Goal: Task Accomplishment & Management: Complete application form

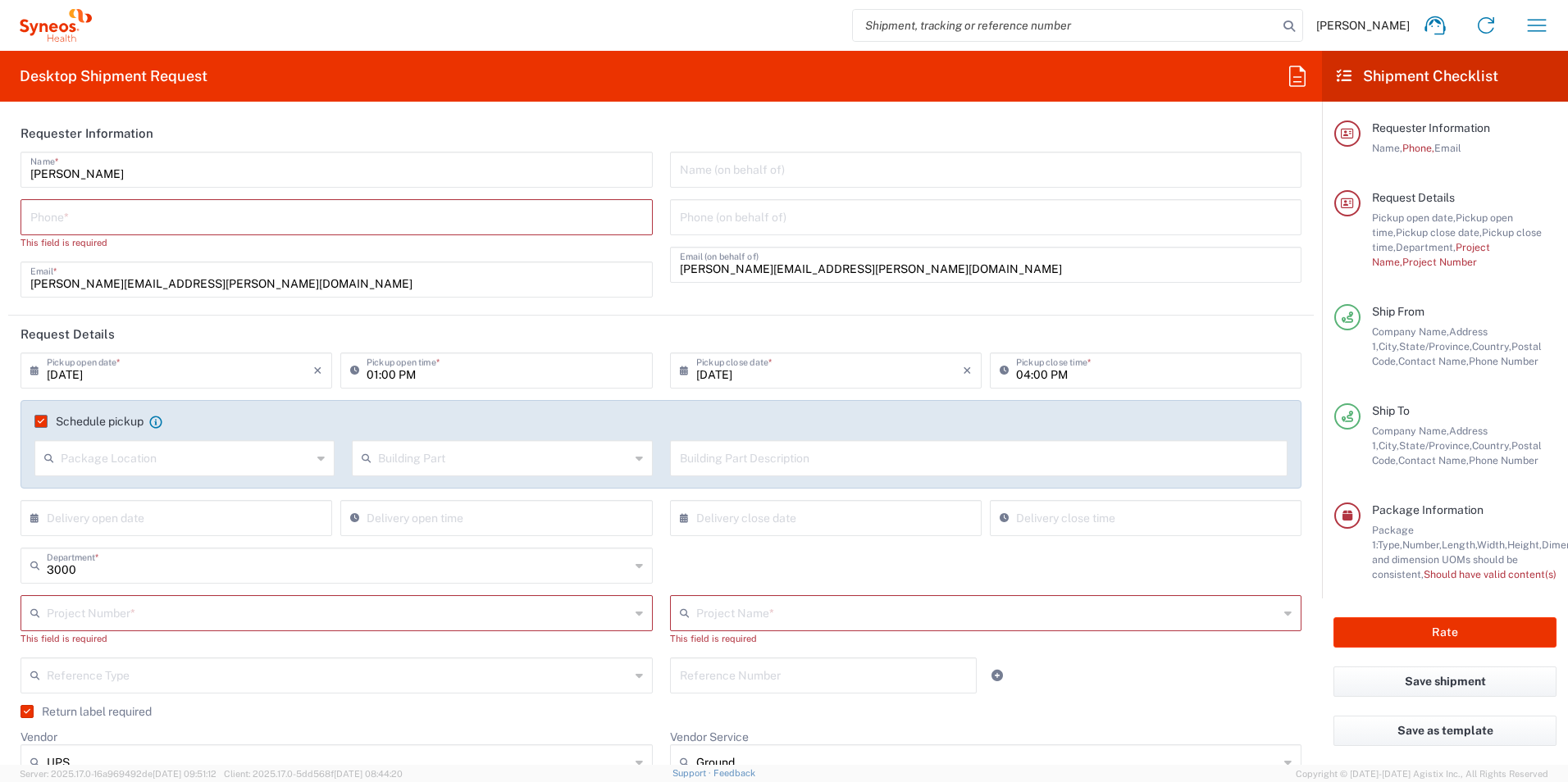
click at [217, 218] on input "tel" at bounding box center [337, 216] width 612 height 28
click at [827, 172] on input "text" at bounding box center [986, 169] width 612 height 28
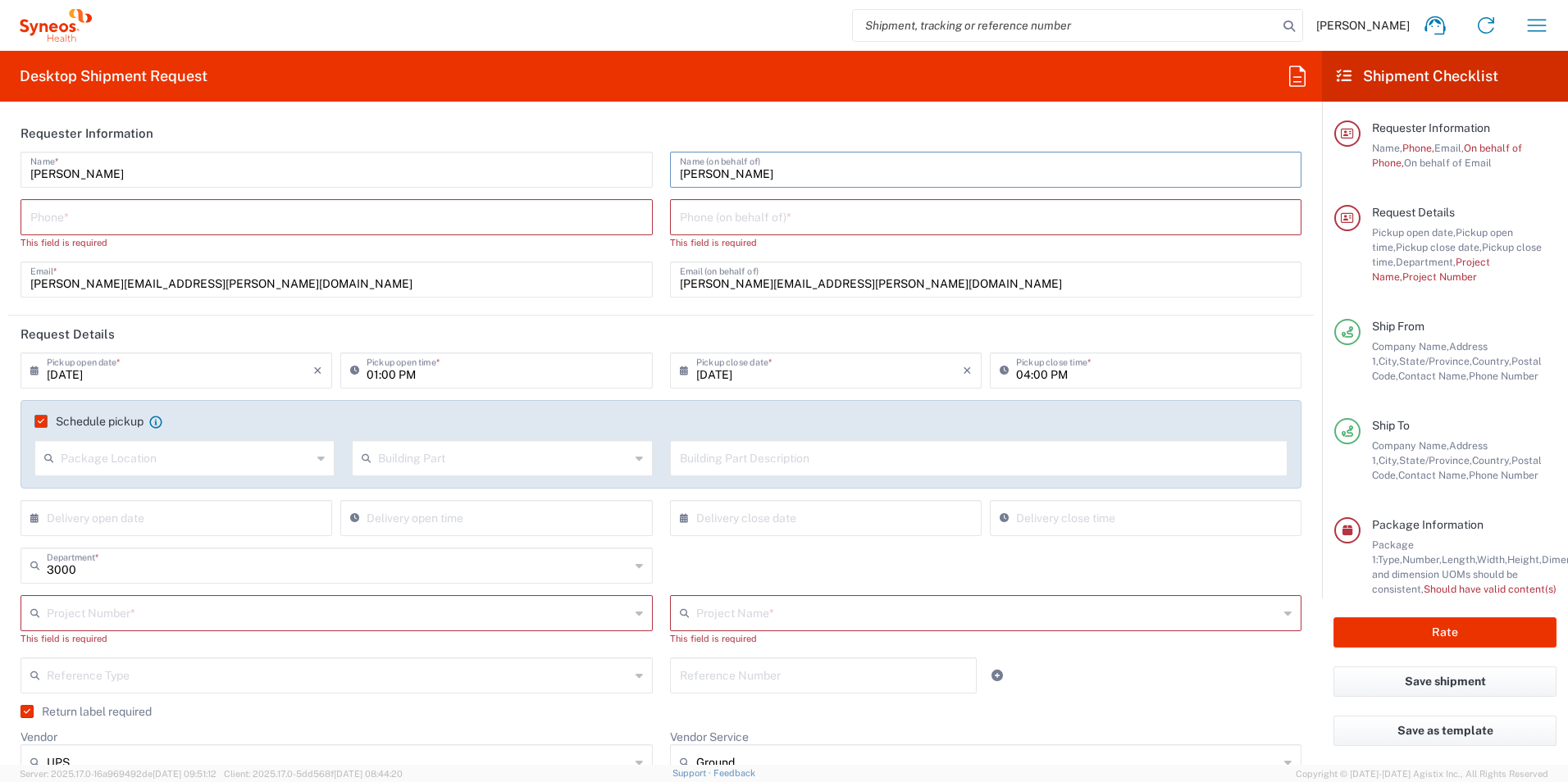
click at [966, 173] on input "[PERSON_NAME]" at bounding box center [986, 169] width 612 height 28
type input "[PERSON_NAME]"
drag, startPoint x: 116, startPoint y: 173, endPoint x: 1, endPoint y: 174, distance: 115.0
click at [1, 174] on form "Requester Information Luis Font Name * Phone * This field is required steve.kra…" at bounding box center [661, 440] width 1322 height 650
type input "Stephen Kraus"
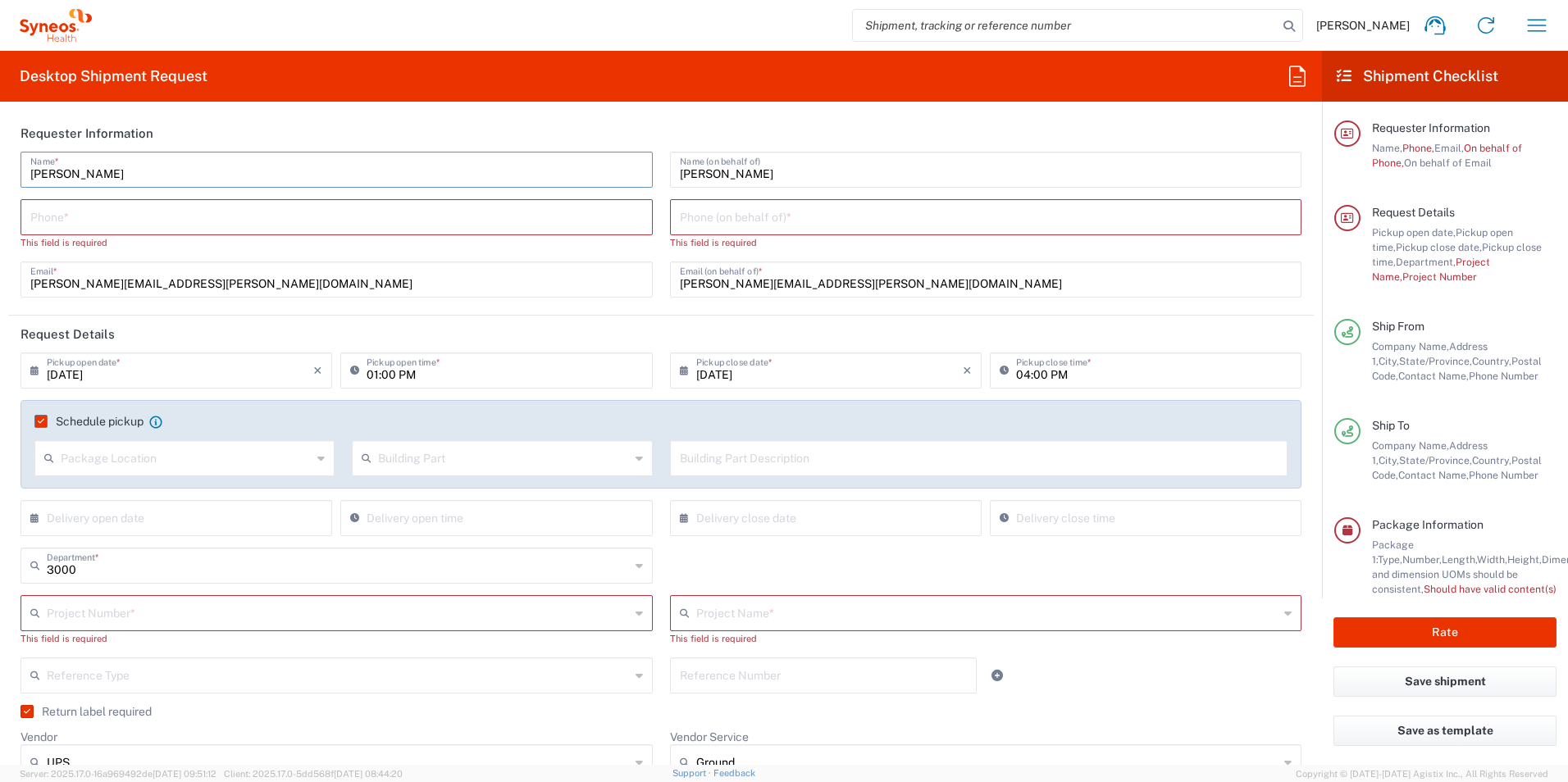
click at [415, 214] on input "tel" at bounding box center [337, 216] width 612 height 28
click at [382, 215] on input "tel" at bounding box center [337, 216] width 612 height 28
type input "9197605861"
click at [232, 373] on input "[DATE]" at bounding box center [179, 369] width 266 height 28
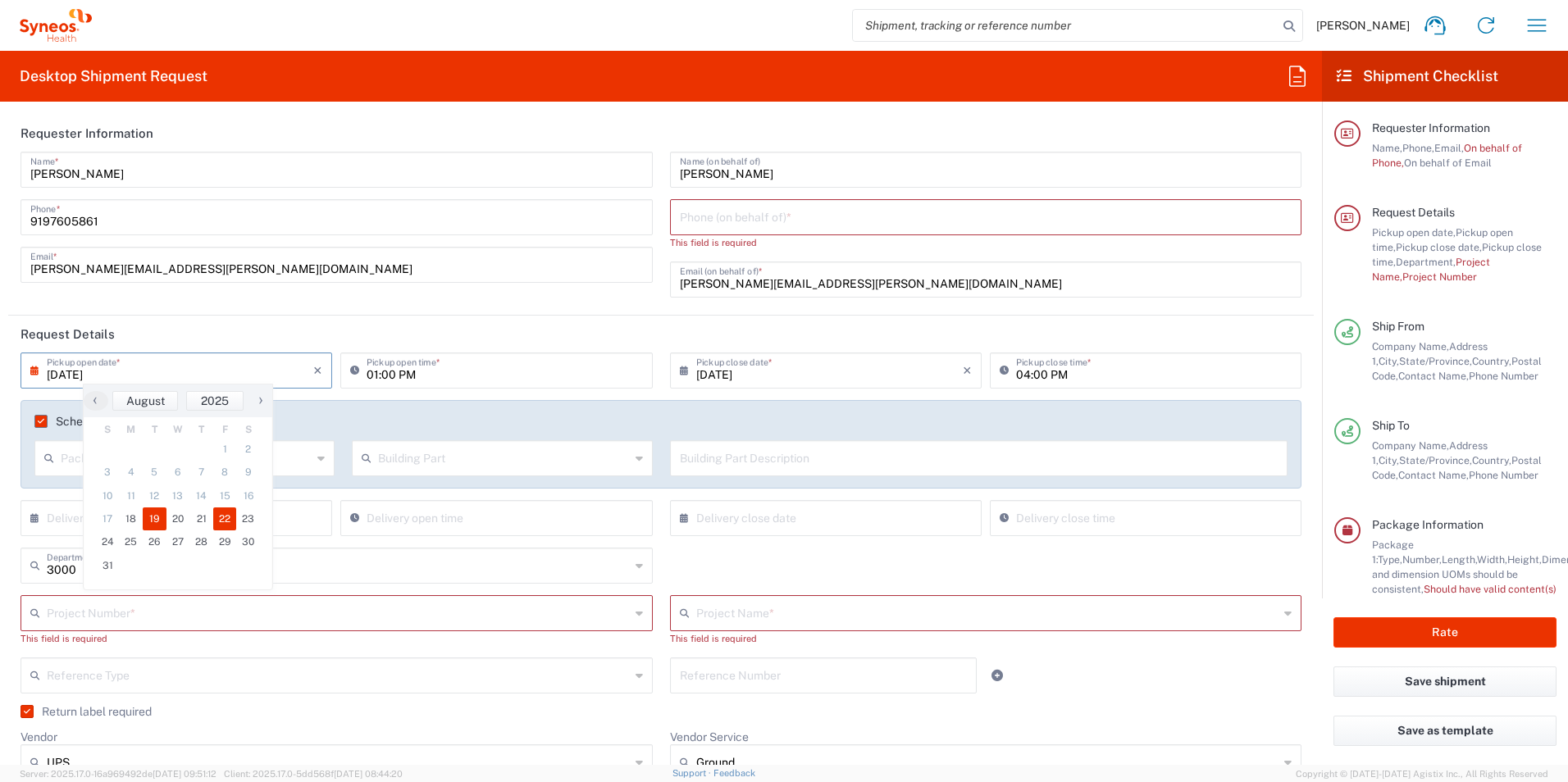
click at [225, 516] on span "22" at bounding box center [225, 518] width 24 height 23
type input "[DATE]"
click at [822, 379] on input "[DATE]" at bounding box center [829, 369] width 266 height 28
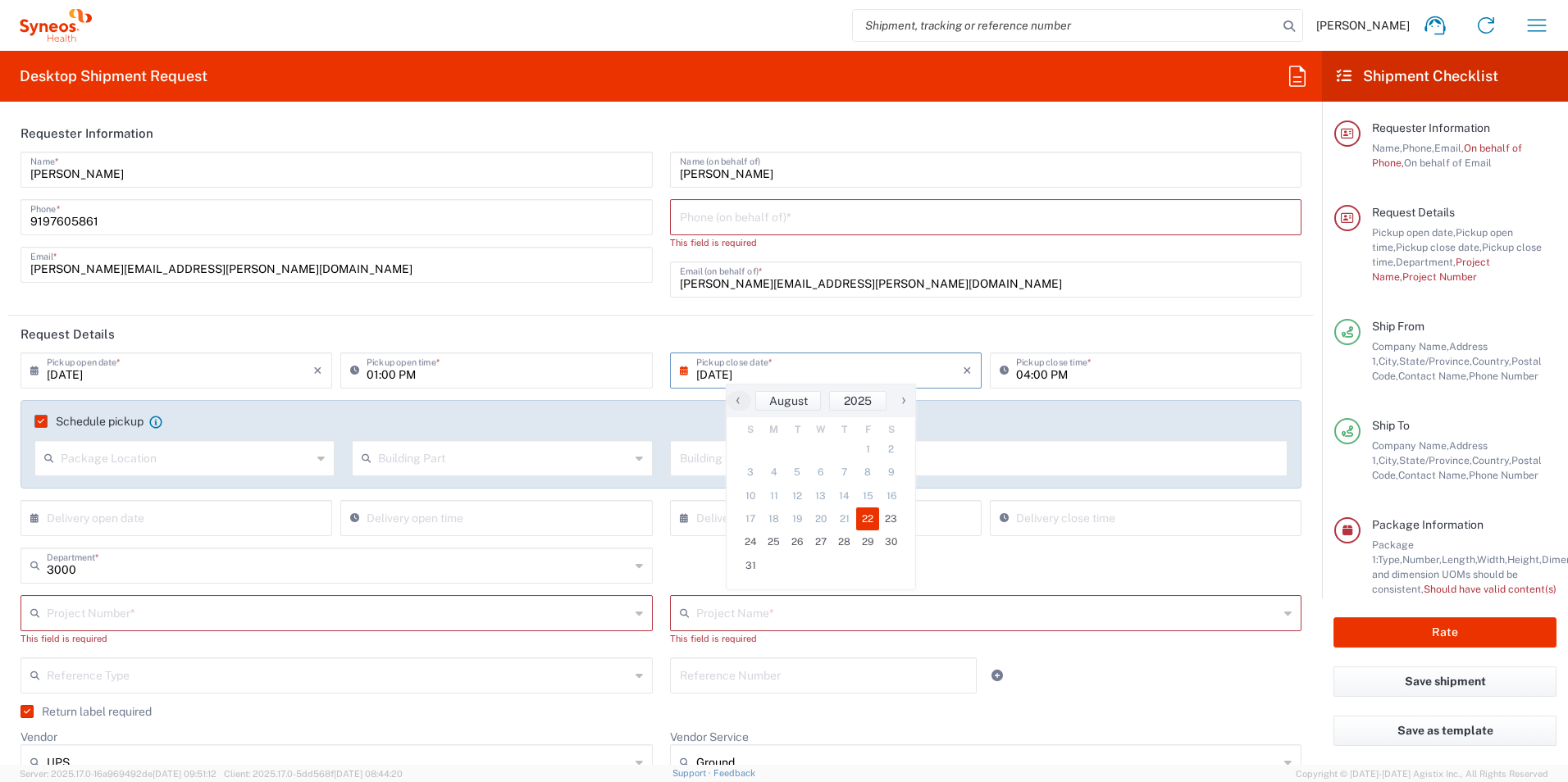
click at [736, 373] on input "[DATE]" at bounding box center [829, 369] width 266 height 28
click at [765, 367] on input "[DATE]" at bounding box center [829, 369] width 266 height 28
click at [737, 373] on input "[DATE]" at bounding box center [829, 369] width 266 height 28
click at [743, 374] on input "[DATE]" at bounding box center [829, 369] width 266 height 28
click at [719, 373] on input "[DATE]" at bounding box center [829, 369] width 266 height 28
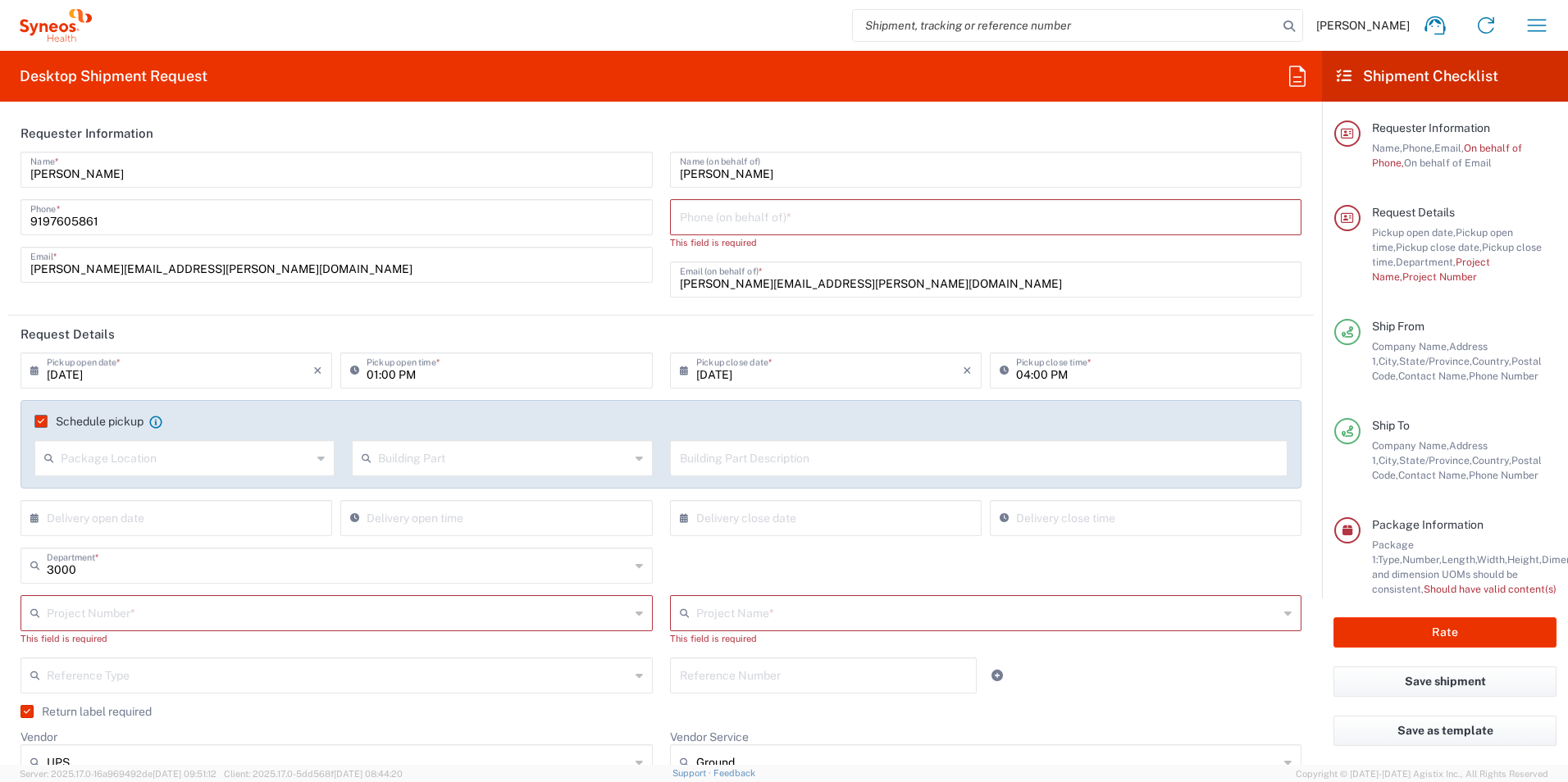
click at [680, 373] on icon at bounding box center [687, 371] width 16 height 27
click at [680, 371] on icon at bounding box center [687, 371] width 16 height 27
type input "[DATE]"
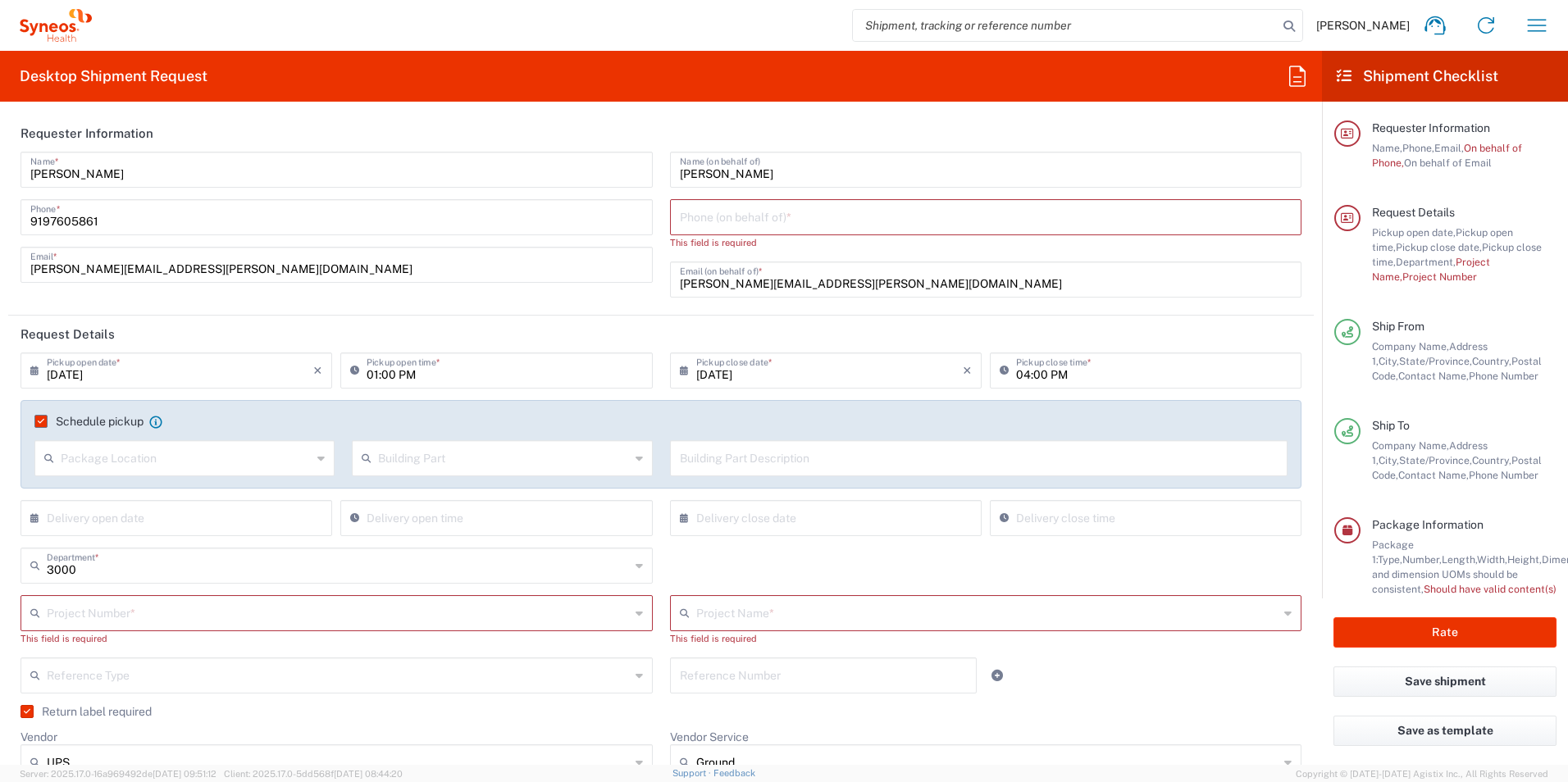
drag, startPoint x: 761, startPoint y: 414, endPoint x: 1088, endPoint y: 447, distance: 328.7
click at [763, 413] on div "Schedule pickup When scheduling a pickup please be sure to meet the following c…" at bounding box center [661, 444] width 1281 height 88
click at [40, 421] on label "Schedule pickup" at bounding box center [88, 422] width 109 height 13
click at [38, 422] on input "Schedule pickup" at bounding box center [38, 422] width 0 height 0
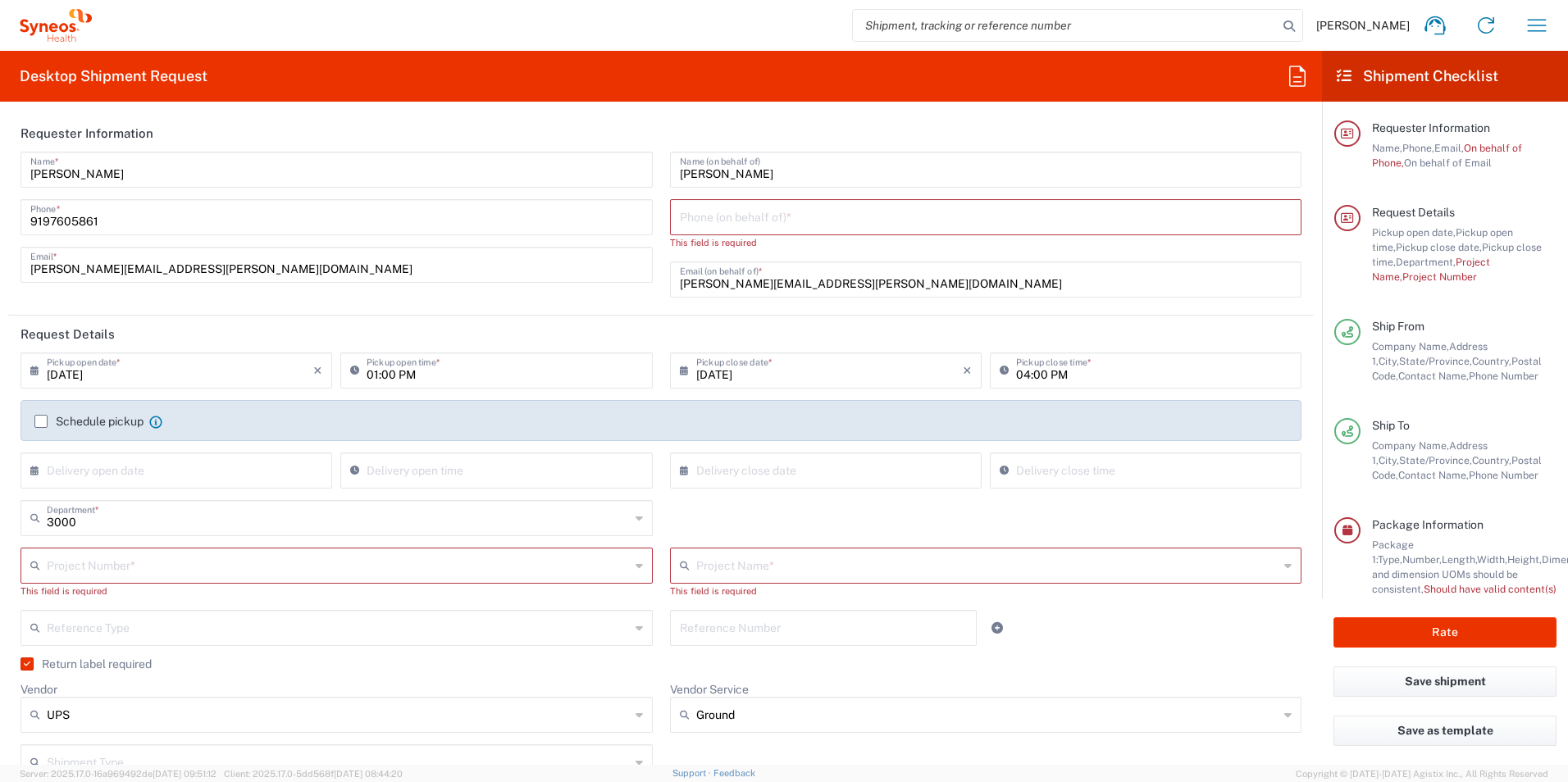
click at [124, 518] on input "3000" at bounding box center [337, 517] width 583 height 28
drag, startPoint x: 90, startPoint y: 550, endPoint x: 118, endPoint y: 560, distance: 29.7
click at [90, 550] on span "3000" at bounding box center [333, 554] width 622 height 26
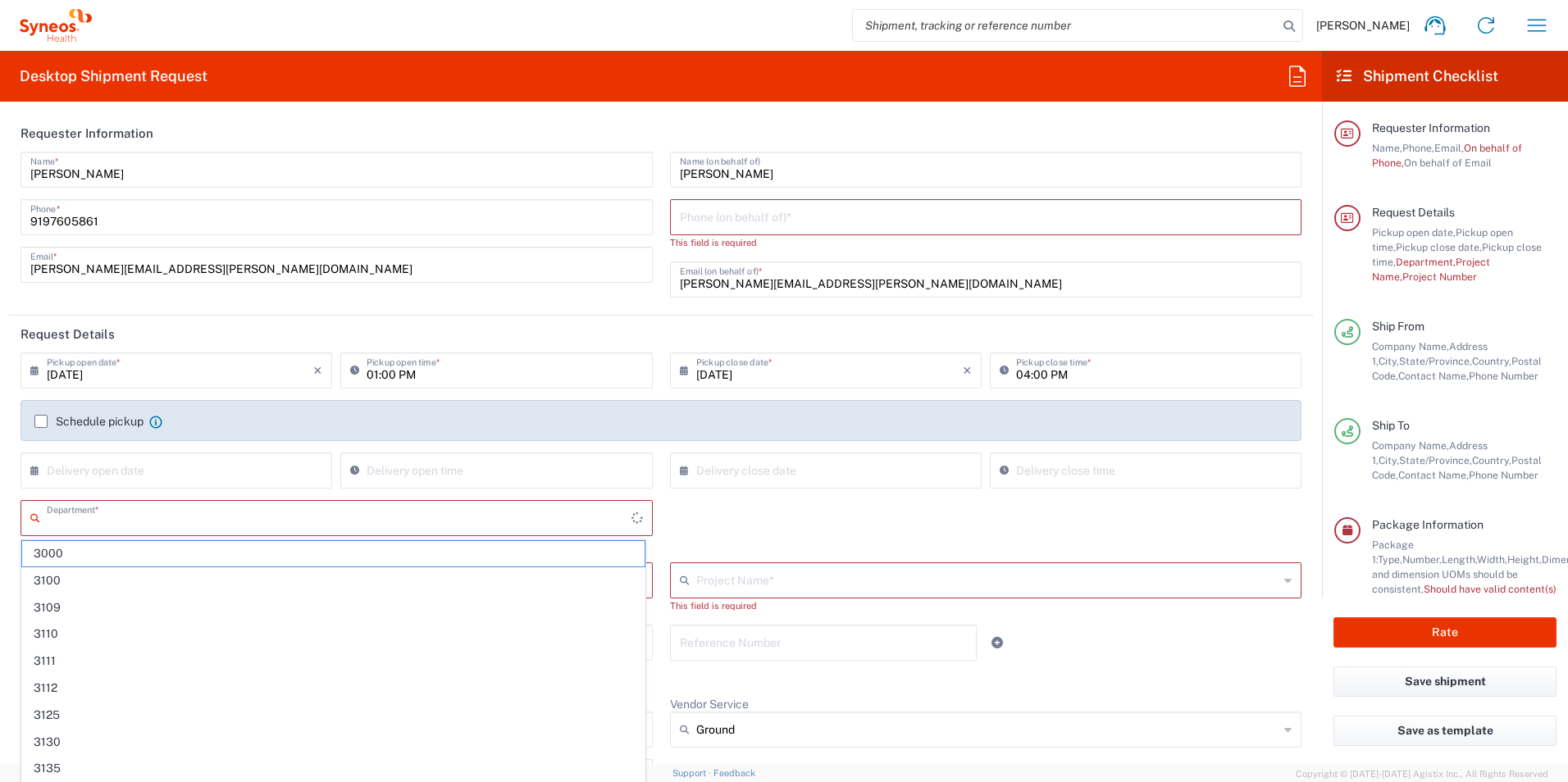
click at [75, 521] on input "text" at bounding box center [338, 517] width 585 height 28
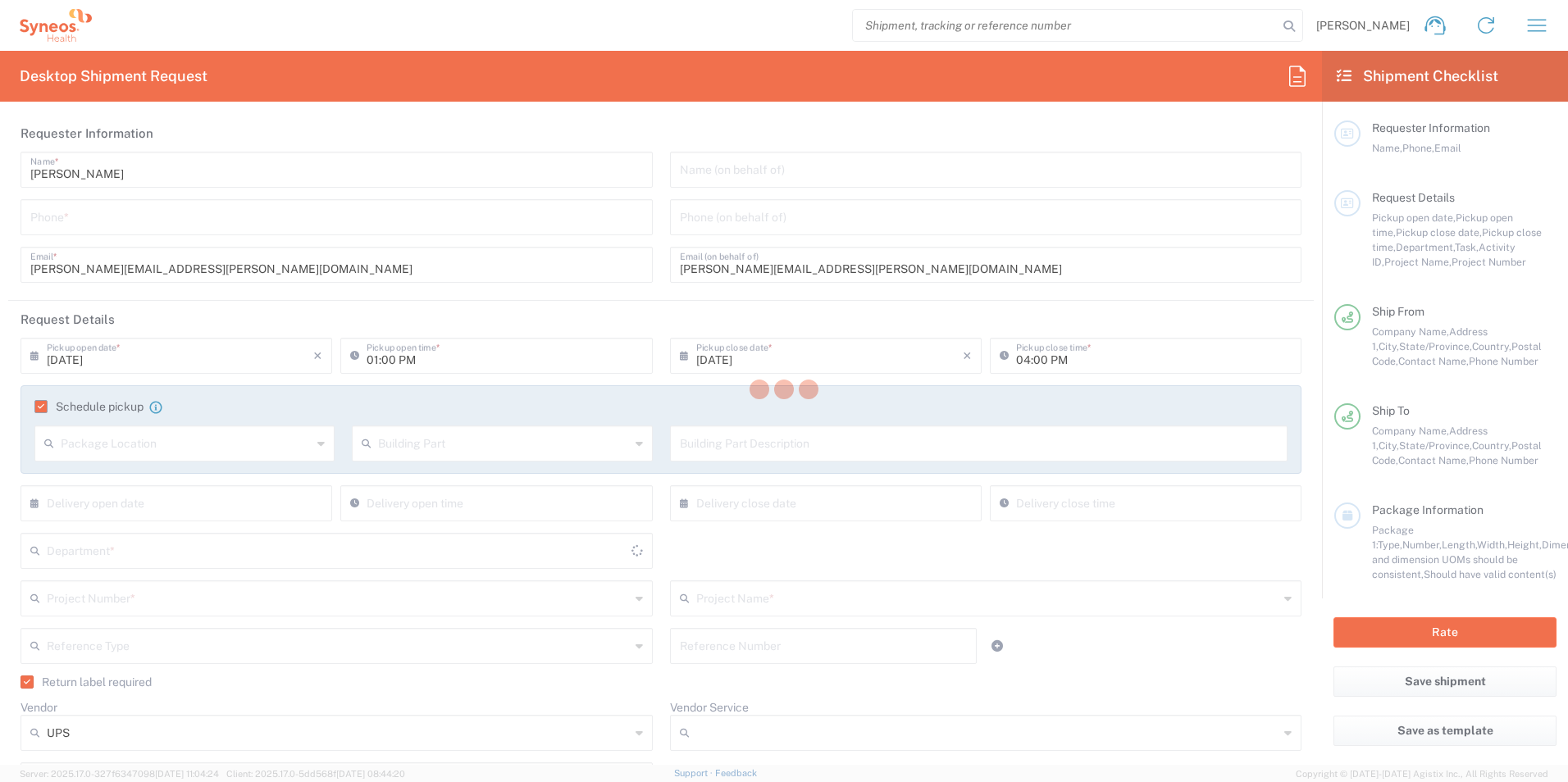
type input "3000"
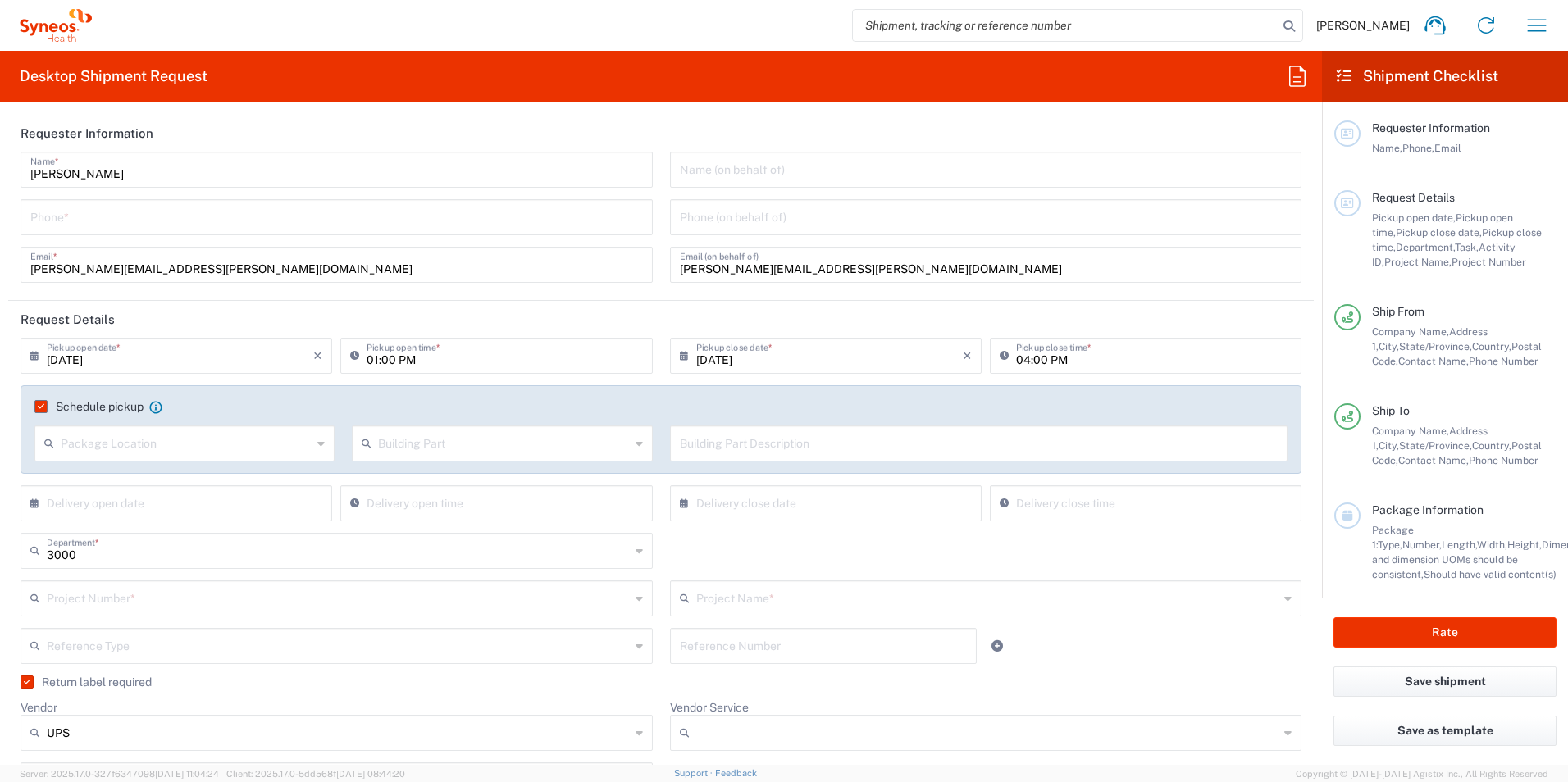
type input "Syneos Health, LLC-[GEOGRAPHIC_DATA] [GEOGRAPHIC_DATA] [GEOGRAPHIC_DATA]"
type input "Syneos Health US, Inc.-[GEOGRAPHIC_DATA] [GEOGRAPHIC_DATA] [GEOGRAPHIC_DATA]"
drag, startPoint x: 82, startPoint y: 361, endPoint x: 152, endPoint y: 353, distance: 70.5
click at [84, 361] on input "[DATE]" at bounding box center [179, 355] width 266 height 28
click at [400, 355] on input "01:00 PM" at bounding box center [504, 355] width 276 height 28
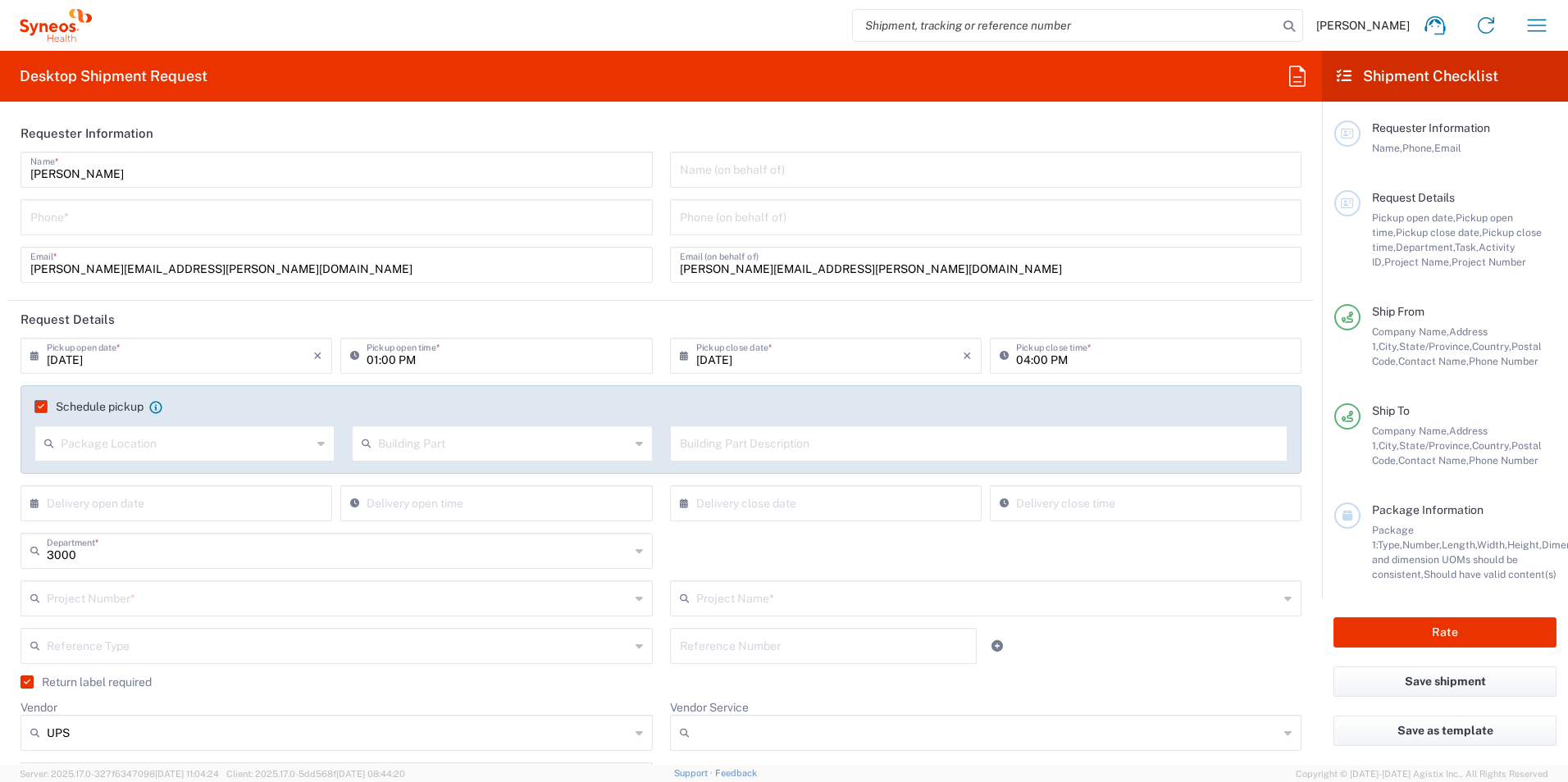
click at [352, 355] on icon at bounding box center [357, 356] width 16 height 27
click at [77, 354] on input "[DATE]" at bounding box center [179, 355] width 266 height 28
click at [449, 348] on input "01:00 PM" at bounding box center [504, 355] width 276 height 28
click at [734, 355] on input "[DATE]" at bounding box center [829, 355] width 266 height 28
click at [797, 529] on span "26" at bounding box center [797, 527] width 24 height 23
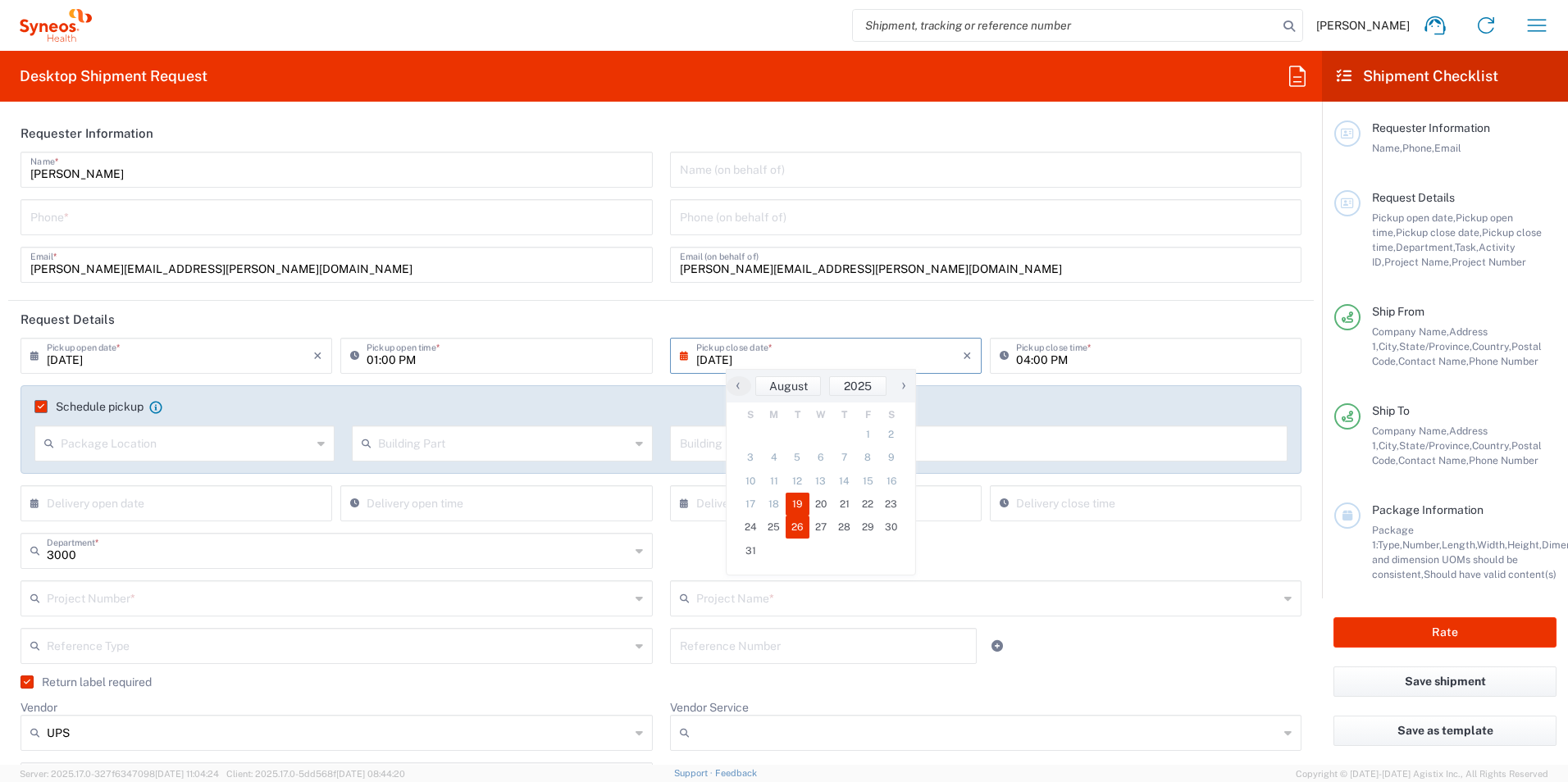
type input "[DATE]"
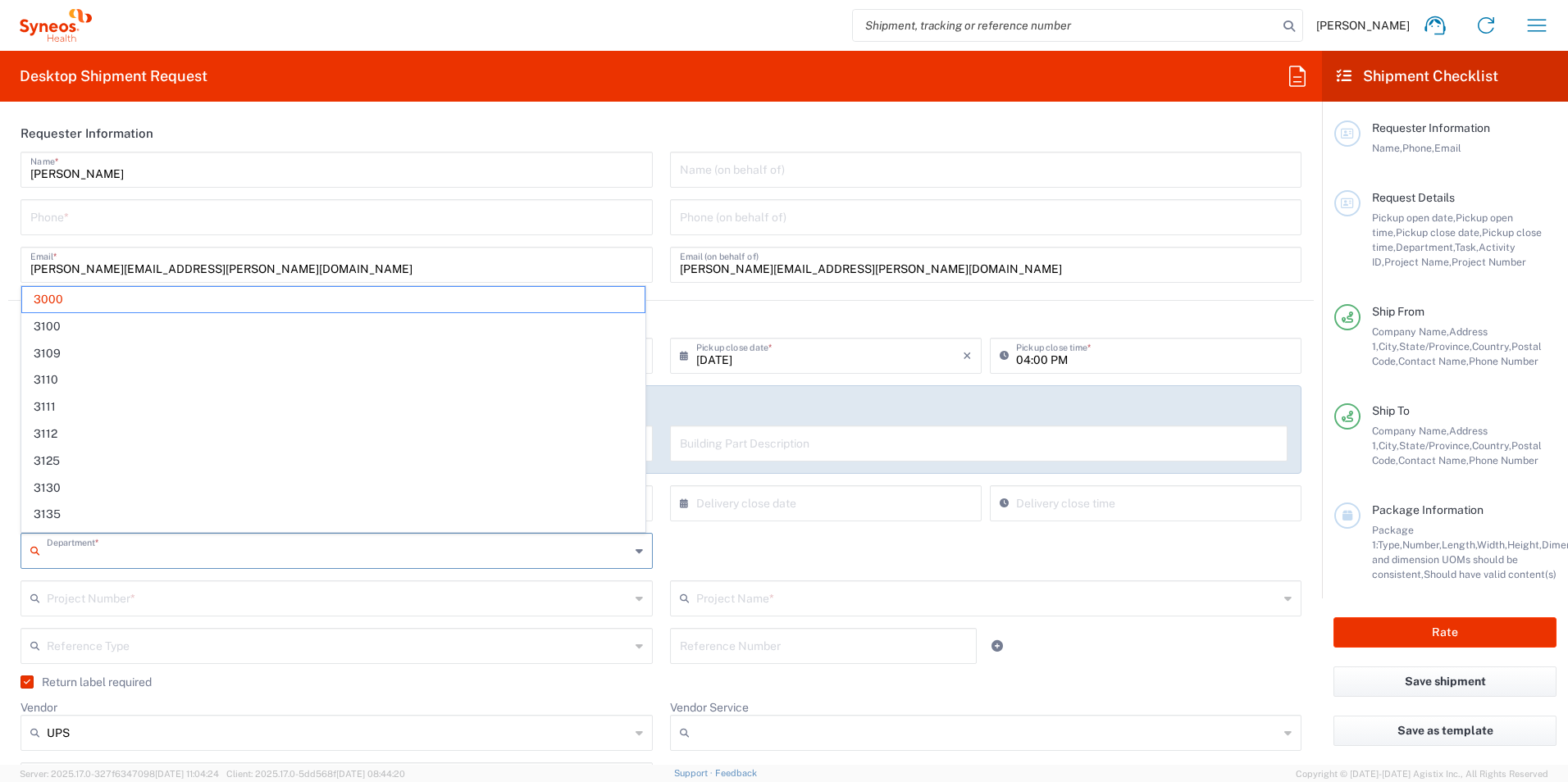
drag, startPoint x: 92, startPoint y: 555, endPoint x: 131, endPoint y: 555, distance: 39.0
click at [94, 555] on input "text" at bounding box center [337, 550] width 583 height 28
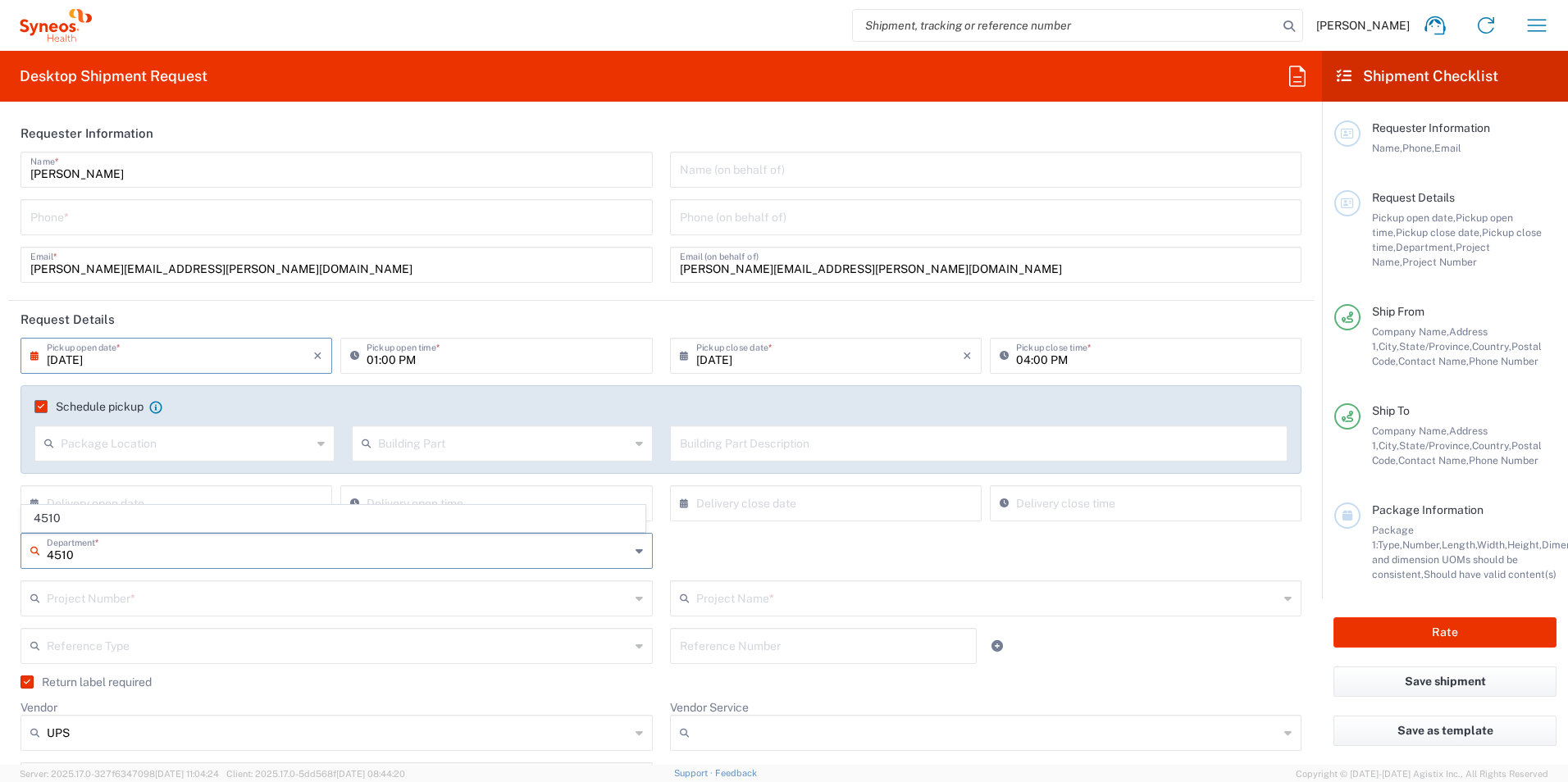
type input "4510"
click at [241, 573] on div "4510 Department * 4510" at bounding box center [337, 556] width 649 height 47
click at [148, 221] on input "tel" at bounding box center [337, 216] width 612 height 28
type input "9197605861"
type input "[PERSON_NAME]"
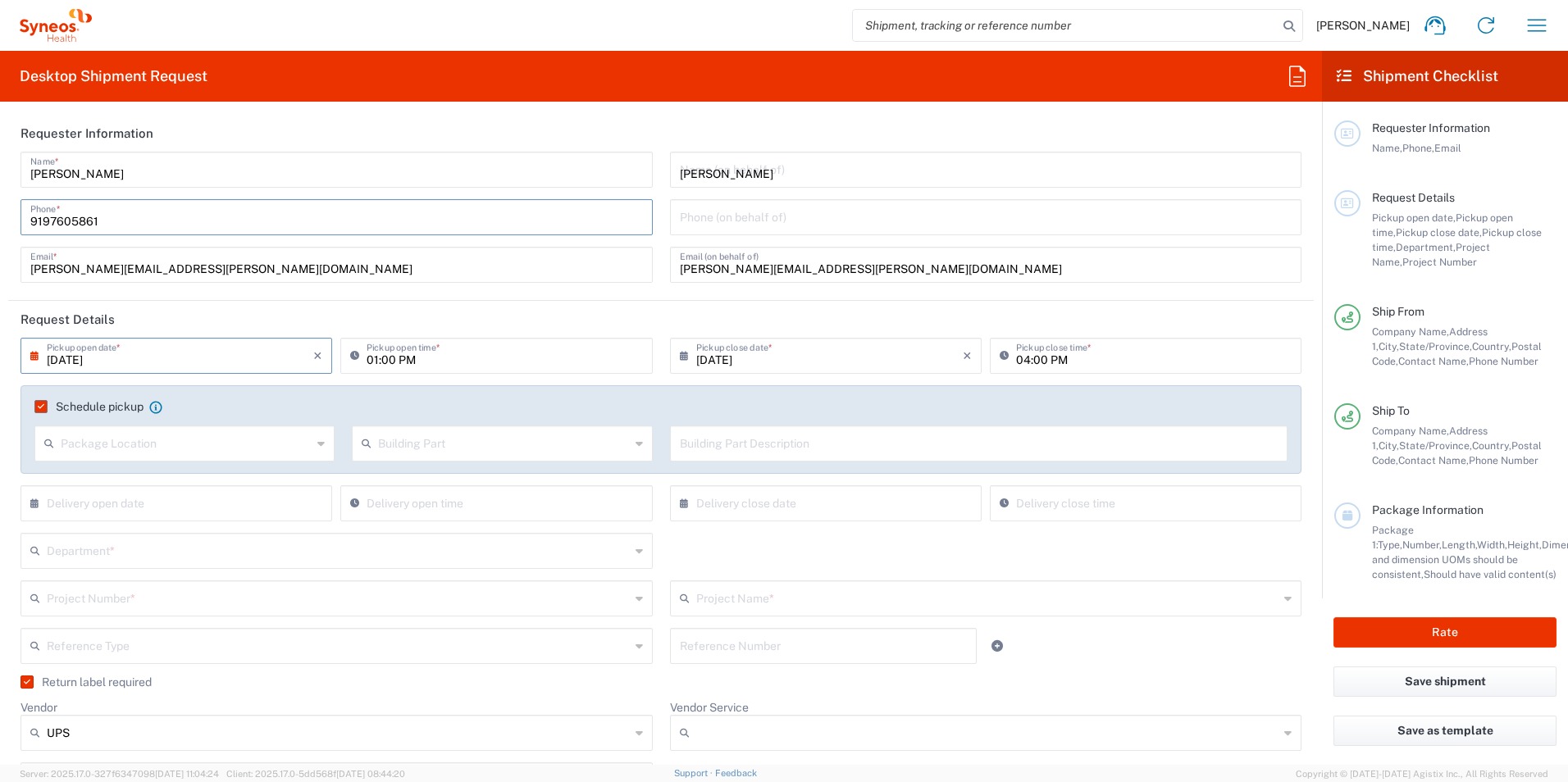
type input "Recipient Account"
type input "Ground"
type input "Recipient Account"
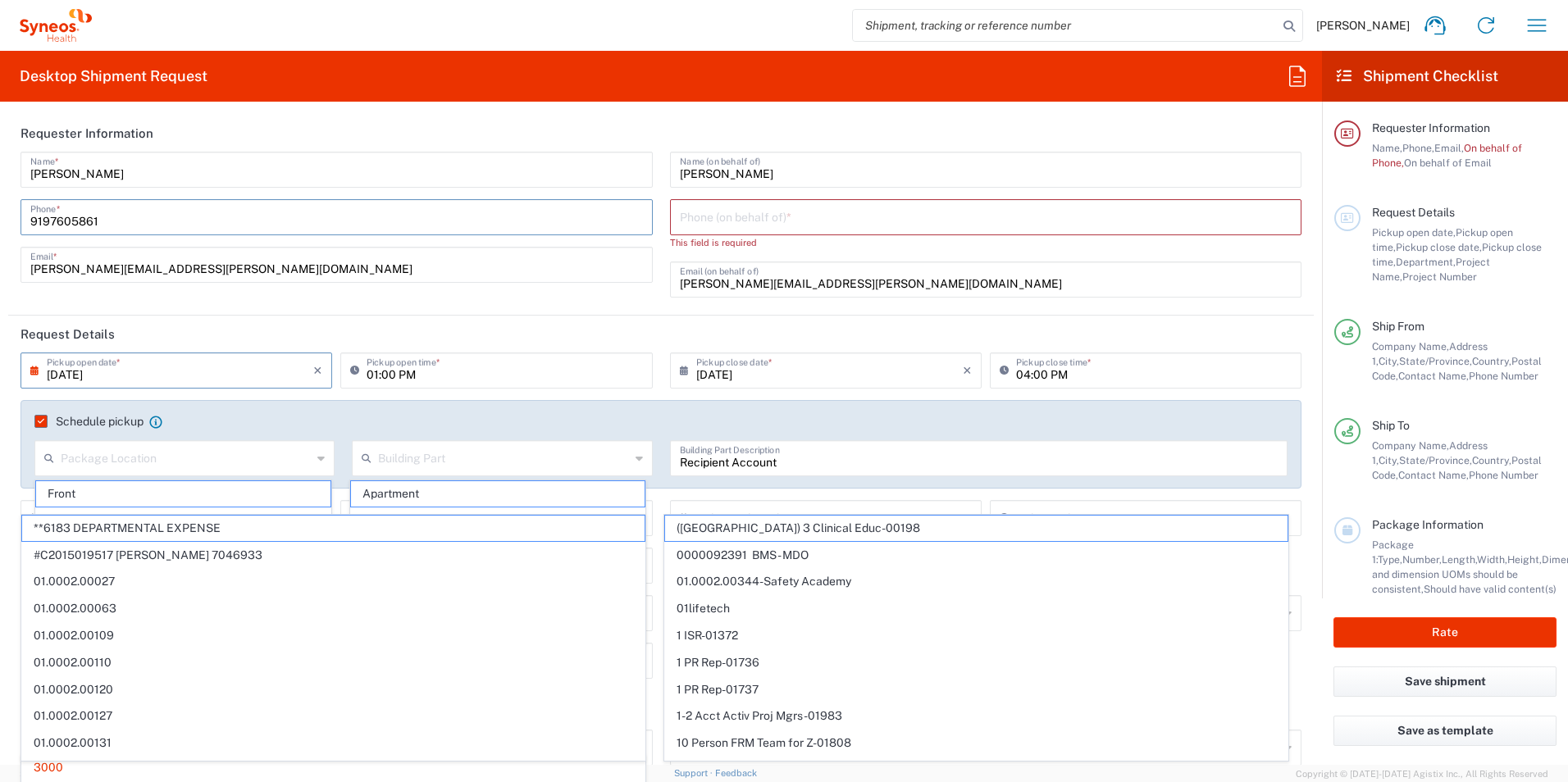
drag, startPoint x: 824, startPoint y: 217, endPoint x: 857, endPoint y: 217, distance: 33.0
click at [824, 217] on input "tel" at bounding box center [986, 216] width 612 height 28
type input "3000"
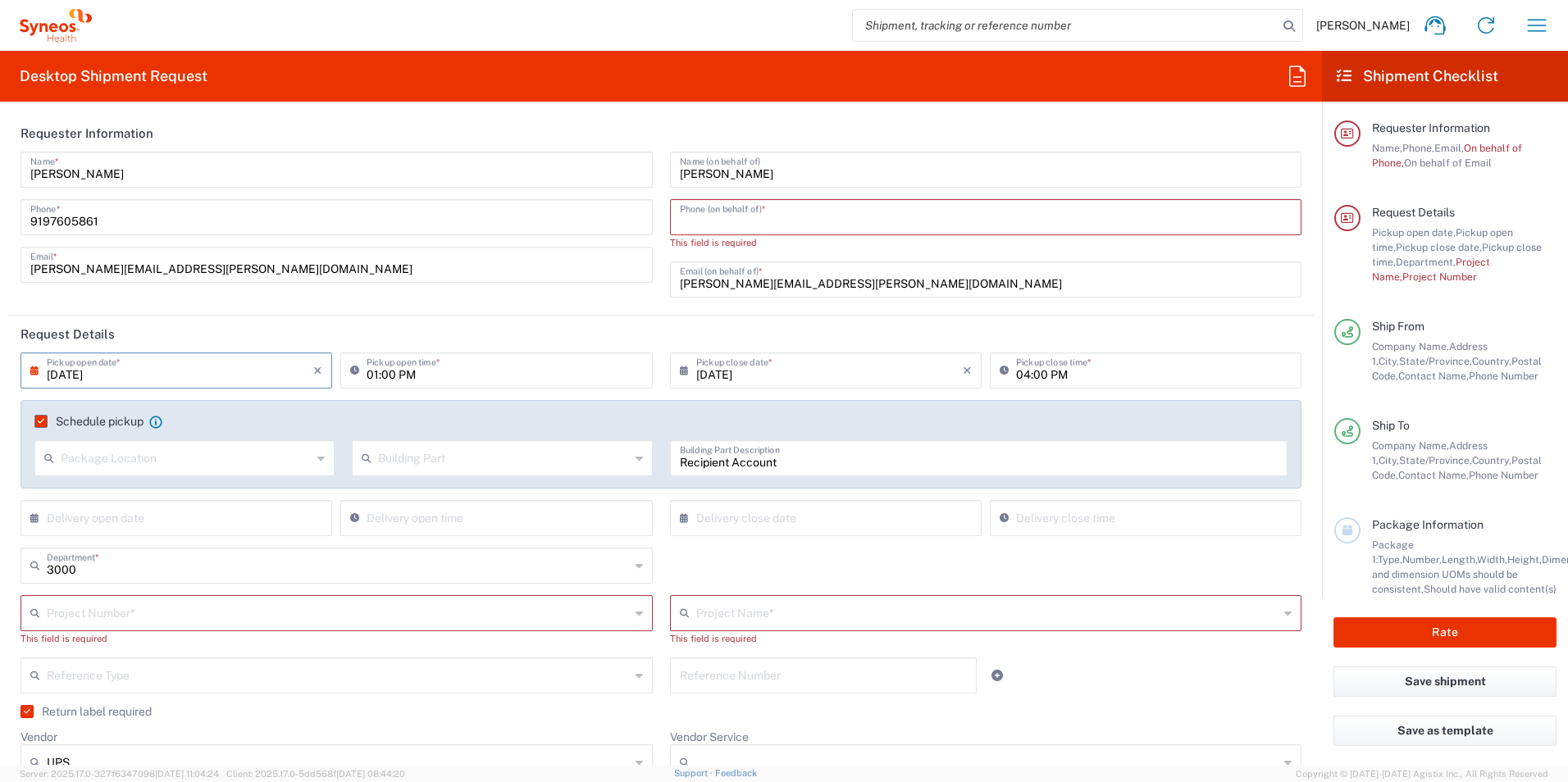
type input "9197605861"
type input "[PERSON_NAME][EMAIL_ADDRESS][PERSON_NAME][DOMAIN_NAME]"
type input "[PERSON_NAME]"
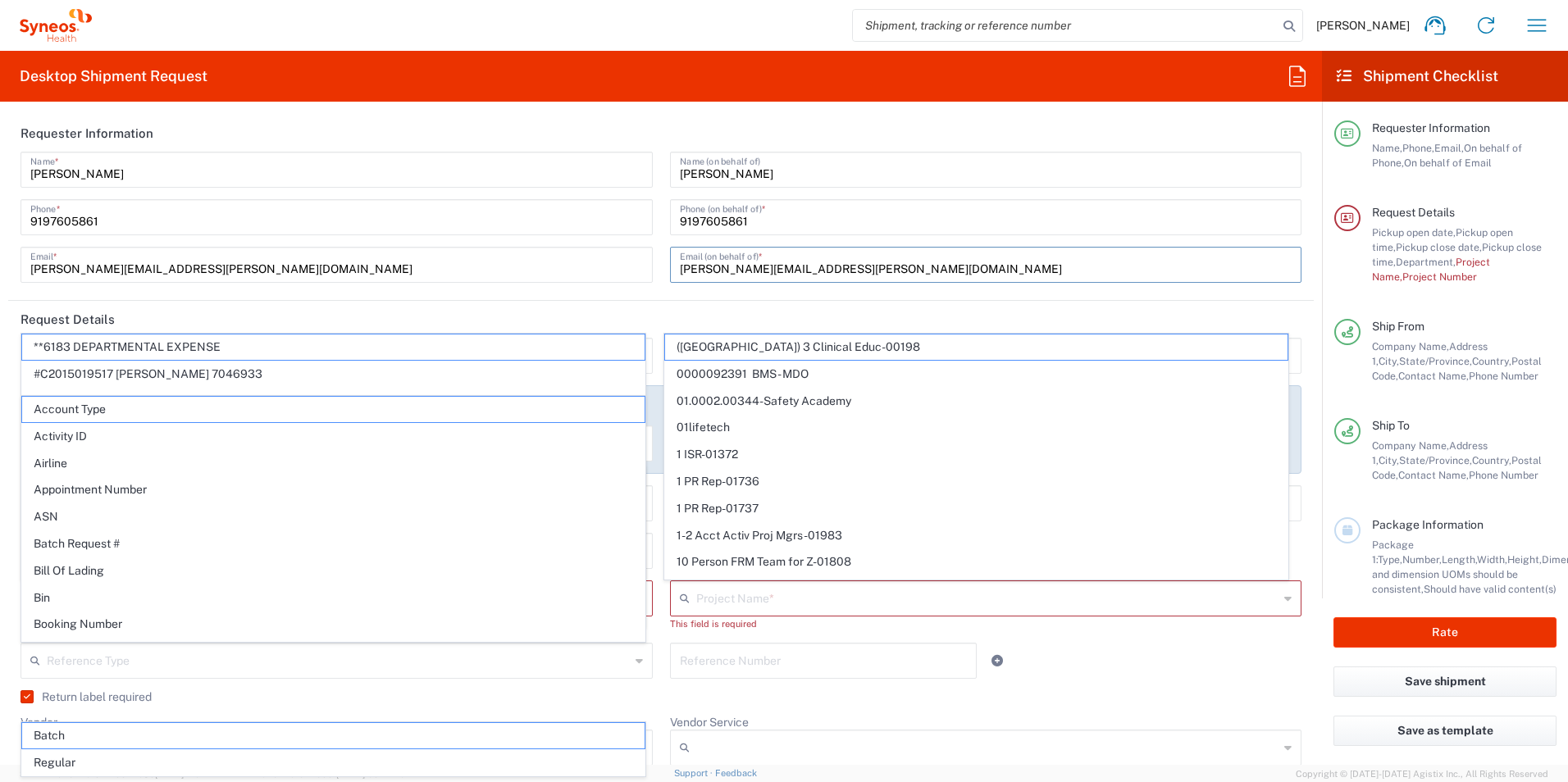
drag, startPoint x: 866, startPoint y: 266, endPoint x: 673, endPoint y: 278, distance: 193.4
click at [673, 278] on div "[PERSON_NAME][EMAIL_ADDRESS][PERSON_NAME][DOMAIN_NAME] Email (on behalf of) *" at bounding box center [986, 264] width 632 height 36
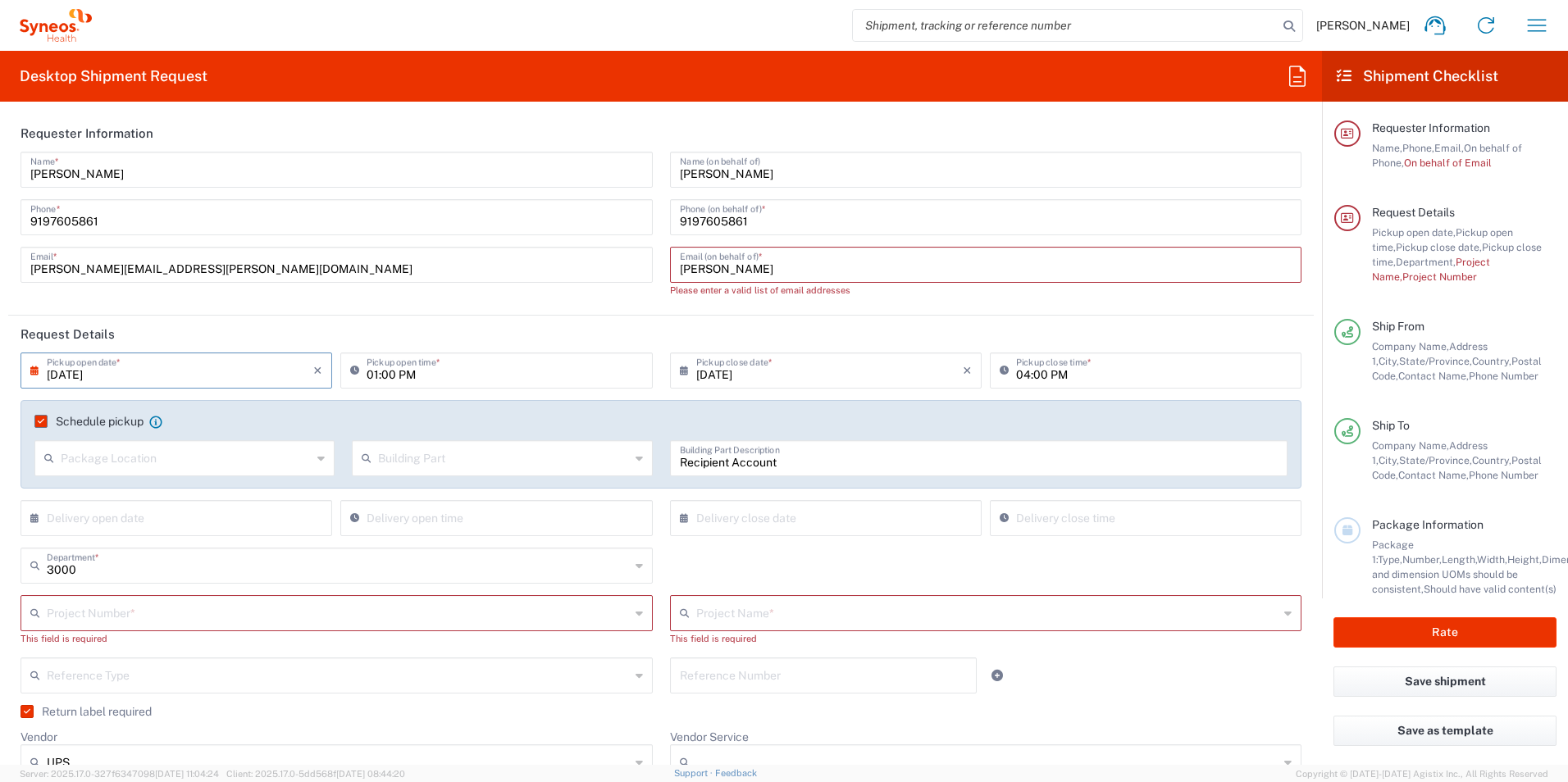
drag, startPoint x: 725, startPoint y: 272, endPoint x: 655, endPoint y: 272, distance: 70.0
click at [661, 272] on div "[PERSON_NAME] Name (on behalf of) [PHONE_NUMBER] Phone (on behalf of) * [PERSON…" at bounding box center [985, 230] width 649 height 157
paste input "[PERSON_NAME][EMAIL_ADDRESS][DOMAIN_NAME]"
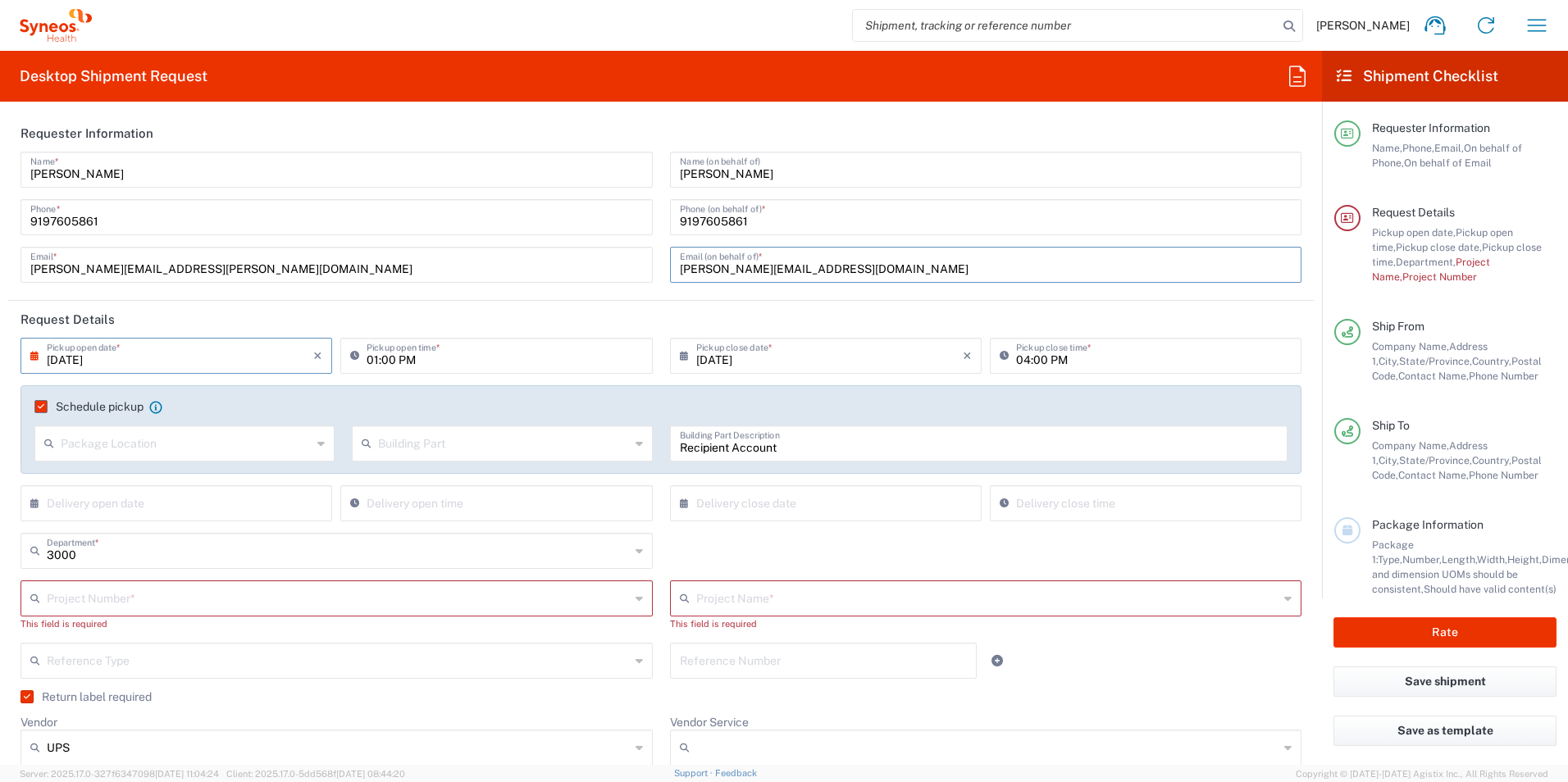
type input "[PERSON_NAME][EMAIL_ADDRESS][DOMAIN_NAME]"
click at [75, 361] on input "[DATE]" at bounding box center [179, 355] width 266 height 28
click at [179, 500] on span "20" at bounding box center [178, 504] width 24 height 23
type input "[DATE]"
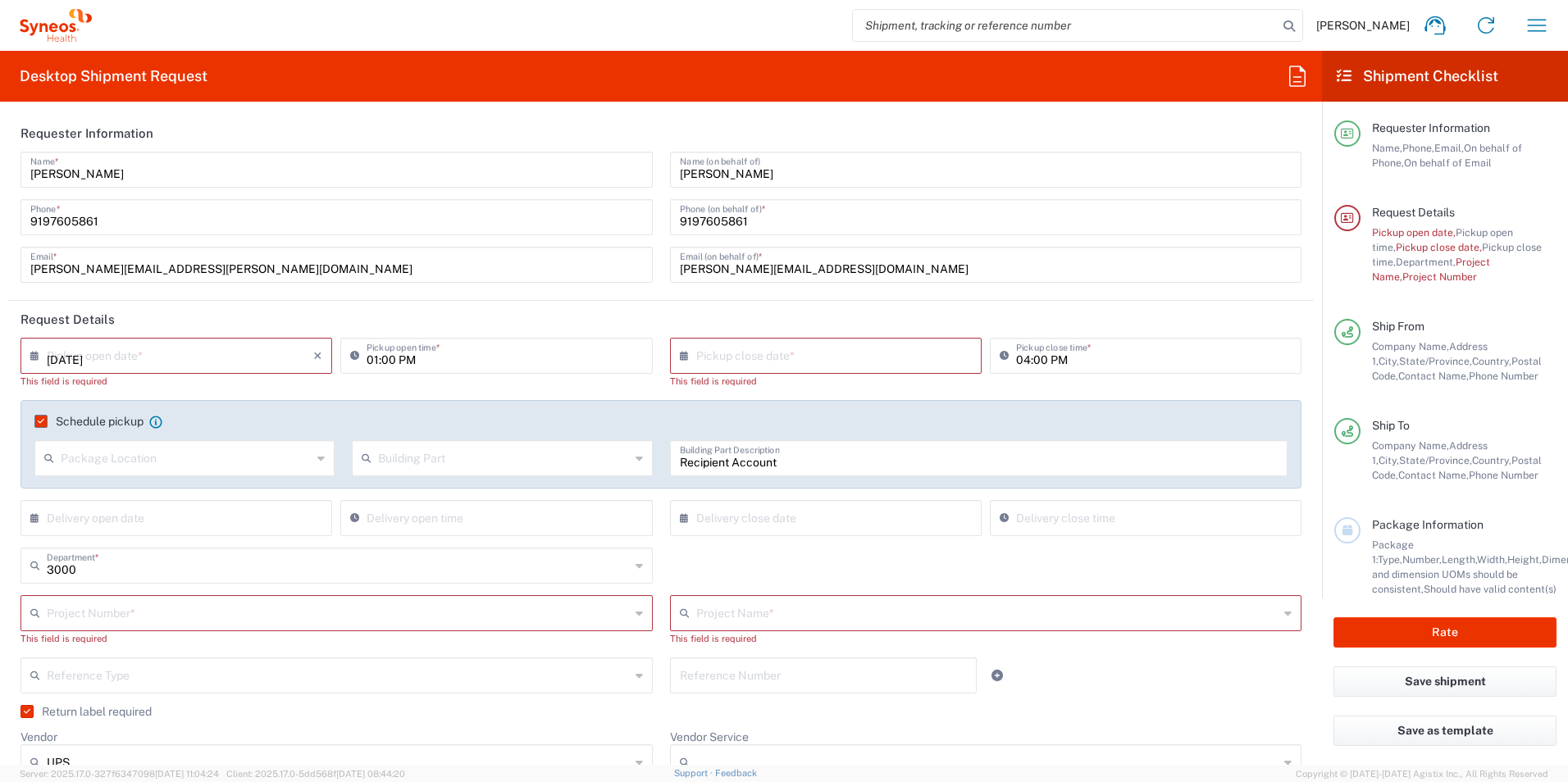
type input "[DATE]"
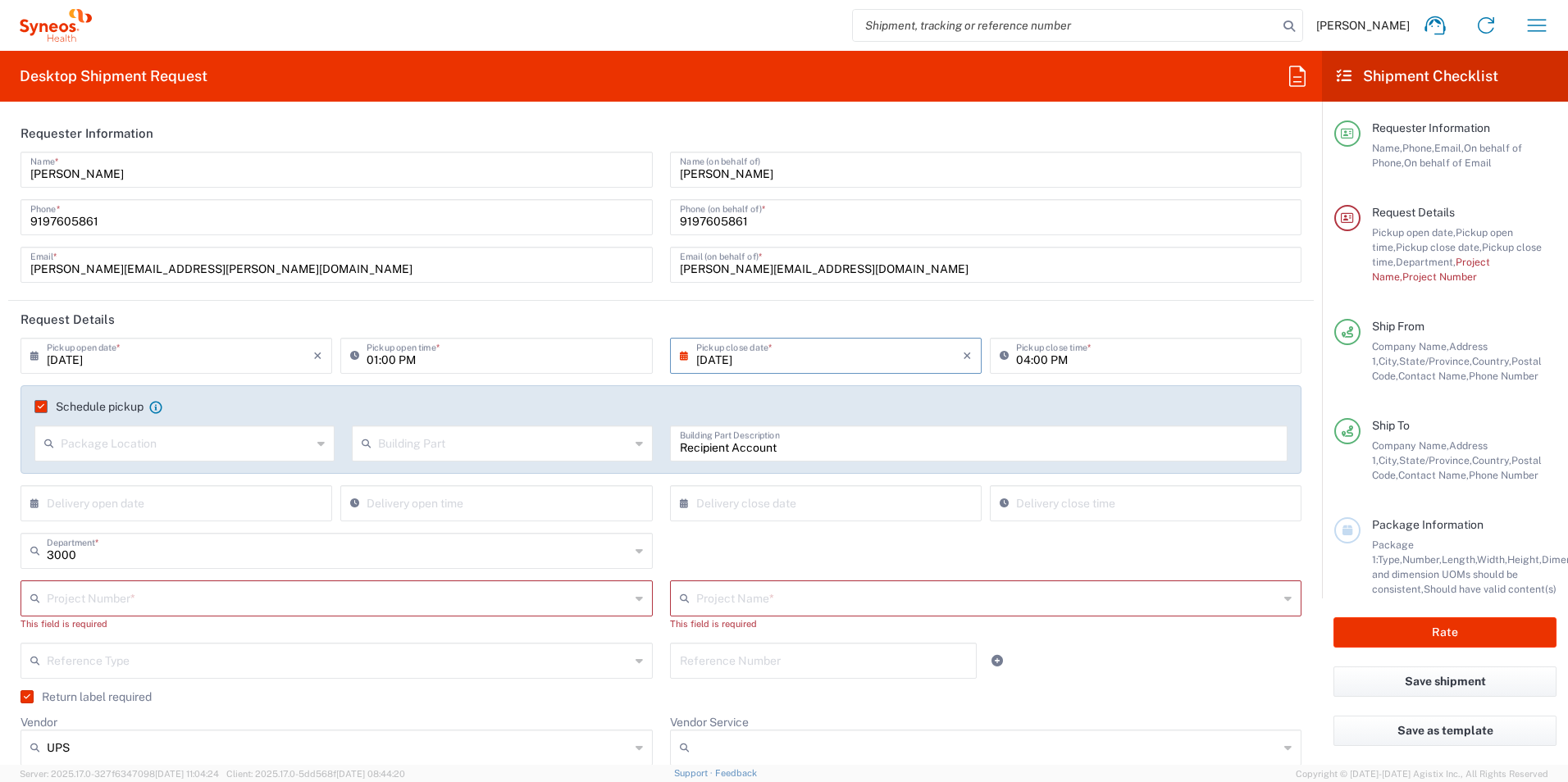
click at [791, 355] on input "[DATE]" at bounding box center [829, 355] width 266 height 28
click at [819, 522] on span "27" at bounding box center [821, 527] width 24 height 23
type input "[DATE]"
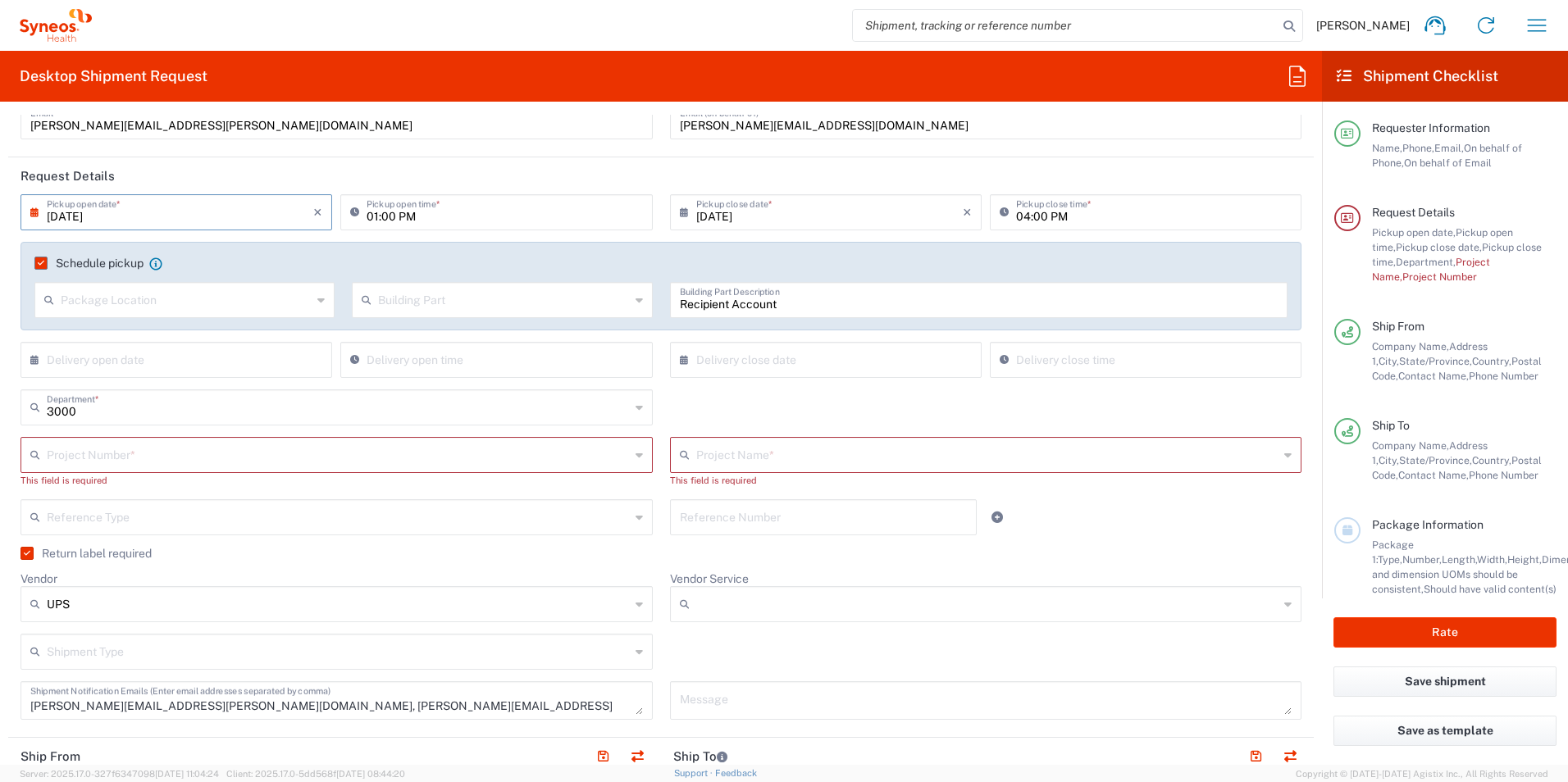
scroll to position [164, 0]
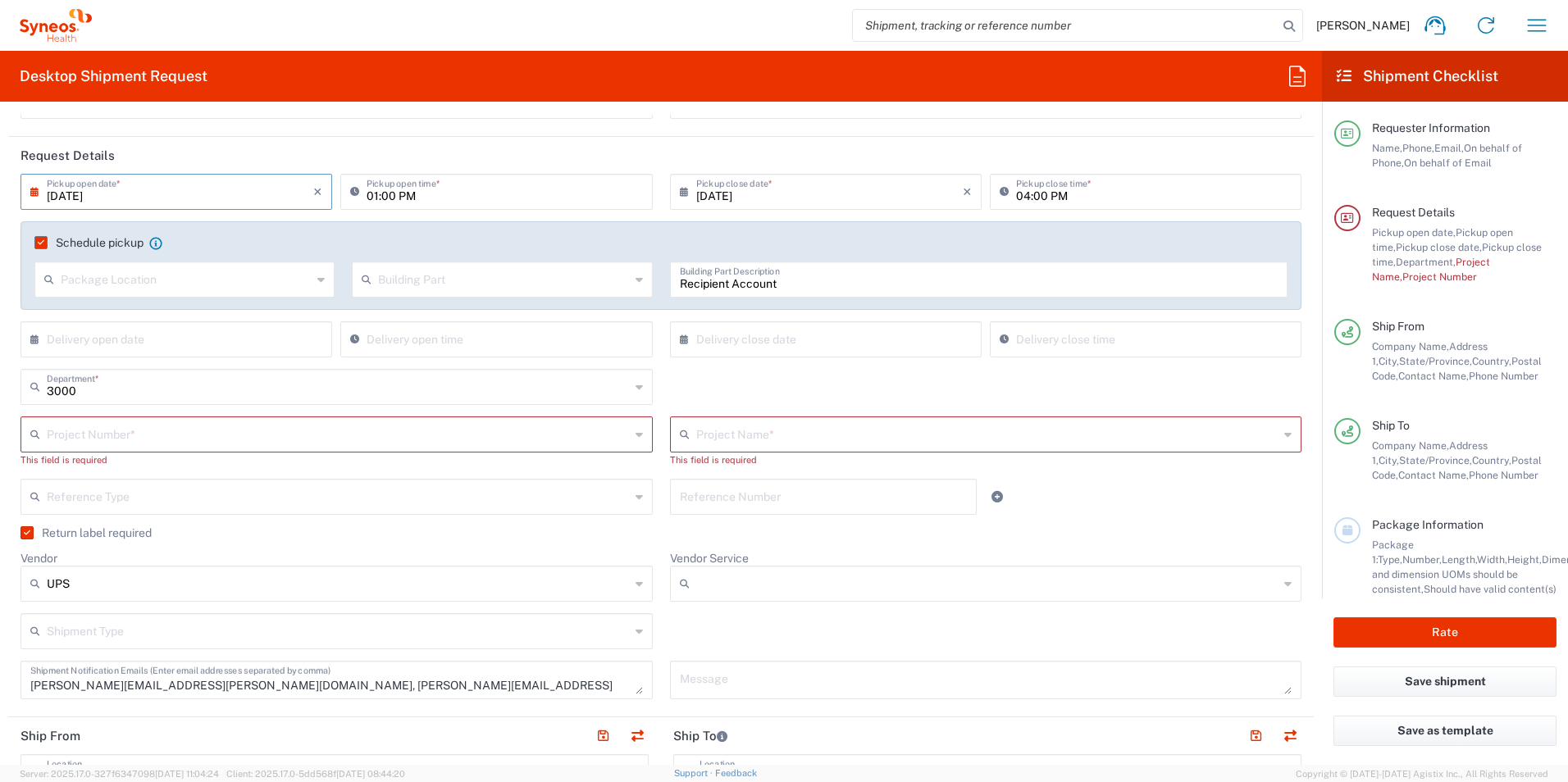
click at [187, 281] on input "text" at bounding box center [186, 278] width 251 height 28
click at [111, 282] on input "text" at bounding box center [186, 278] width 251 height 28
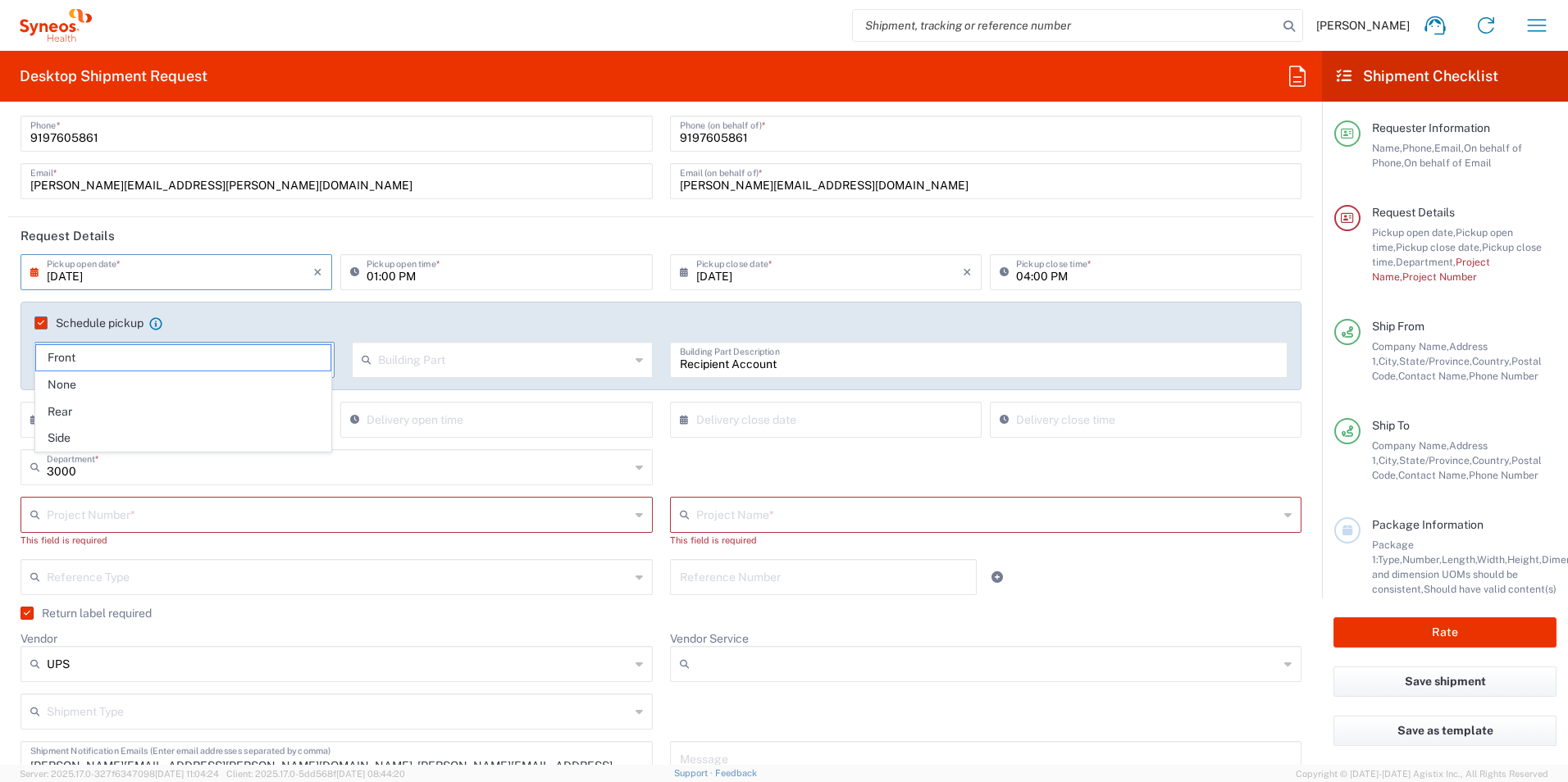
scroll to position [82, 0]
type input "Concierge"
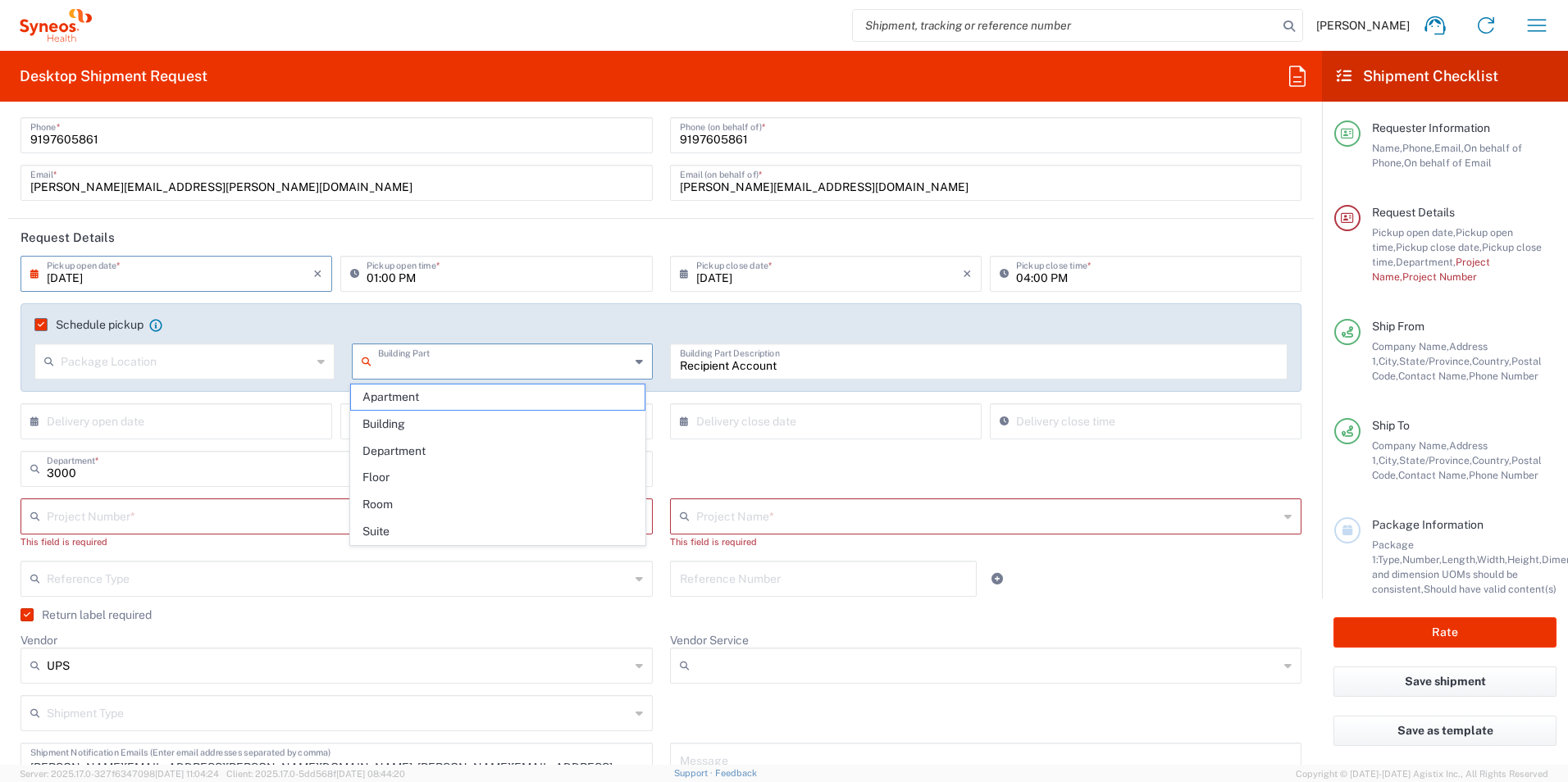
click at [235, 373] on input "text" at bounding box center [186, 360] width 251 height 28
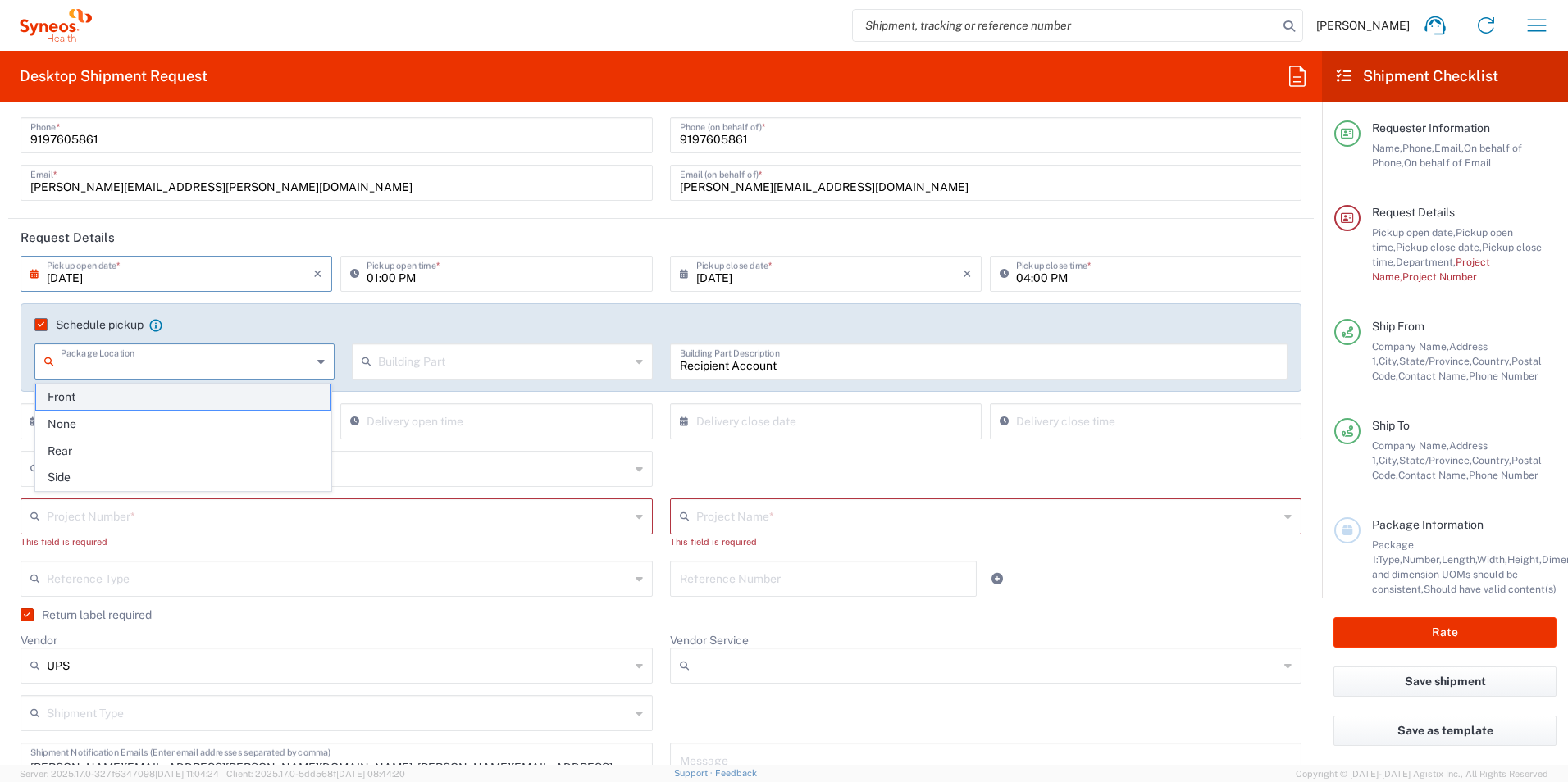
click at [100, 398] on span "Front" at bounding box center [183, 397] width 294 height 26
type input "Front"
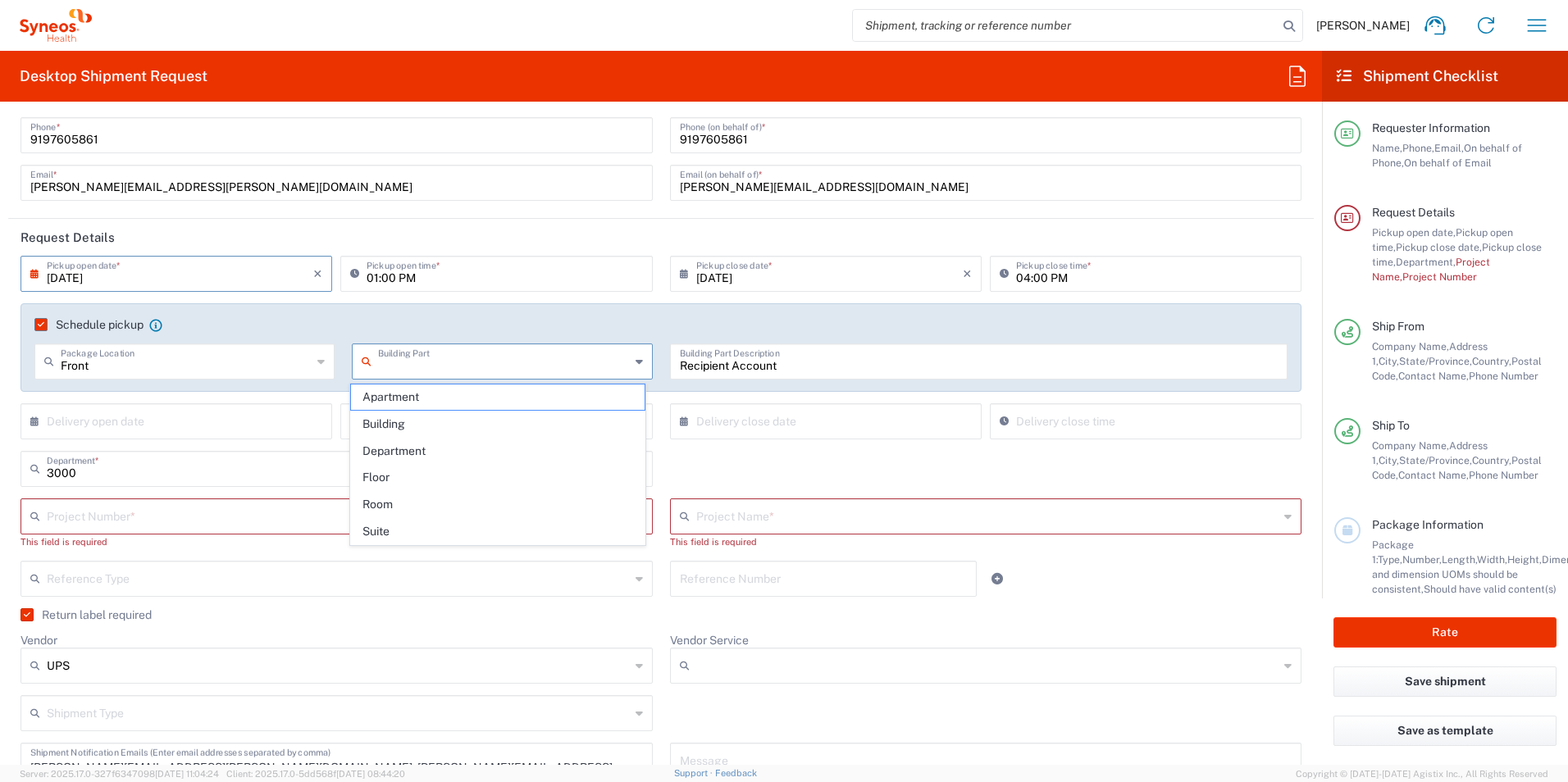
click at [449, 363] on input "text" at bounding box center [503, 360] width 251 height 28
click at [392, 394] on span "Apartment" at bounding box center [498, 397] width 294 height 26
type input "Apartment"
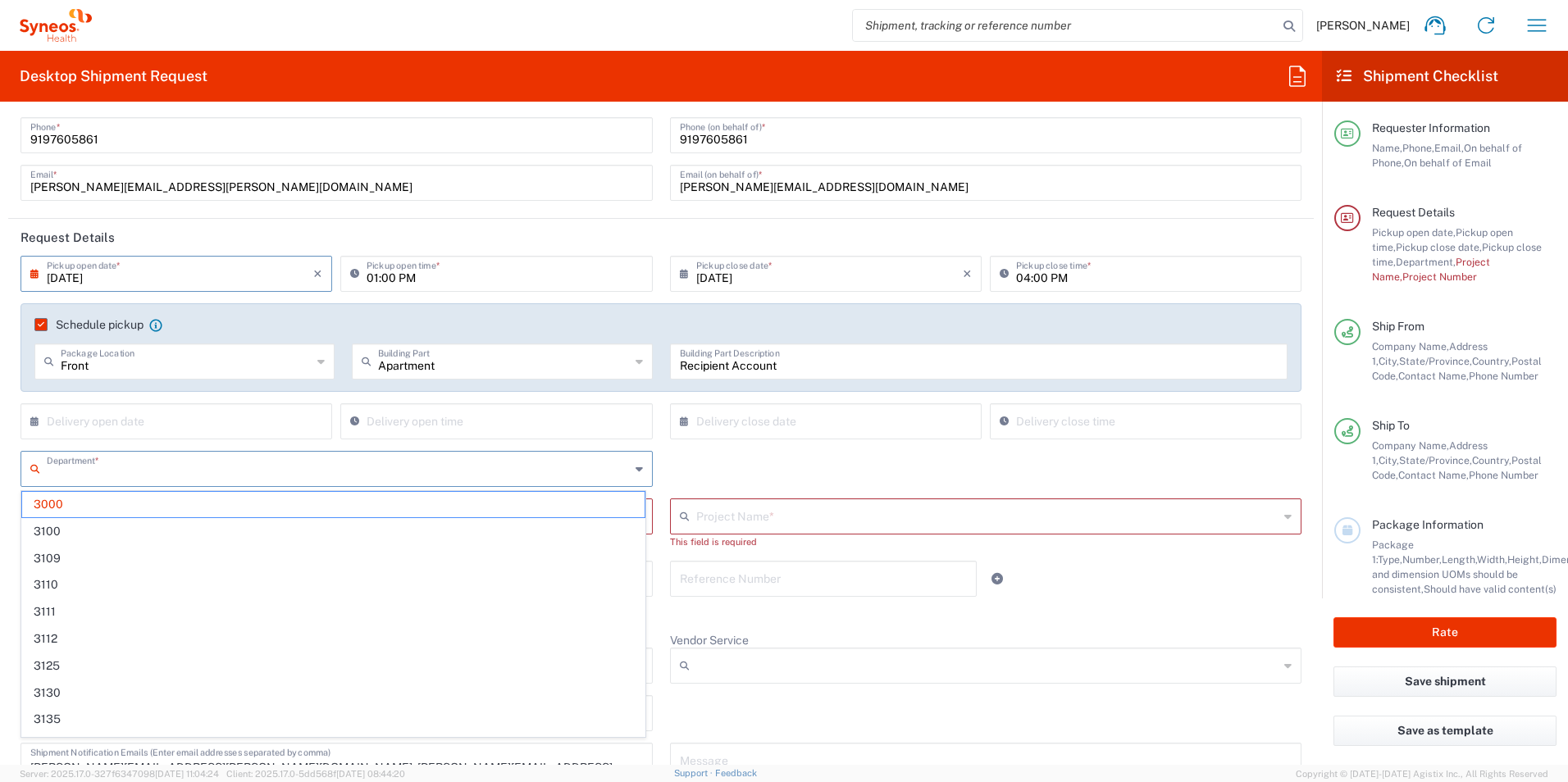
click at [132, 467] on input "text" at bounding box center [337, 467] width 583 height 28
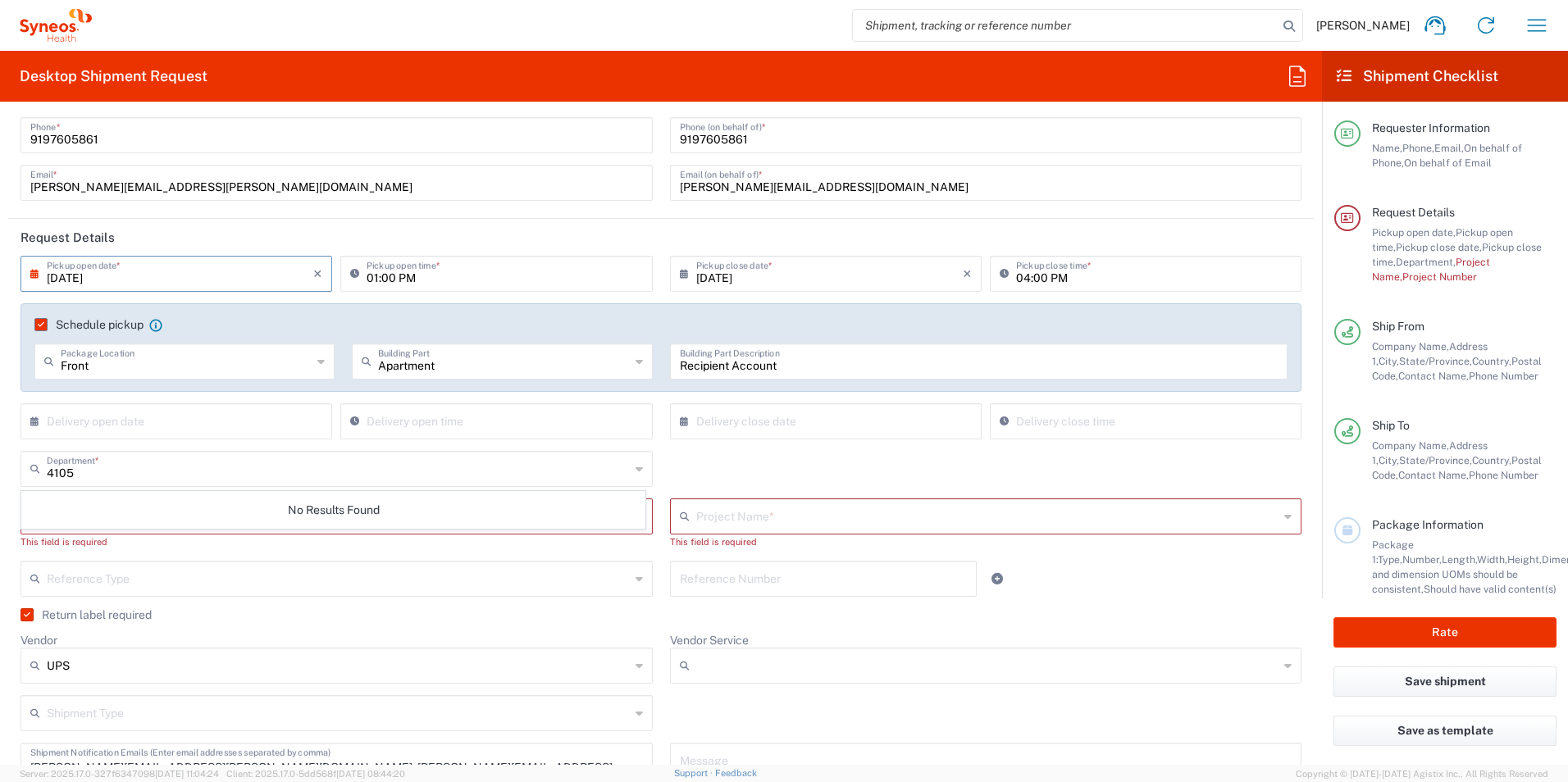
drag, startPoint x: 498, startPoint y: 499, endPoint x: 447, endPoint y: 509, distance: 52.0
click at [495, 499] on div "No Results Found" at bounding box center [333, 510] width 624 height 38
click at [93, 476] on input "4105" at bounding box center [337, 467] width 583 height 28
type input "4510"
click at [238, 503] on div "No Results Found" at bounding box center [333, 510] width 624 height 38
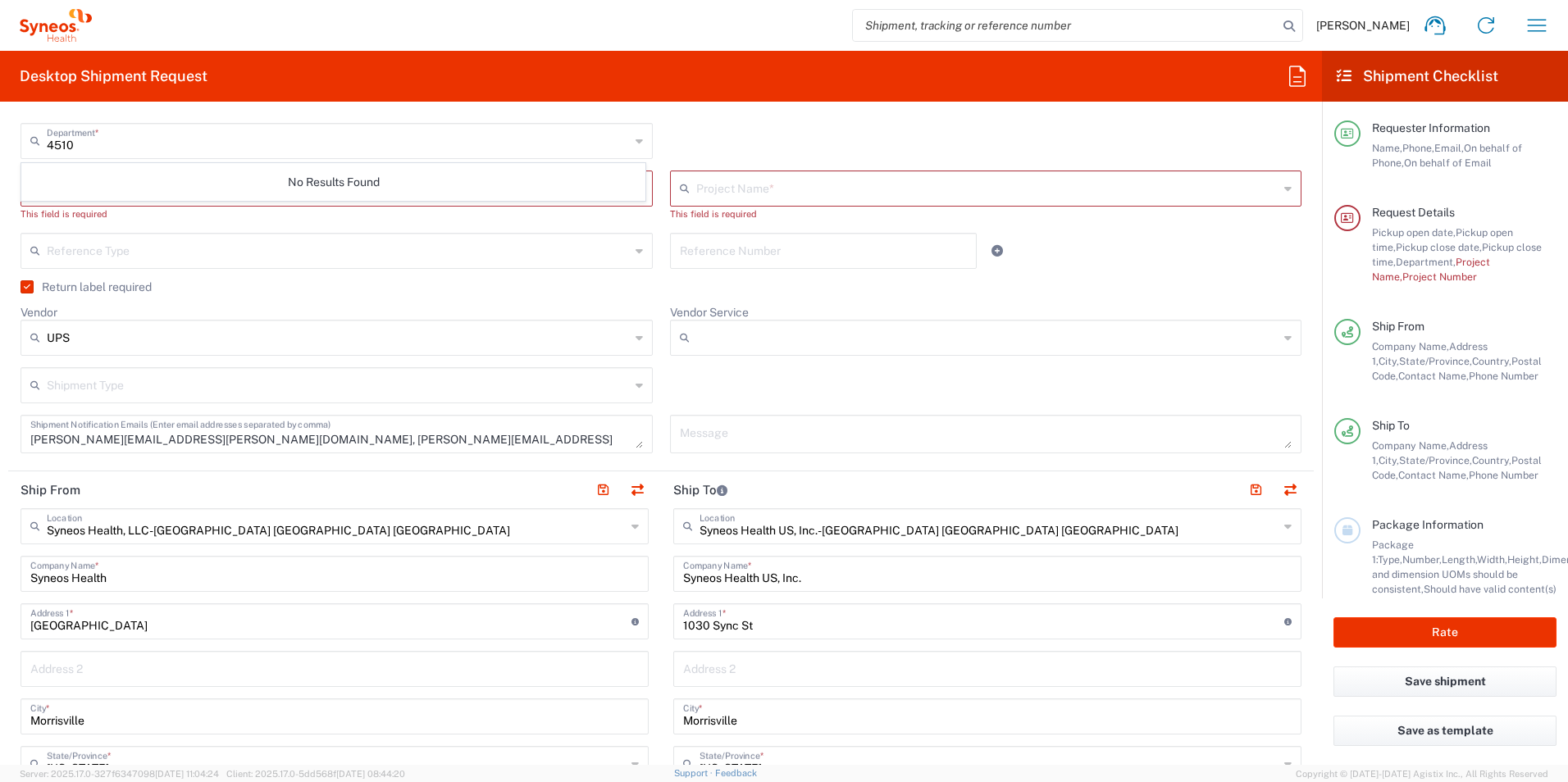
scroll to position [492, 0]
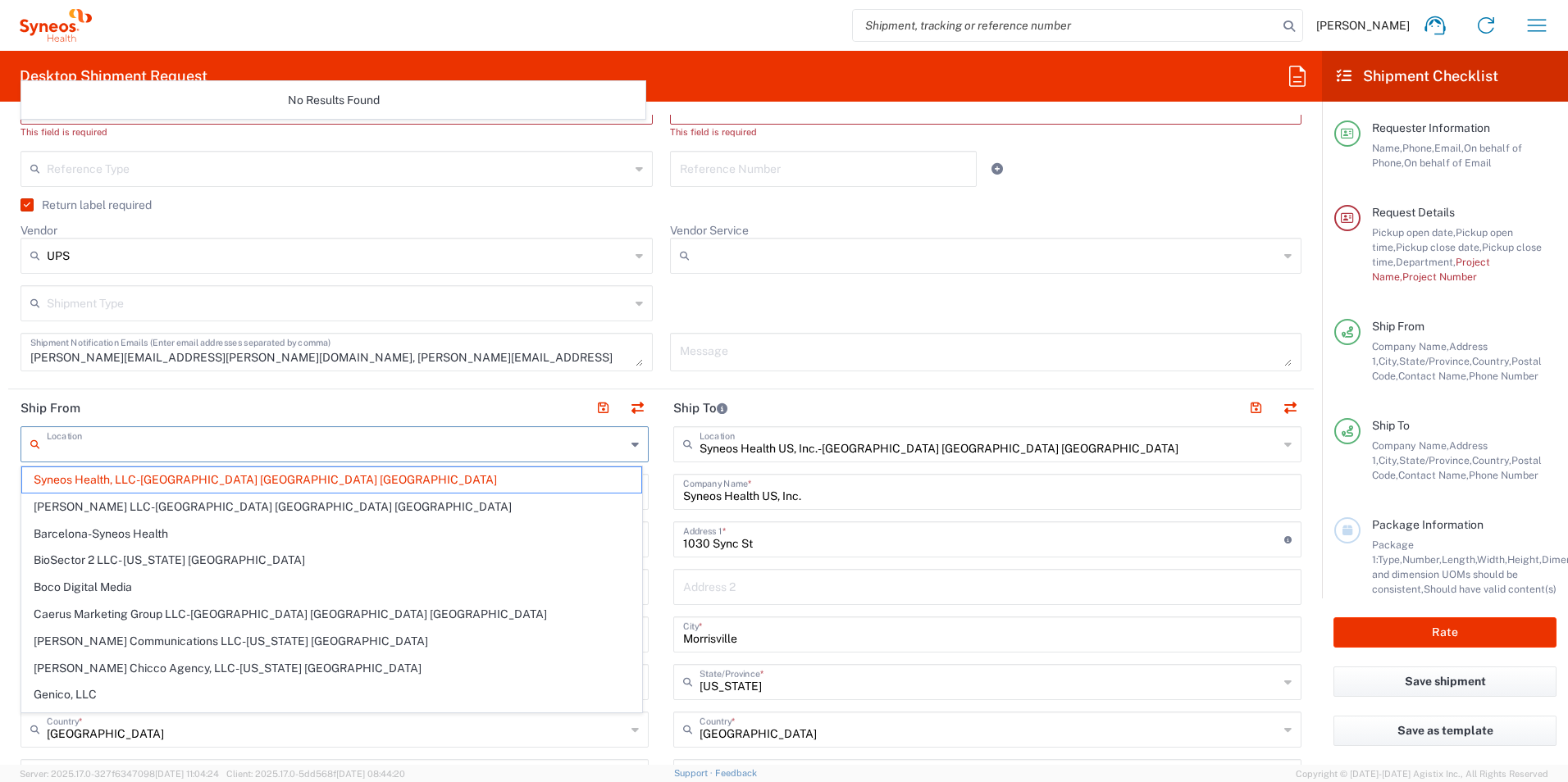
drag, startPoint x: 264, startPoint y: 447, endPoint x: 105, endPoint y: 458, distance: 159.4
click at [101, 452] on input "text" at bounding box center [336, 443] width 579 height 28
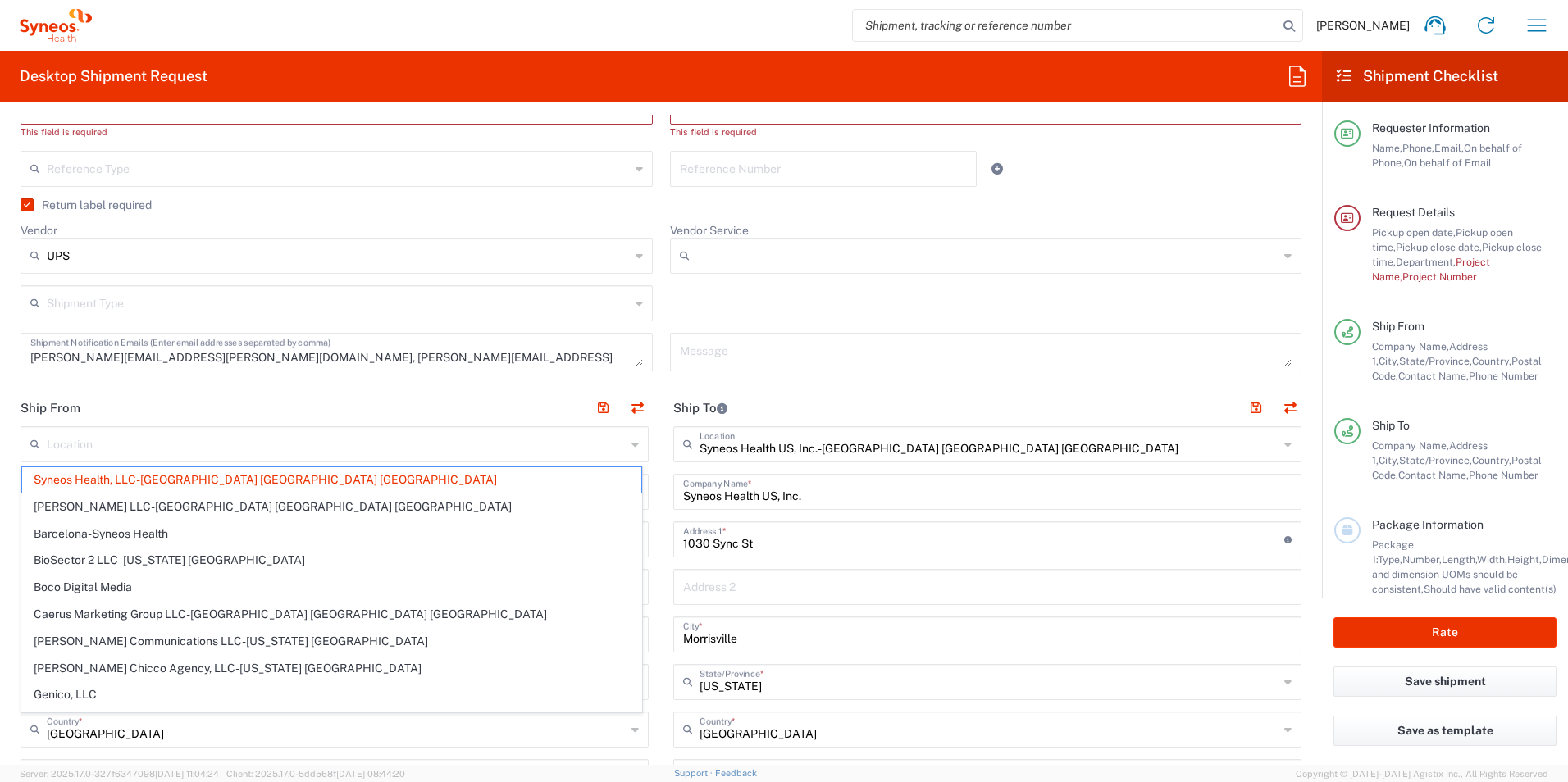
click at [188, 451] on input "text" at bounding box center [336, 443] width 579 height 28
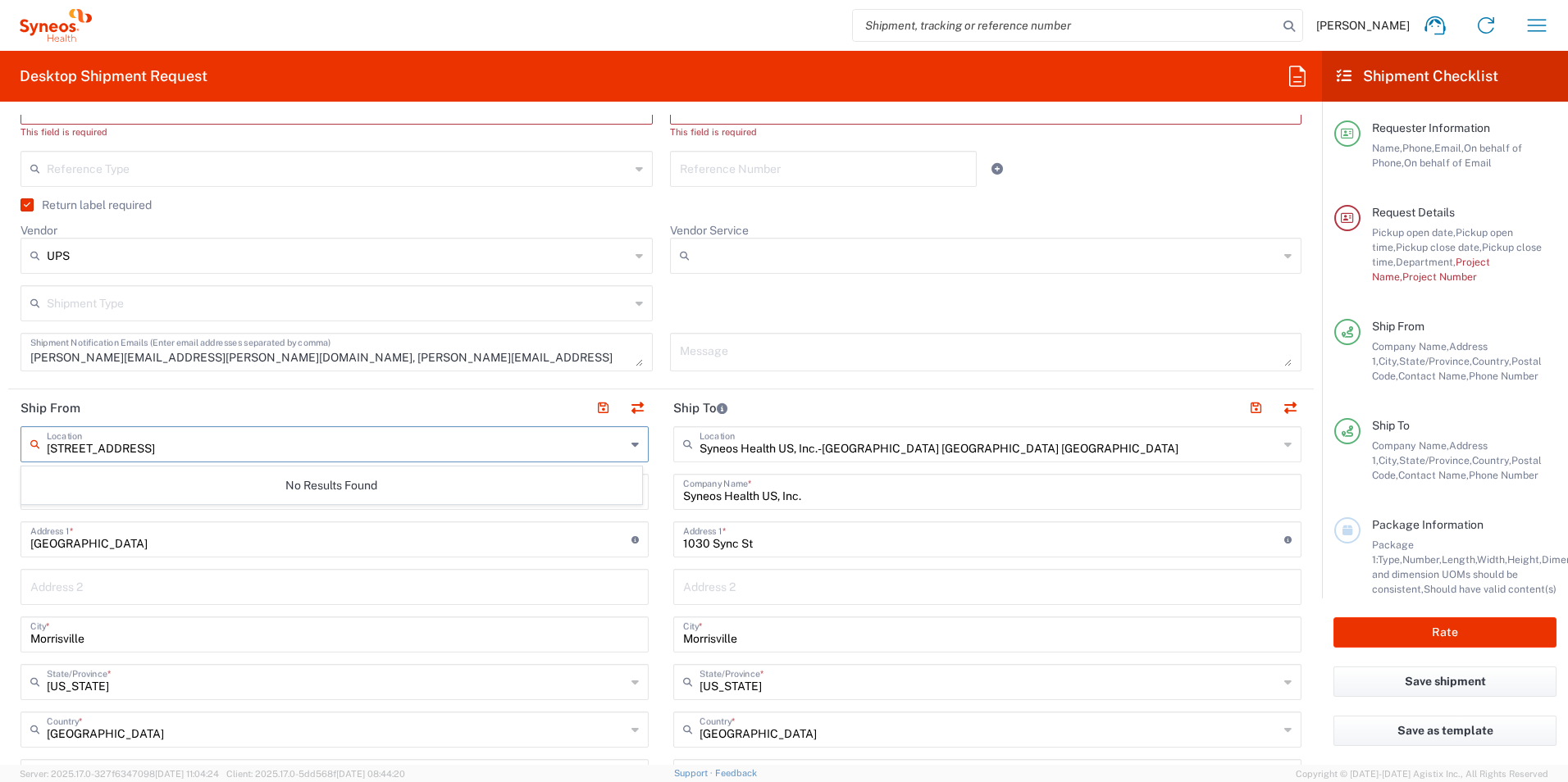
type input "[STREET_ADDRESS]"
click at [201, 554] on div "1030 Sync Street Address 1 * For cross streets use street names with '&' or 'an…" at bounding box center [335, 539] width 628 height 36
click at [631, 441] on icon at bounding box center [635, 445] width 8 height 27
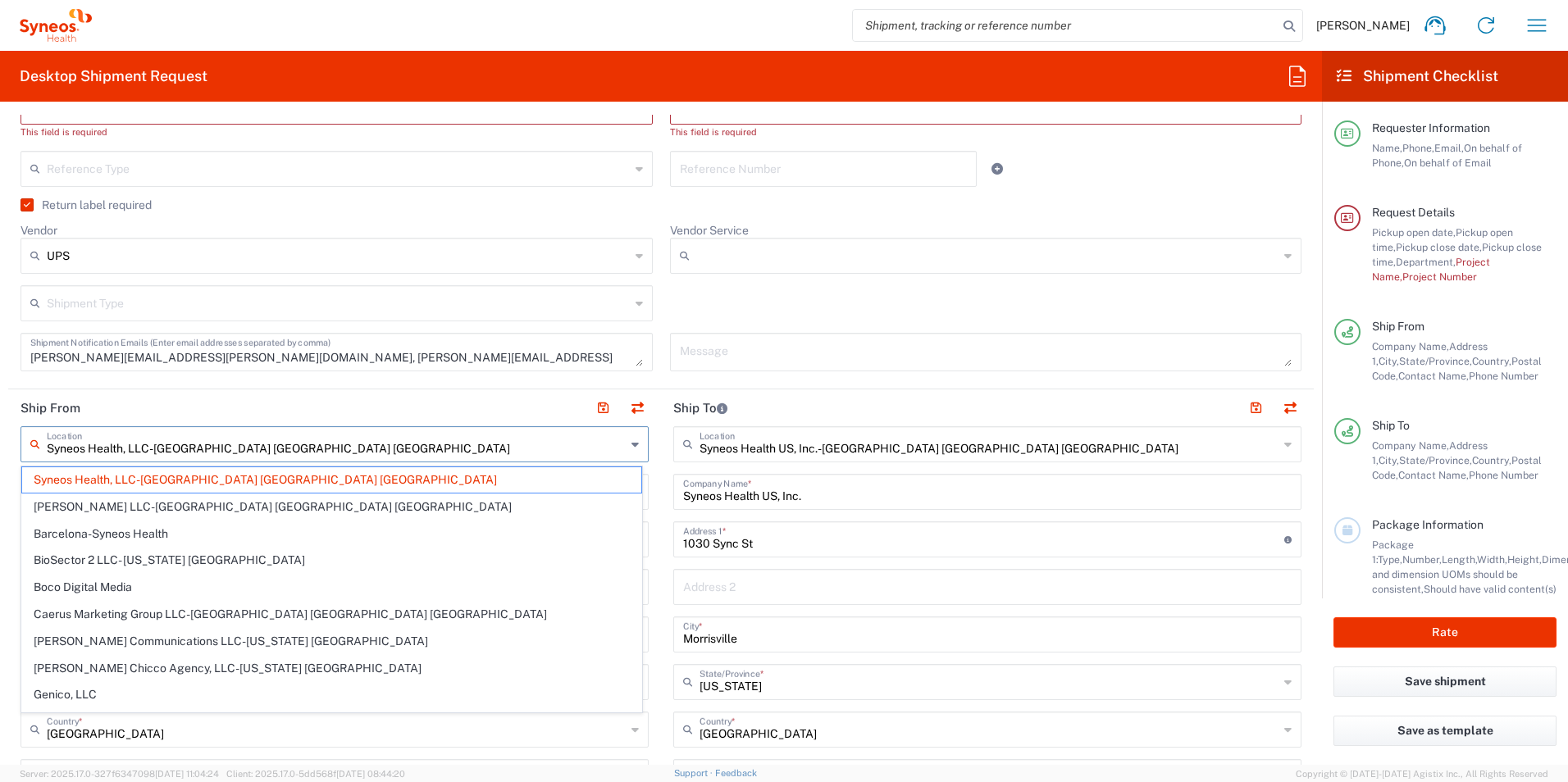
click at [631, 438] on icon at bounding box center [635, 445] width 8 height 27
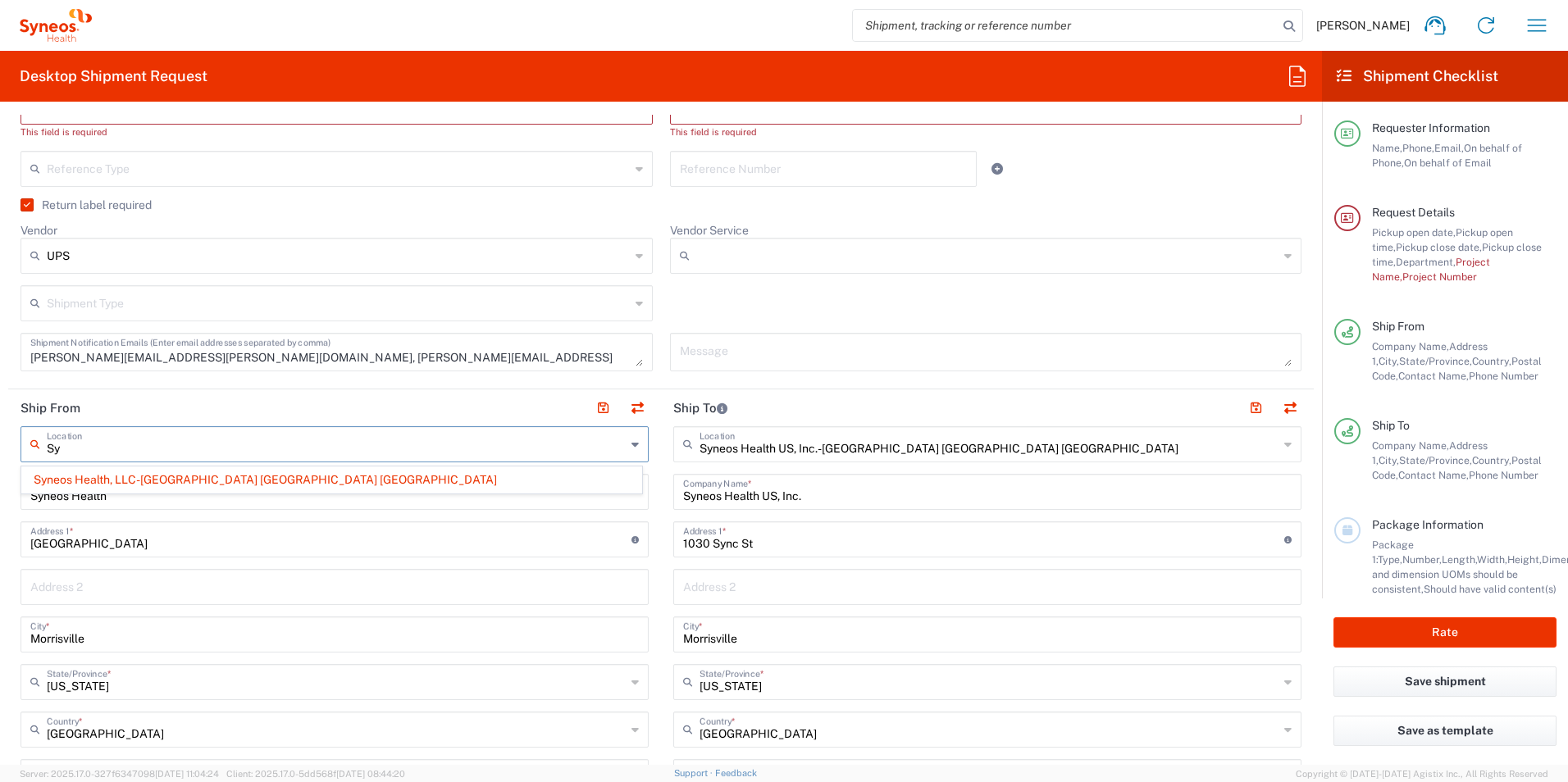
type input "S"
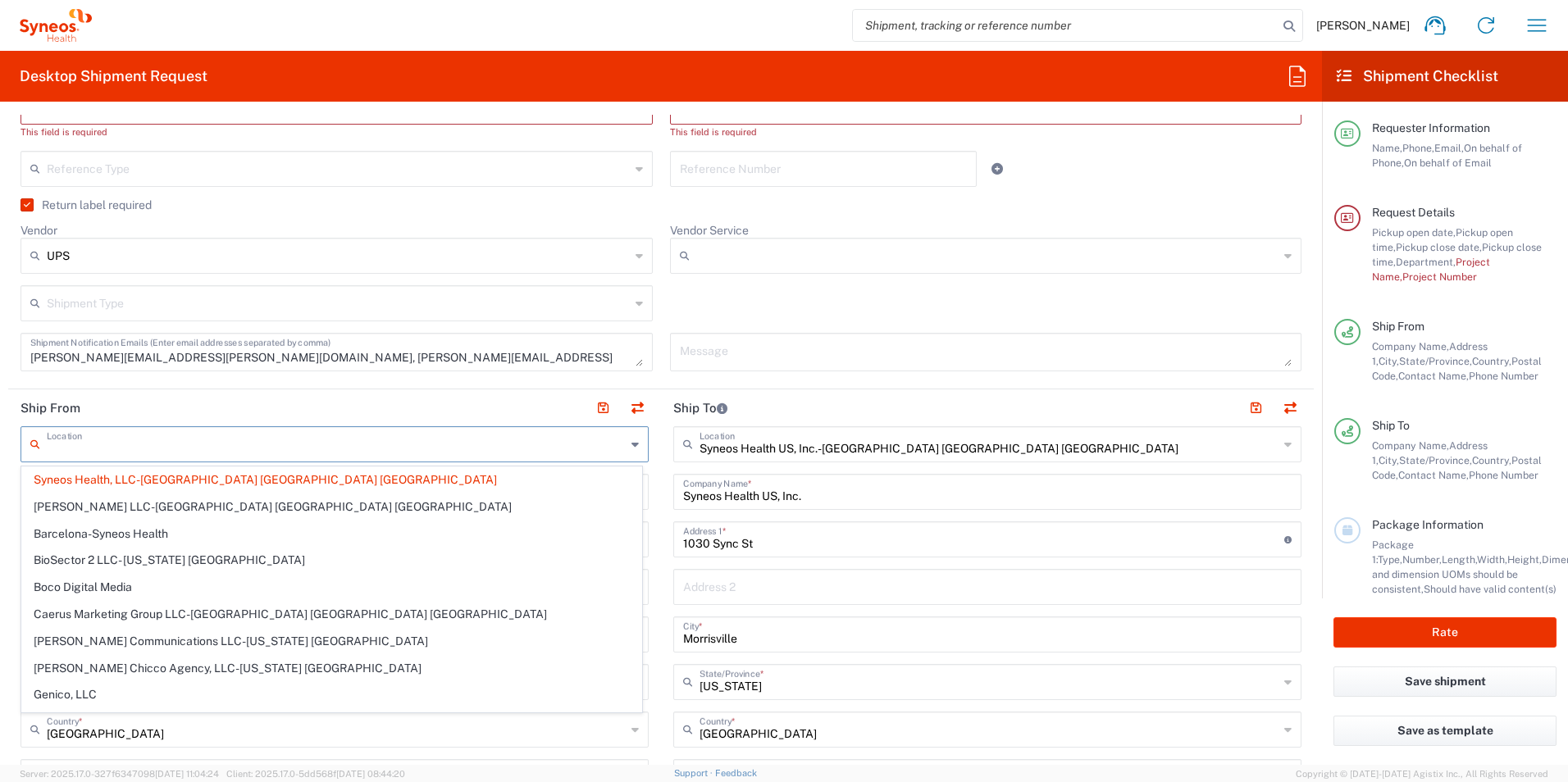
click at [410, 406] on header "Ship From" at bounding box center [335, 408] width 652 height 37
type input "Syneos Health, LLC-[GEOGRAPHIC_DATA] [GEOGRAPHIC_DATA] [GEOGRAPHIC_DATA]"
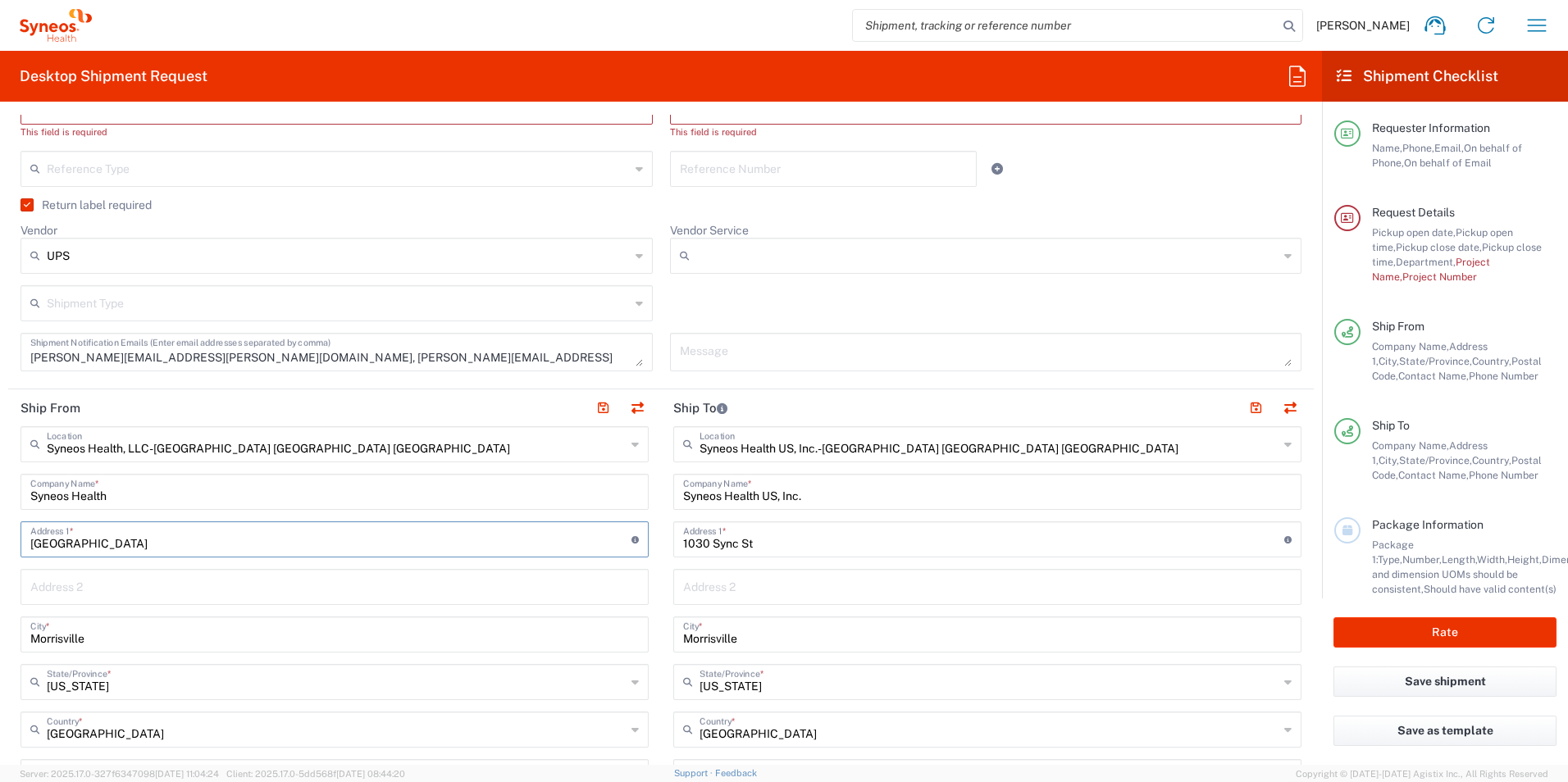
drag, startPoint x: 124, startPoint y: 547, endPoint x: 157, endPoint y: 545, distance: 33.1
click at [125, 547] on input "[GEOGRAPHIC_DATA]" at bounding box center [331, 538] width 601 height 28
drag, startPoint x: 162, startPoint y: 543, endPoint x: 22, endPoint y: 549, distance: 140.1
click at [22, 549] on div "1030 Sync Street Address 1 * For cross streets use street names with '&' or 'an…" at bounding box center [335, 539] width 628 height 36
click at [132, 495] on input "Syneos Health" at bounding box center [335, 490] width 609 height 28
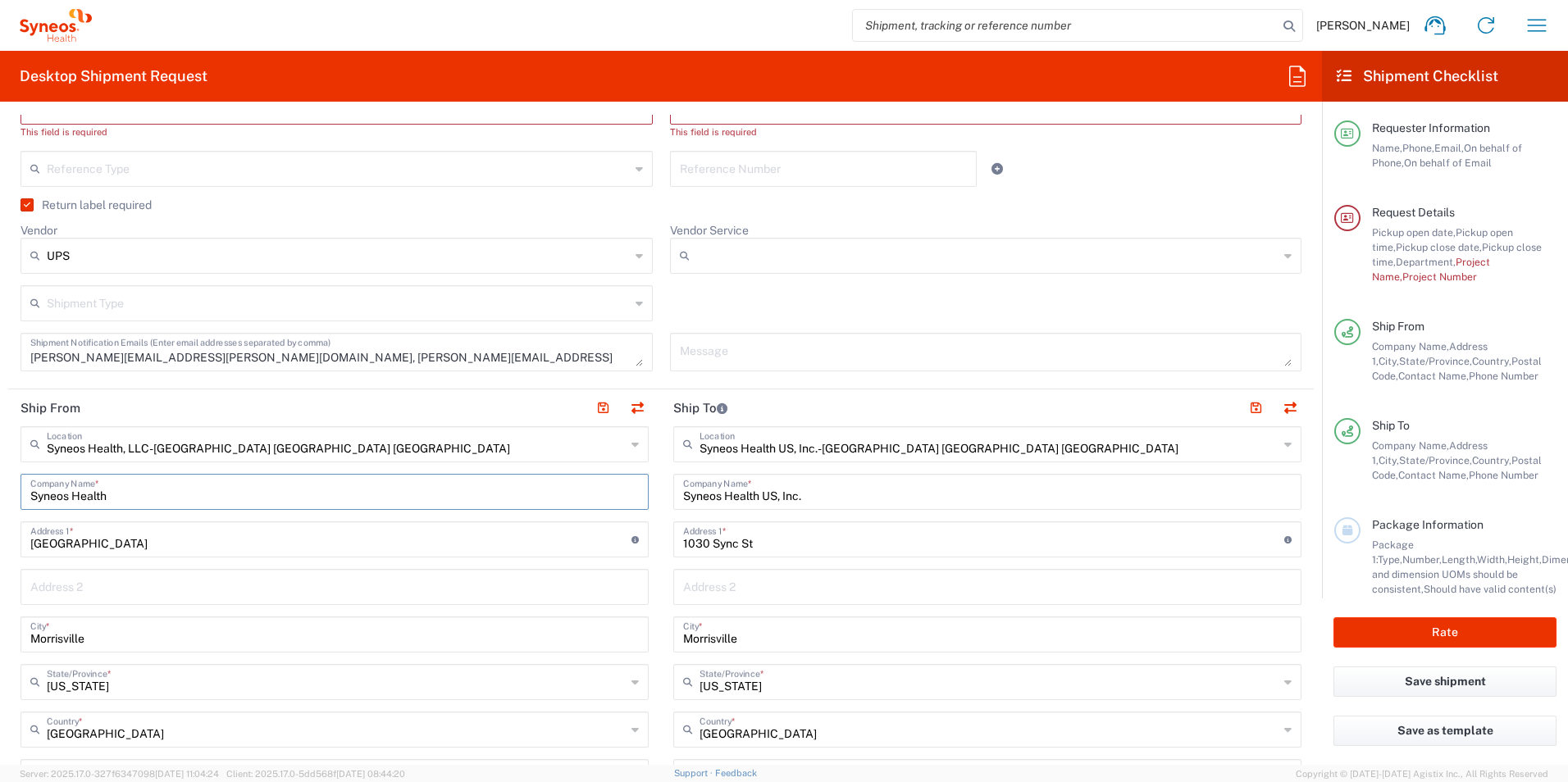
click at [125, 497] on input "Syneos Health" at bounding box center [335, 490] width 609 height 28
click at [271, 446] on input "text" at bounding box center [336, 443] width 579 height 28
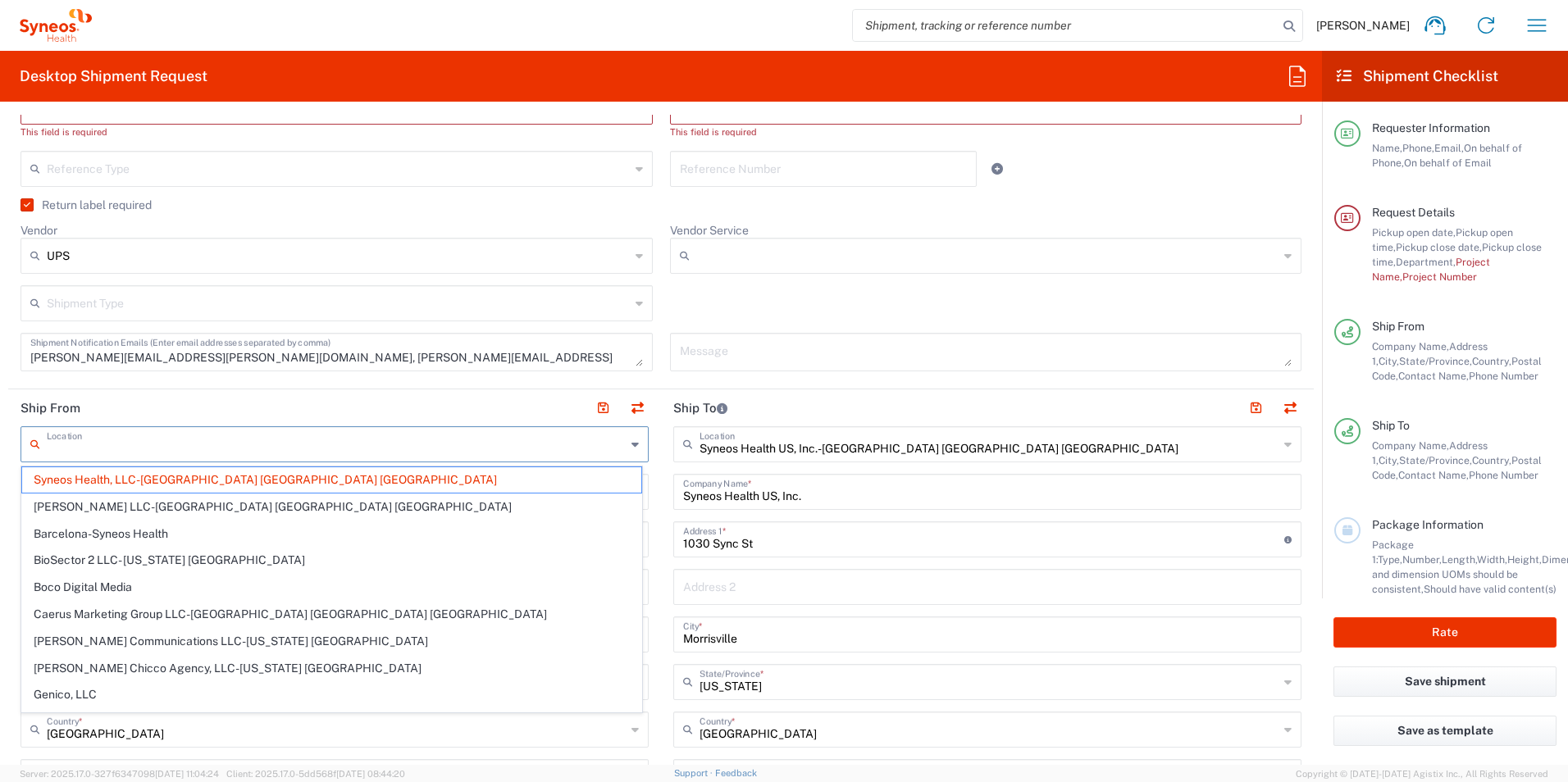
click at [294, 399] on header "Ship From" at bounding box center [335, 408] width 652 height 37
type input "Syneos Health, LLC-[GEOGRAPHIC_DATA] [GEOGRAPHIC_DATA] [GEOGRAPHIC_DATA]"
click at [291, 450] on input "text" at bounding box center [336, 443] width 579 height 28
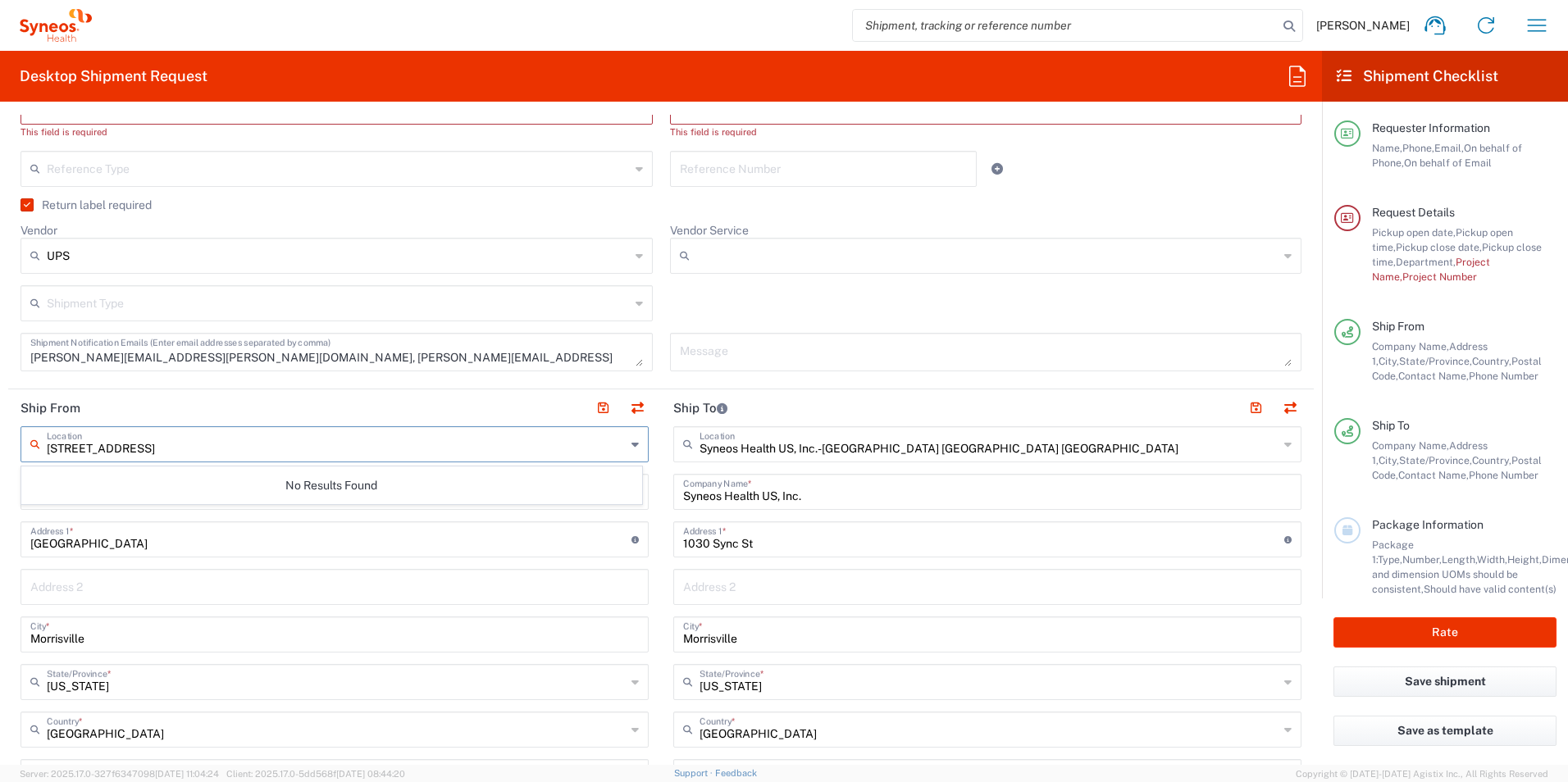
type input "[STREET_ADDRESS]"
click at [287, 583] on input "text" at bounding box center [335, 586] width 609 height 28
drag, startPoint x: 124, startPoint y: 497, endPoint x: 27, endPoint y: 499, distance: 97.0
click at [27, 498] on div "Syneos Health Company Name *" at bounding box center [335, 492] width 628 height 36
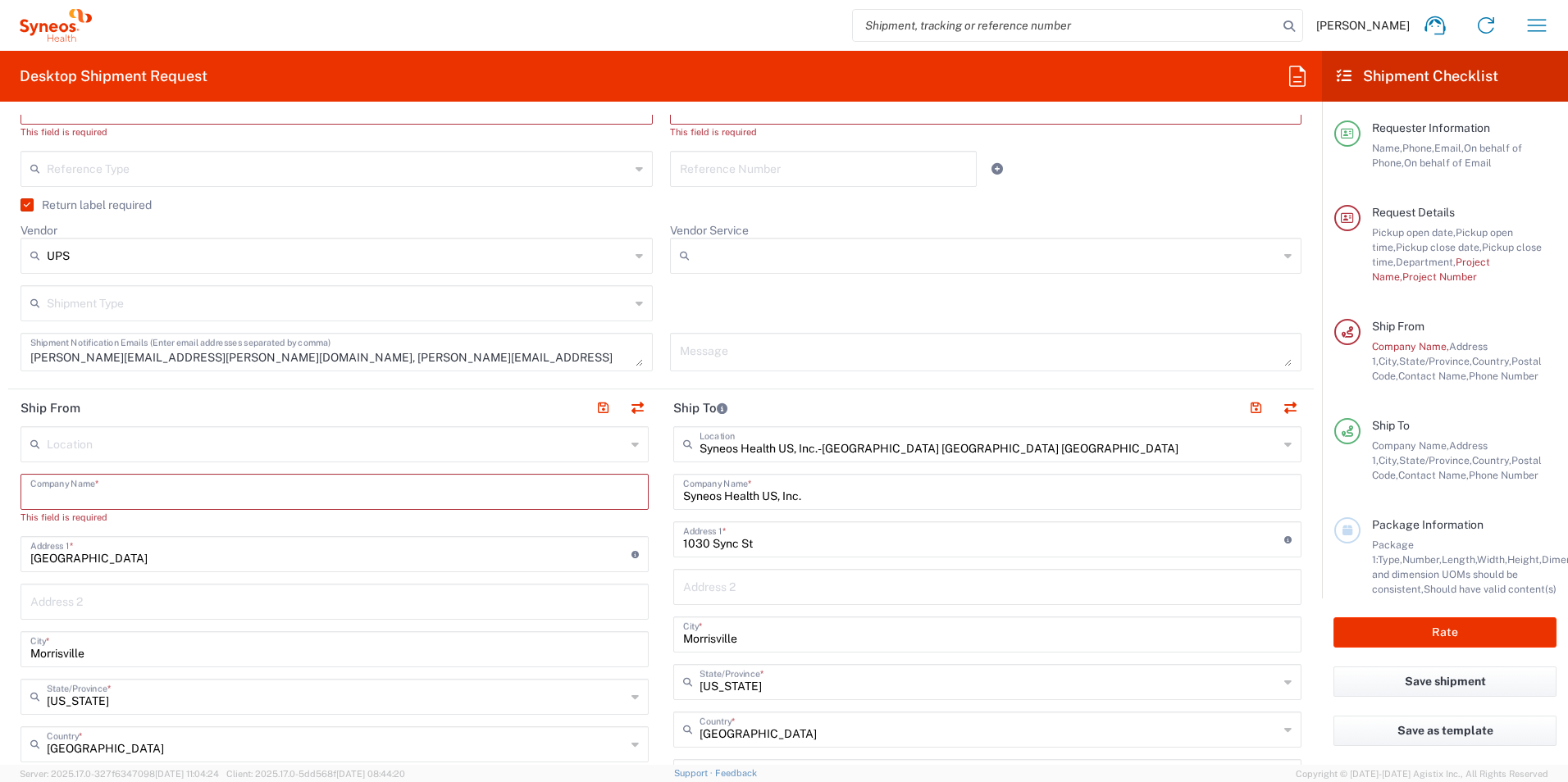
click at [144, 555] on input "[GEOGRAPHIC_DATA]" at bounding box center [331, 553] width 601 height 28
click at [446, 574] on div "Location [PERSON_NAME] LLC-[GEOGRAPHIC_DATA] [GEOGRAPHIC_DATA] [GEOGRAPHIC_DATA…" at bounding box center [335, 778] width 628 height 703
drag, startPoint x: 147, startPoint y: 557, endPoint x: 9, endPoint y: 554, distance: 138.0
click at [9, 554] on main "Location [PERSON_NAME] LLC-[GEOGRAPHIC_DATA] [GEOGRAPHIC_DATA] [GEOGRAPHIC_DATA…" at bounding box center [335, 778] width 652 height 703
type input "[STREET_ADDRESS]"
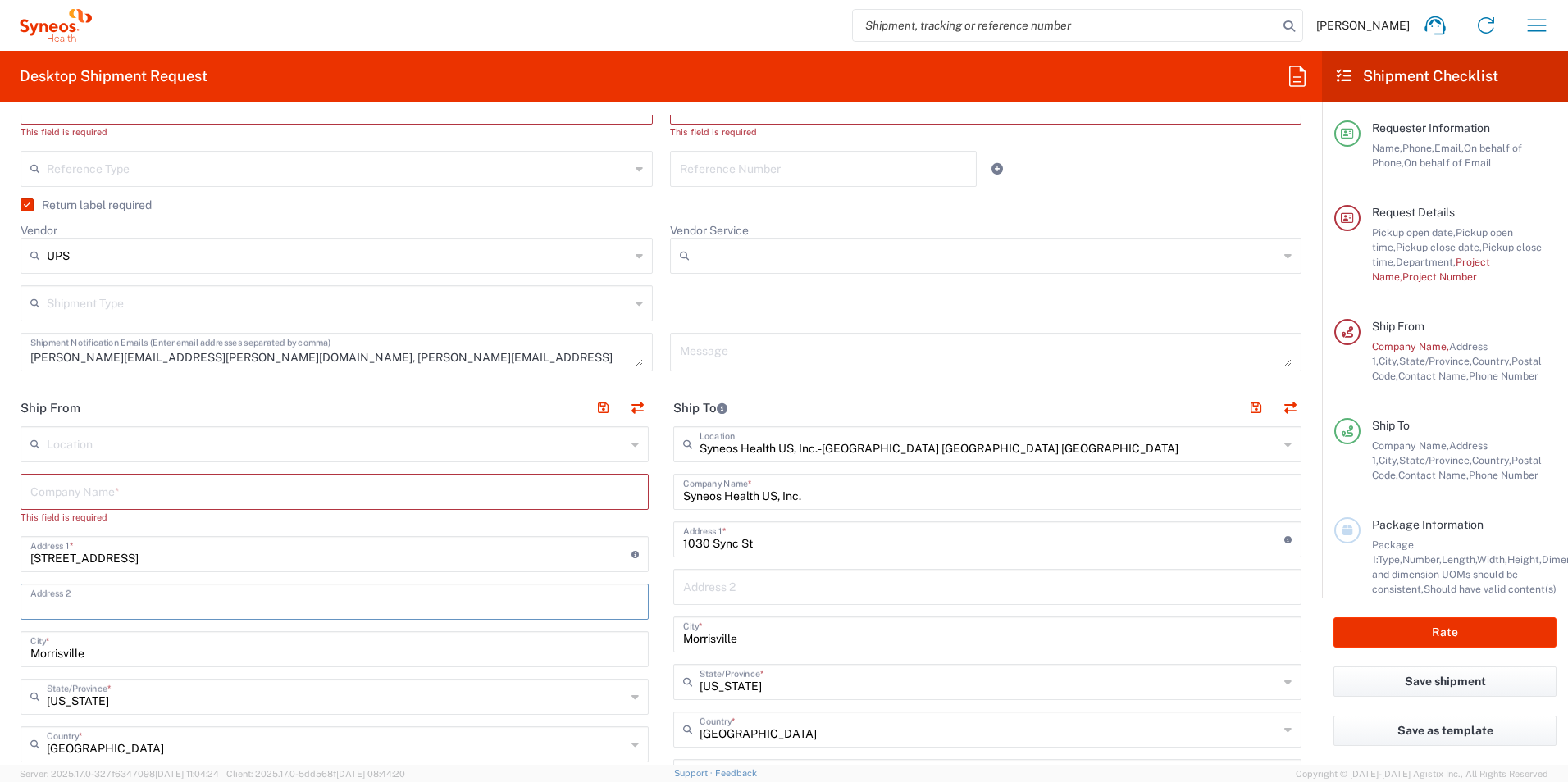
click at [116, 652] on input "Morrisville" at bounding box center [335, 648] width 609 height 28
drag, startPoint x: 108, startPoint y: 651, endPoint x: 28, endPoint y: 652, distance: 80.0
click at [29, 652] on div "[GEOGRAPHIC_DATA] *" at bounding box center [335, 649] width 628 height 36
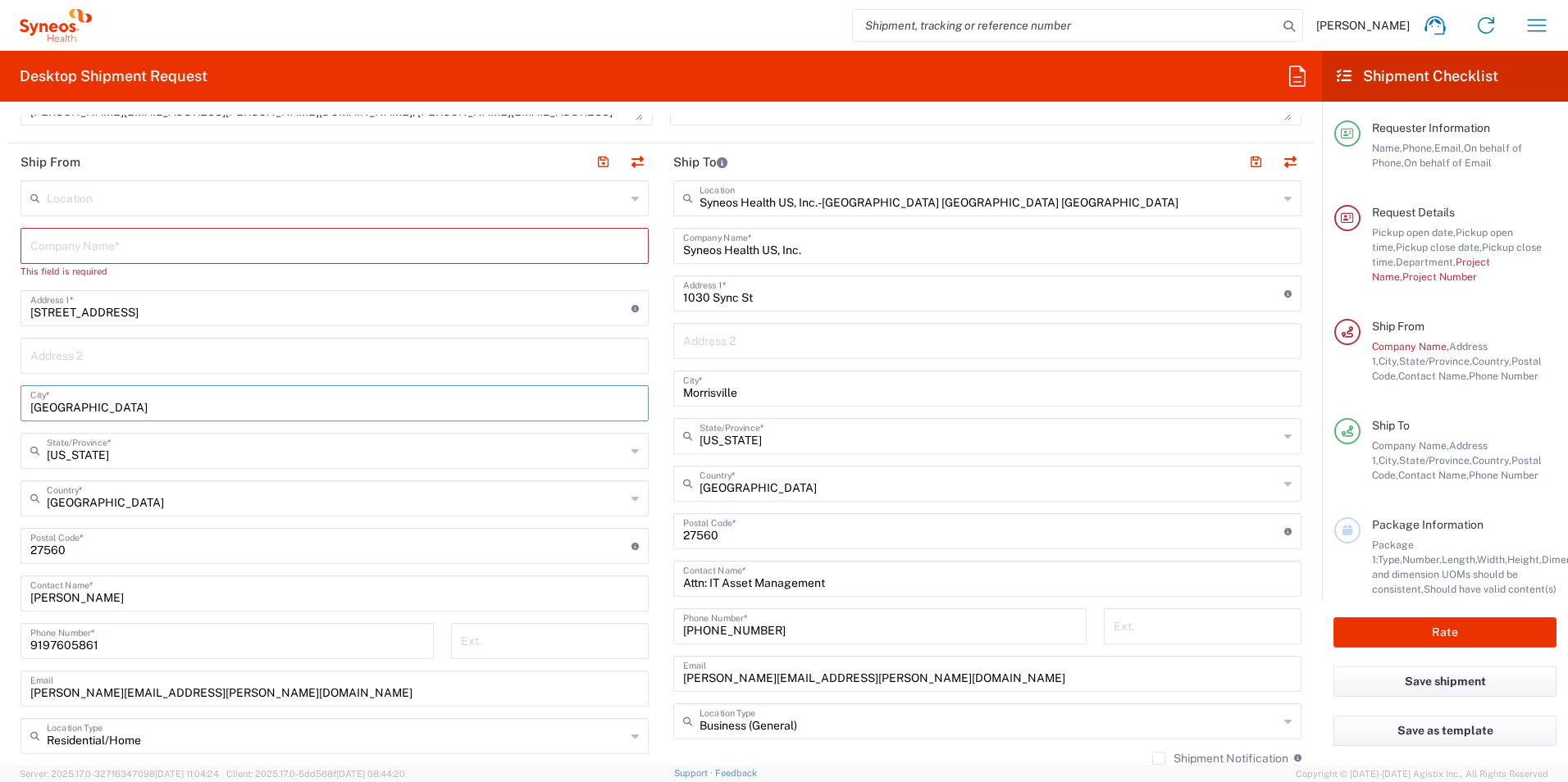
type input "[GEOGRAPHIC_DATA]"
click at [149, 456] on input "text" at bounding box center [336, 449] width 579 height 28
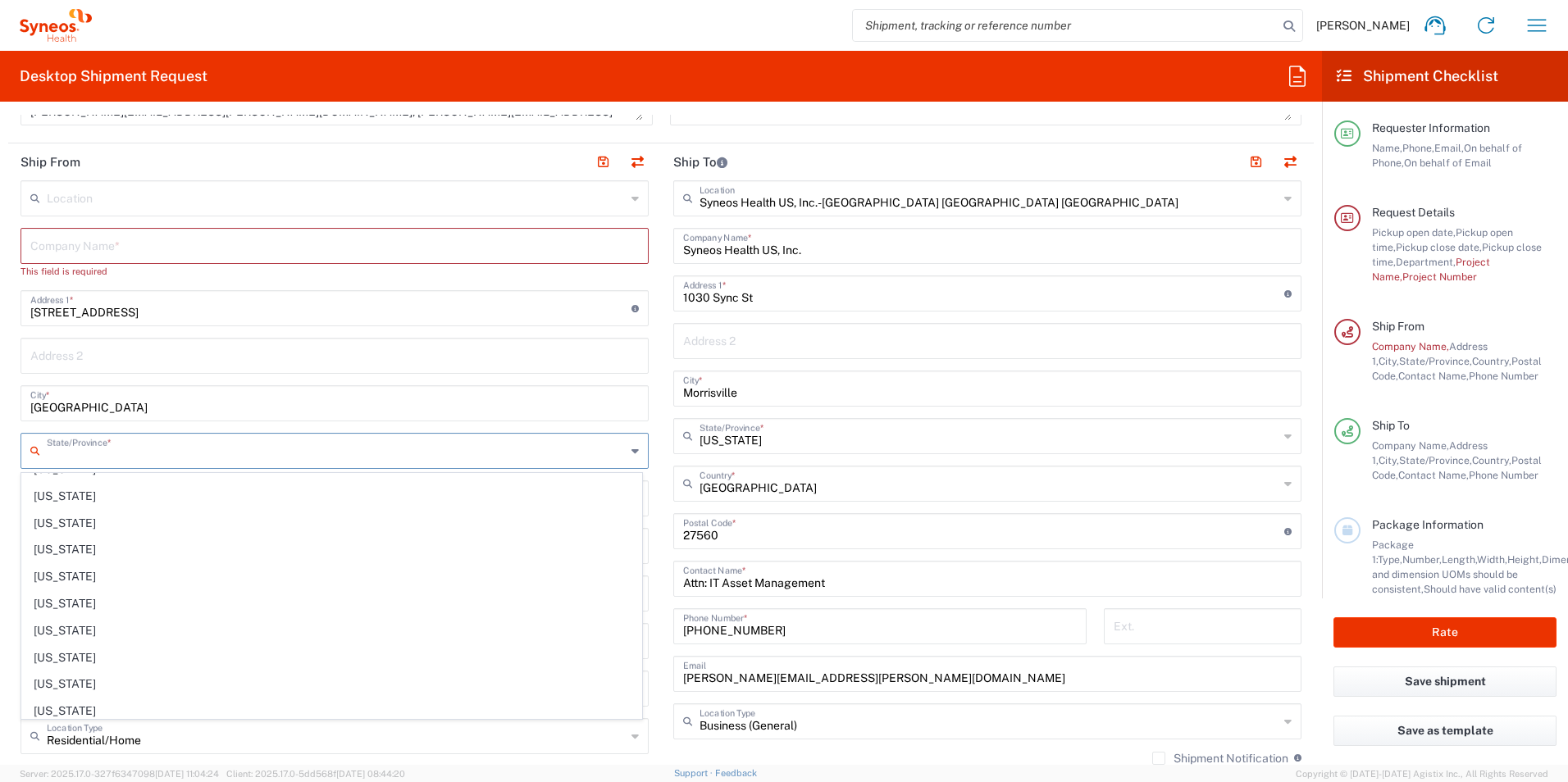
scroll to position [1229, 0]
click at [55, 625] on span "[US_STATE]" at bounding box center [331, 627] width 619 height 26
type input "[US_STATE]"
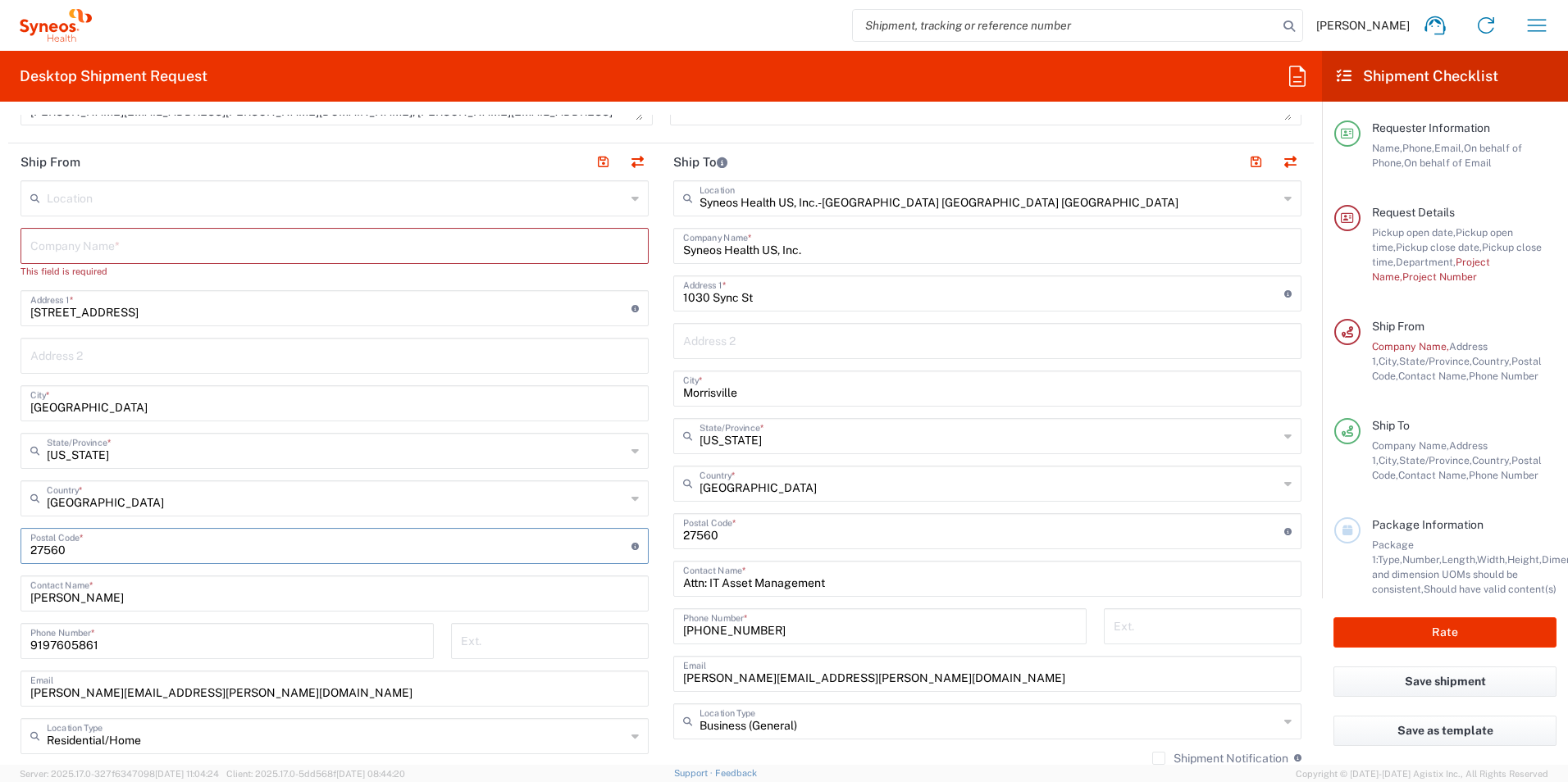
drag, startPoint x: 78, startPoint y: 549, endPoint x: 132, endPoint y: 549, distance: 54.0
click at [80, 549] on input "undefined" at bounding box center [331, 545] width 601 height 28
type input "22202"
click at [270, 476] on div "Location [PERSON_NAME] LLC-[GEOGRAPHIC_DATA] [GEOGRAPHIC_DATA] [GEOGRAPHIC_DATA…" at bounding box center [335, 532] width 628 height 703
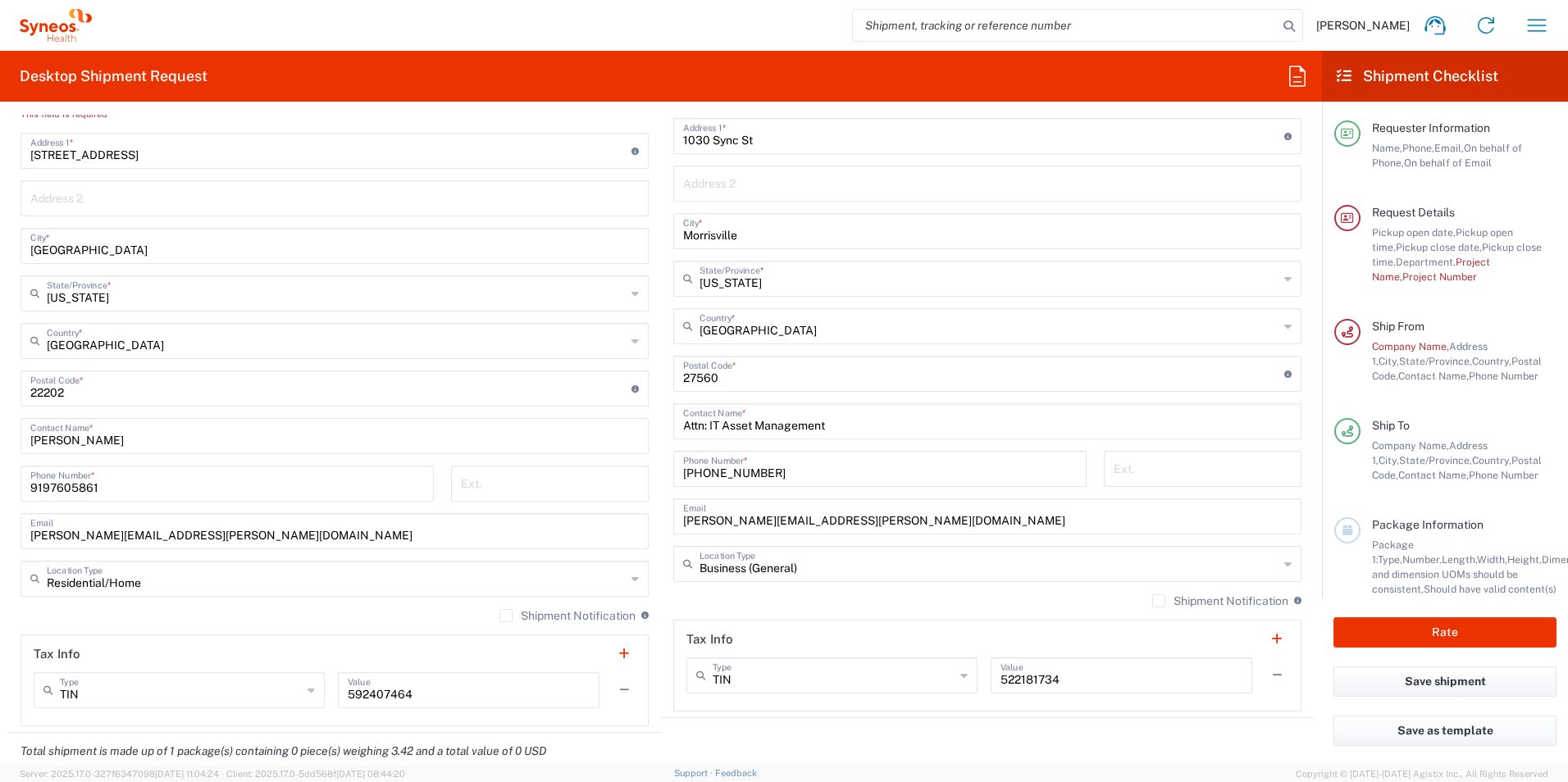
scroll to position [901, 0]
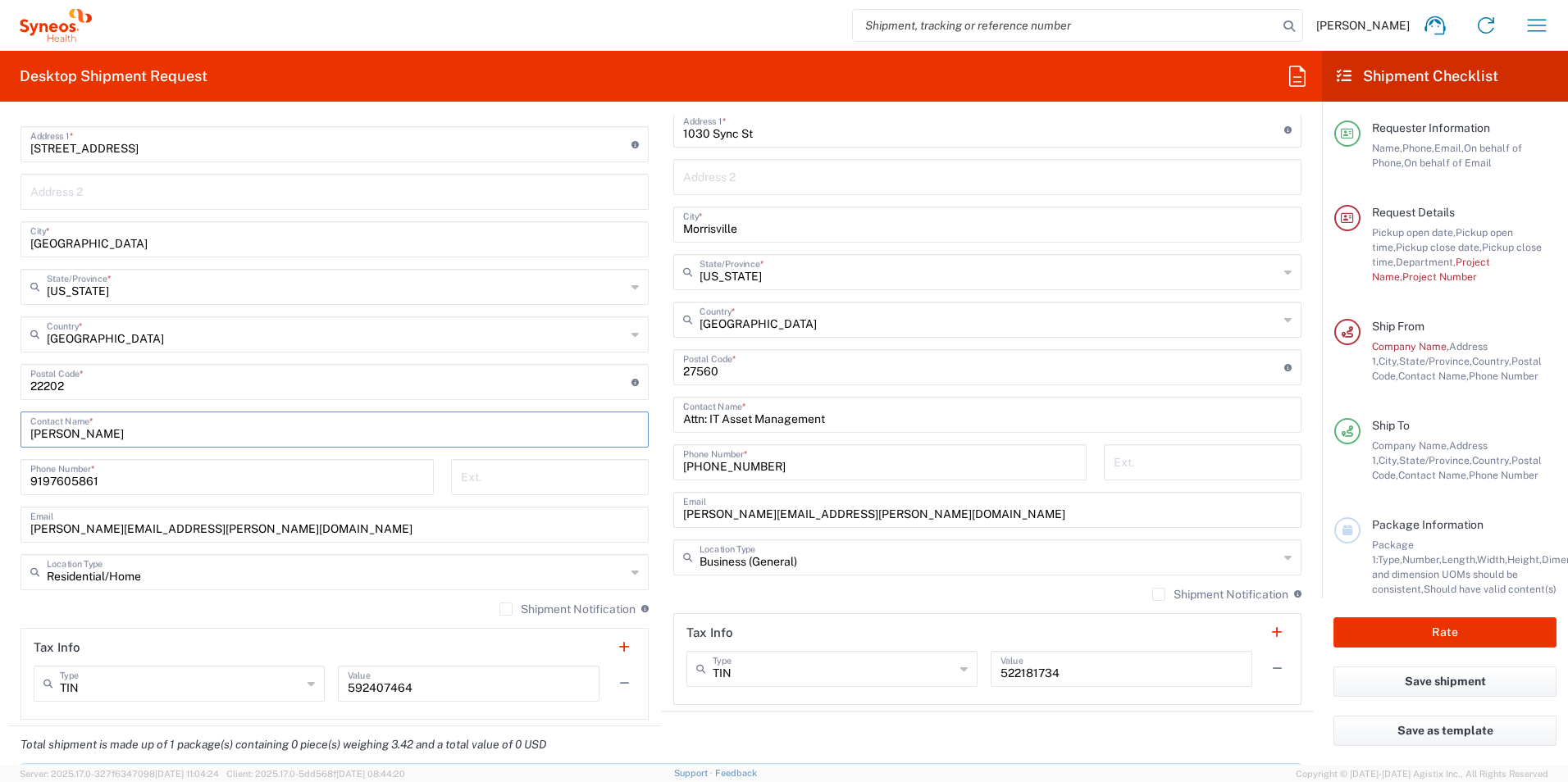
drag, startPoint x: 112, startPoint y: 432, endPoint x: 30, endPoint y: 438, distance: 82.2
click at [30, 438] on input "[PERSON_NAME]" at bounding box center [335, 428] width 609 height 28
click at [159, 433] on input "[PERSON_NAME]" at bounding box center [335, 428] width 609 height 28
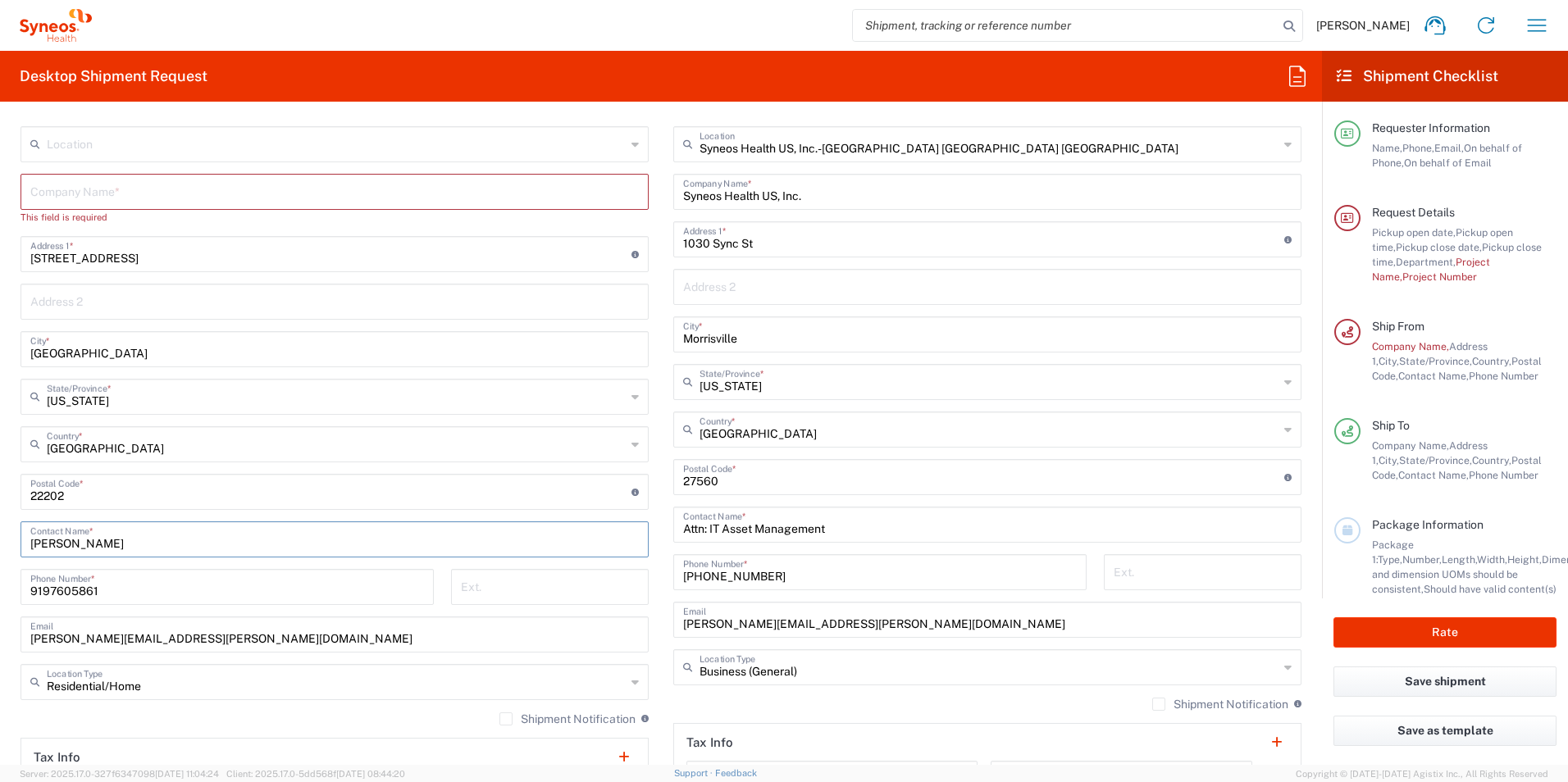
scroll to position [820, 0]
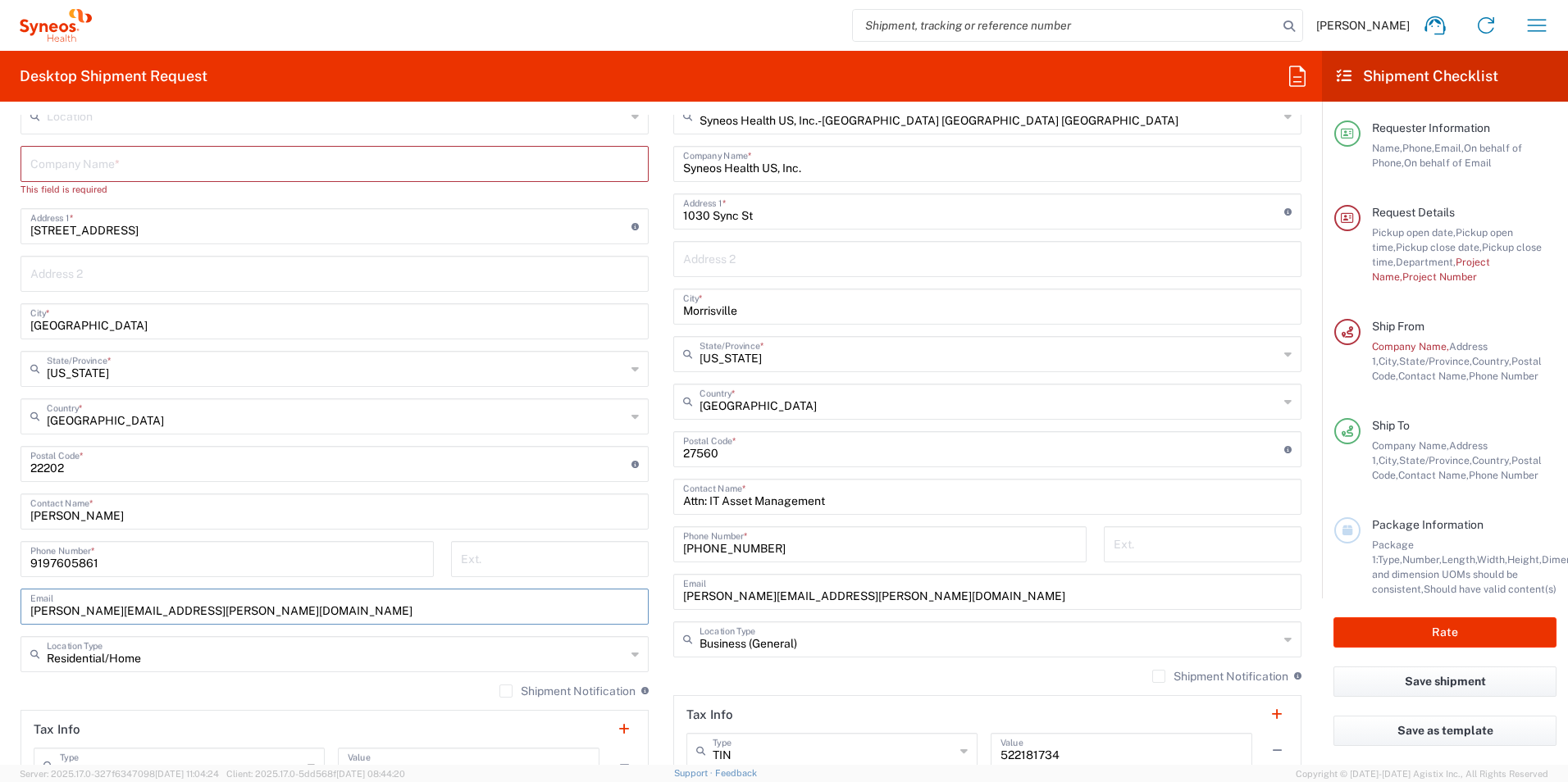
drag, startPoint x: 212, startPoint y: 612, endPoint x: 27, endPoint y: 618, distance: 185.1
click at [27, 618] on div "[PERSON_NAME][EMAIL_ADDRESS][PERSON_NAME][DOMAIN_NAME] Email" at bounding box center [335, 607] width 628 height 36
paste input "Luis_Font_Figarella@mckinsey"
type input "[PERSON_NAME][EMAIL_ADDRESS][DOMAIN_NAME]"
drag, startPoint x: 204, startPoint y: 567, endPoint x: 216, endPoint y: 562, distance: 13.0
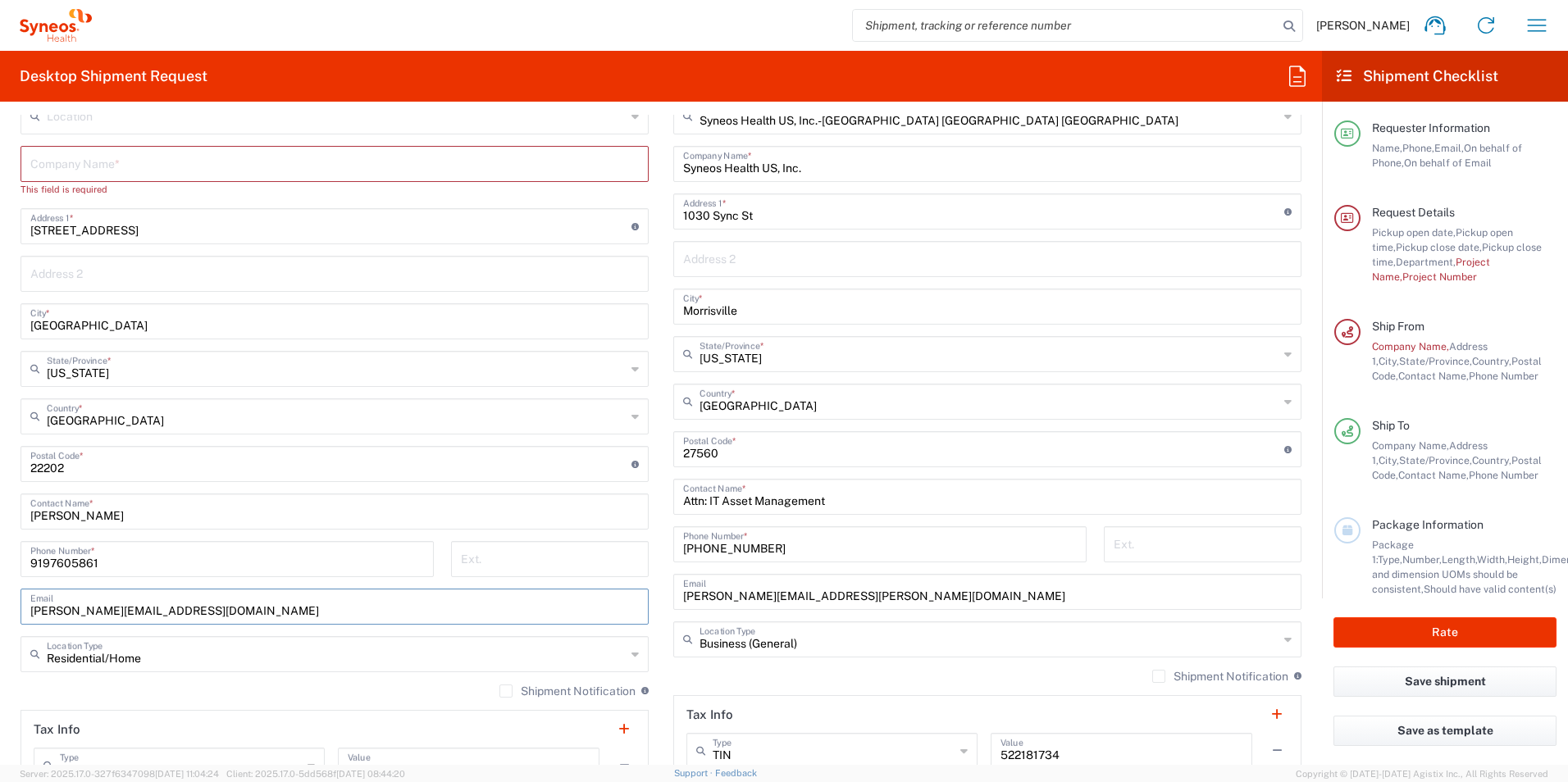
click at [204, 567] on input "9197605861" at bounding box center [227, 557] width 393 height 28
drag, startPoint x: 299, startPoint y: 512, endPoint x: 417, endPoint y: 494, distance: 119.4
click at [301, 510] on input "[PERSON_NAME]" at bounding box center [335, 510] width 609 height 28
drag, startPoint x: 100, startPoint y: 517, endPoint x: 27, endPoint y: 516, distance: 73.0
click at [27, 516] on div "[PERSON_NAME] Contact Name *" at bounding box center [335, 512] width 628 height 36
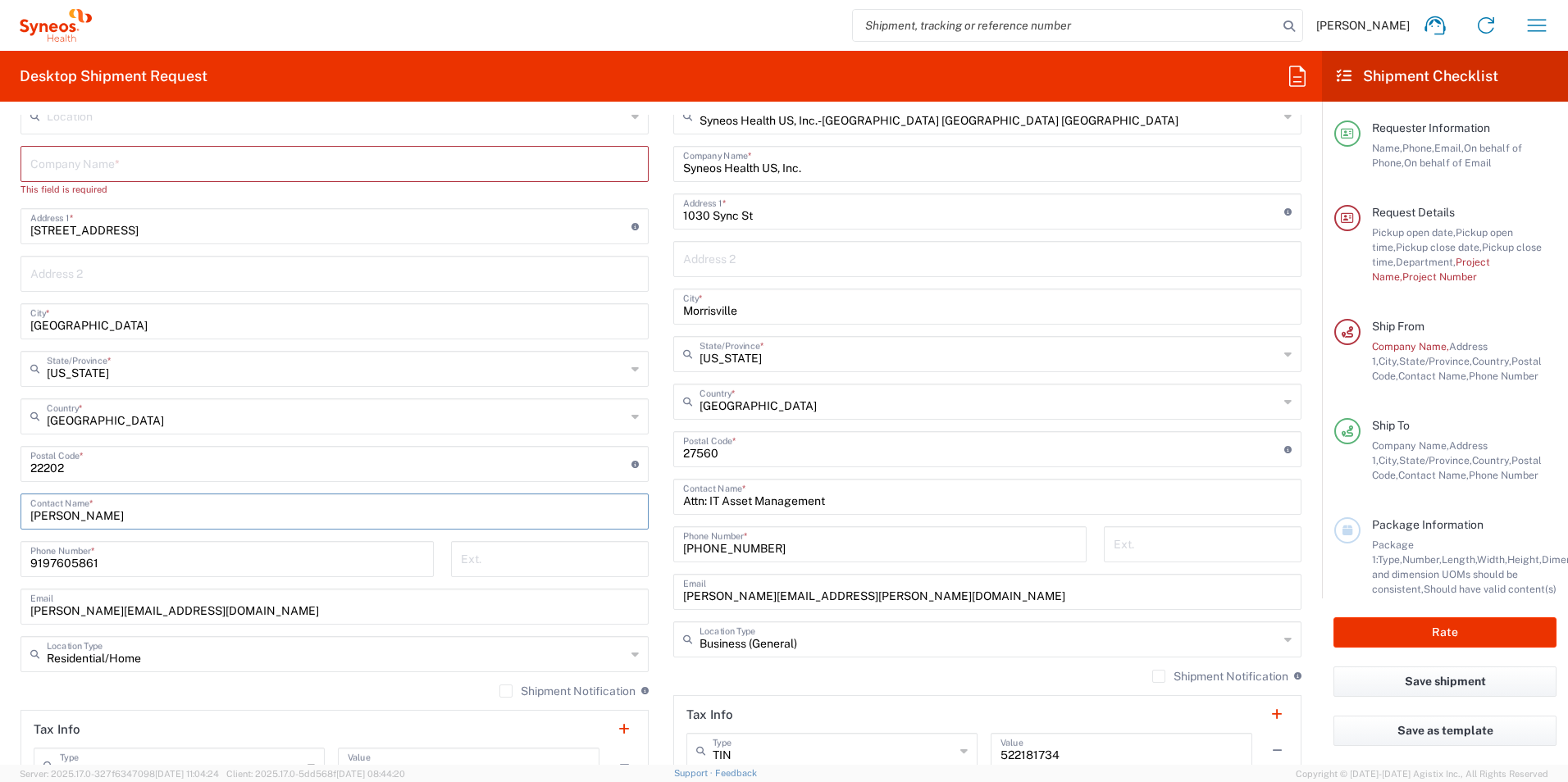
type input "[PERSON_NAME]"
drag, startPoint x: 124, startPoint y: 452, endPoint x: 181, endPoint y: 455, distance: 57.1
click at [124, 452] on input "undefined" at bounding box center [331, 463] width 601 height 28
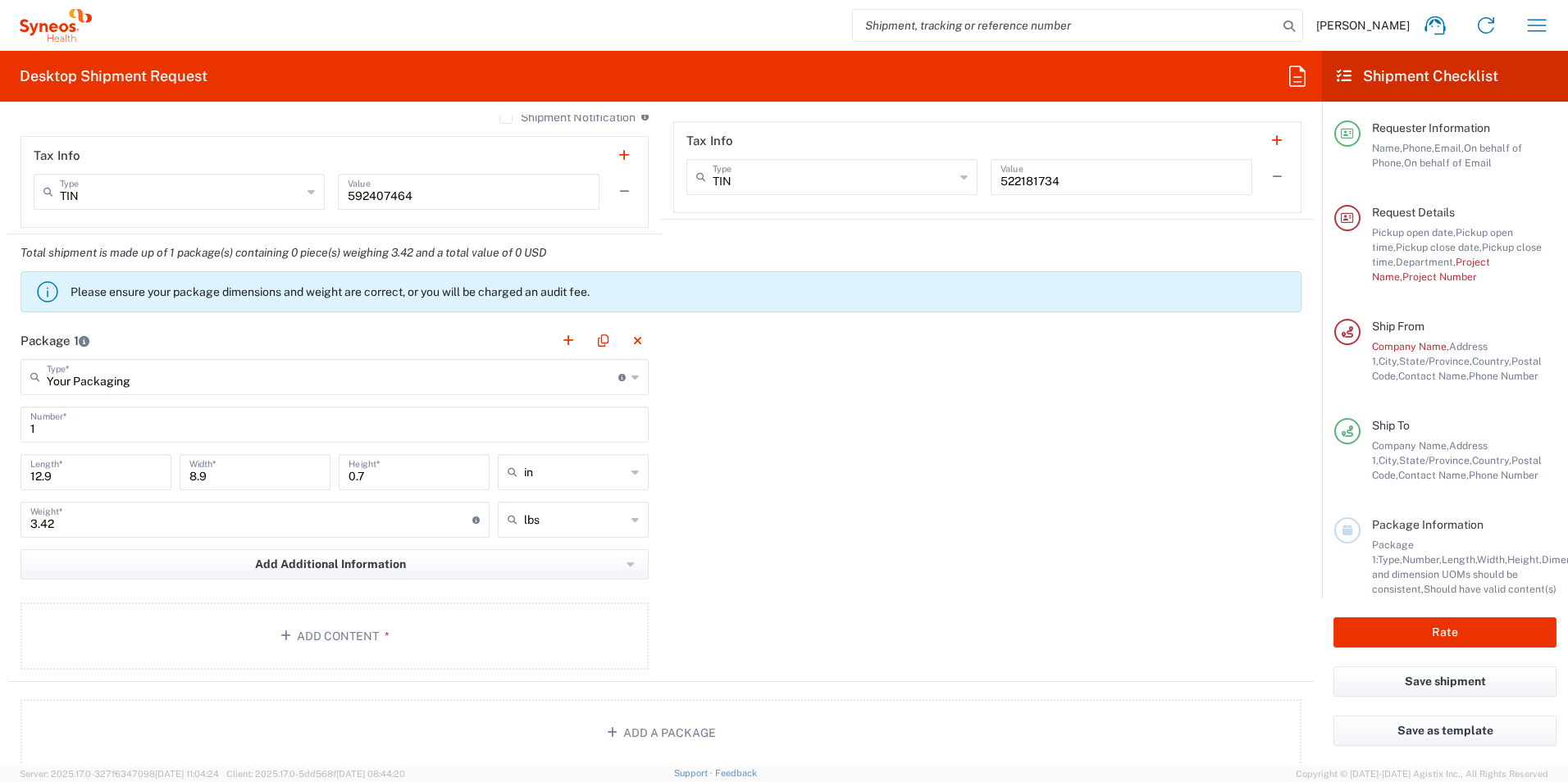
scroll to position [1557, 0]
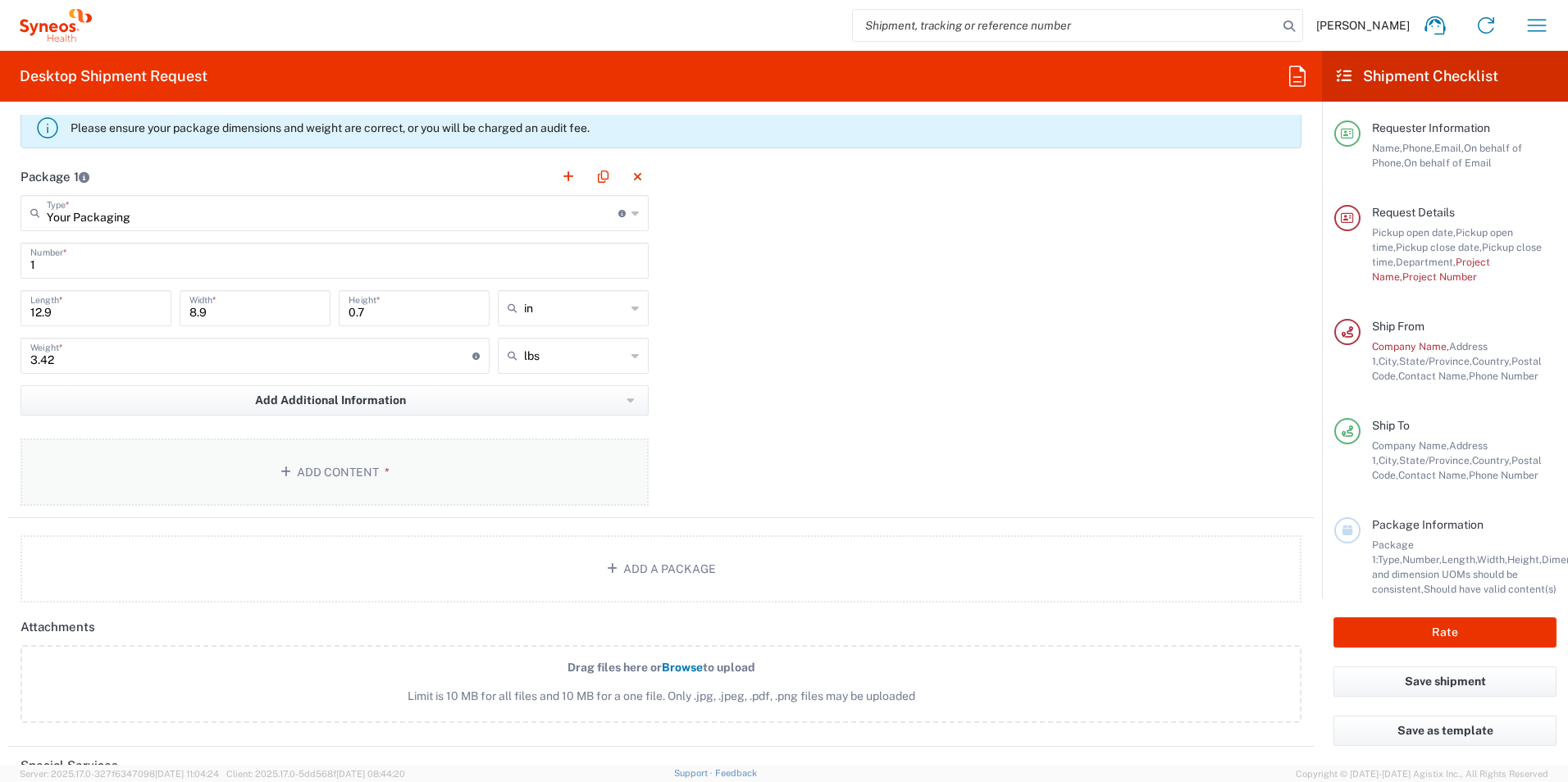
click at [328, 470] on button "Add Content *" at bounding box center [335, 472] width 628 height 67
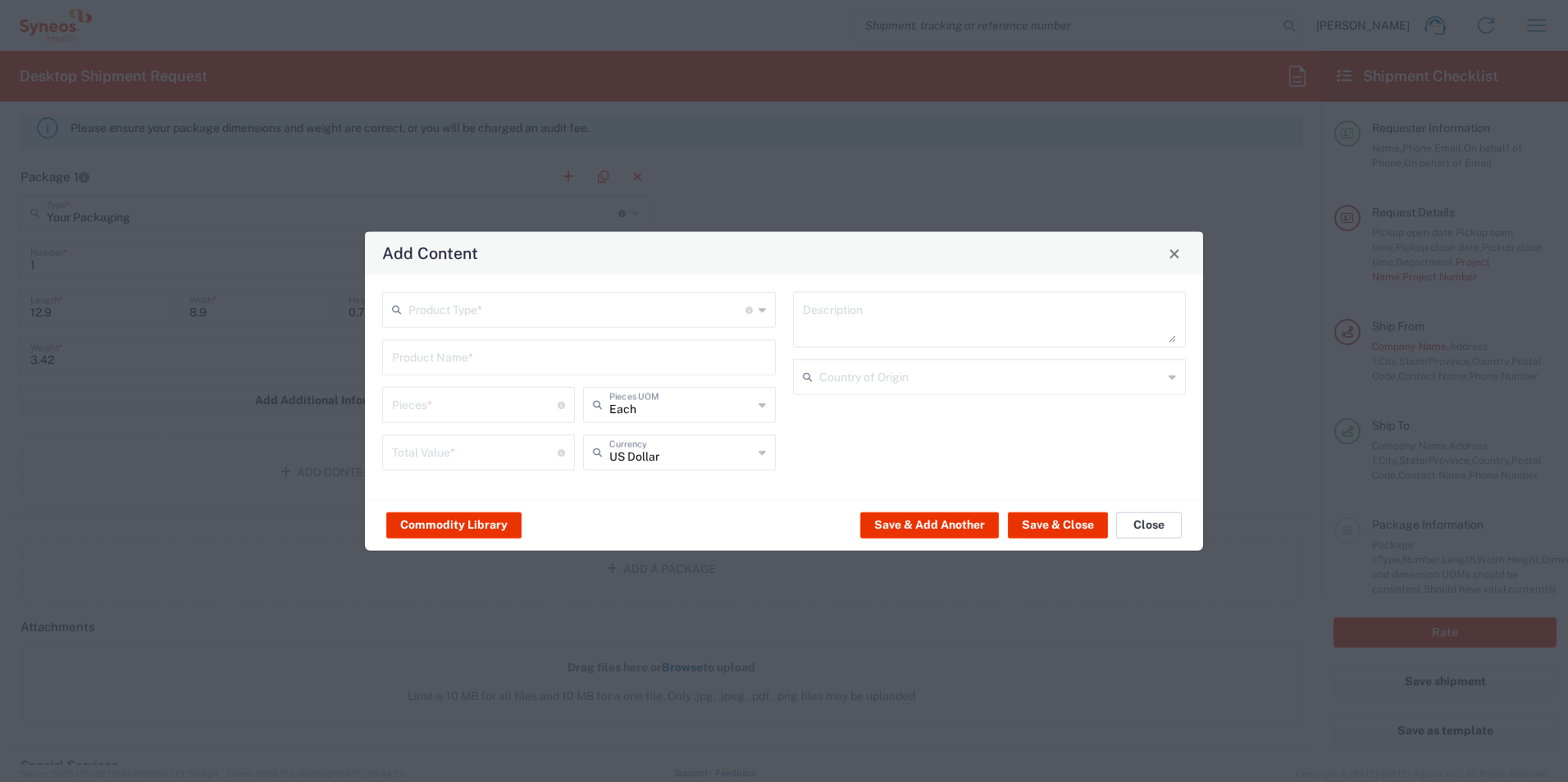
click at [1151, 519] on button "Close" at bounding box center [1148, 525] width 65 height 27
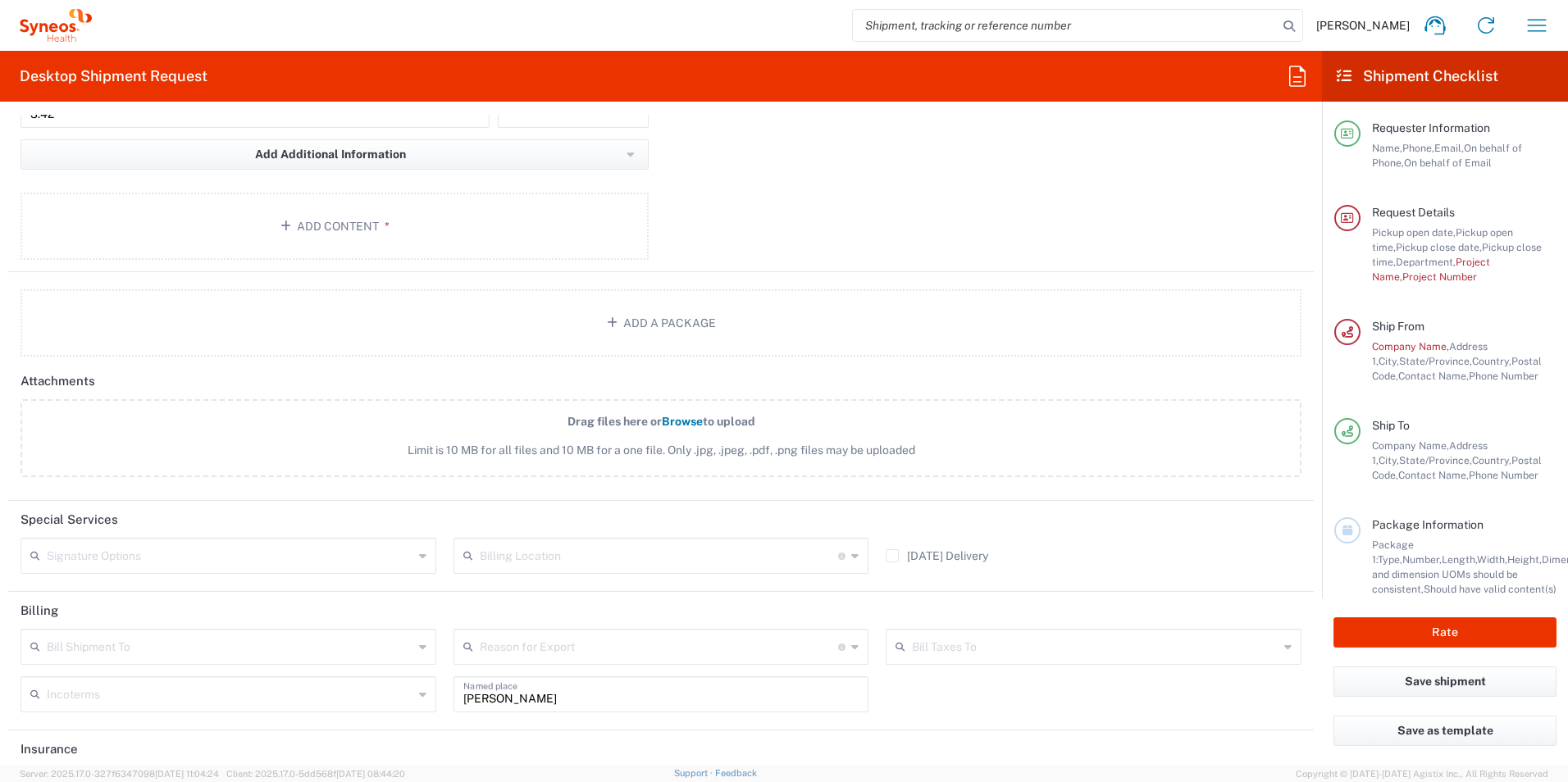
scroll to position [1875, 0]
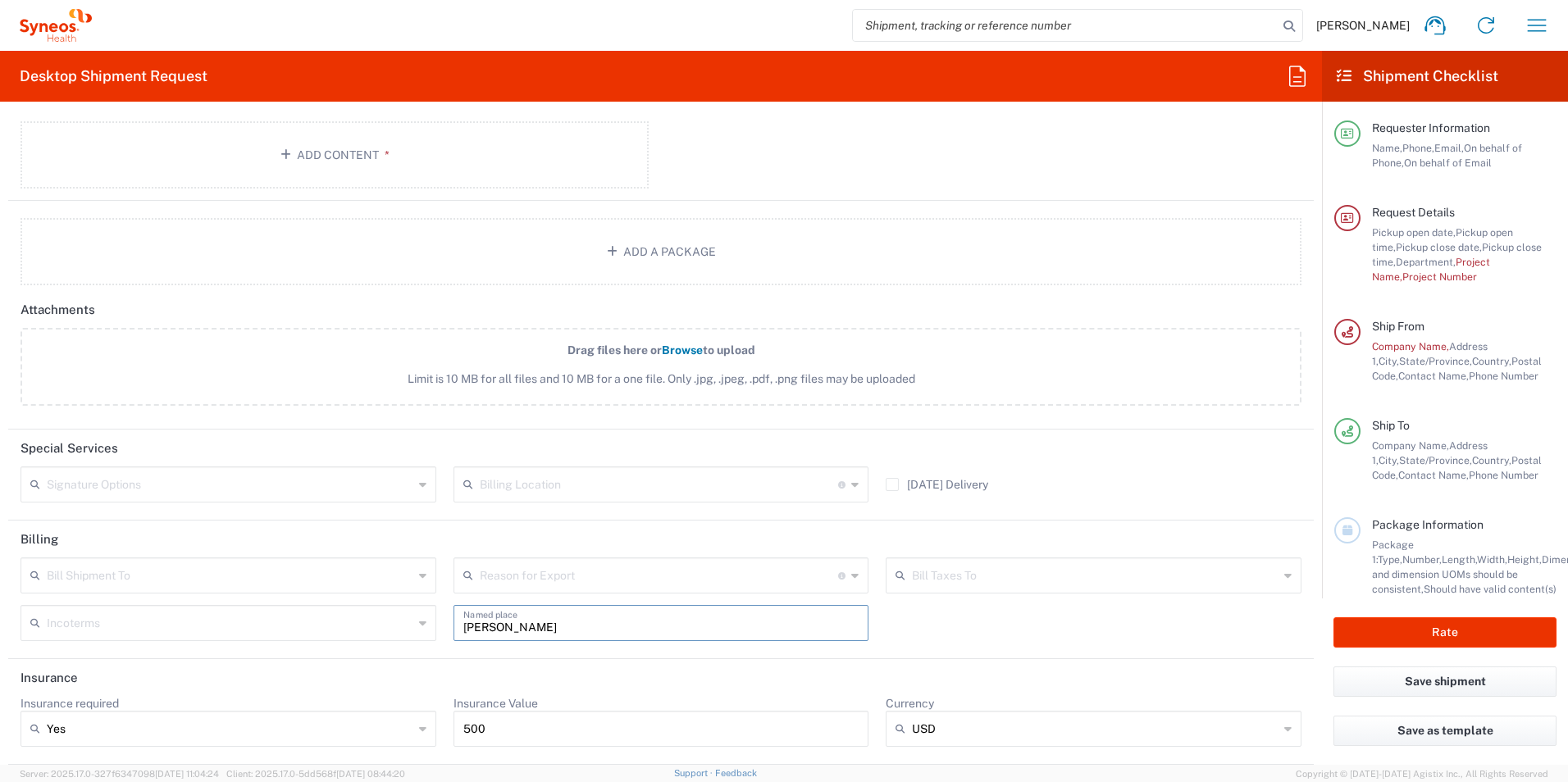
drag, startPoint x: 575, startPoint y: 623, endPoint x: 452, endPoint y: 629, distance: 123.1
click at [453, 629] on div "[PERSON_NAME] Named place" at bounding box center [661, 623] width 415 height 36
click at [519, 582] on input "text" at bounding box center [659, 574] width 359 height 28
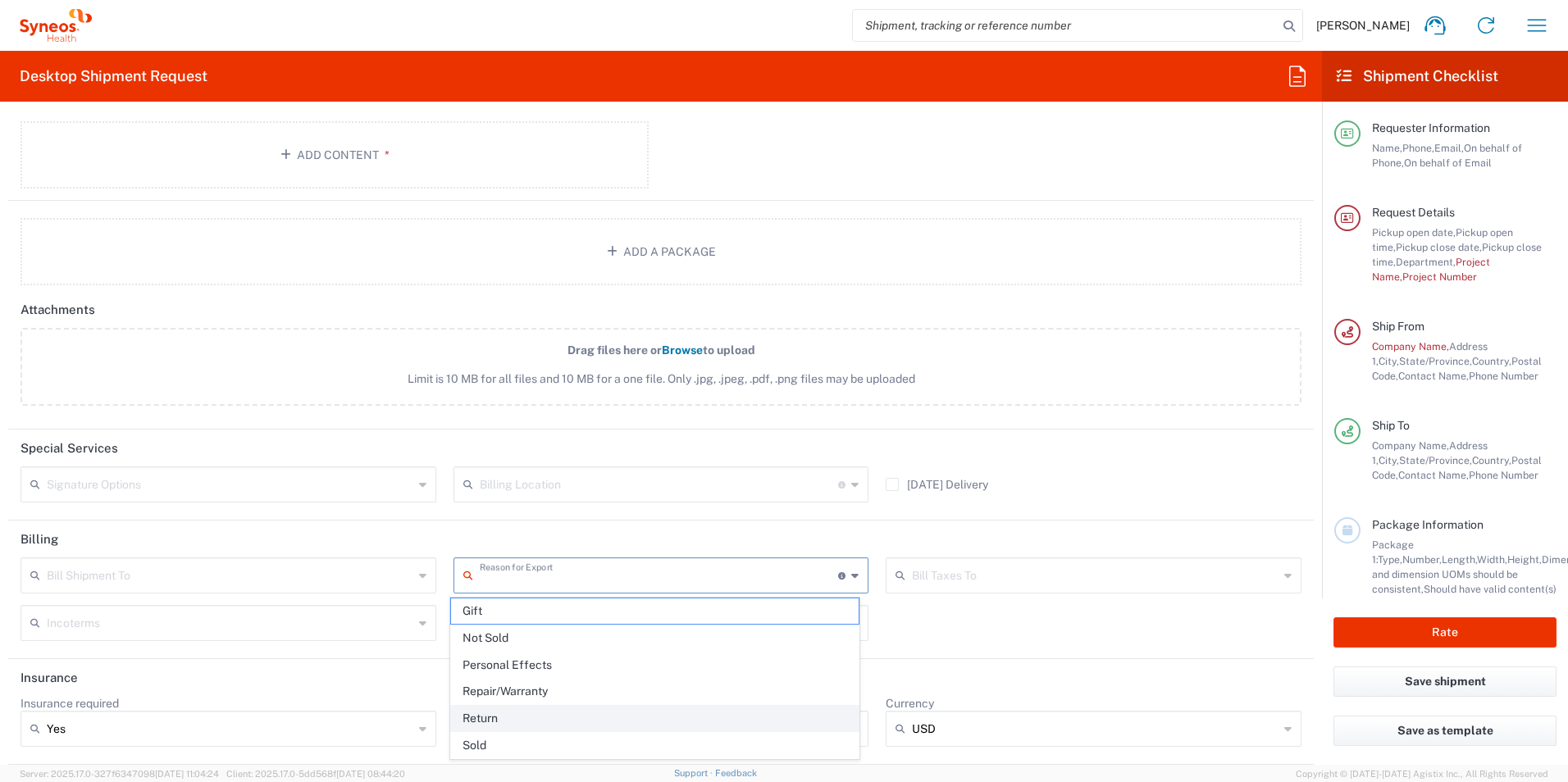
click at [506, 718] on span "Return" at bounding box center [655, 718] width 409 height 26
type input "Return"
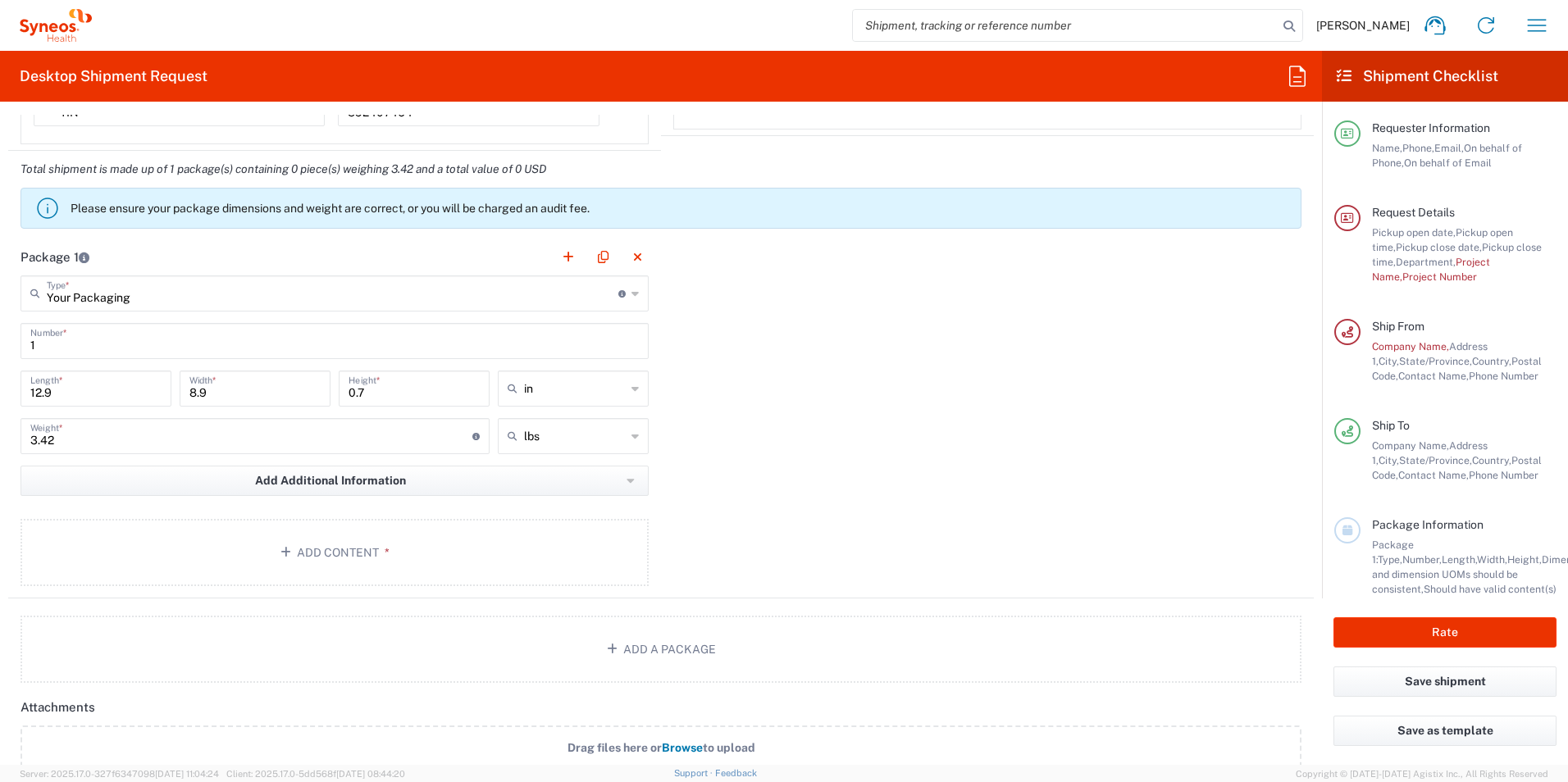
scroll to position [1383, 0]
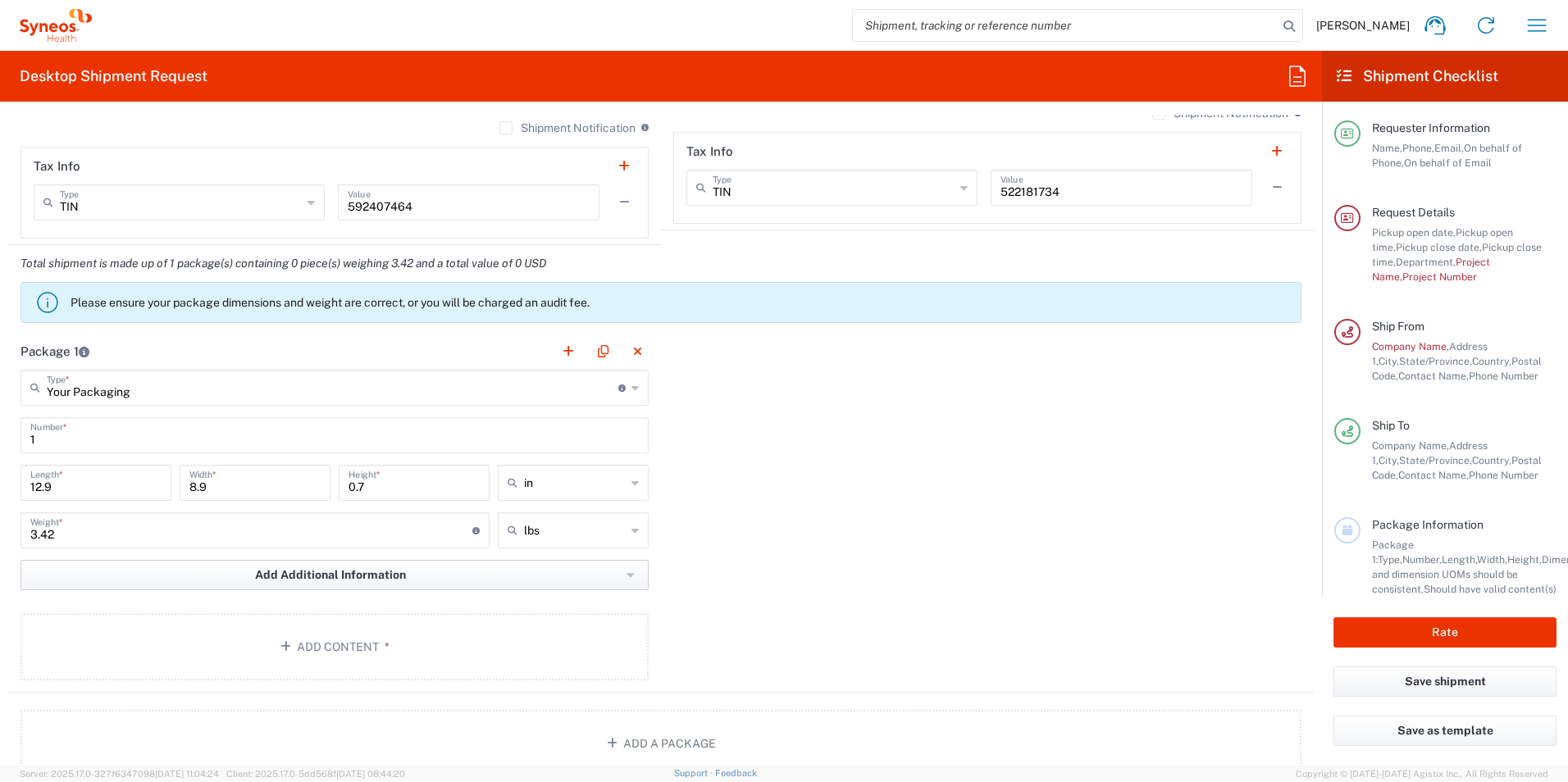
click at [362, 577] on span "Add Additional Information" at bounding box center [330, 574] width 151 height 15
click at [780, 583] on div "Package 1 Your Packaging Type * Material used to package goods Your Packaging E…" at bounding box center [661, 513] width 1305 height 360
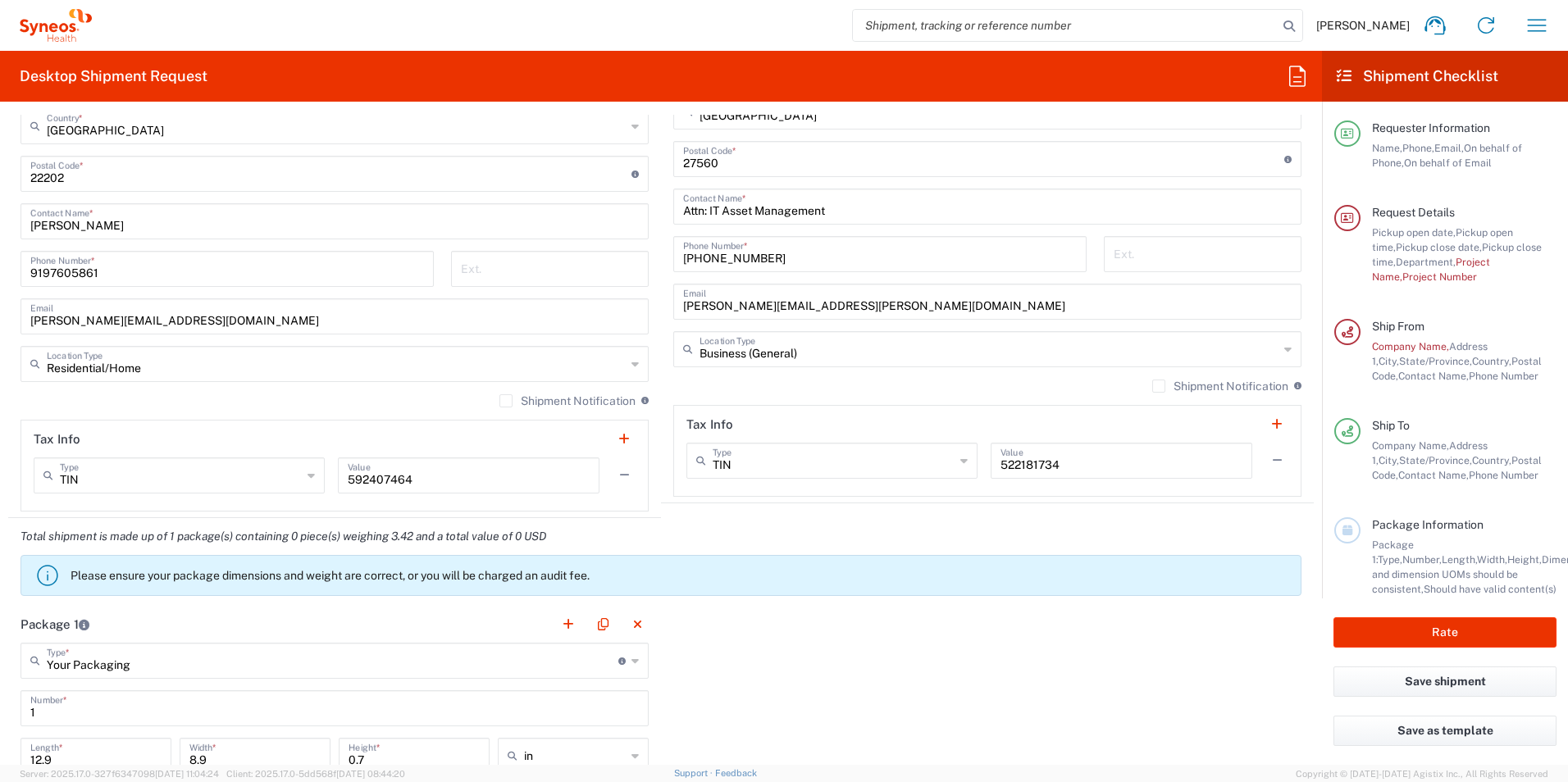
scroll to position [1055, 0]
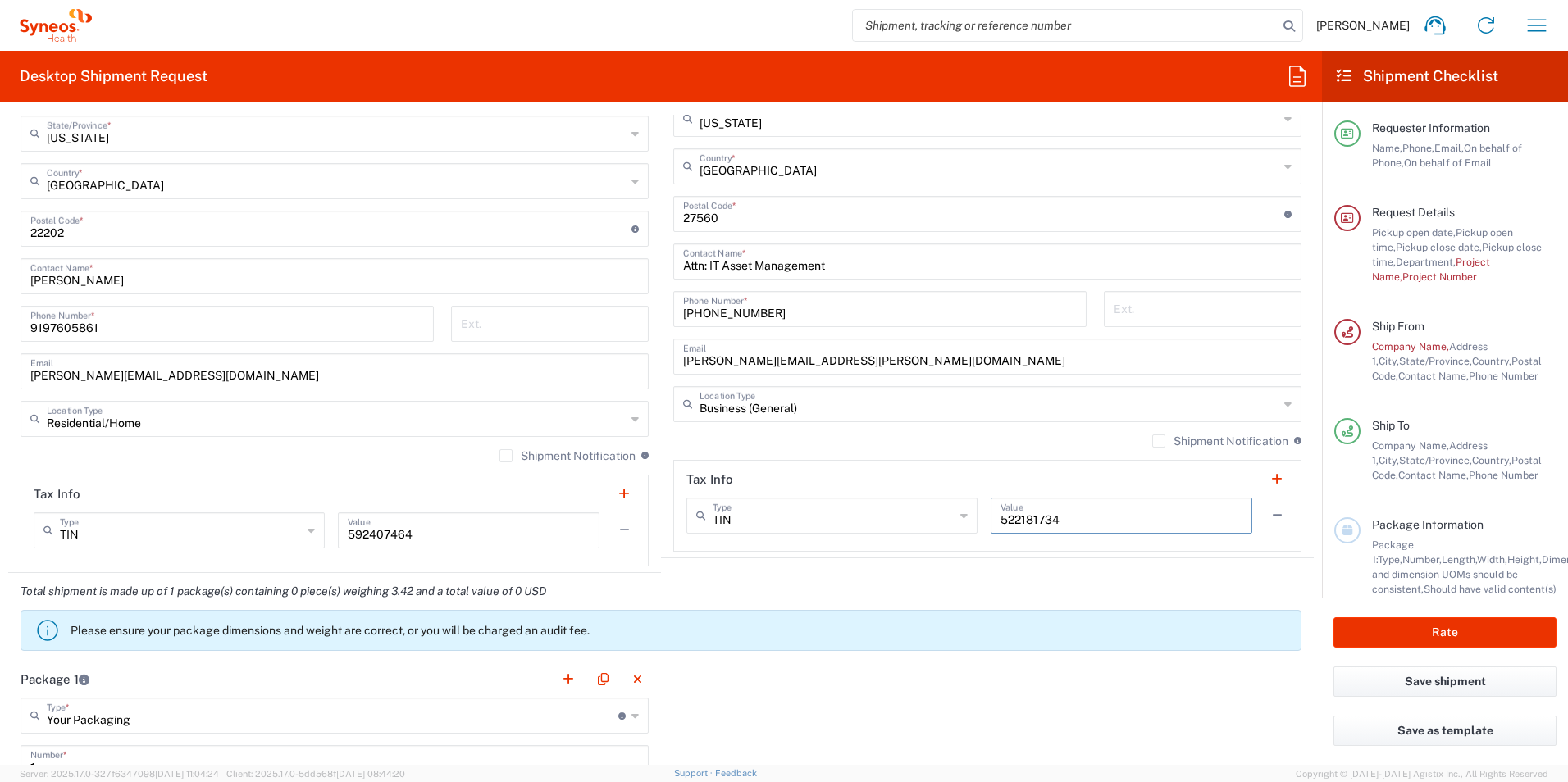
drag, startPoint x: 1068, startPoint y: 522, endPoint x: 1082, endPoint y: 531, distance: 16.6
click at [1000, 526] on input "522181734" at bounding box center [1121, 515] width 242 height 28
click at [1061, 566] on agx-shipment-stop-widget "Ship To Syneos Health US, Inc.-[GEOGRAPHIC_DATA] [GEOGRAPHIC_DATA] [GEOGRAPHIC_…" at bounding box center [987, 200] width 652 height 747
click at [427, 535] on input "592407464" at bounding box center [468, 529] width 242 height 28
drag, startPoint x: 439, startPoint y: 534, endPoint x: 338, endPoint y: 535, distance: 101.0
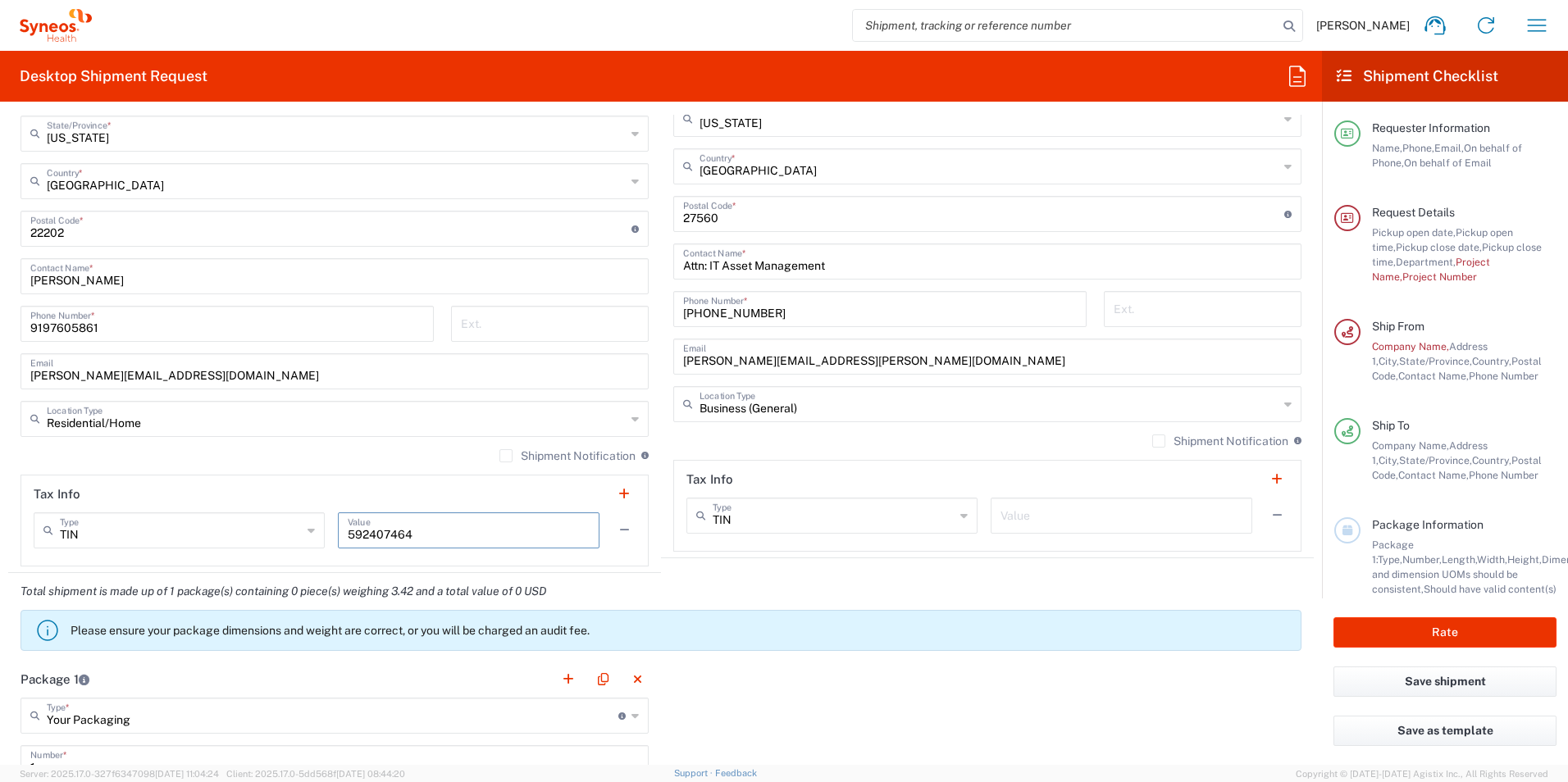
click at [338, 535] on div "592407464 Value" at bounding box center [468, 531] width 262 height 36
click at [1012, 513] on input "text" at bounding box center [1121, 515] width 242 height 28
type input "522181734"
click at [869, 591] on div "Total shipment is made up of 1 package(s) containing 0 piece(s) weighing 3.42 a…" at bounding box center [661, 617] width 1322 height 88
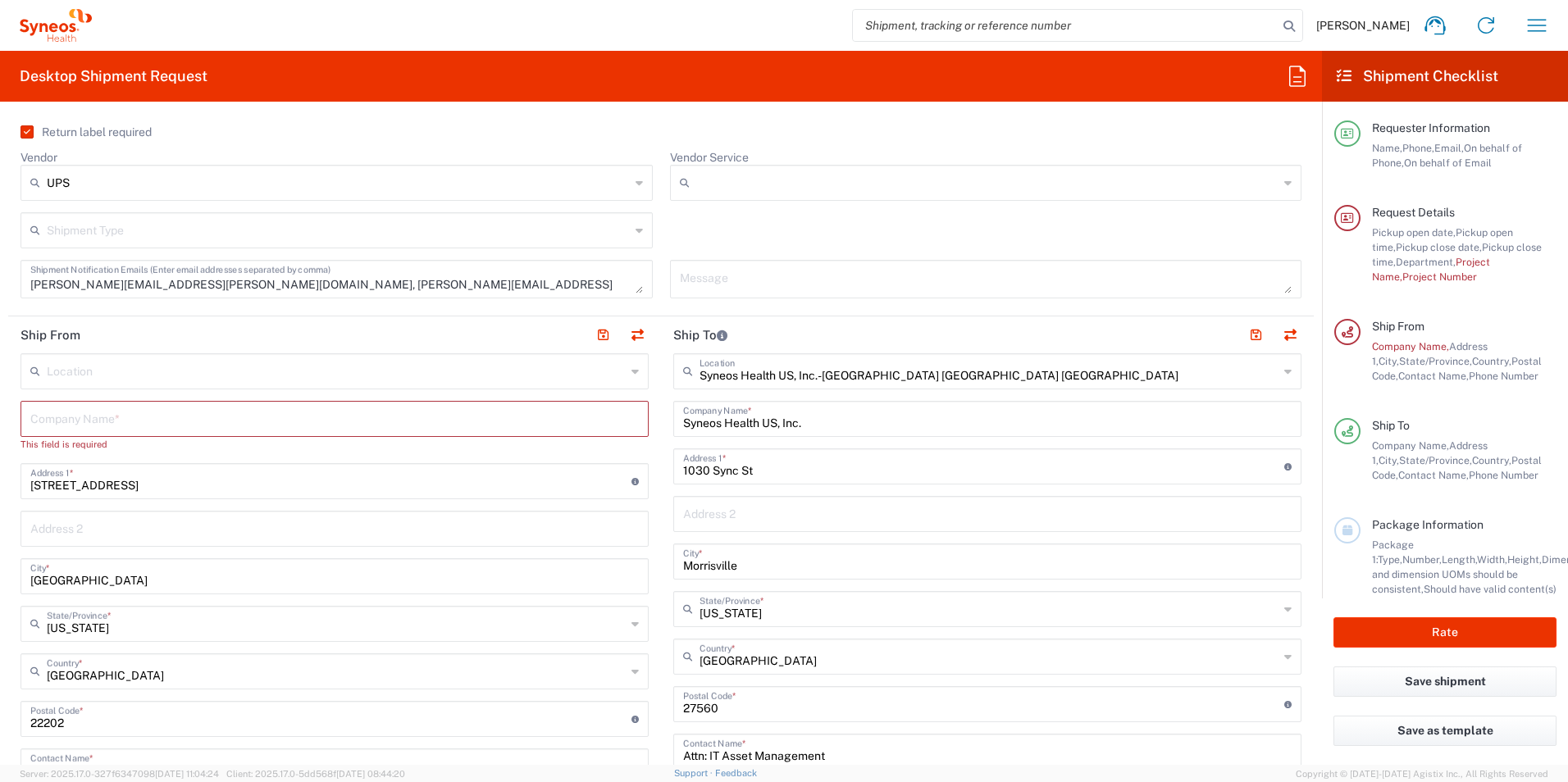
scroll to position [563, 0]
click at [147, 375] on input "text" at bounding box center [336, 372] width 579 height 28
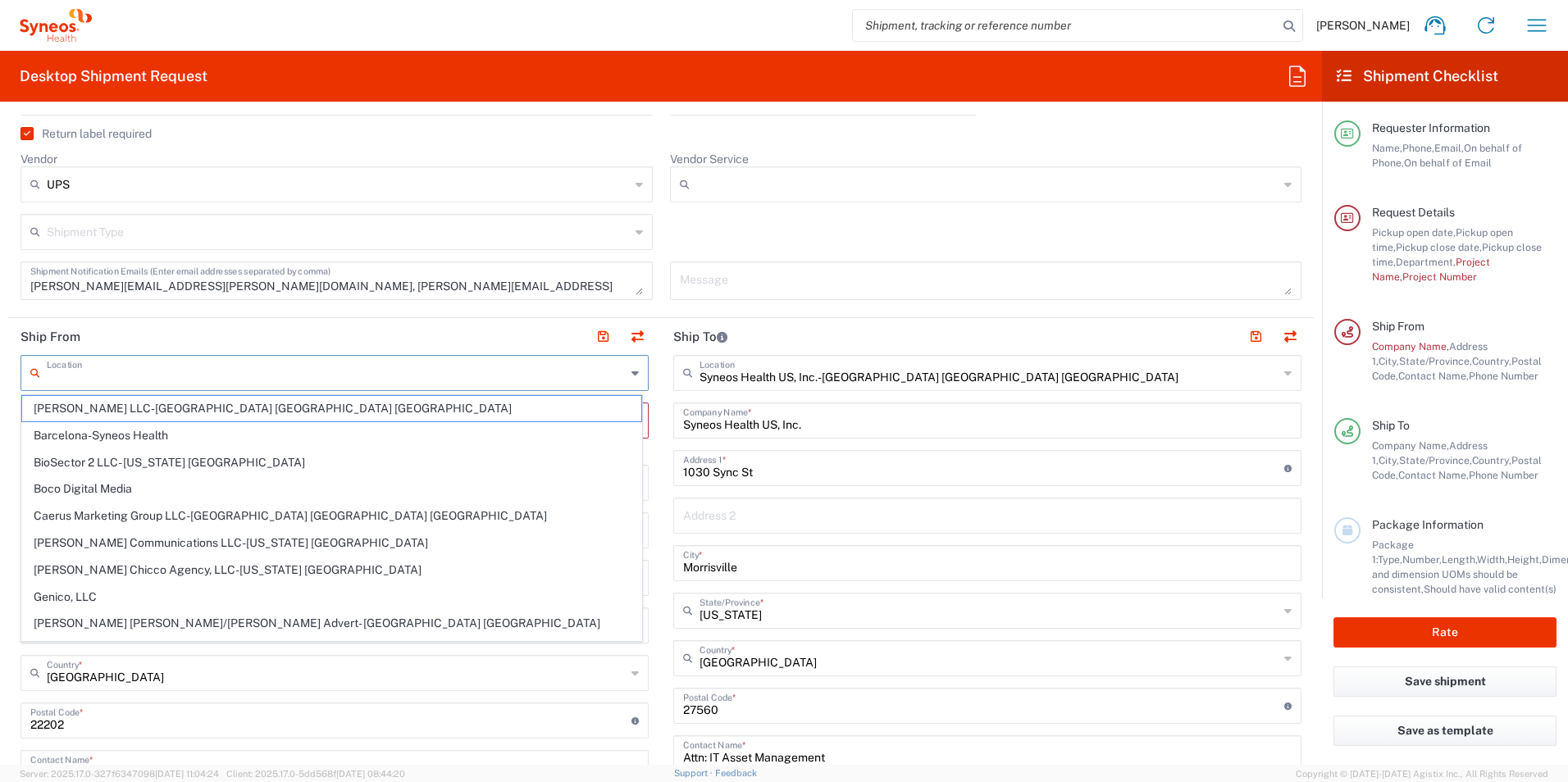
click at [148, 375] on input "text" at bounding box center [336, 372] width 579 height 28
click at [284, 452] on span "BioSector 2 LLC- [US_STATE] [GEOGRAPHIC_DATA]" at bounding box center [331, 463] width 619 height 26
type input "BioSector 2 LLC- [US_STATE] [GEOGRAPHIC_DATA]"
type input "BioSector 2 LLC"
type input "[STREET_ADDRESS][PERSON_NAME]"
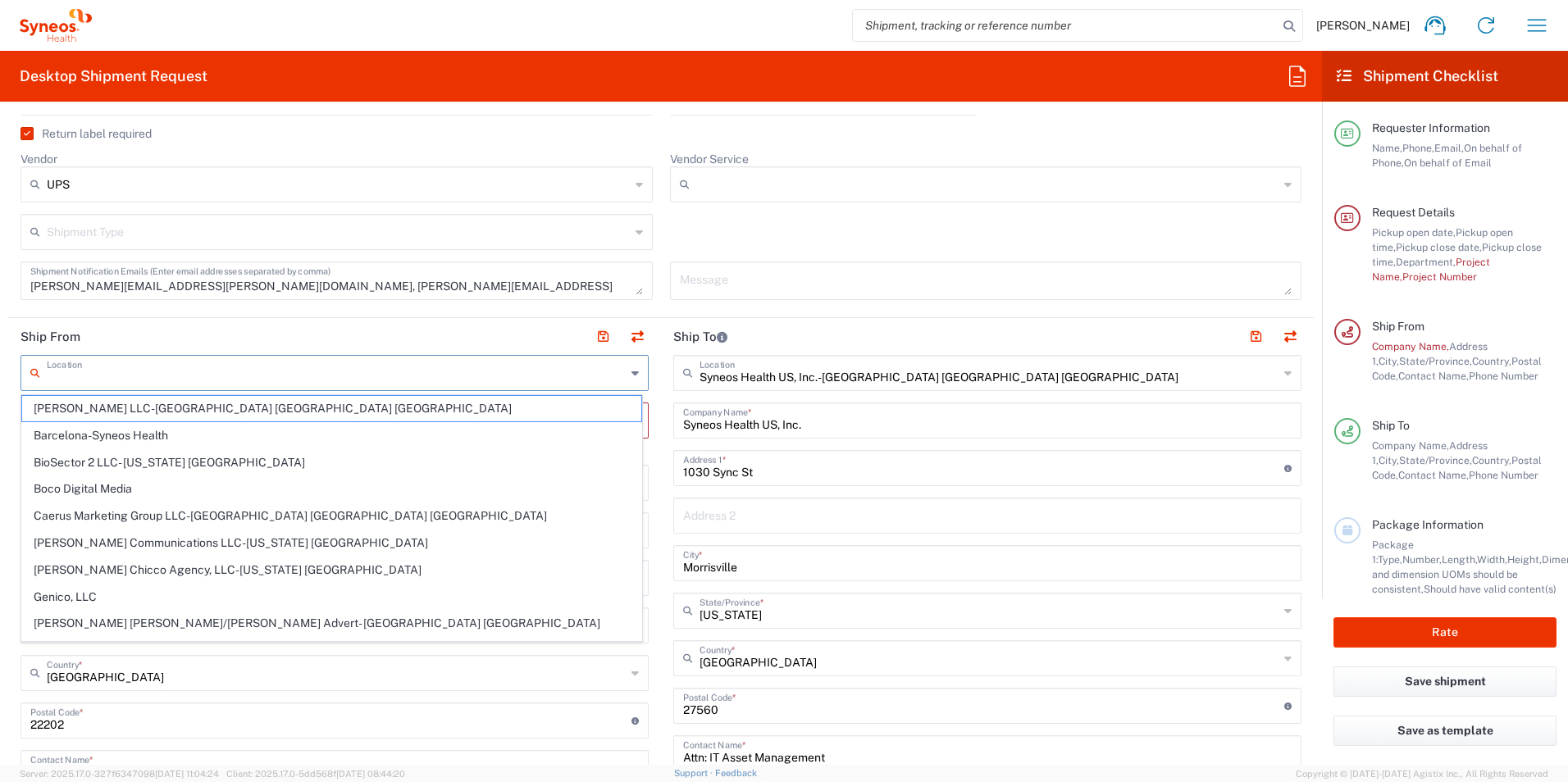
type input "40th Floor"
type input "[US_STATE]"
type input "10281"
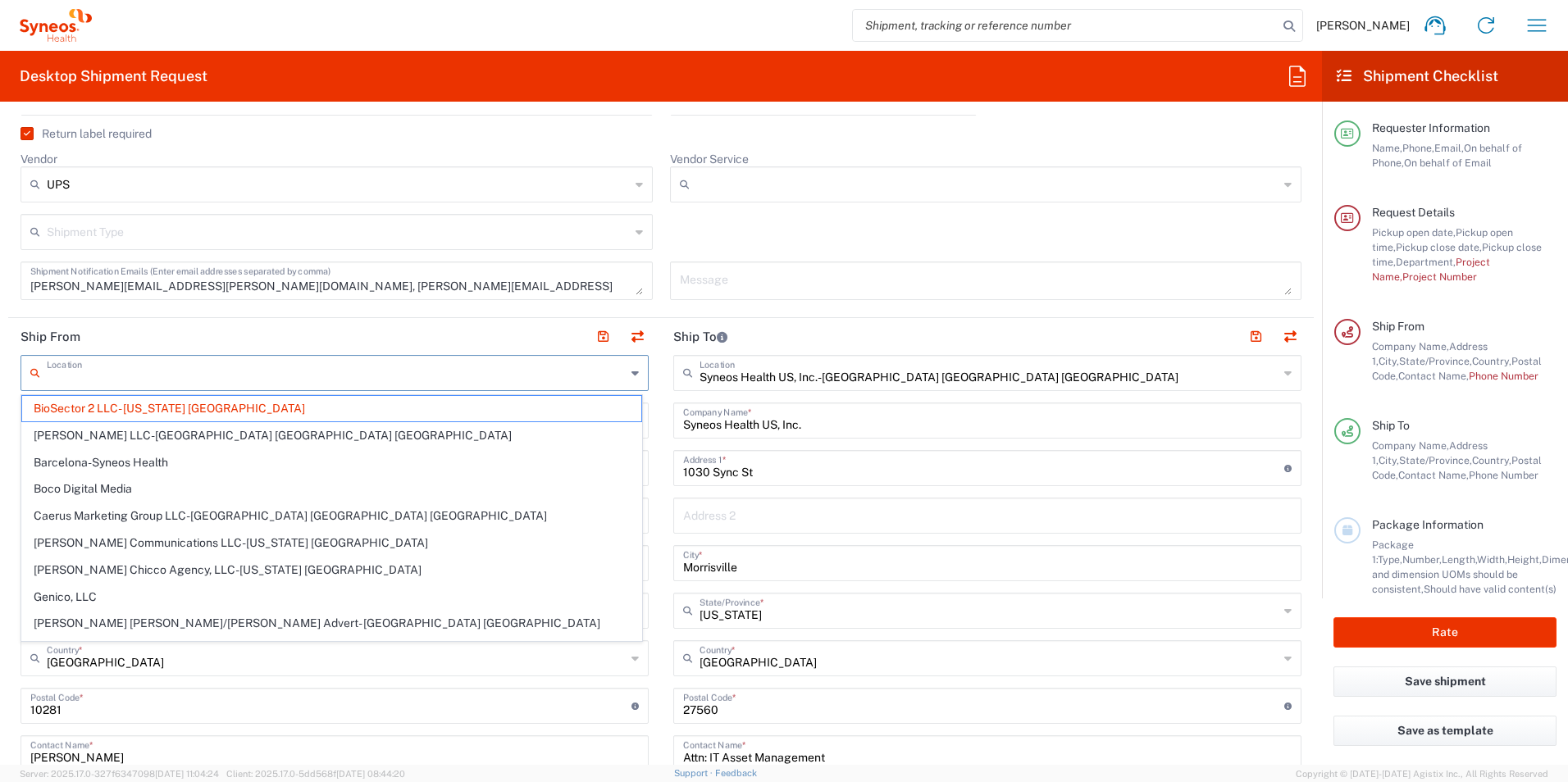
click at [231, 379] on input "text" at bounding box center [336, 372] width 579 height 28
click at [246, 371] on input "text" at bounding box center [336, 372] width 579 height 28
drag, startPoint x: 404, startPoint y: 333, endPoint x: 418, endPoint y: 336, distance: 14.3
click at [404, 331] on header "Ship From" at bounding box center [335, 336] width 652 height 37
type input "BioSector 2 LLC- [US_STATE] [GEOGRAPHIC_DATA]"
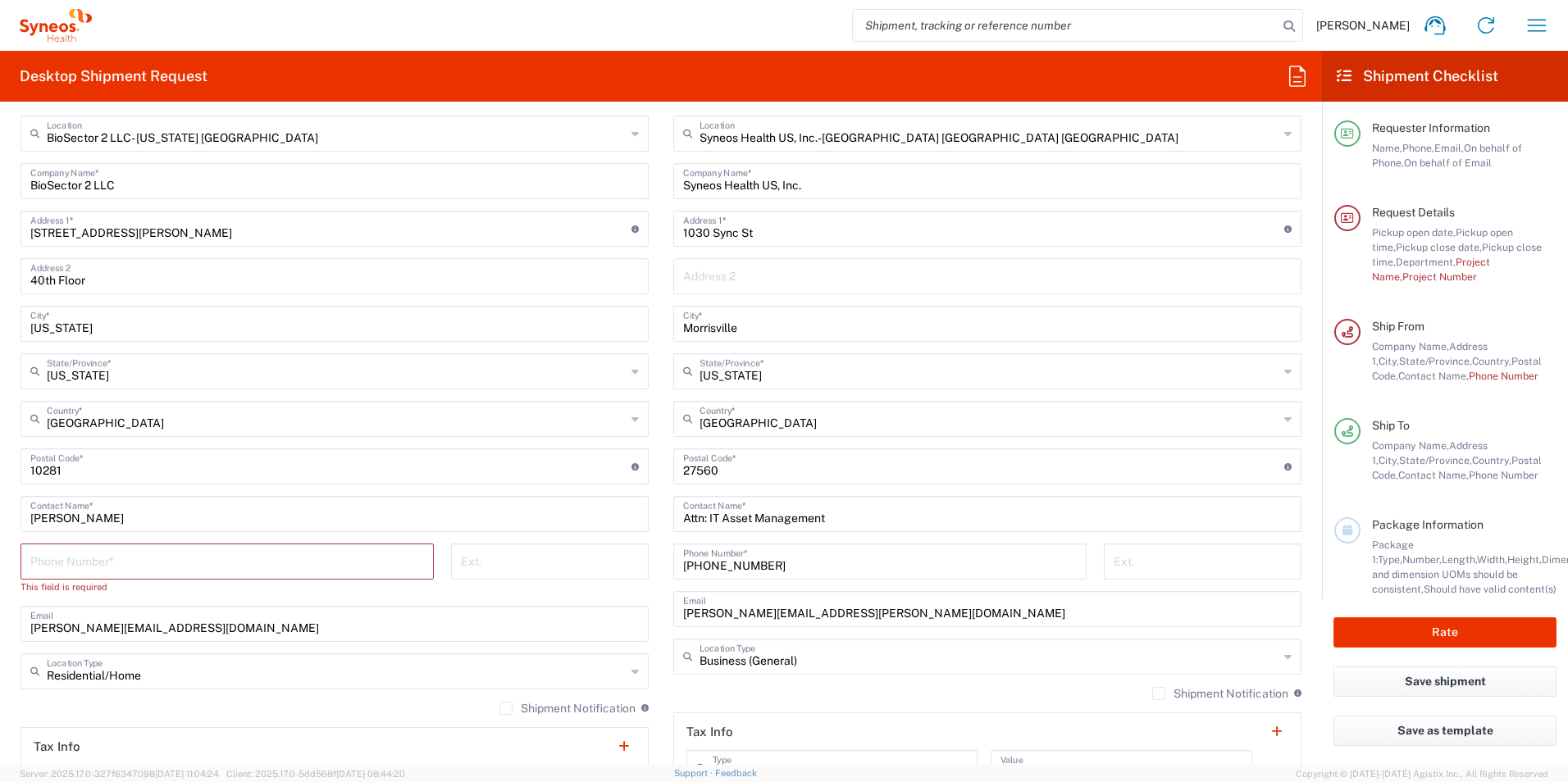
scroll to position [809, 0]
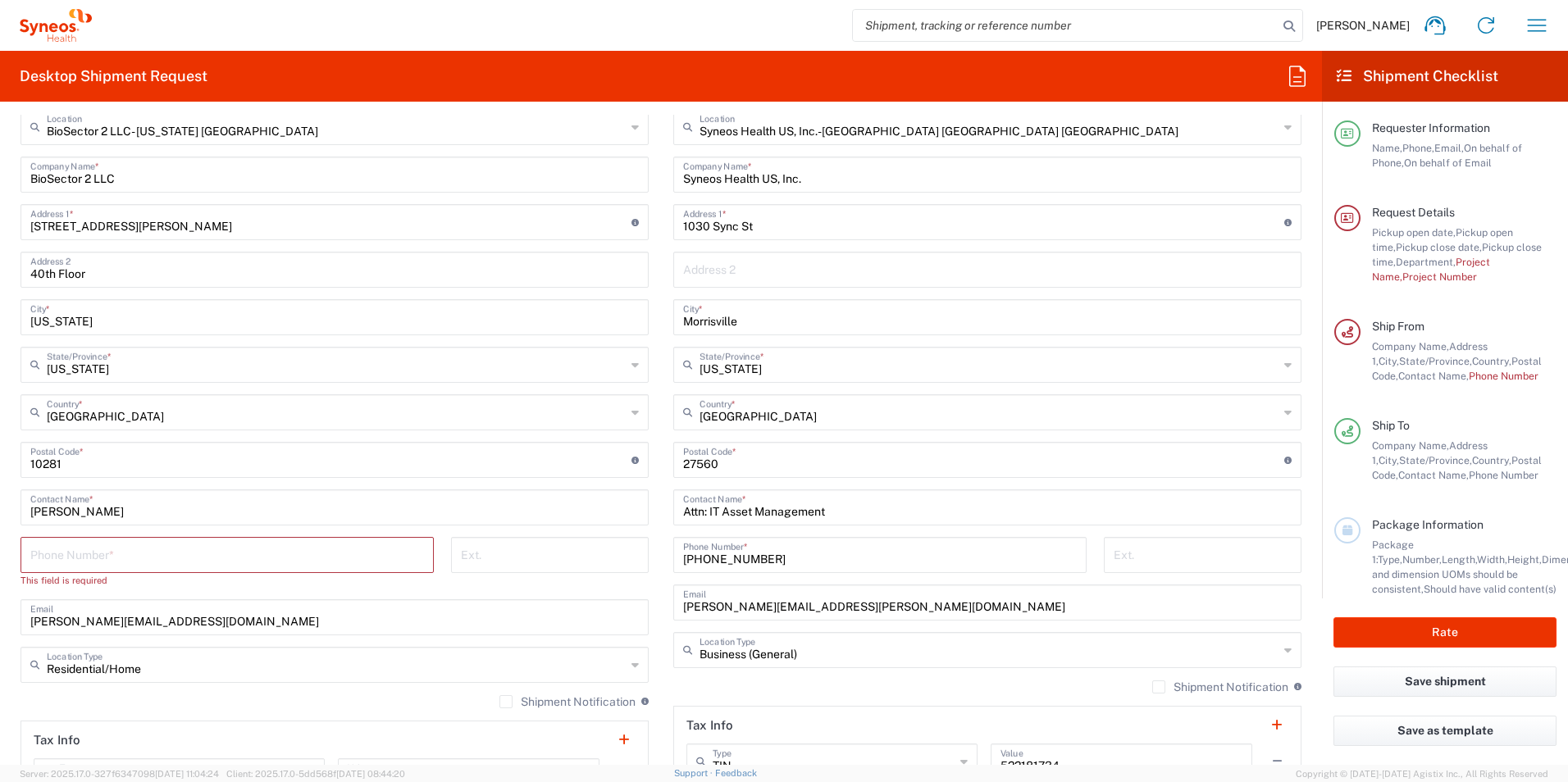
click at [169, 558] on input "tel" at bounding box center [227, 554] width 393 height 28
click at [137, 556] on input "tel" at bounding box center [227, 554] width 393 height 28
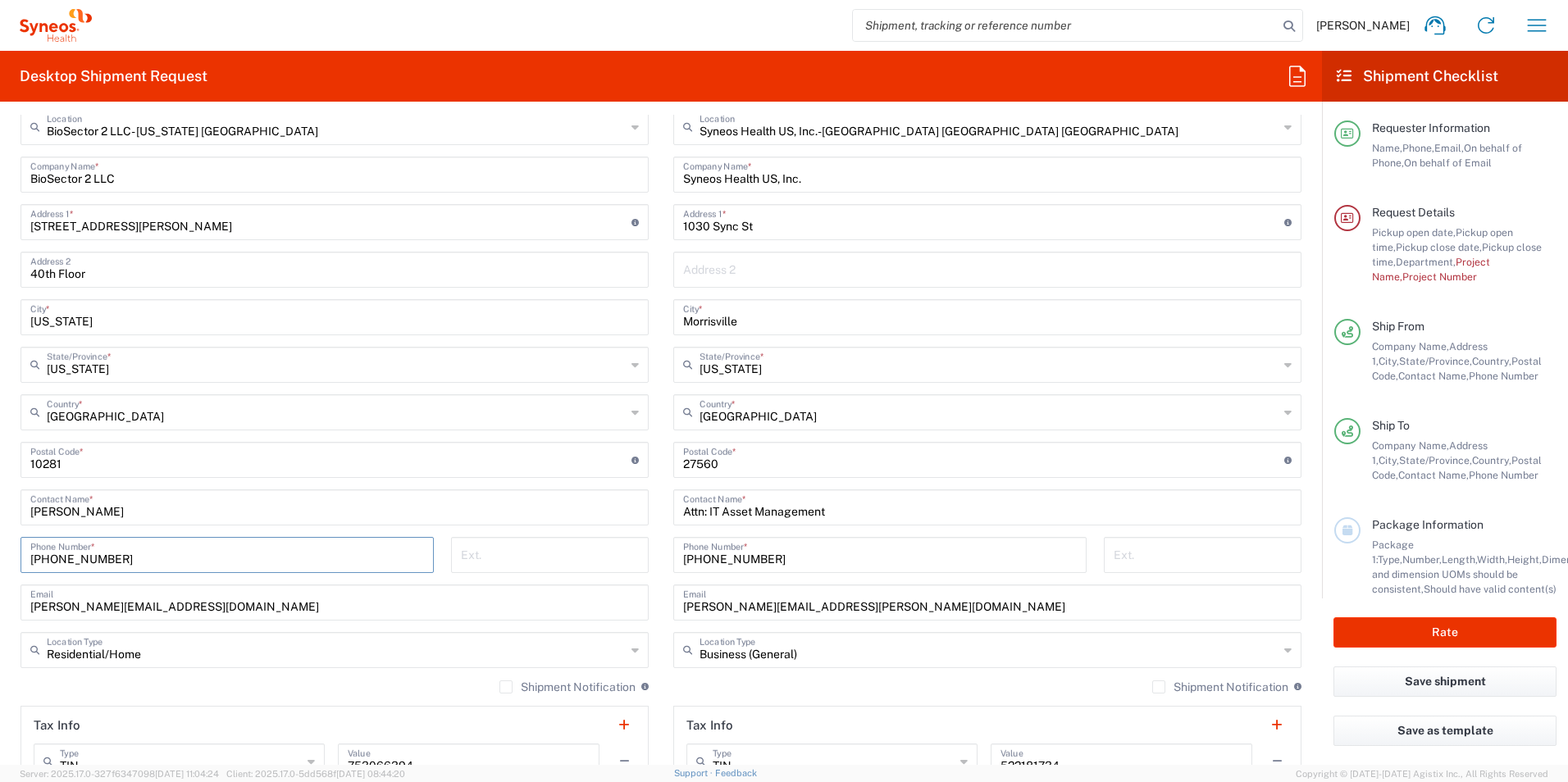
type input "[PHONE_NUMBER]"
click at [279, 457] on input "undefined" at bounding box center [331, 459] width 601 height 28
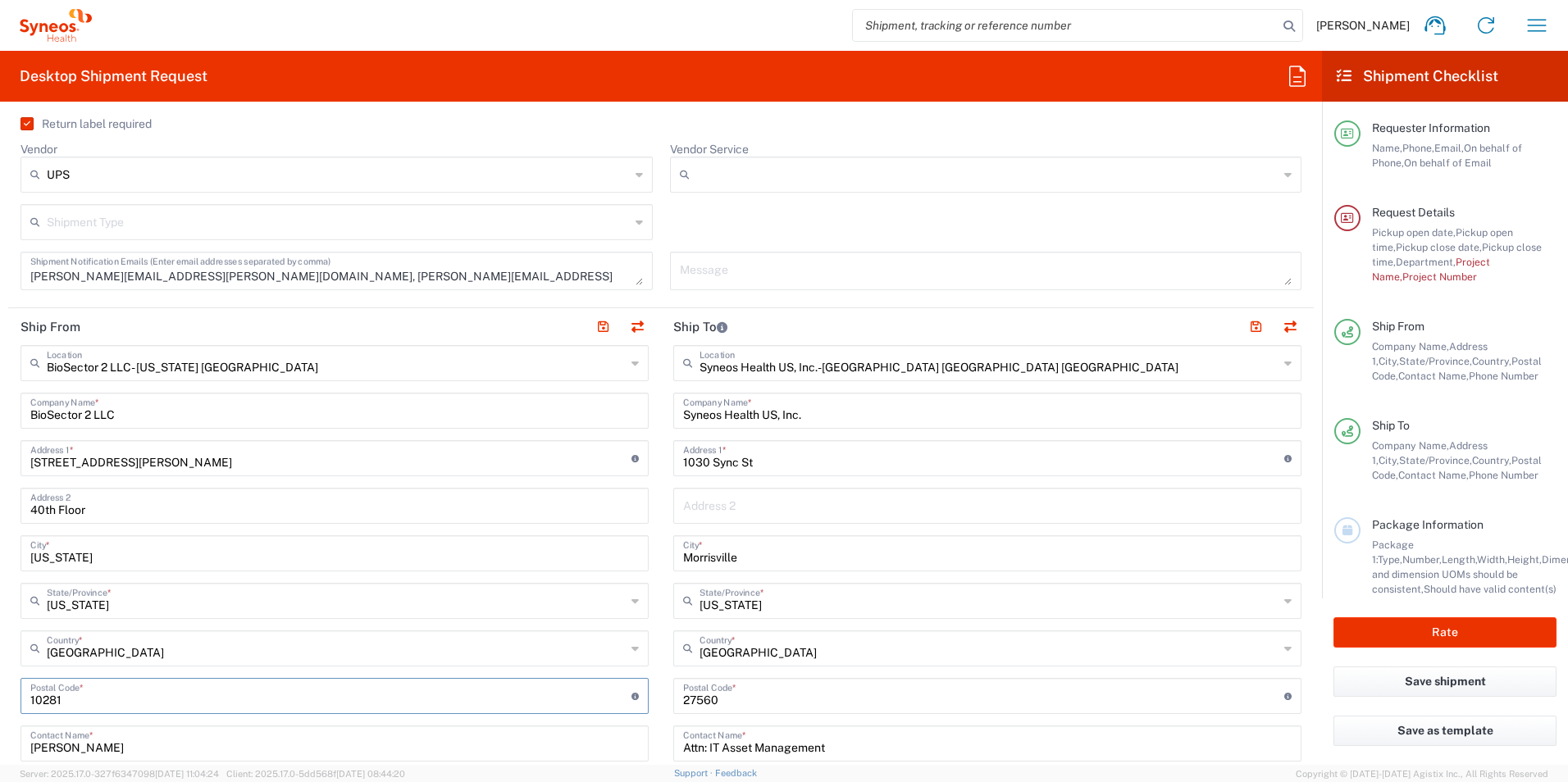
scroll to position [563, 0]
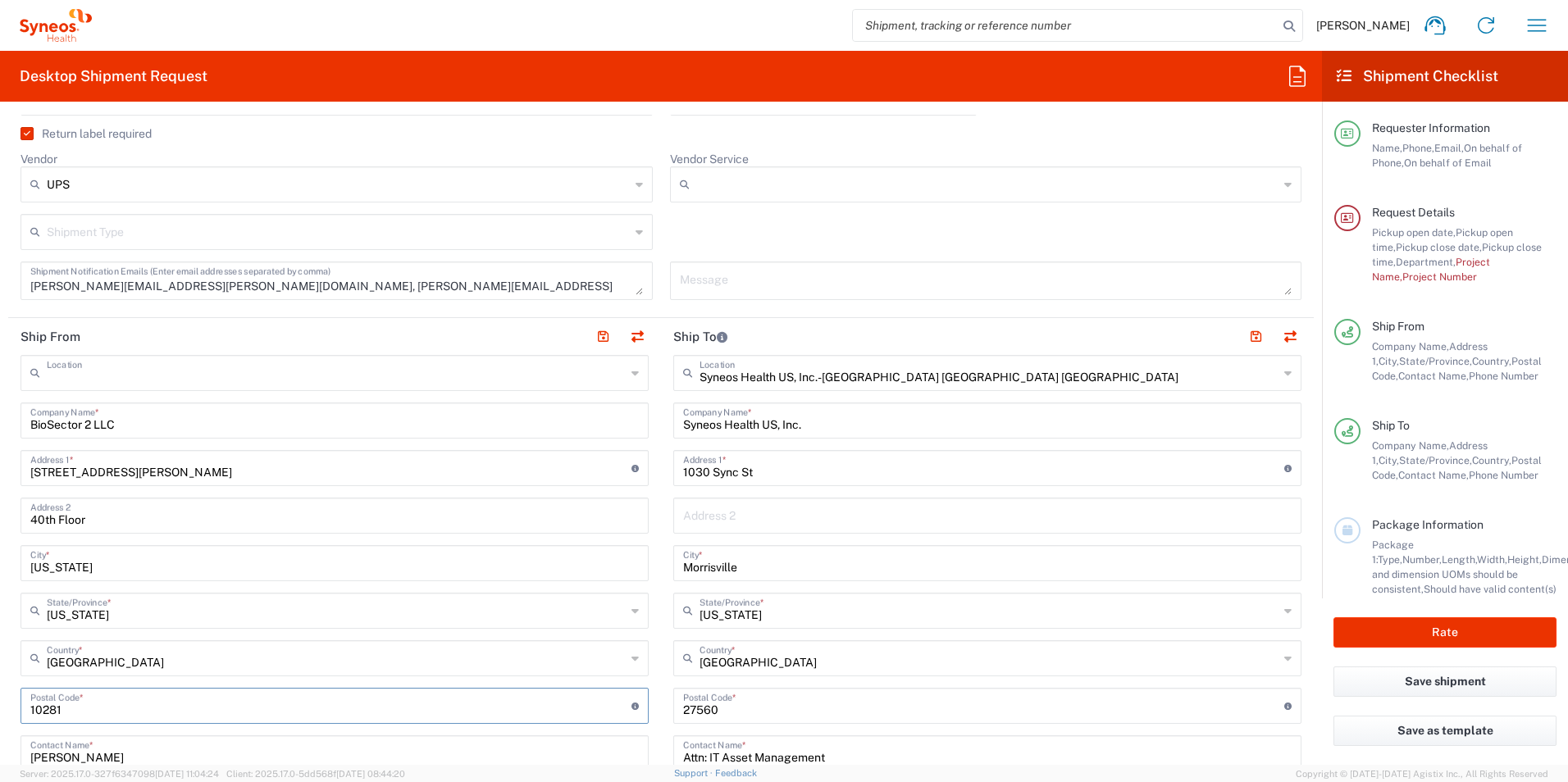
click at [164, 371] on input "text" at bounding box center [336, 372] width 579 height 28
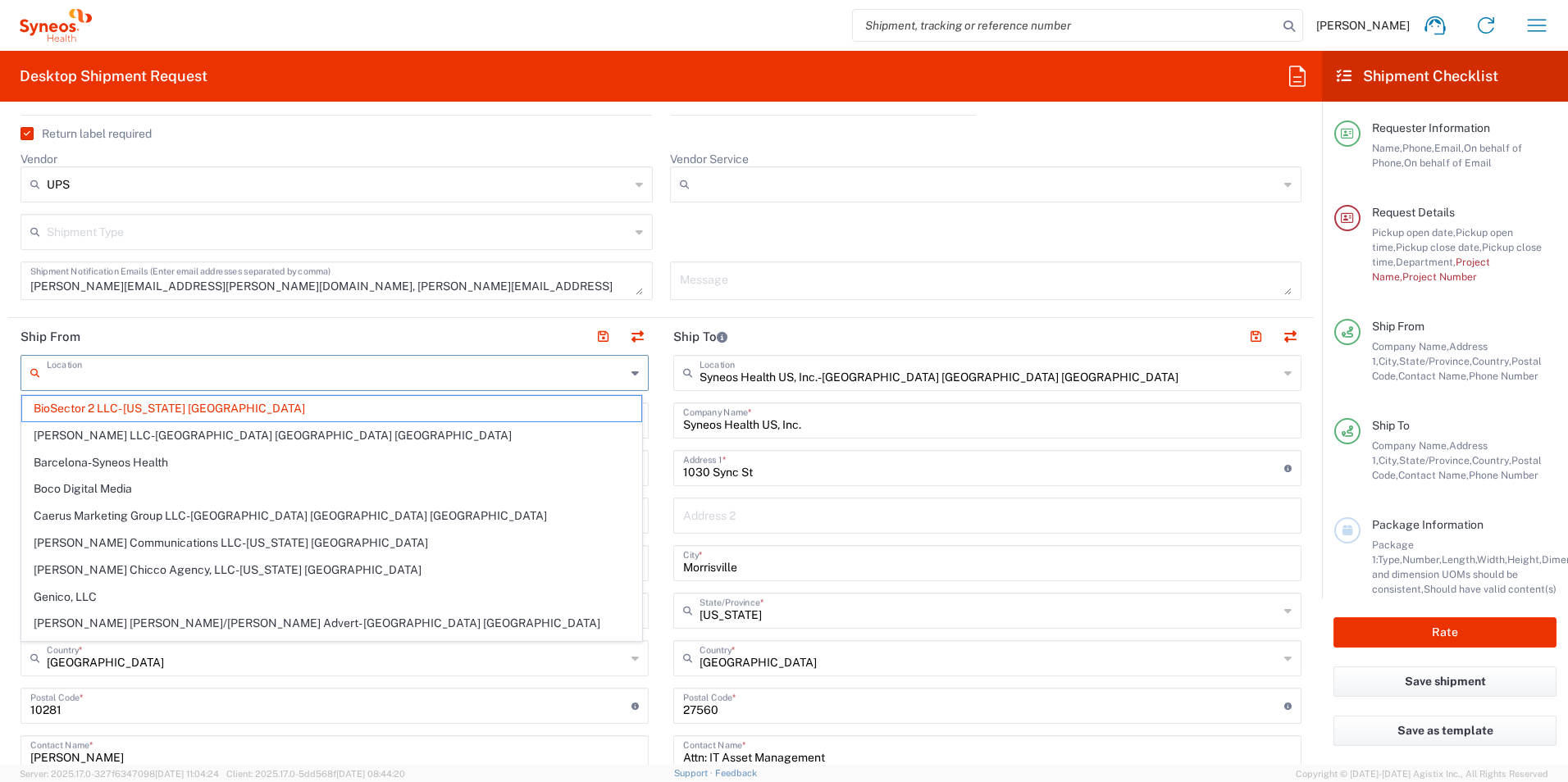
click at [242, 335] on header "Ship From" at bounding box center [335, 336] width 652 height 37
type input "BioSector 2 LLC- [US_STATE] [GEOGRAPHIC_DATA]"
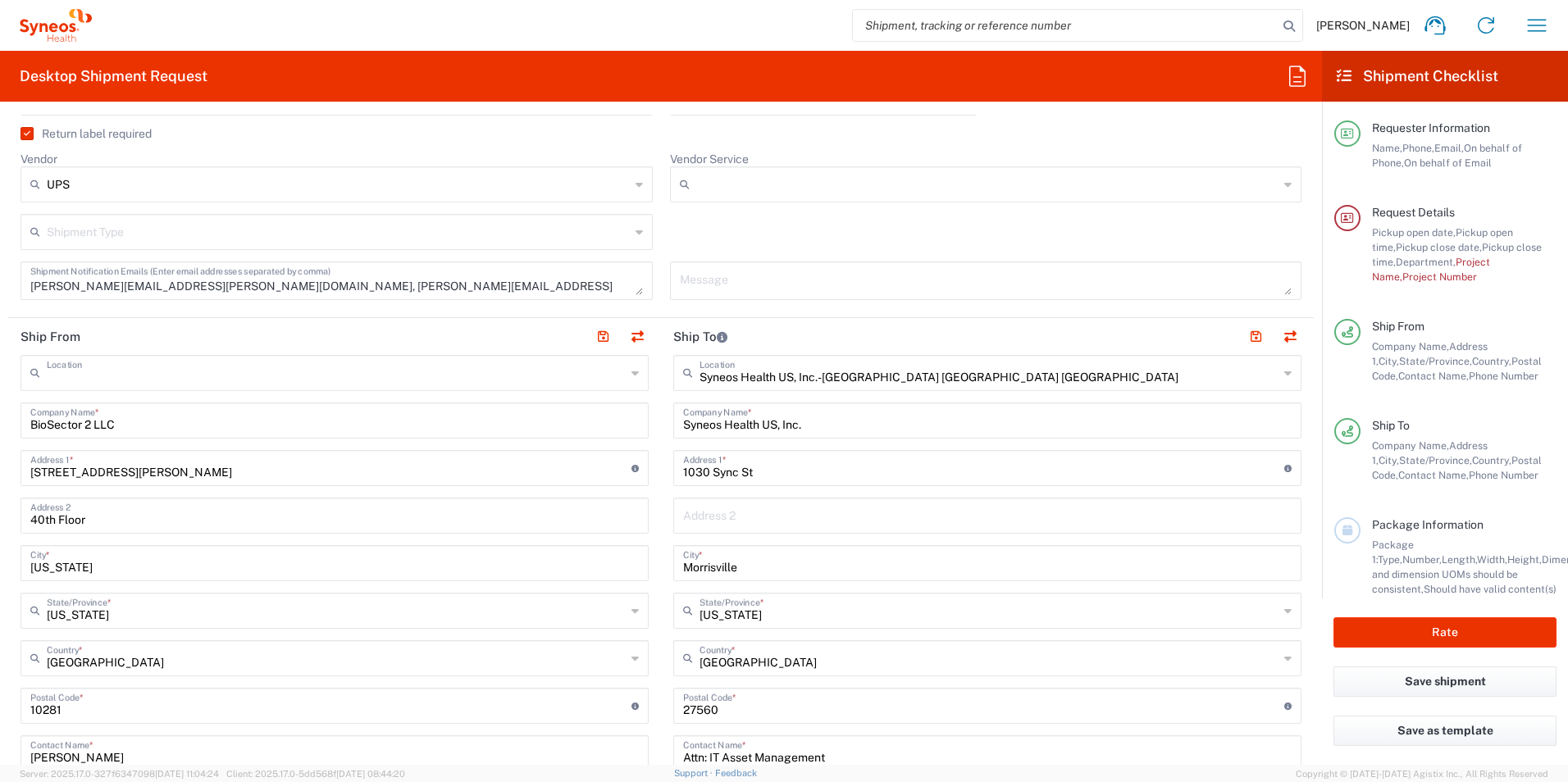
click at [192, 378] on input "text" at bounding box center [336, 372] width 579 height 28
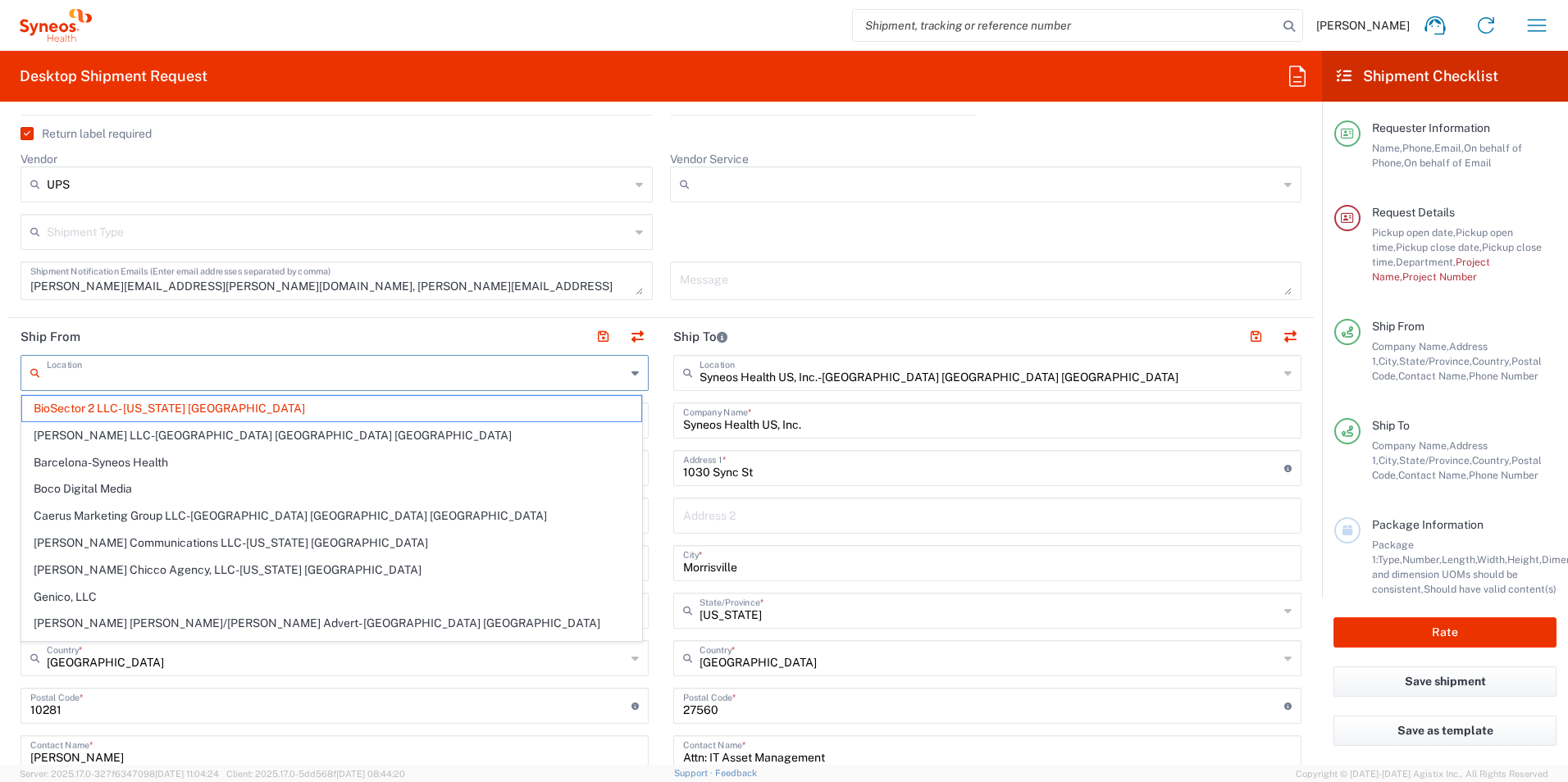
drag, startPoint x: 220, startPoint y: 403, endPoint x: 210, endPoint y: 407, distance: 10.8
click at [218, 403] on span "BioSector 2 LLC- [US_STATE] [GEOGRAPHIC_DATA]" at bounding box center [331, 409] width 619 height 26
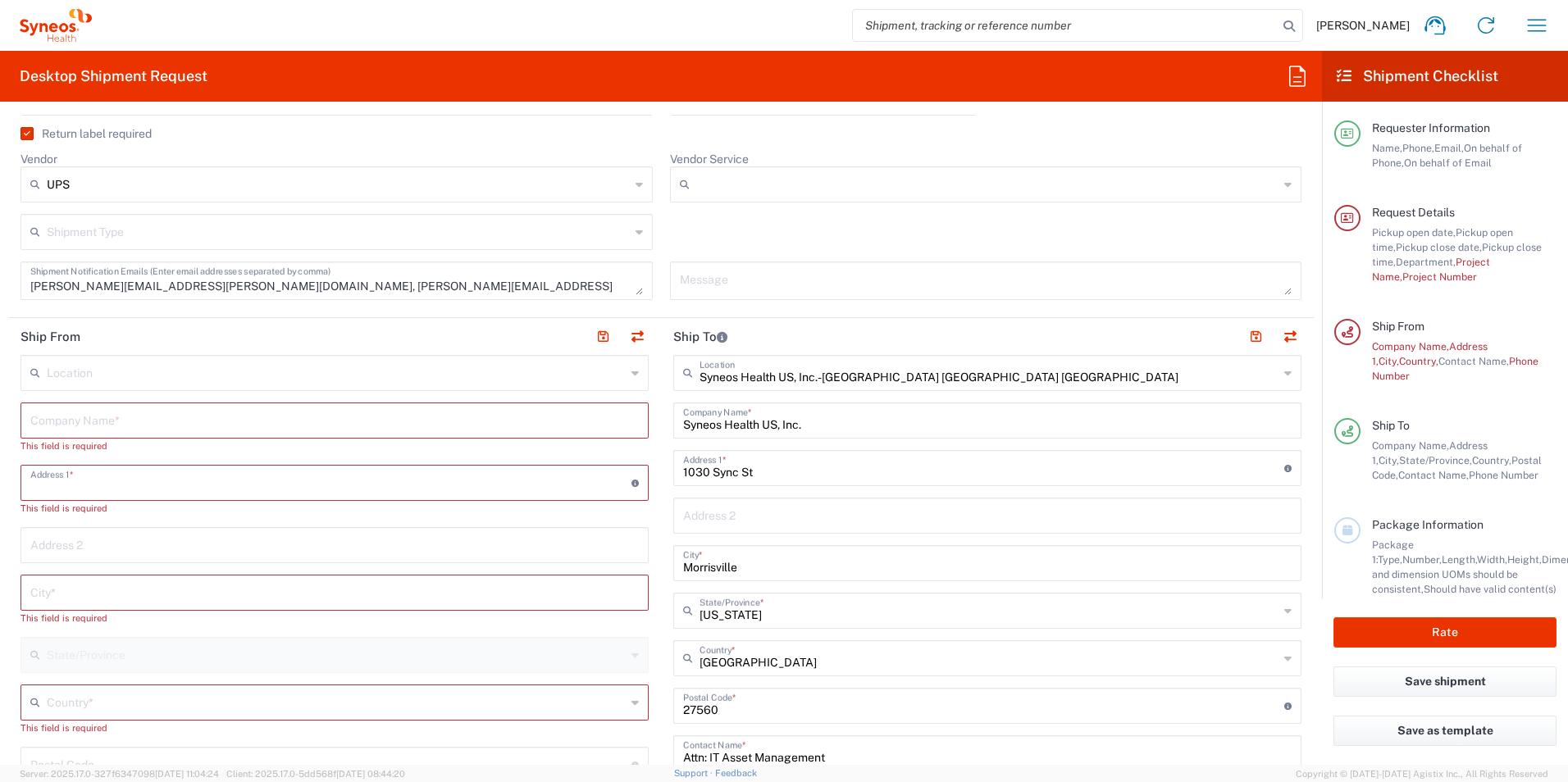
click at [114, 476] on input "text" at bounding box center [331, 482] width 601 height 28
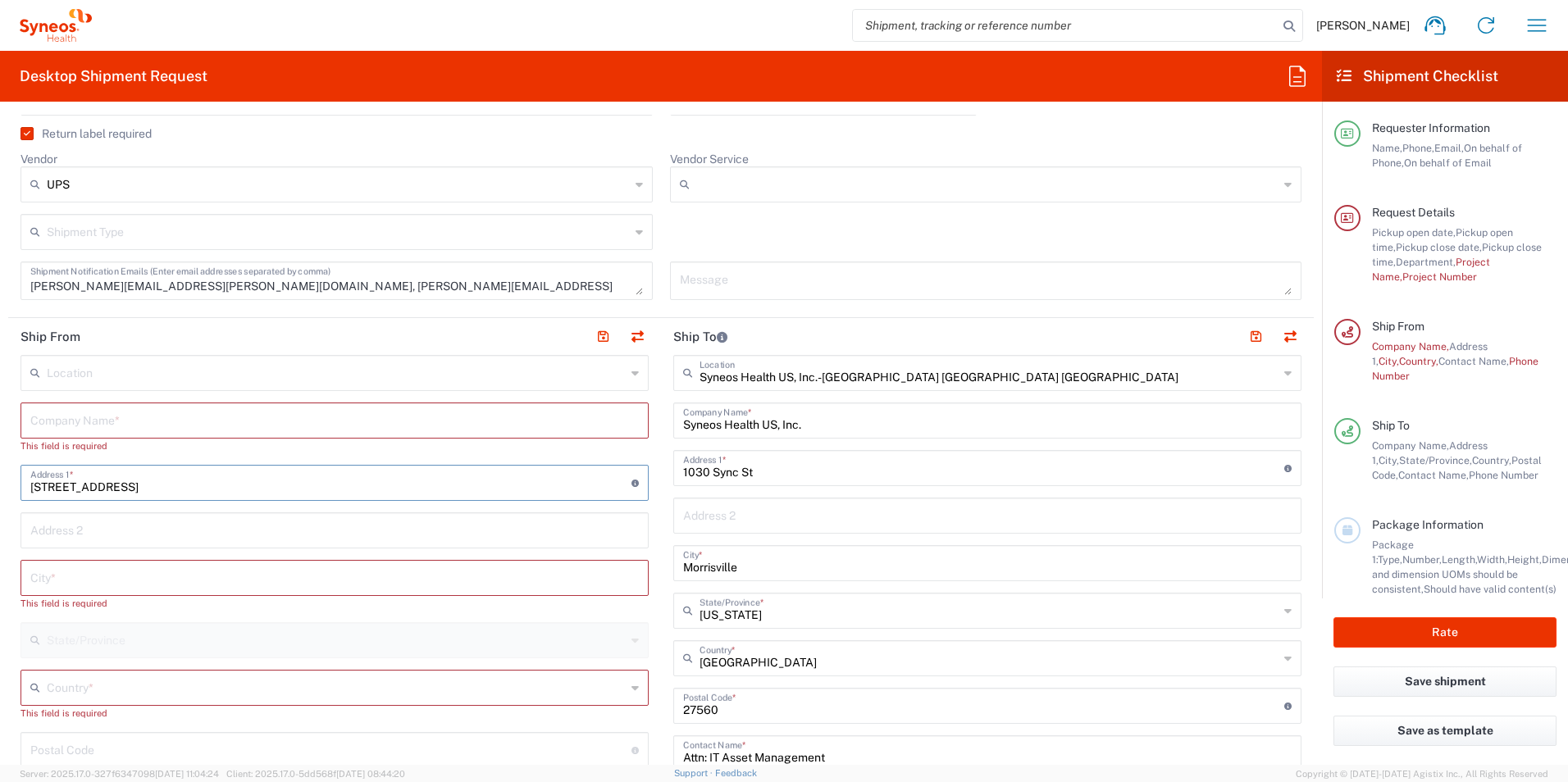
type input "[STREET_ADDRESS]"
click at [119, 578] on input "text" at bounding box center [335, 576] width 609 height 28
type input "[GEOGRAPHIC_DATA]"
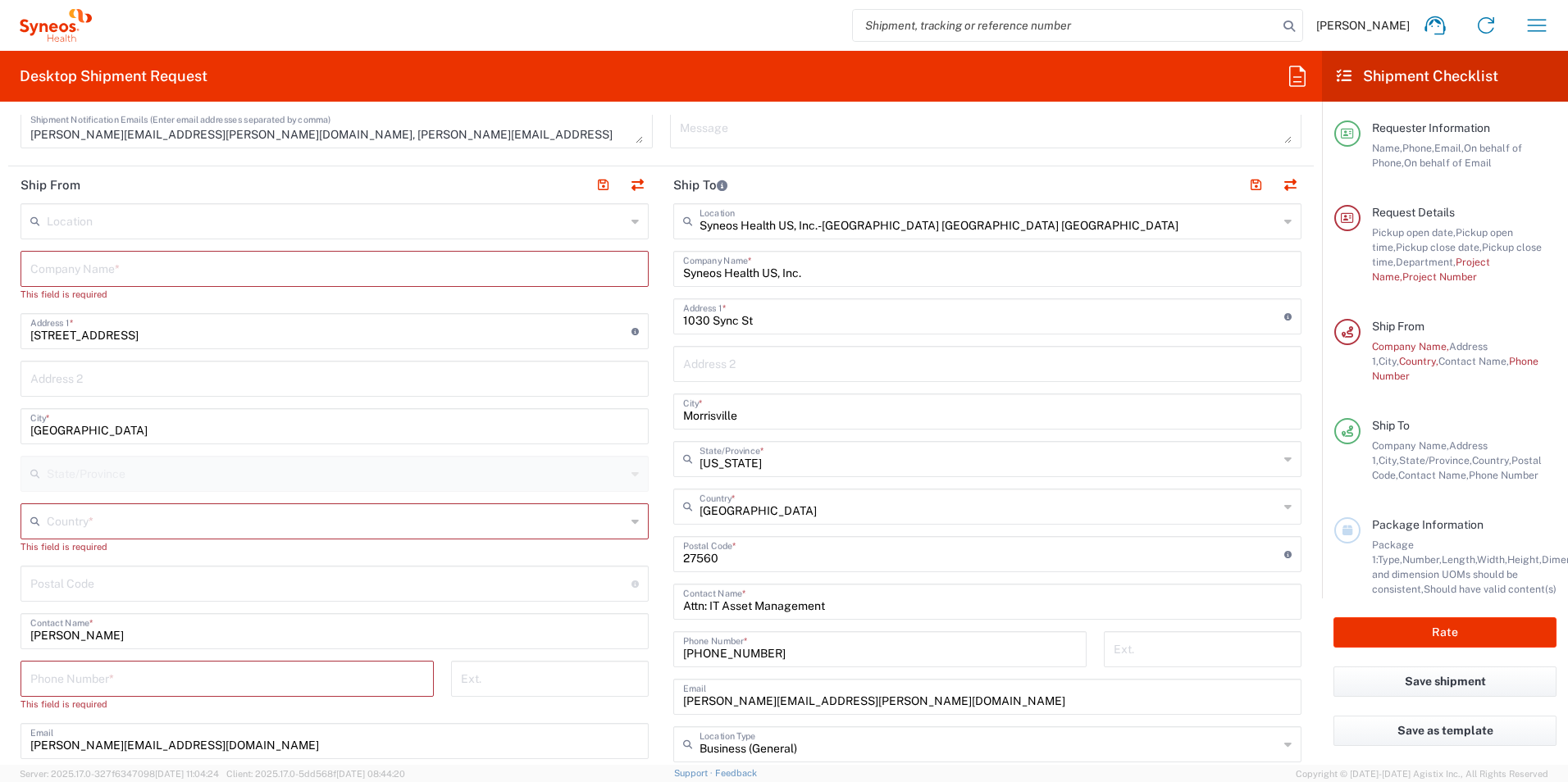
scroll to position [727, 0]
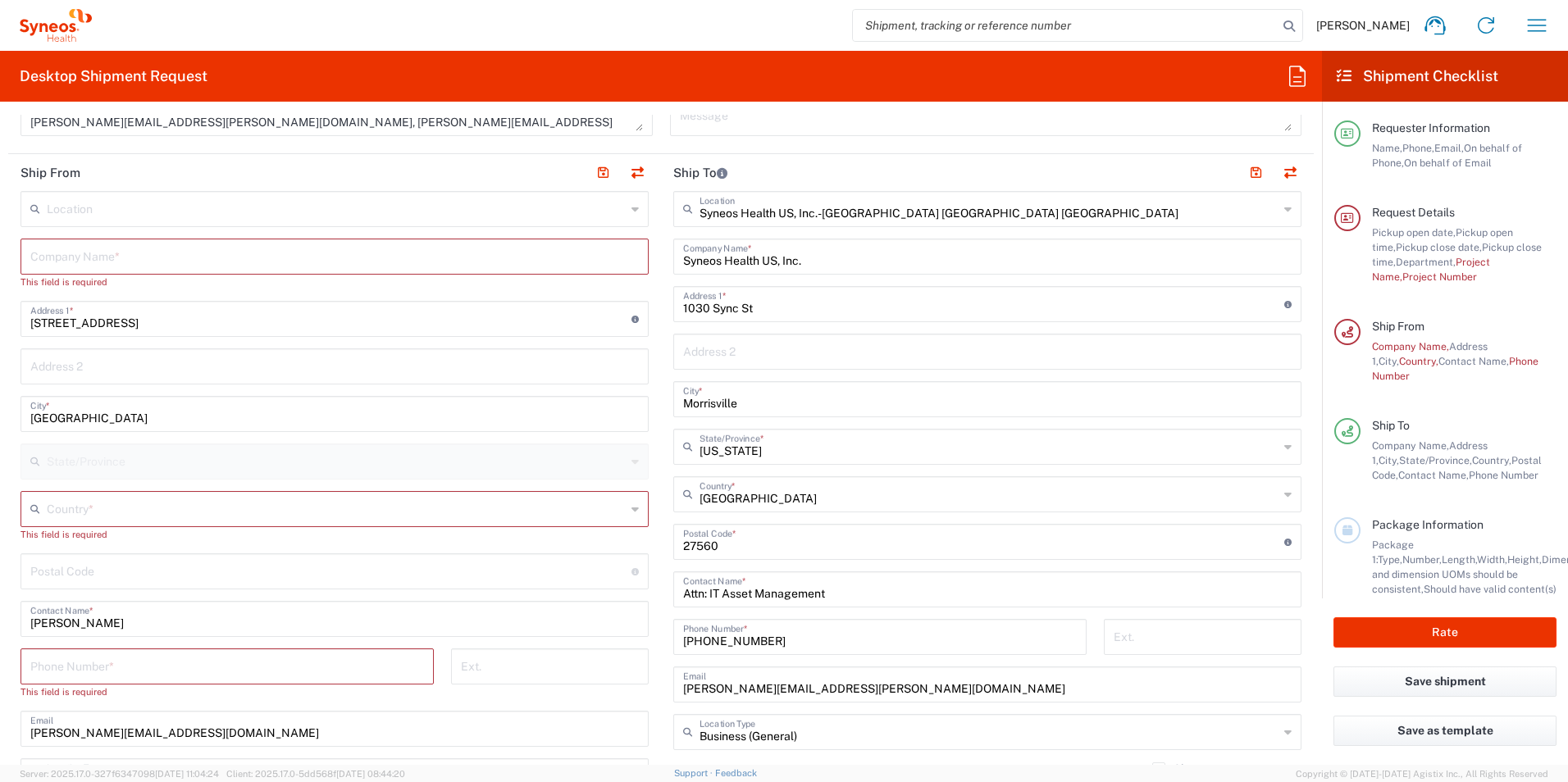
drag, startPoint x: 86, startPoint y: 505, endPoint x: 131, endPoint y: 494, distance: 46.3
click at [87, 498] on input "text" at bounding box center [336, 508] width 579 height 28
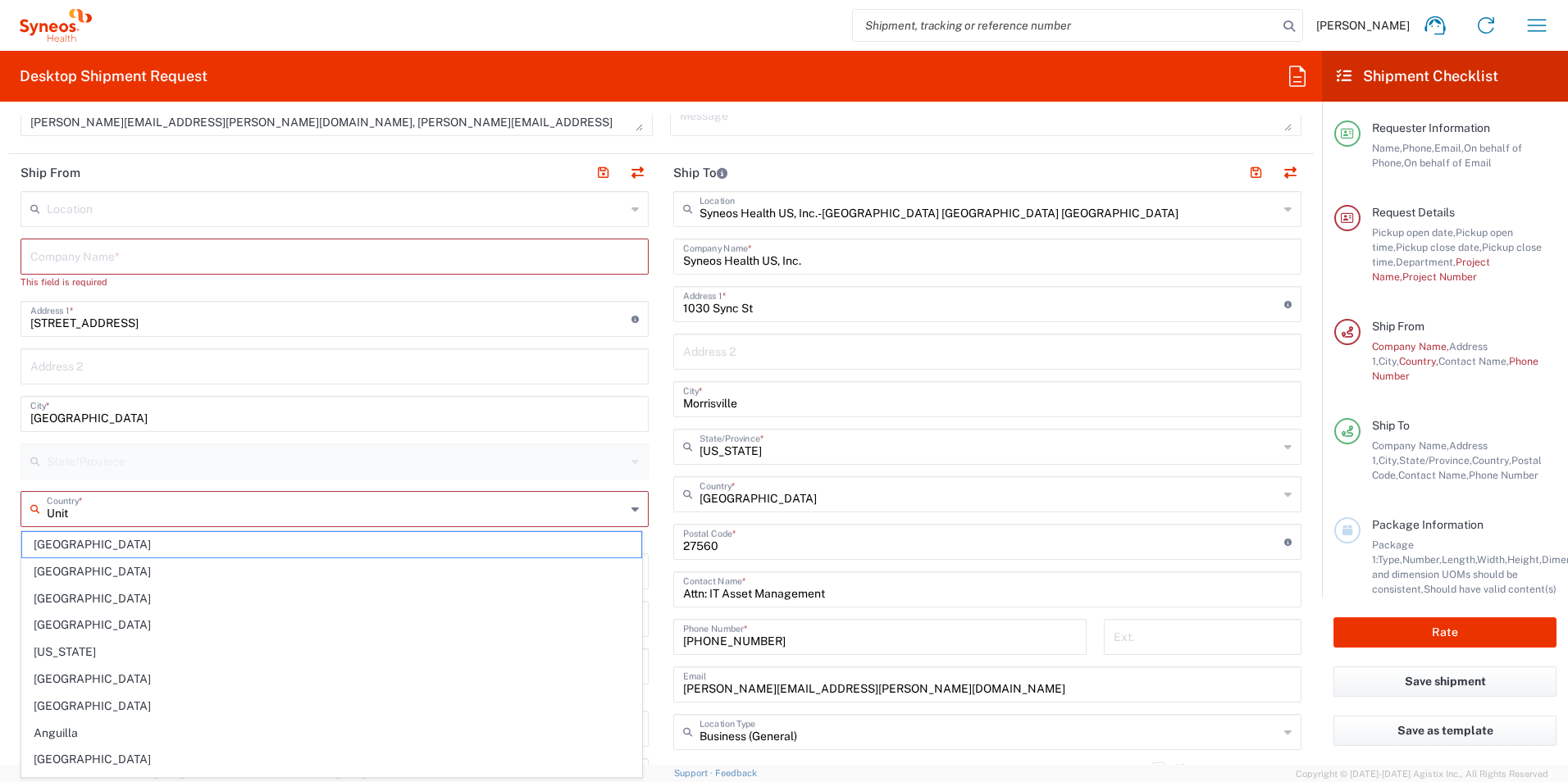
type input "Unite"
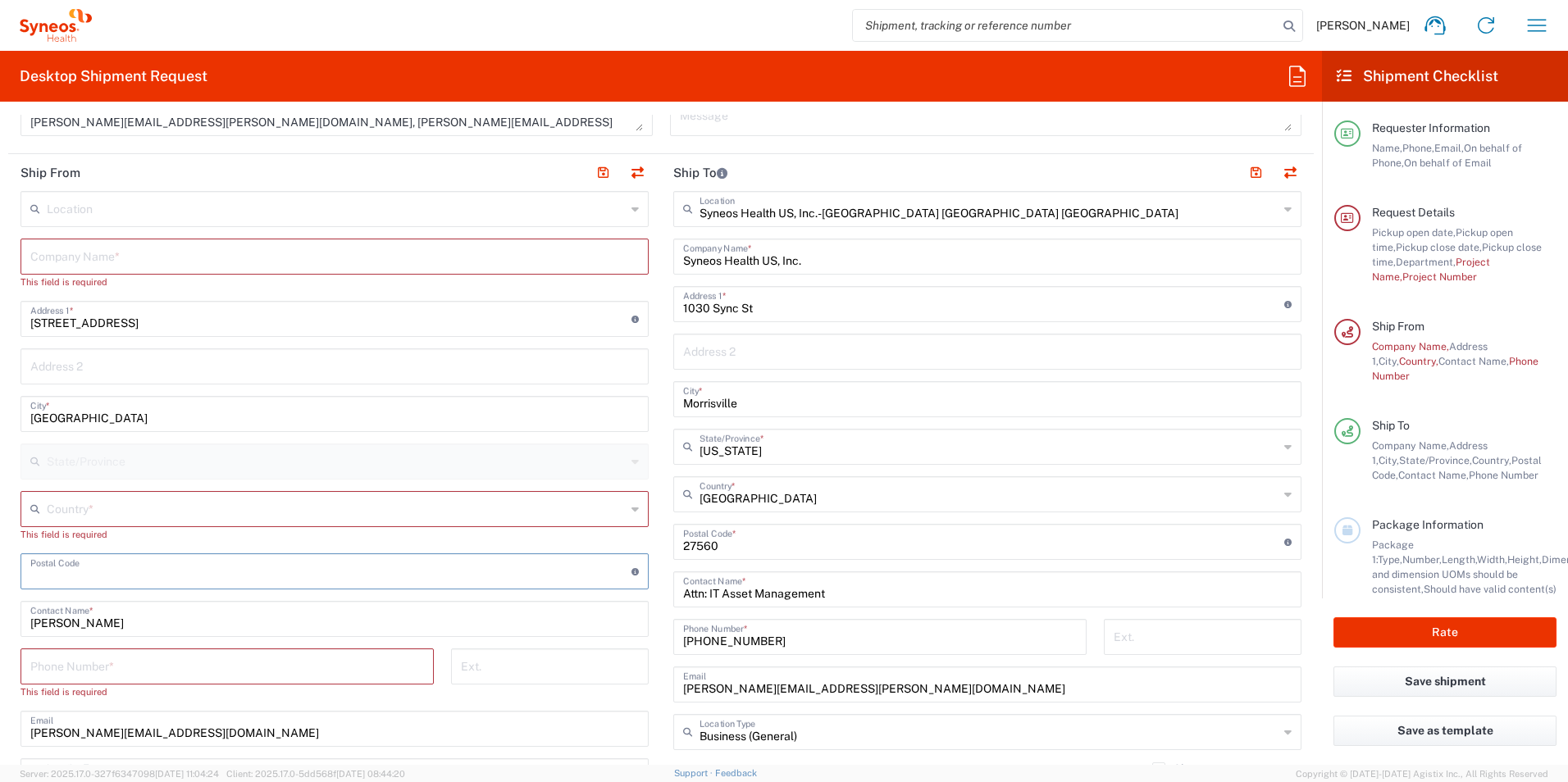
click at [125, 502] on input "text" at bounding box center [336, 508] width 579 height 28
type input "u"
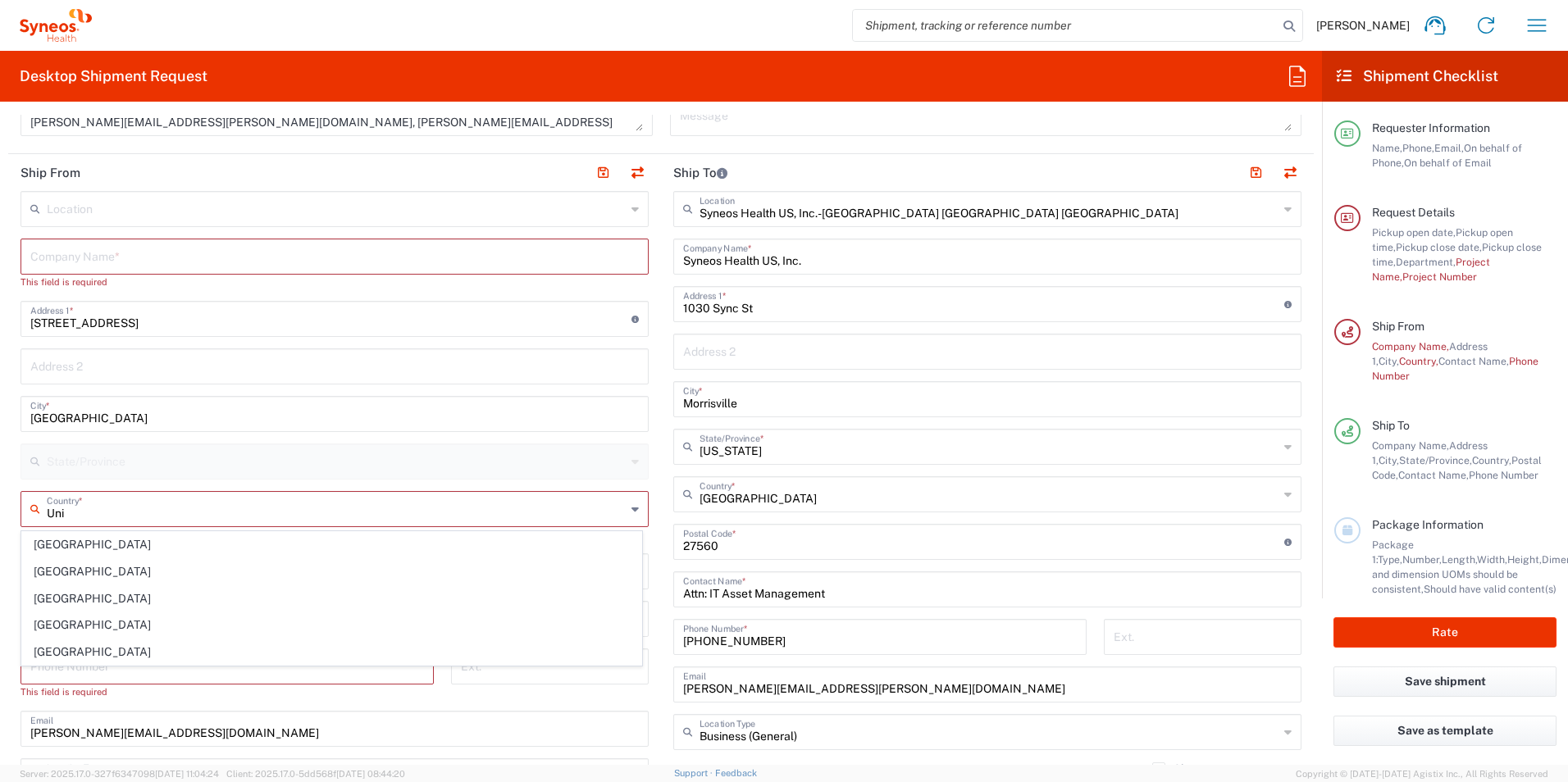
type input "[GEOGRAPHIC_DATA]"
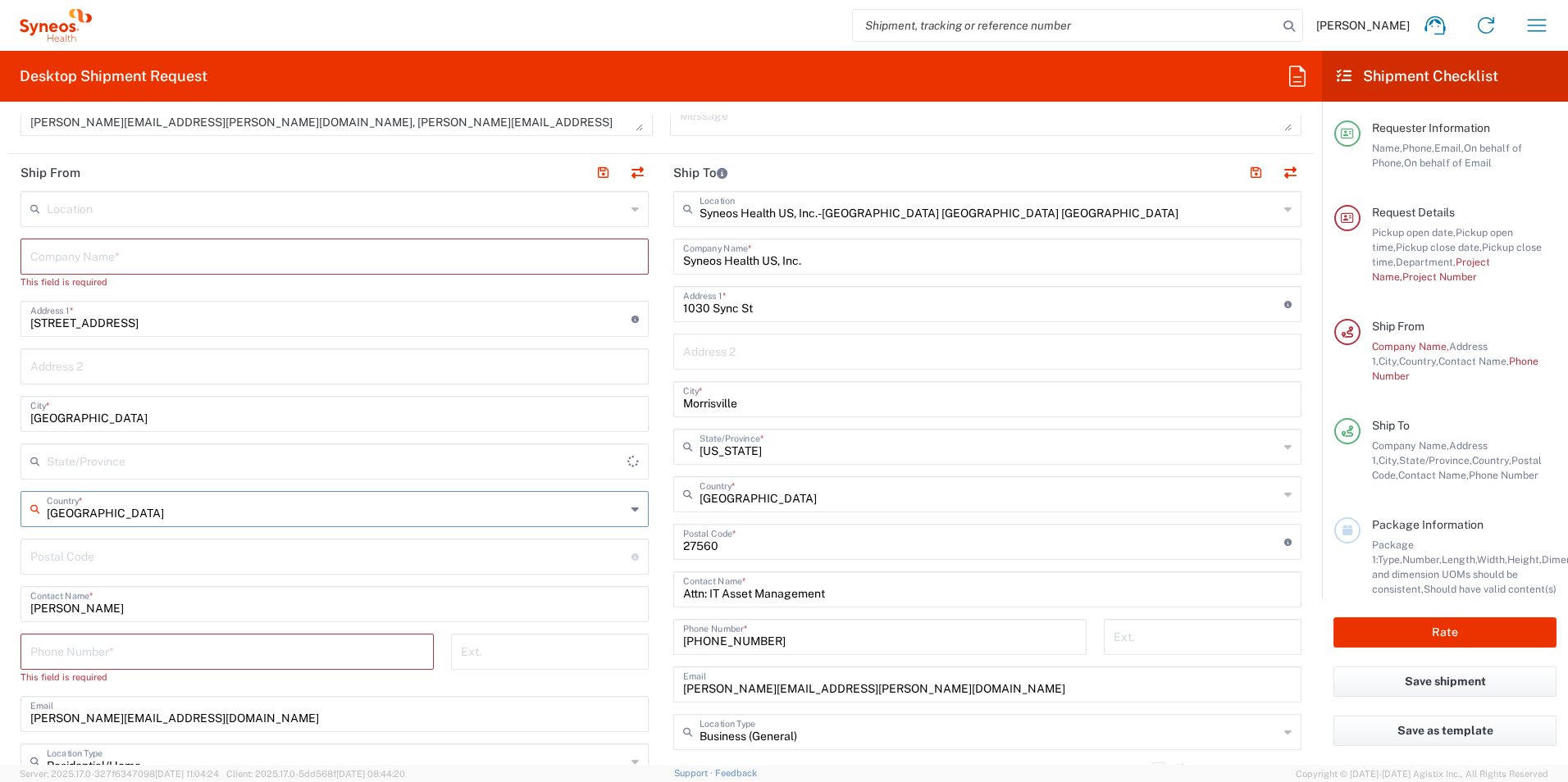
type input "Sender/Shipper"
type input "Delivery Duty Paid"
click at [84, 510] on input "[GEOGRAPHIC_DATA]" at bounding box center [336, 508] width 579 height 28
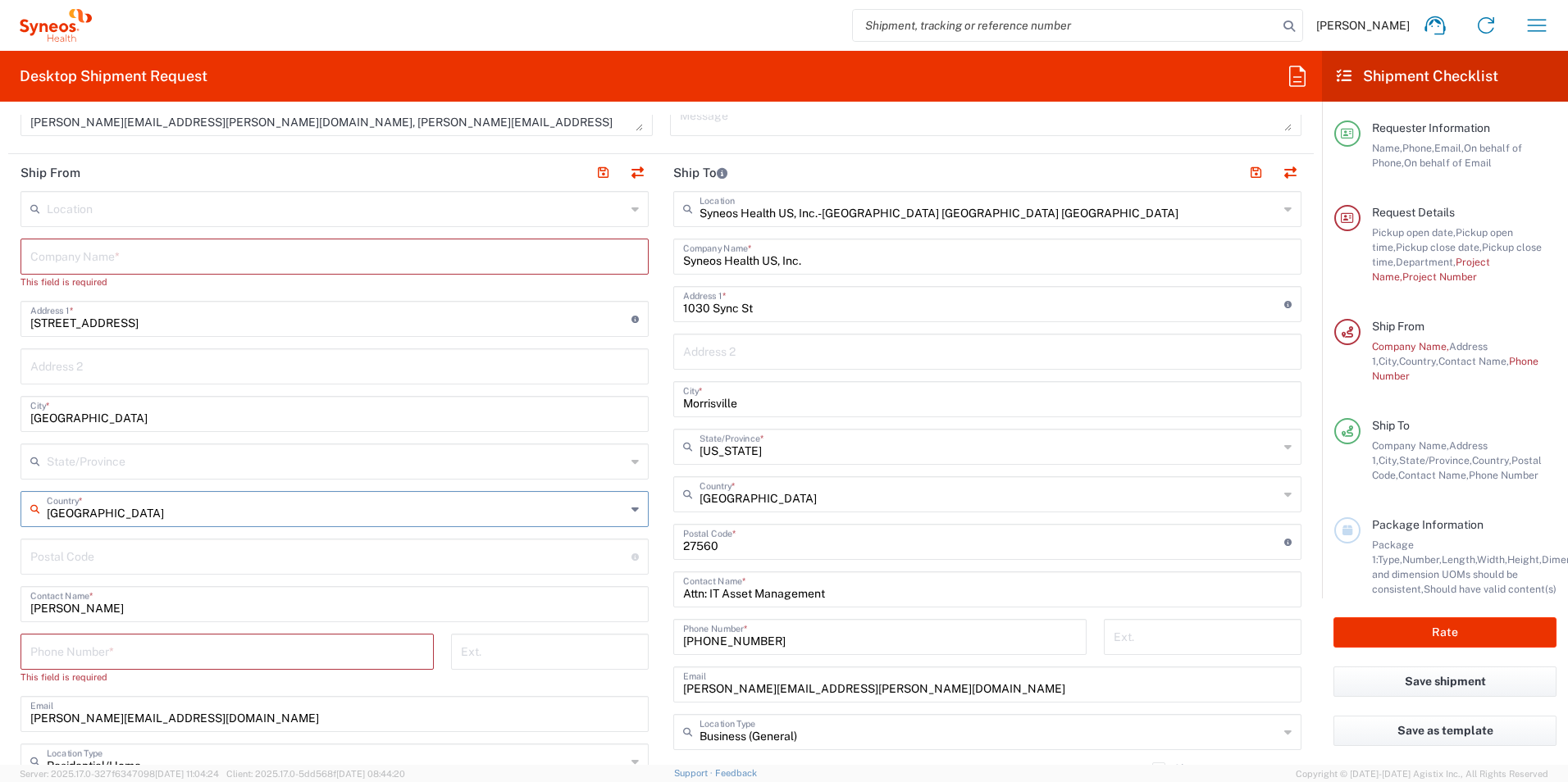
click at [84, 510] on input "[GEOGRAPHIC_DATA]" at bounding box center [336, 508] width 579 height 28
drag, startPoint x: 121, startPoint y: 514, endPoint x: 142, endPoint y: 508, distance: 21.8
click at [122, 513] on input "[GEOGRAPHIC_DATA]" at bounding box center [336, 508] width 579 height 28
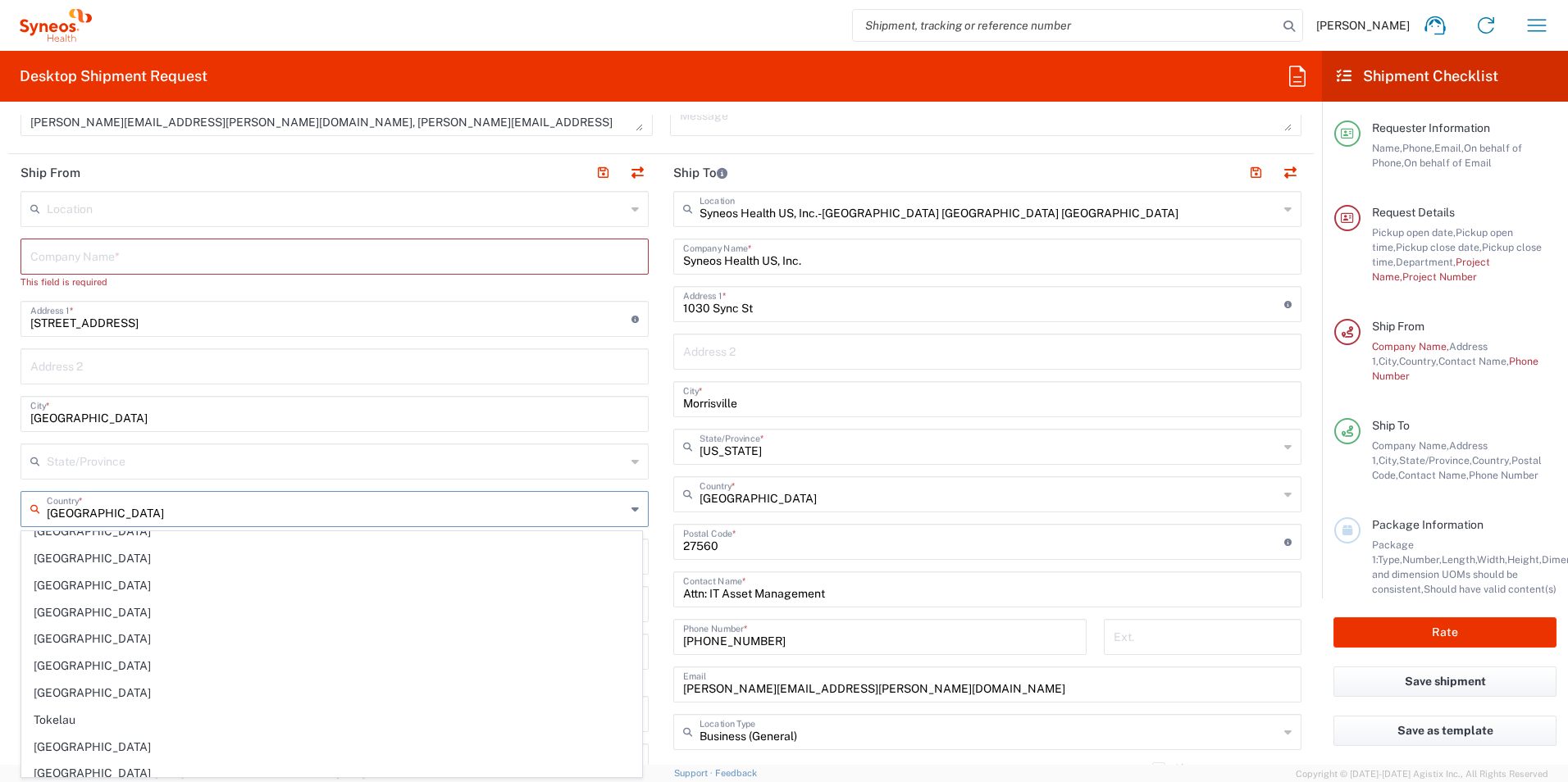
scroll to position [6230, 0]
click at [106, 686] on span "[GEOGRAPHIC_DATA]" at bounding box center [331, 686] width 619 height 26
type input "[GEOGRAPHIC_DATA]"
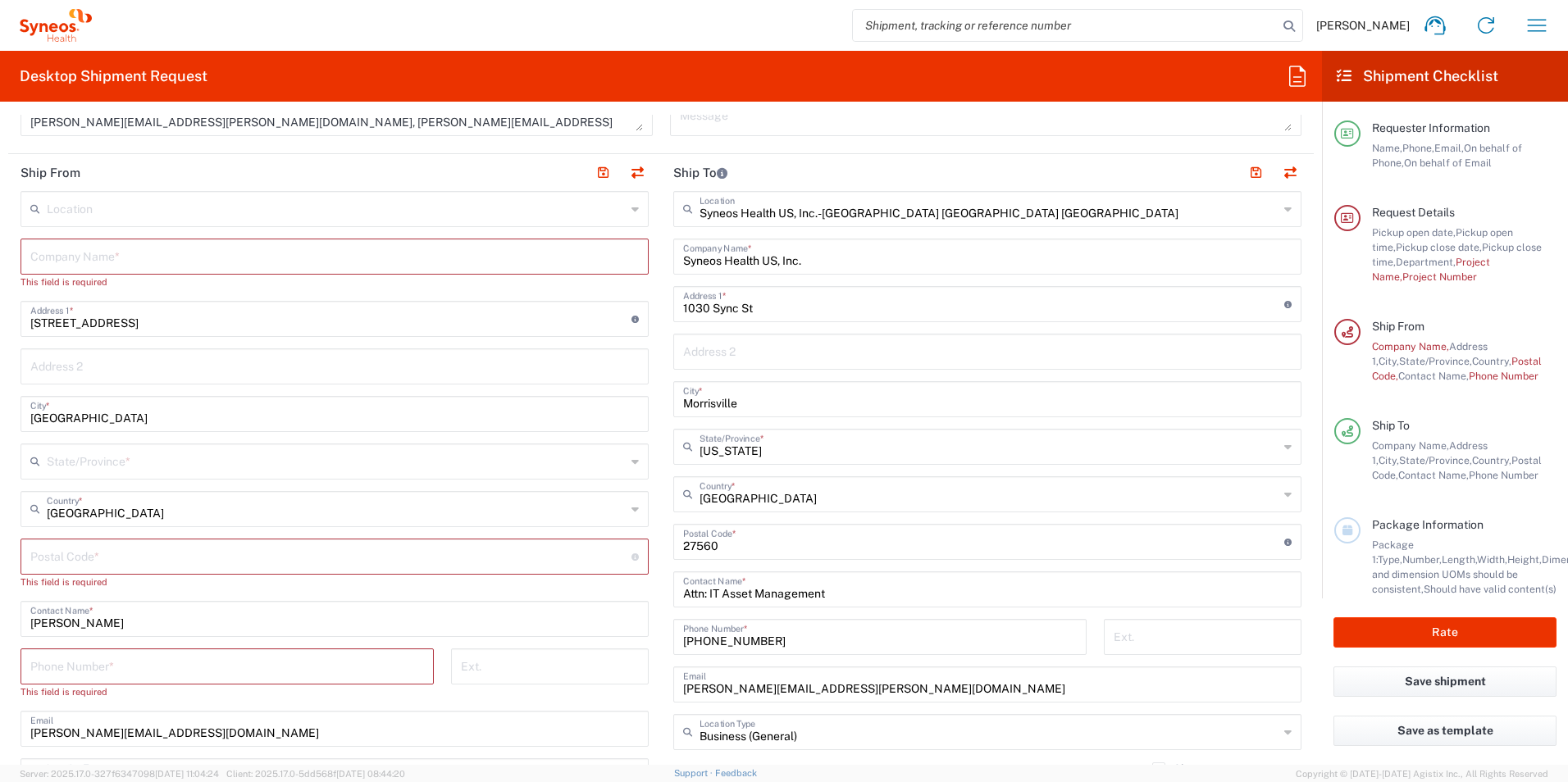
click at [111, 559] on input "undefined" at bounding box center [331, 555] width 601 height 28
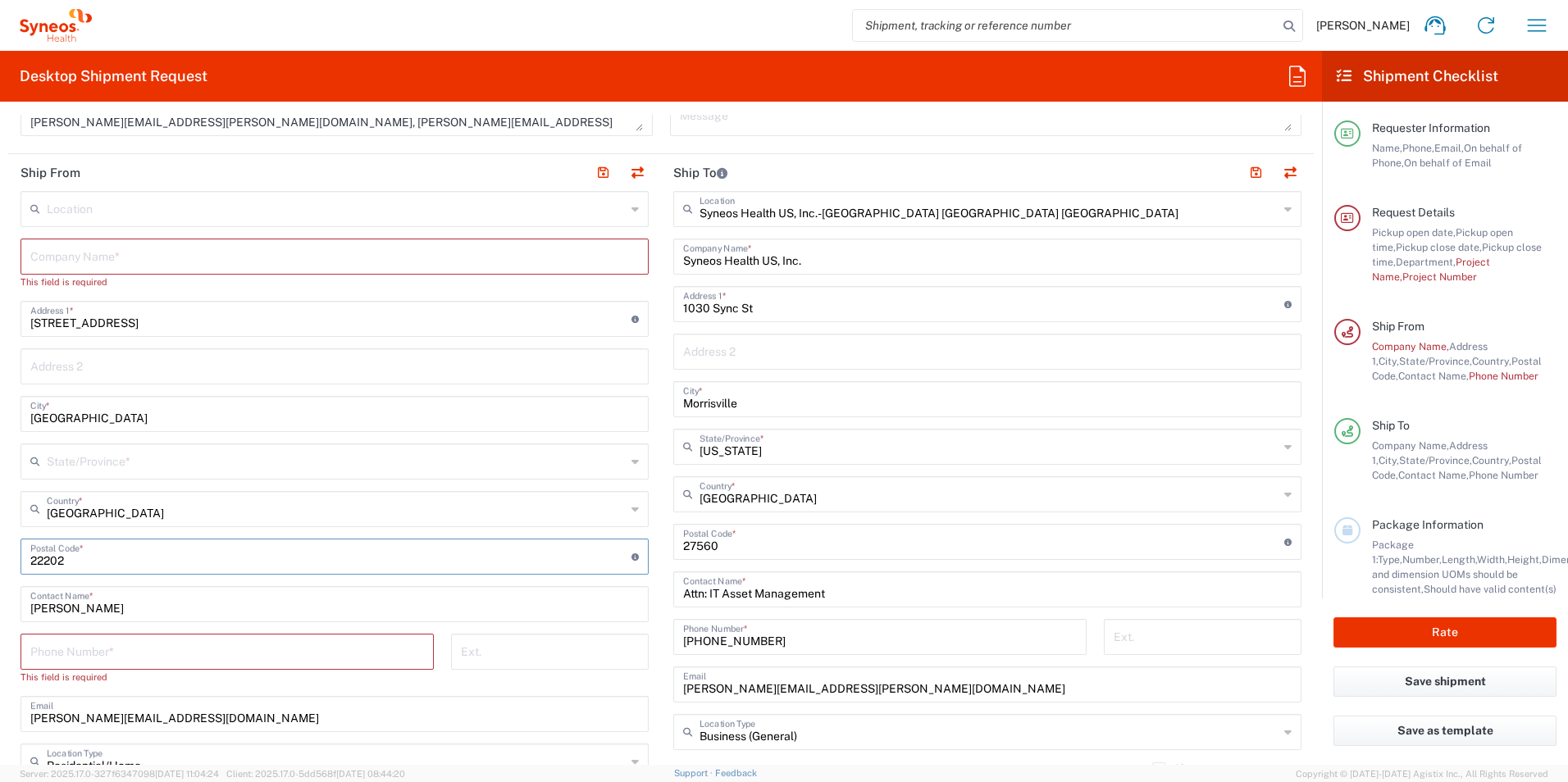
type input "22202"
click at [208, 475] on div "State/Province *" at bounding box center [335, 462] width 628 height 36
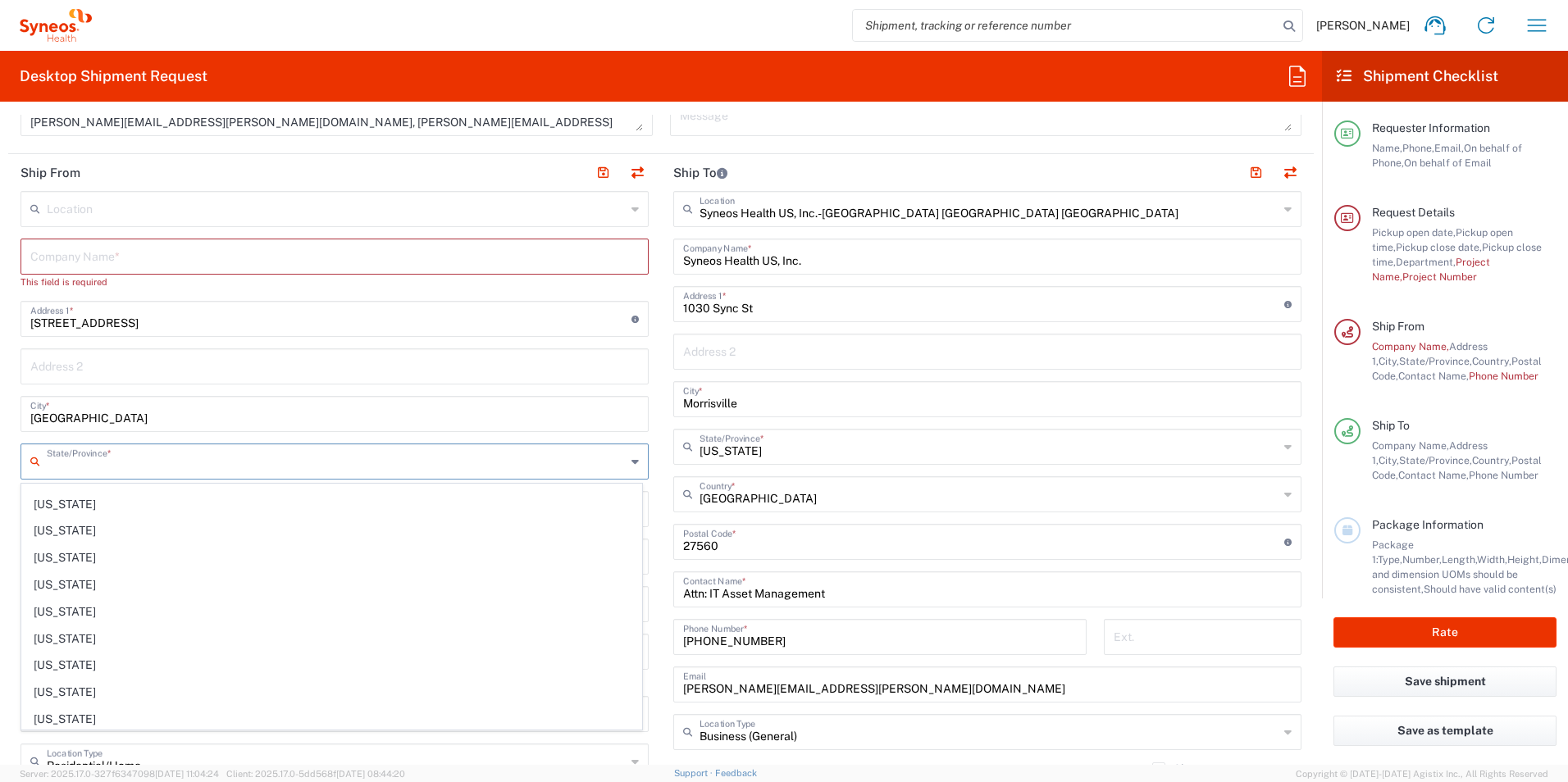
scroll to position [0, 0]
click at [211, 458] on input "text" at bounding box center [336, 460] width 579 height 28
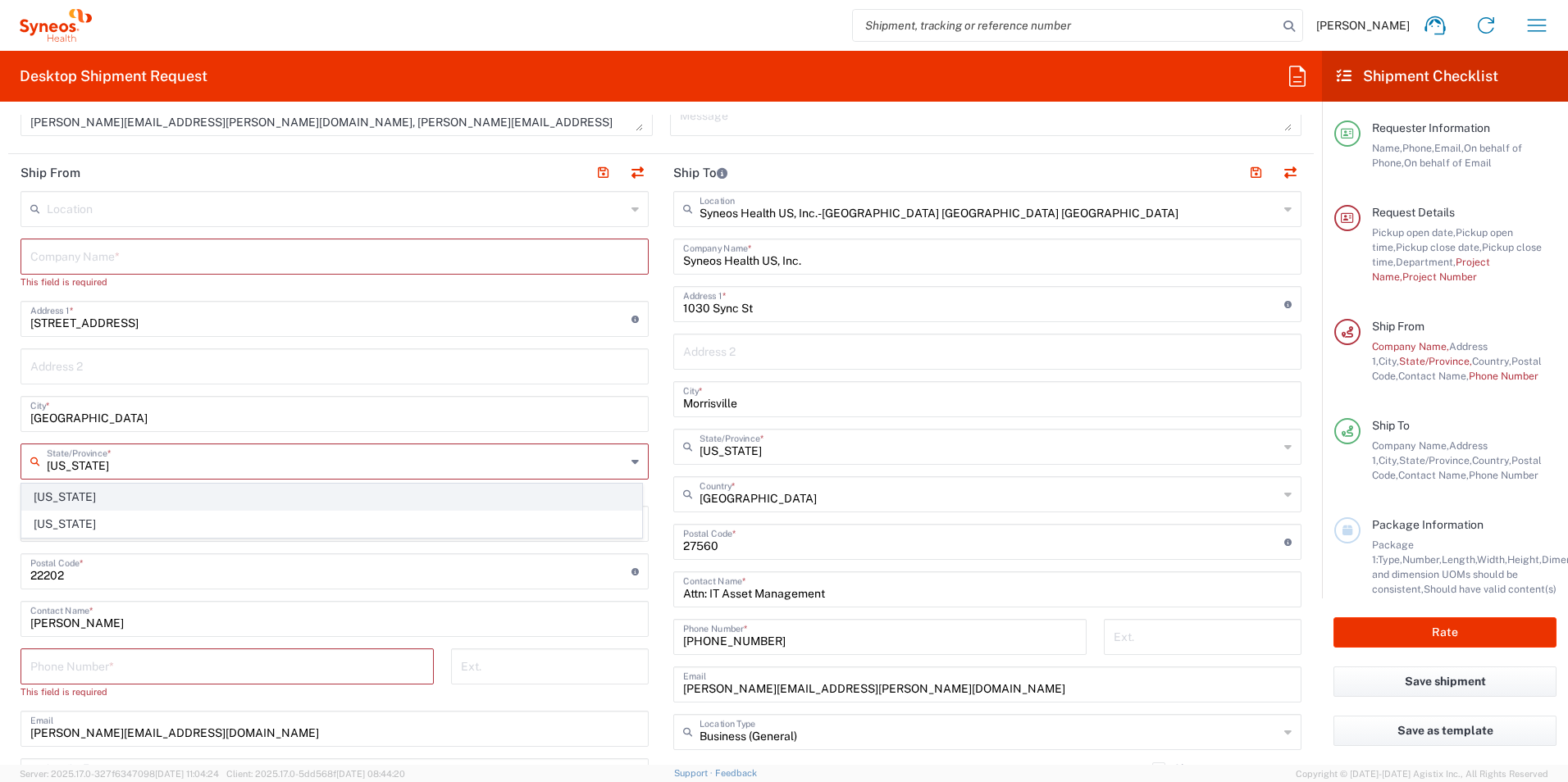
type input "[US_STATE]"
click at [82, 502] on span "[US_STATE]" at bounding box center [331, 497] width 619 height 26
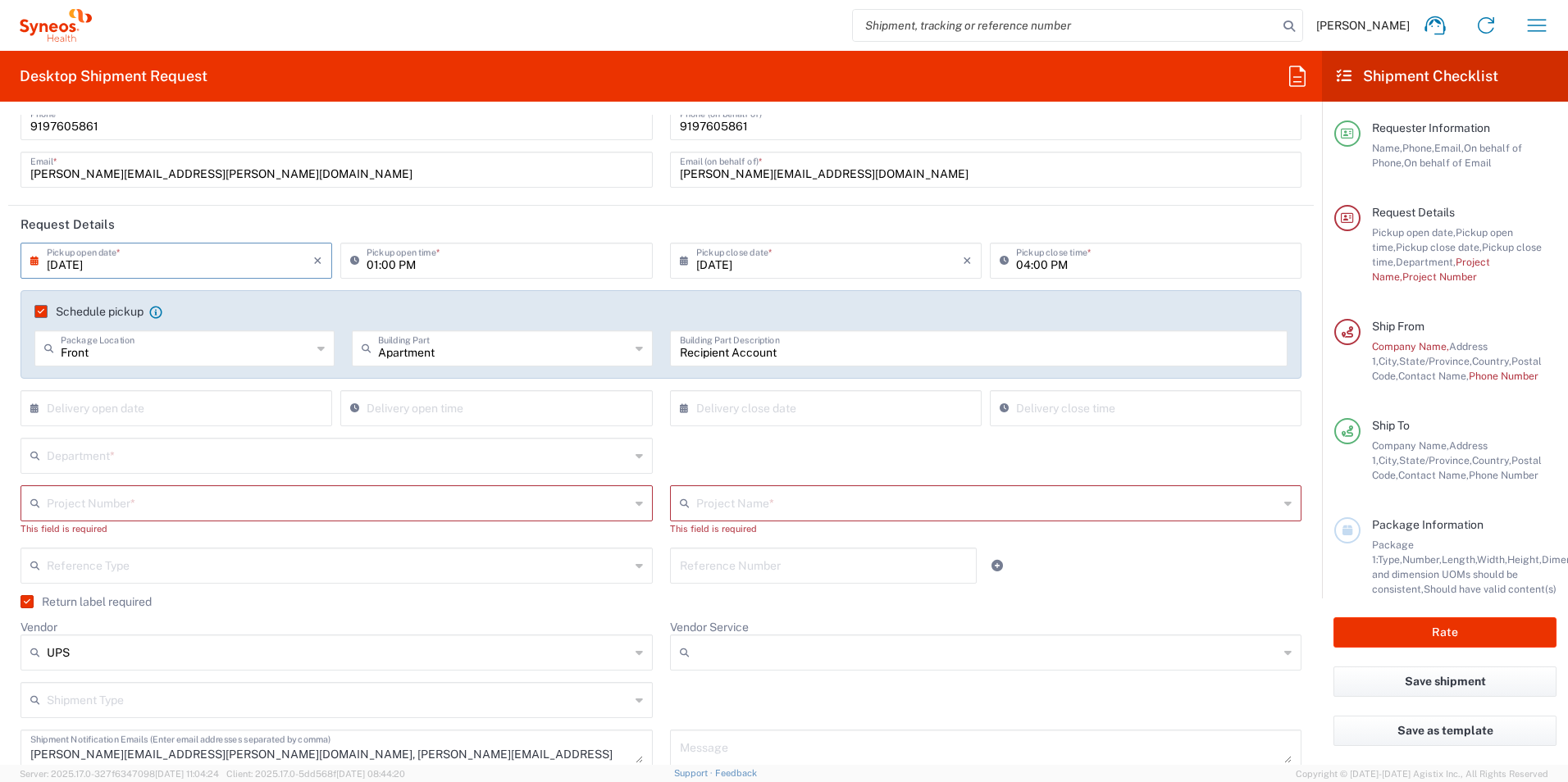
scroll to position [71, 0]
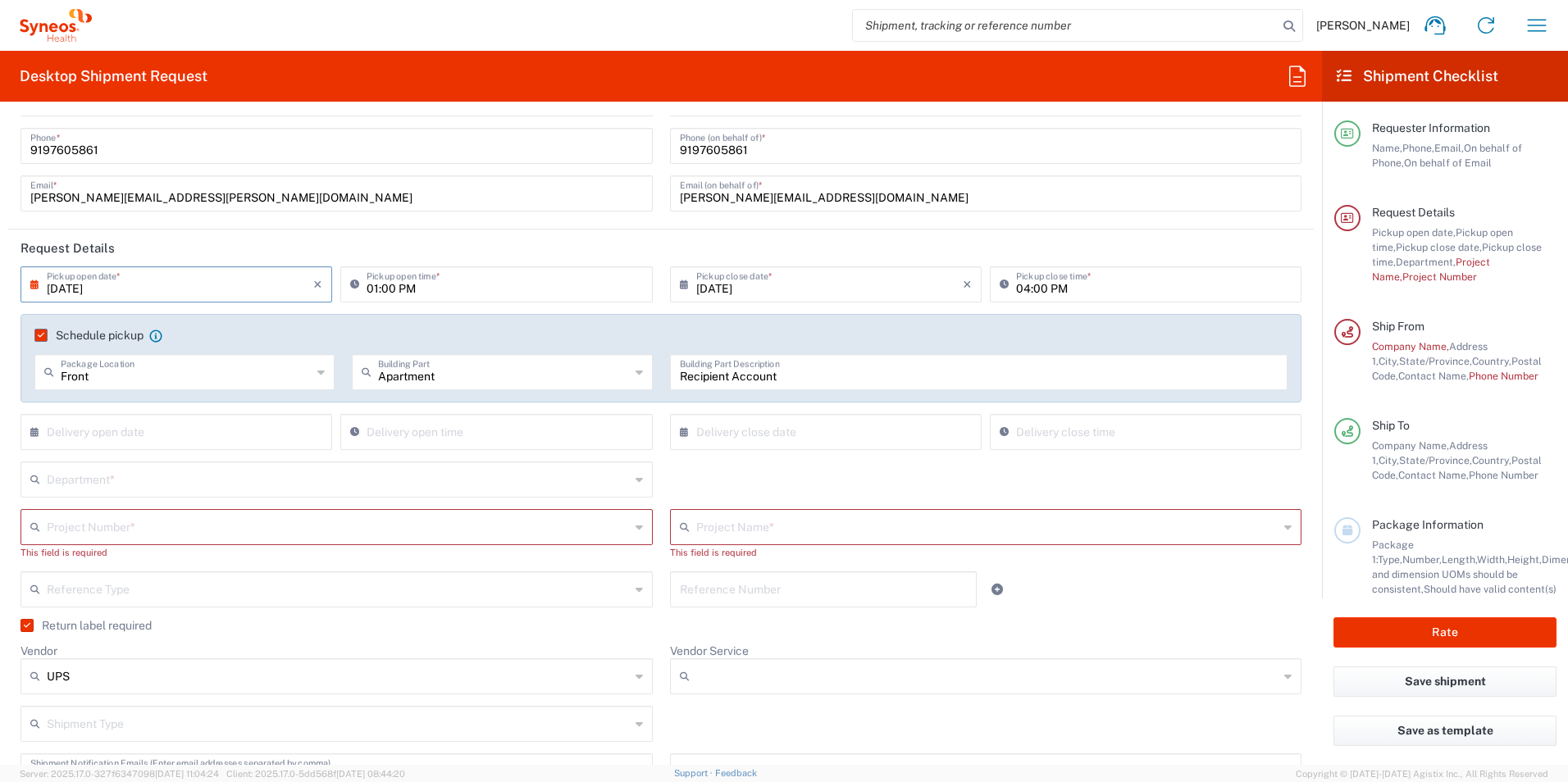
click at [635, 528] on icon at bounding box center [639, 527] width 8 height 27
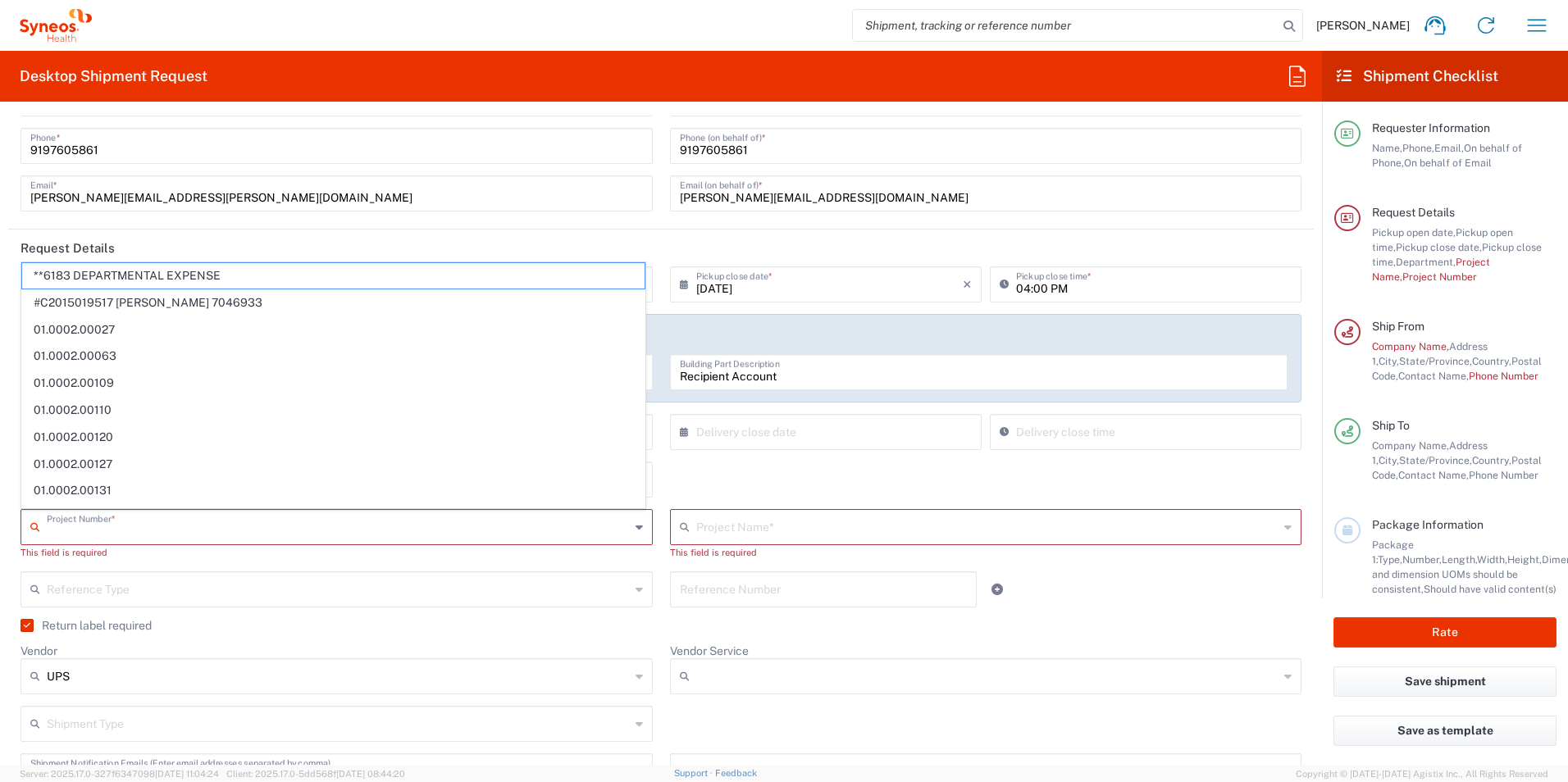
click at [428, 232] on header "Request Details" at bounding box center [661, 247] width 1305 height 37
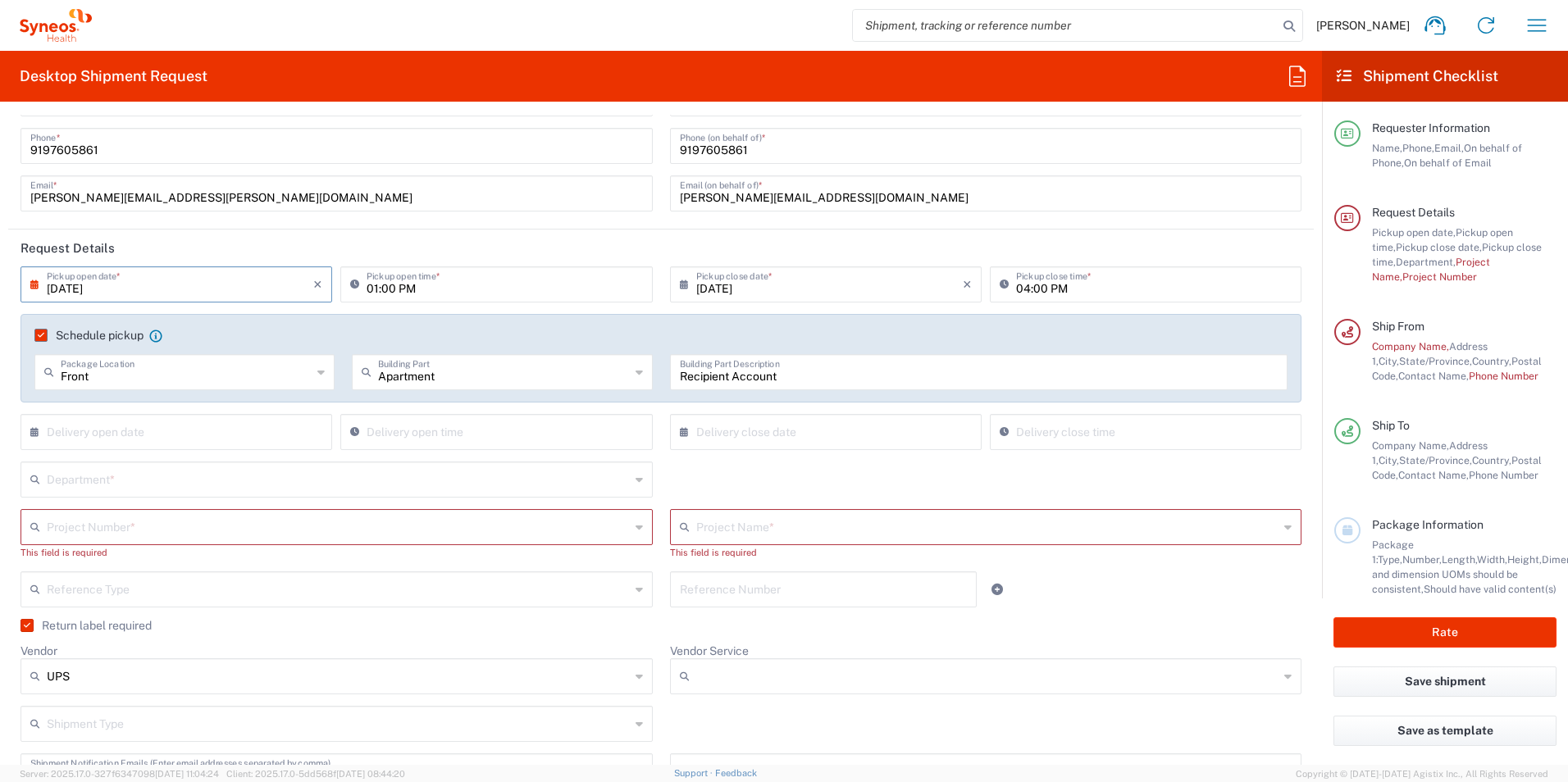
scroll to position [0, 0]
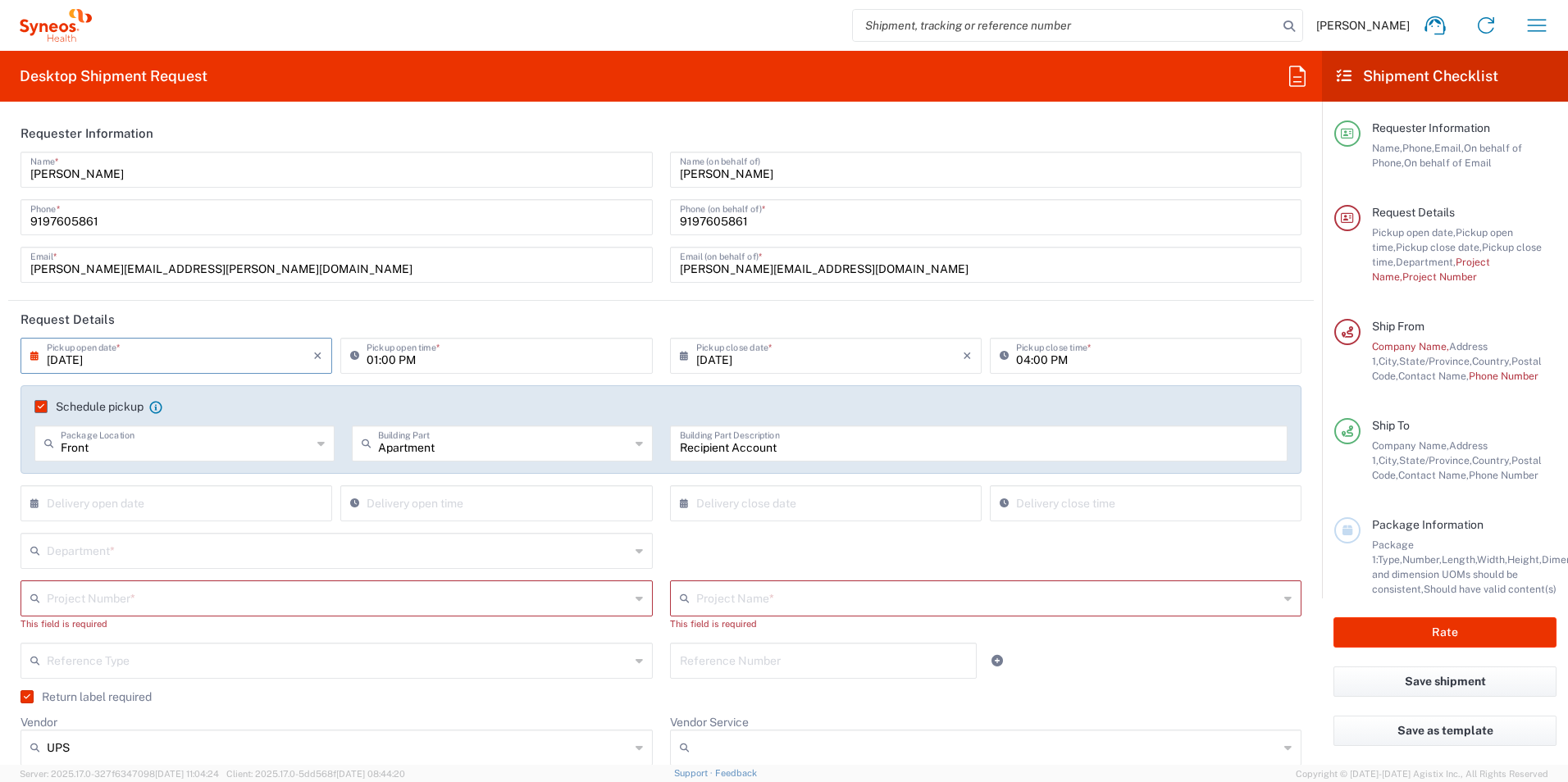
click at [158, 353] on input "[DATE]" at bounding box center [179, 355] width 266 height 28
drag, startPoint x: 190, startPoint y: 507, endPoint x: 182, endPoint y: 502, distance: 9.4
click at [182, 502] on span "20" at bounding box center [178, 504] width 24 height 23
type input "[DATE]"
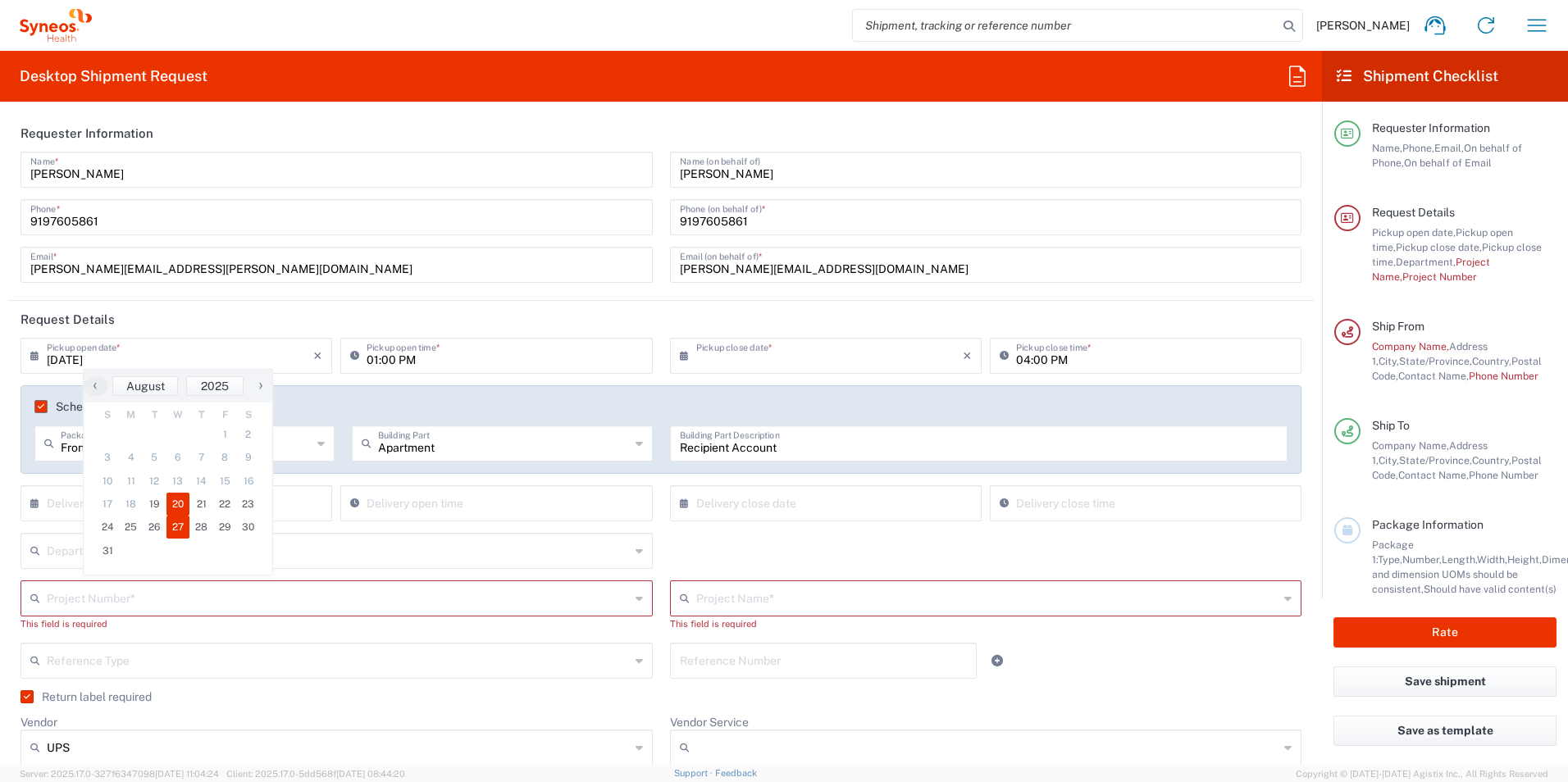
type input "[DATE]"
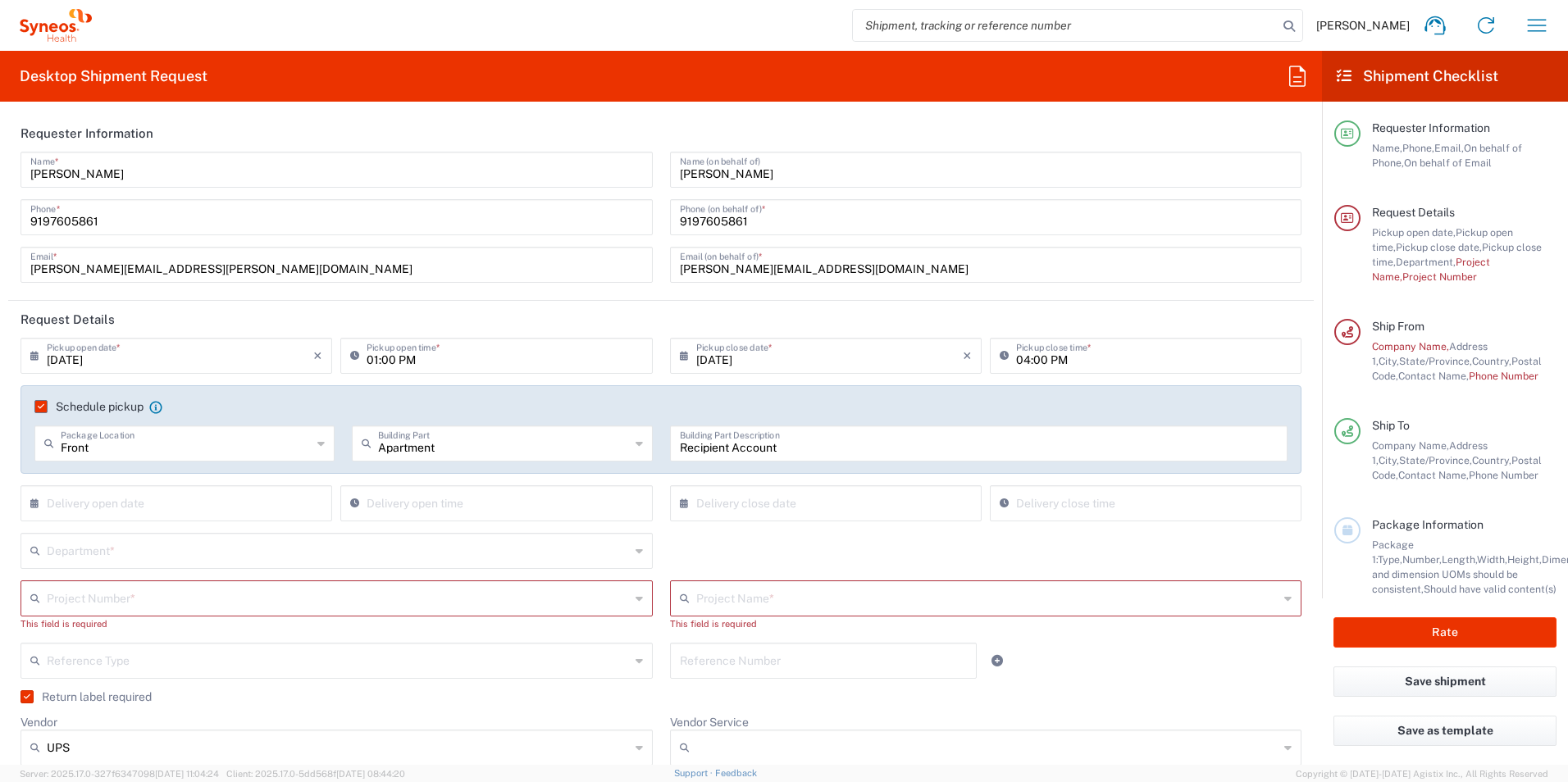
click at [763, 355] on input "[DATE]" at bounding box center [829, 355] width 266 height 28
click at [817, 520] on span "27" at bounding box center [821, 527] width 24 height 23
type input "[DATE]"
click at [79, 355] on input "[DATE]" at bounding box center [179, 355] width 266 height 28
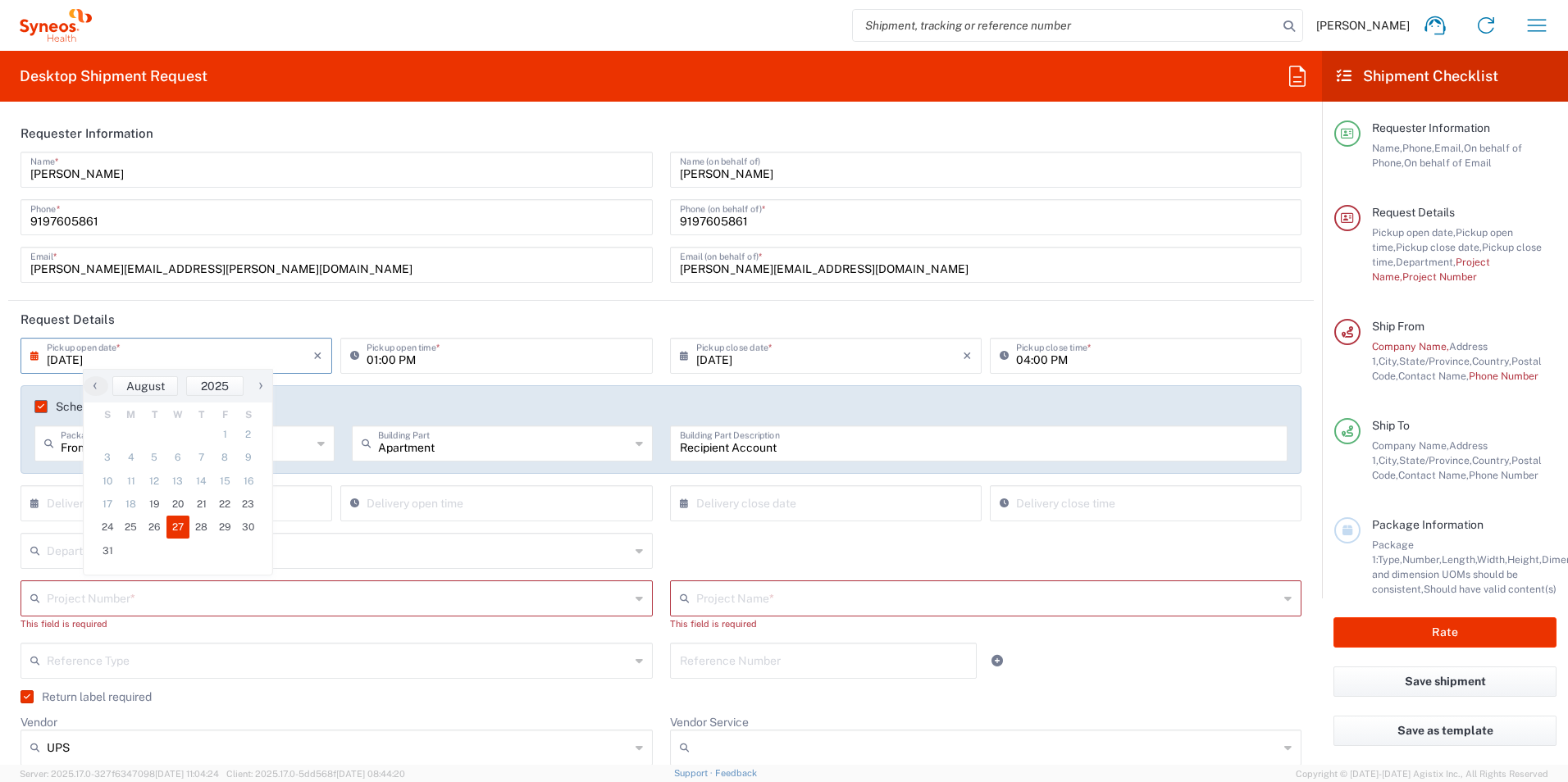
type input "[DATE]"
click at [288, 306] on header "Request Details" at bounding box center [661, 318] width 1305 height 37
type input "[DATE]"
click at [130, 357] on input "[DATE]" at bounding box center [179, 355] width 266 height 28
click at [228, 505] on span "22" at bounding box center [225, 504] width 24 height 23
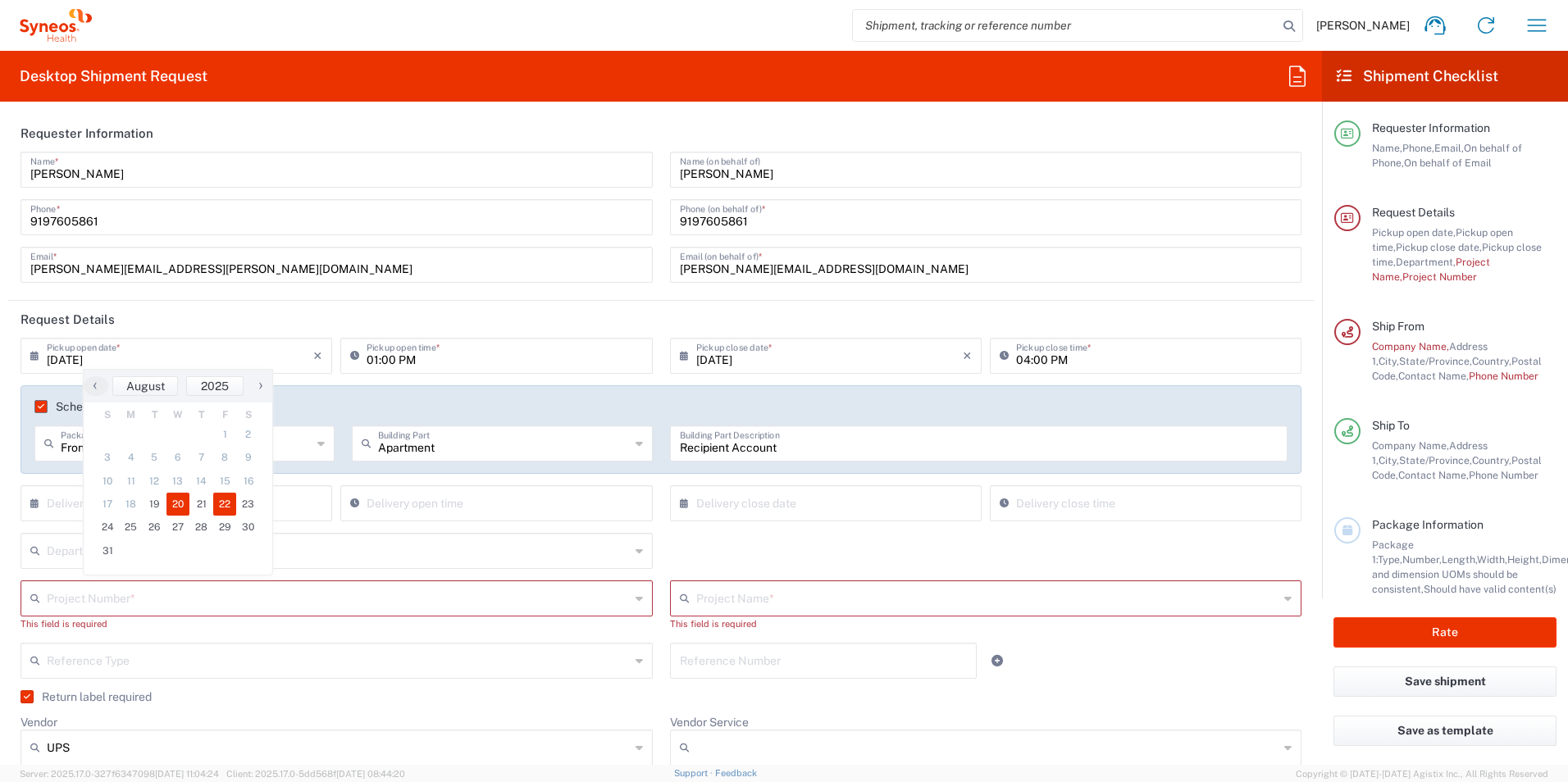
type input "[DATE]"
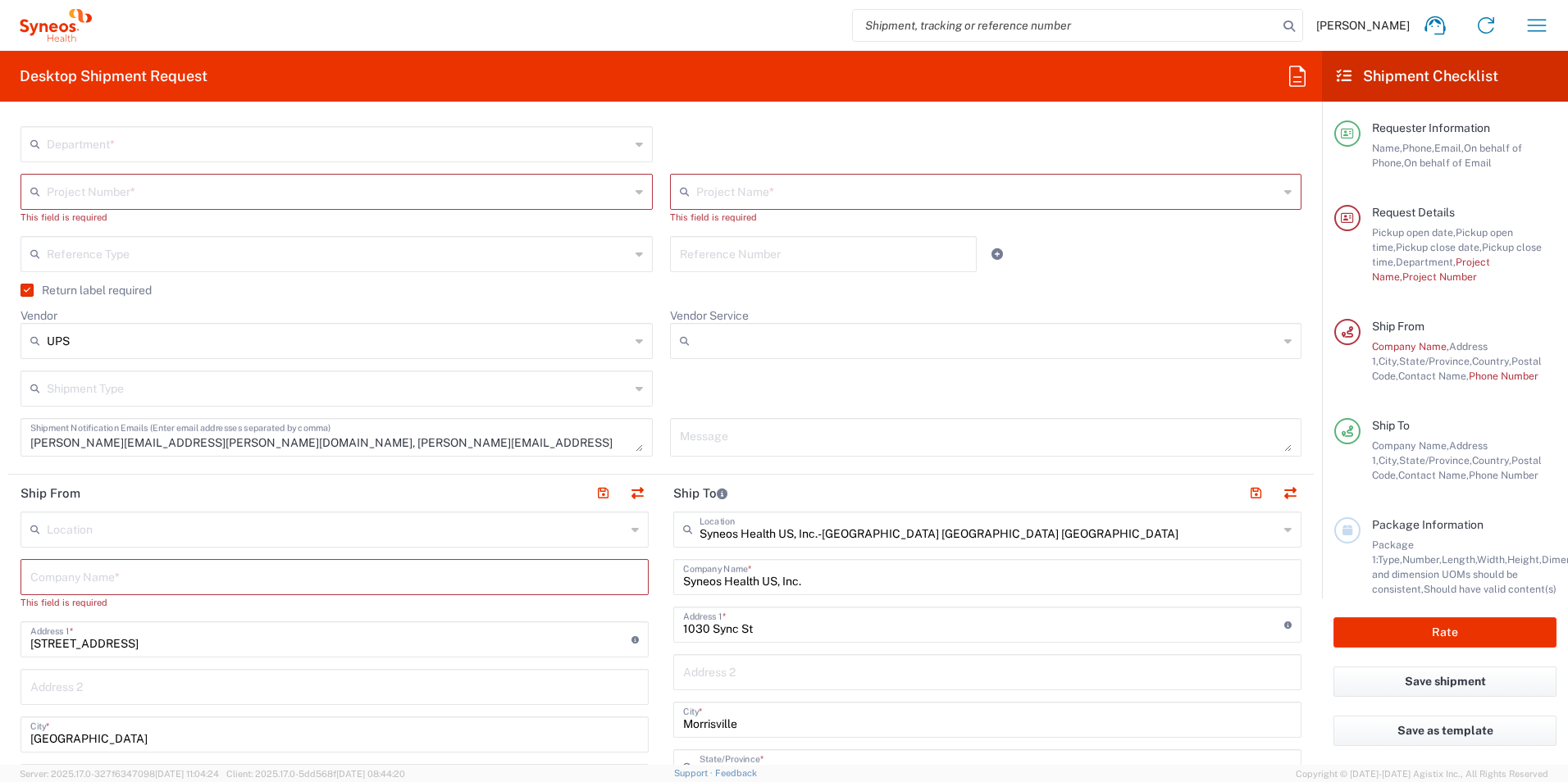
scroll to position [409, 0]
click at [635, 391] on icon at bounding box center [639, 386] width 8 height 27
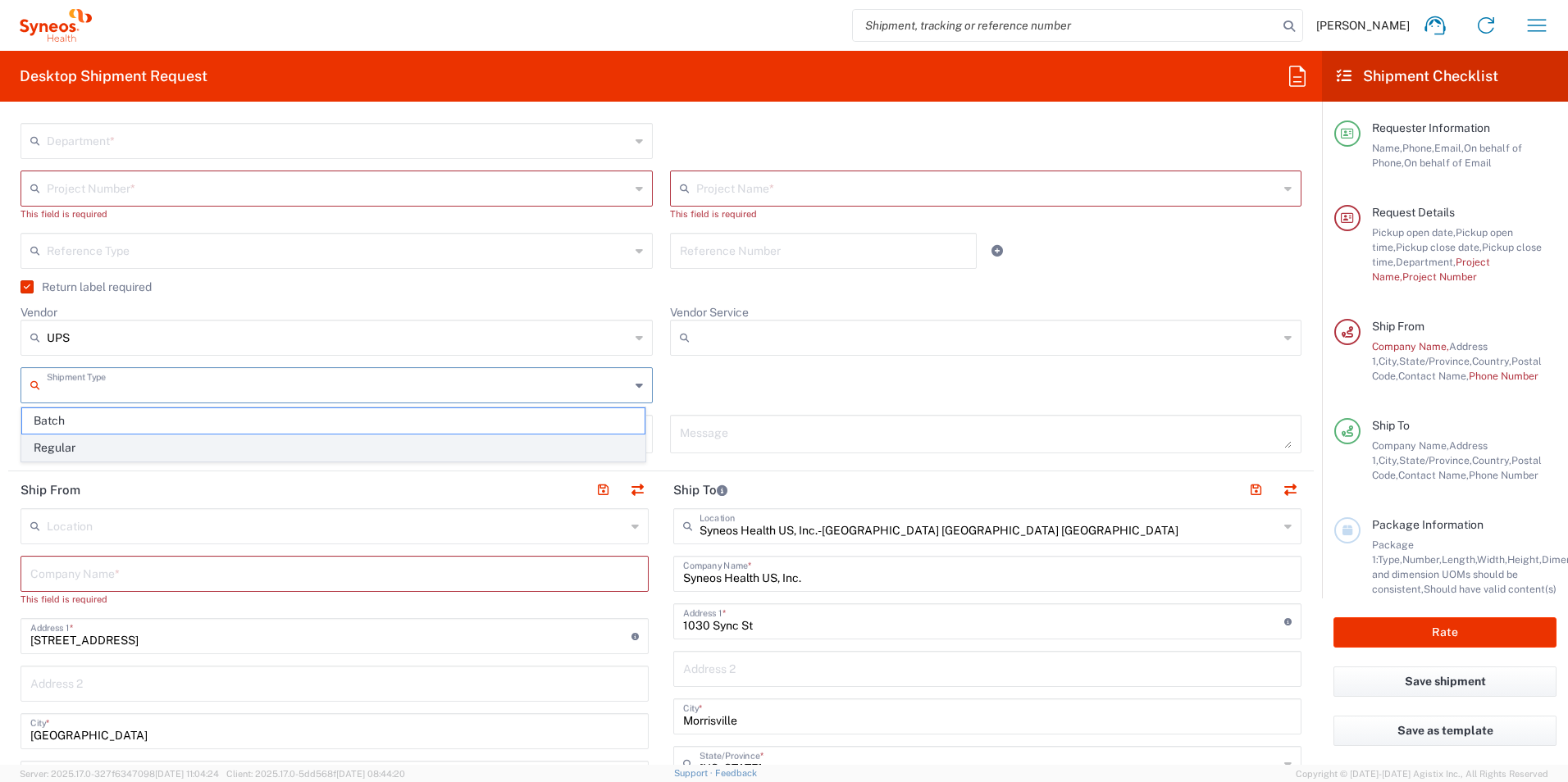
click at [318, 450] on span "Regular" at bounding box center [333, 447] width 622 height 26
type input "Regular"
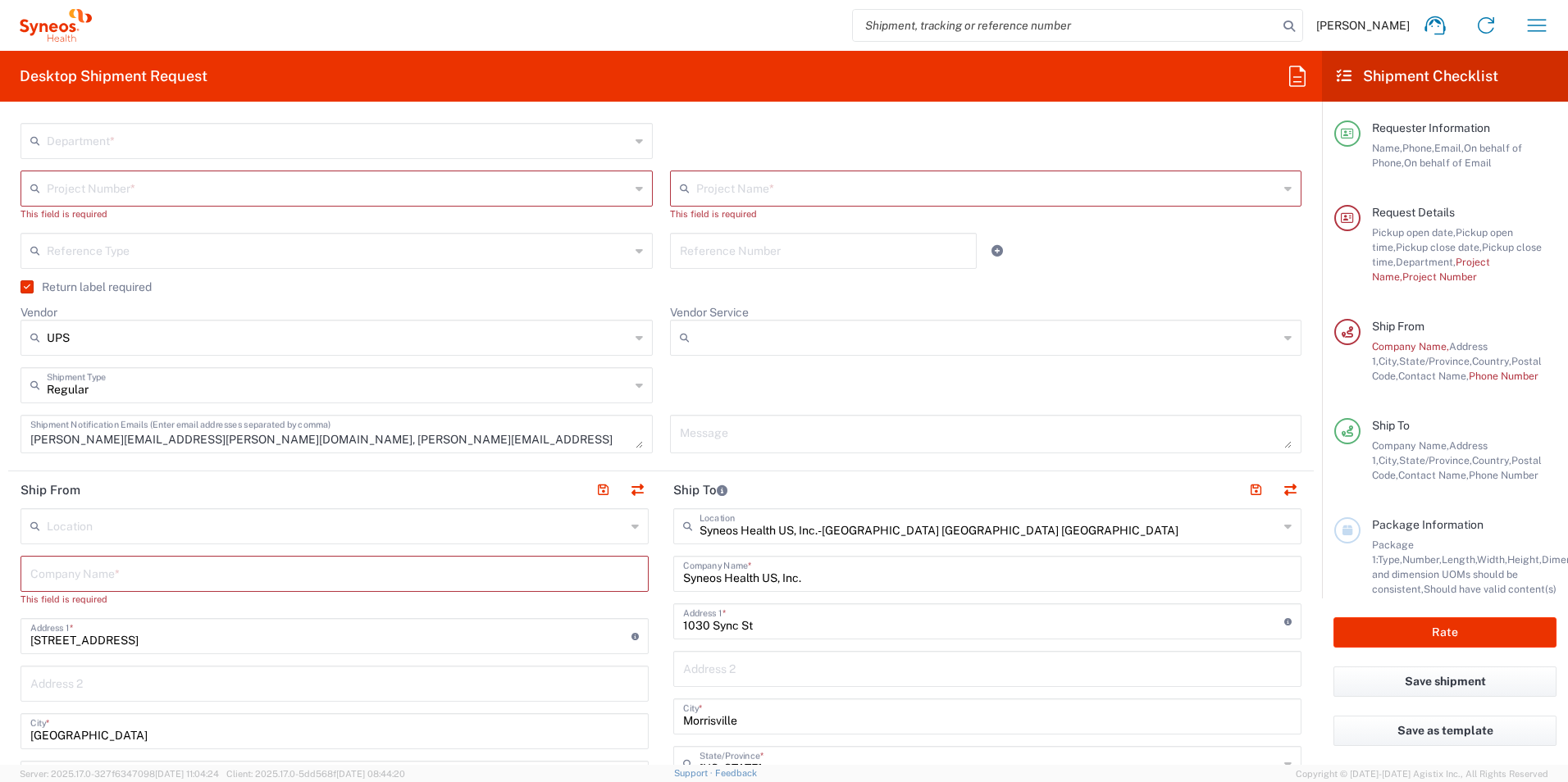
click at [294, 579] on input "text" at bounding box center [335, 573] width 609 height 28
type input "McKinsey"
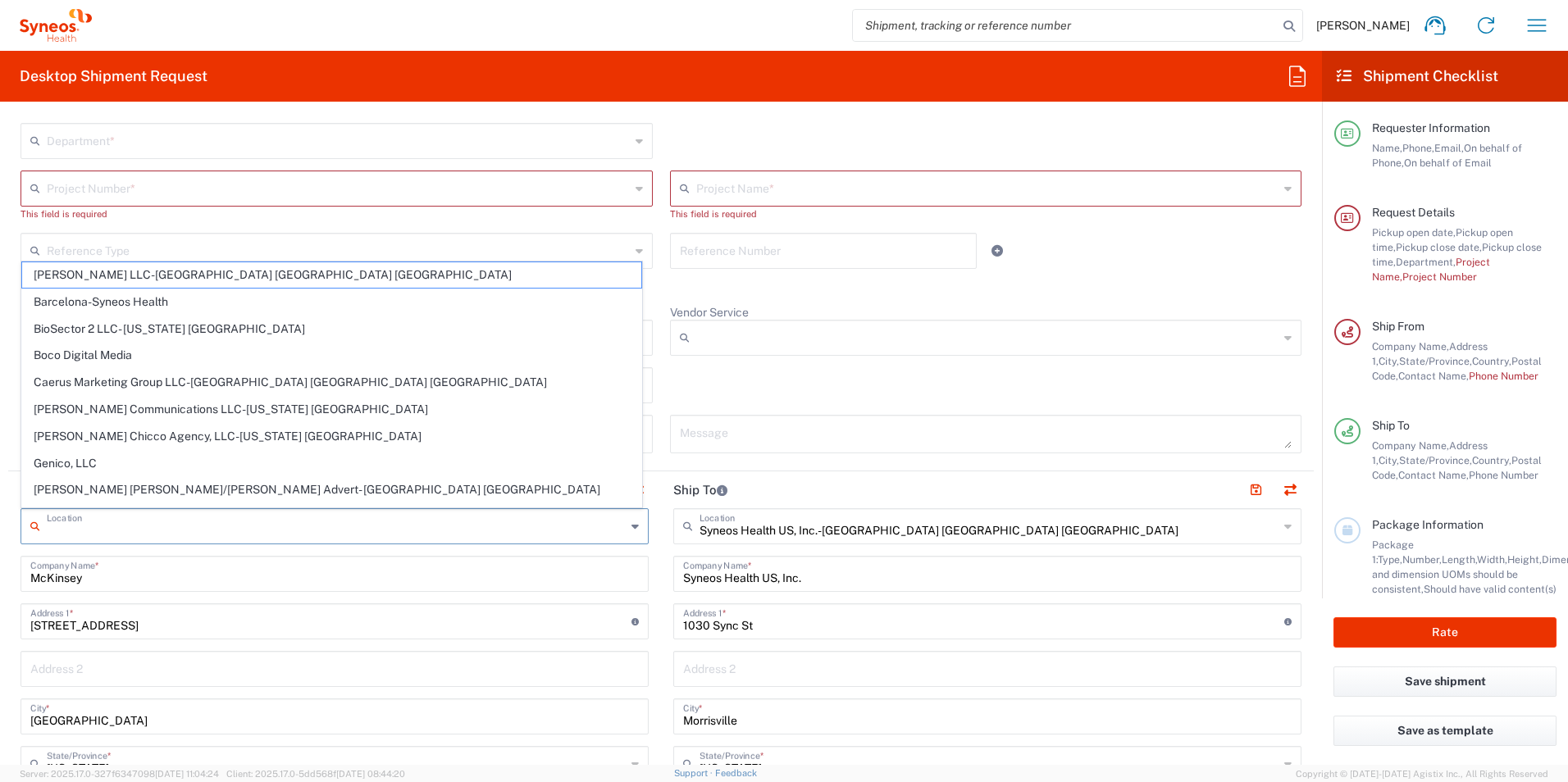
click at [291, 534] on input "text" at bounding box center [336, 525] width 579 height 28
click at [144, 534] on input "text" at bounding box center [336, 525] width 579 height 28
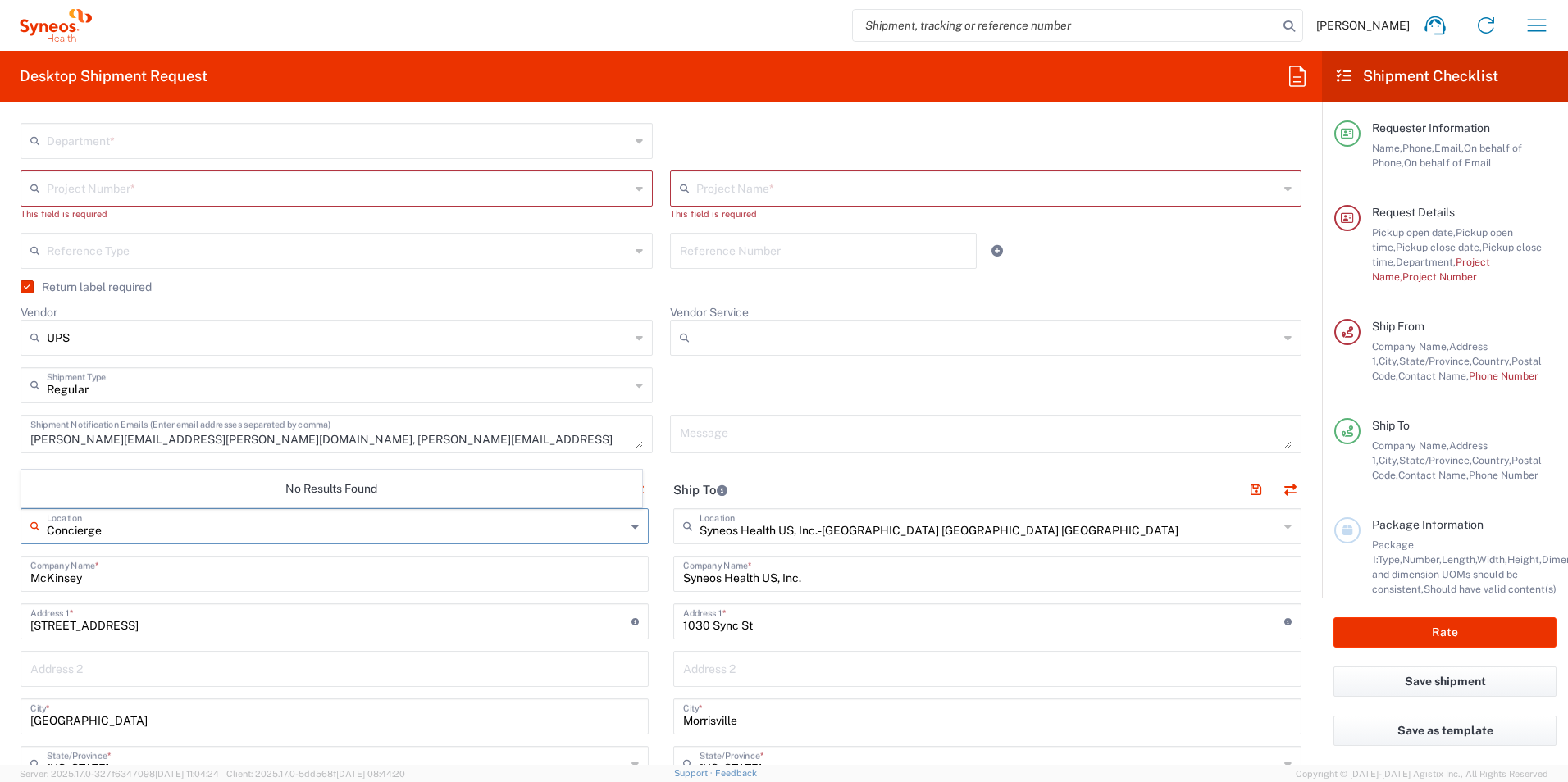
type input "Concierge"
drag, startPoint x: 297, startPoint y: 480, endPoint x: 314, endPoint y: 483, distance: 17.3
click at [298, 480] on div "No Results Found" at bounding box center [331, 489] width 621 height 38
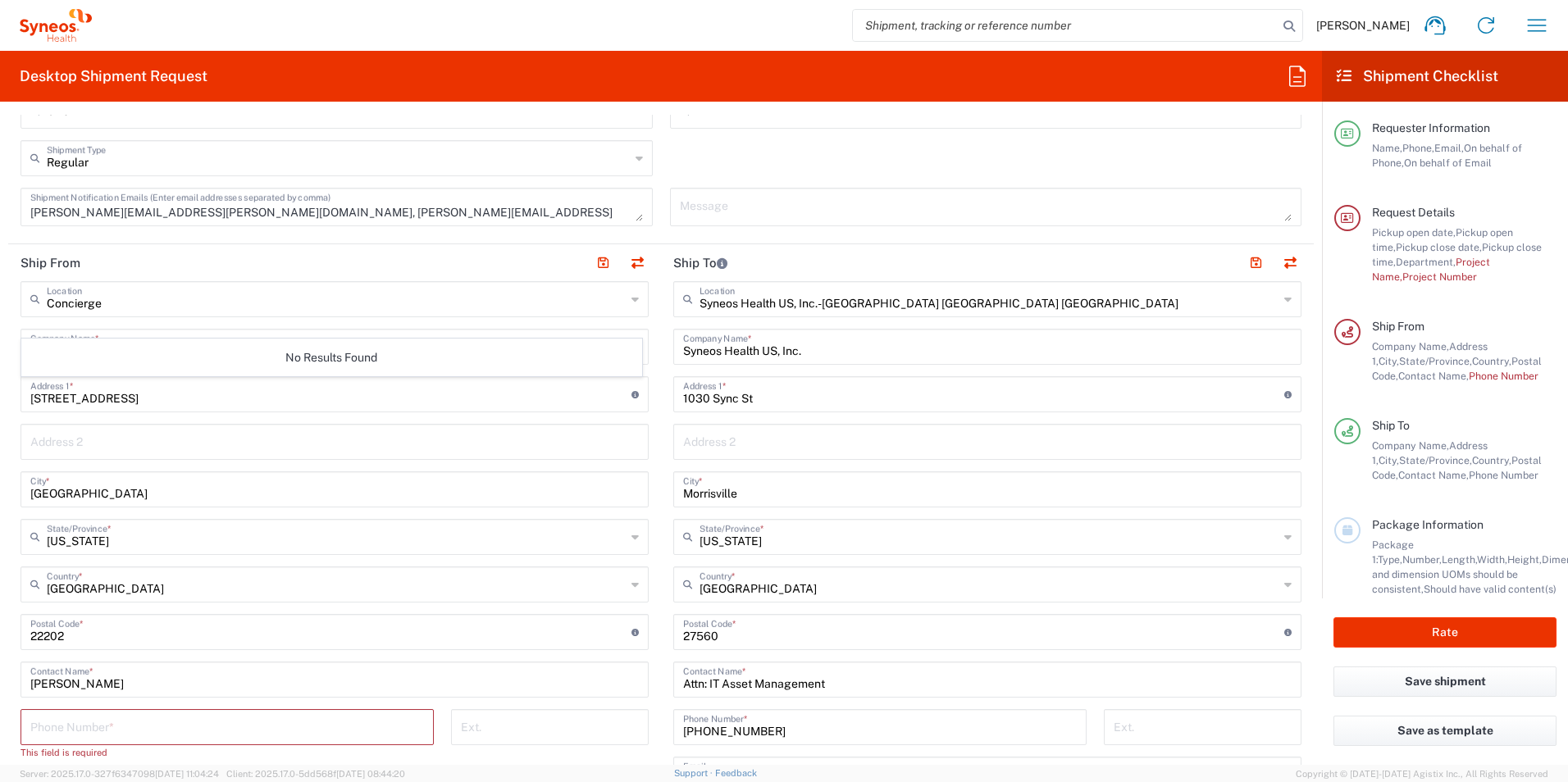
scroll to position [901, 0]
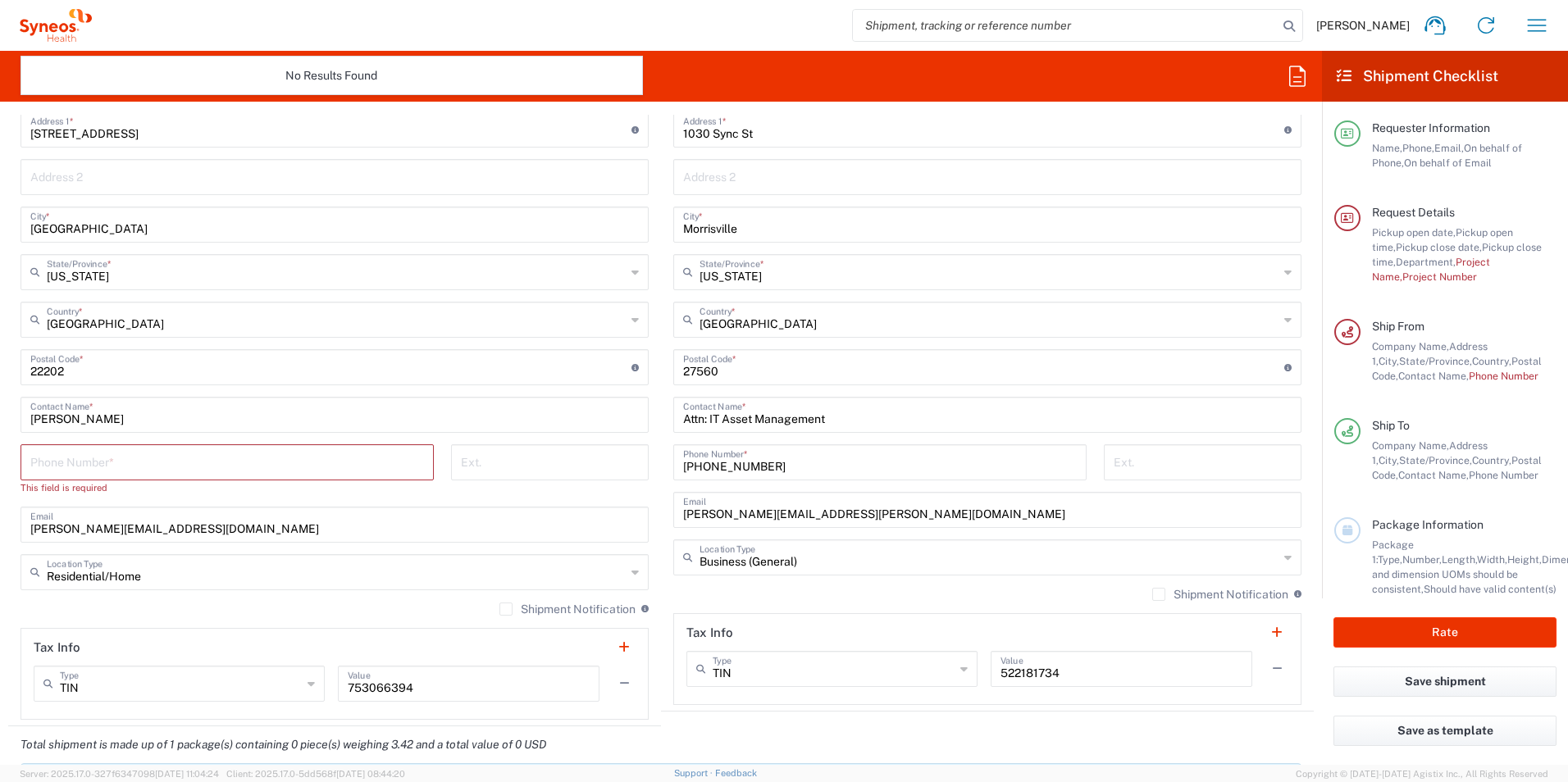
click at [56, 463] on input "tel" at bounding box center [227, 461] width 393 height 28
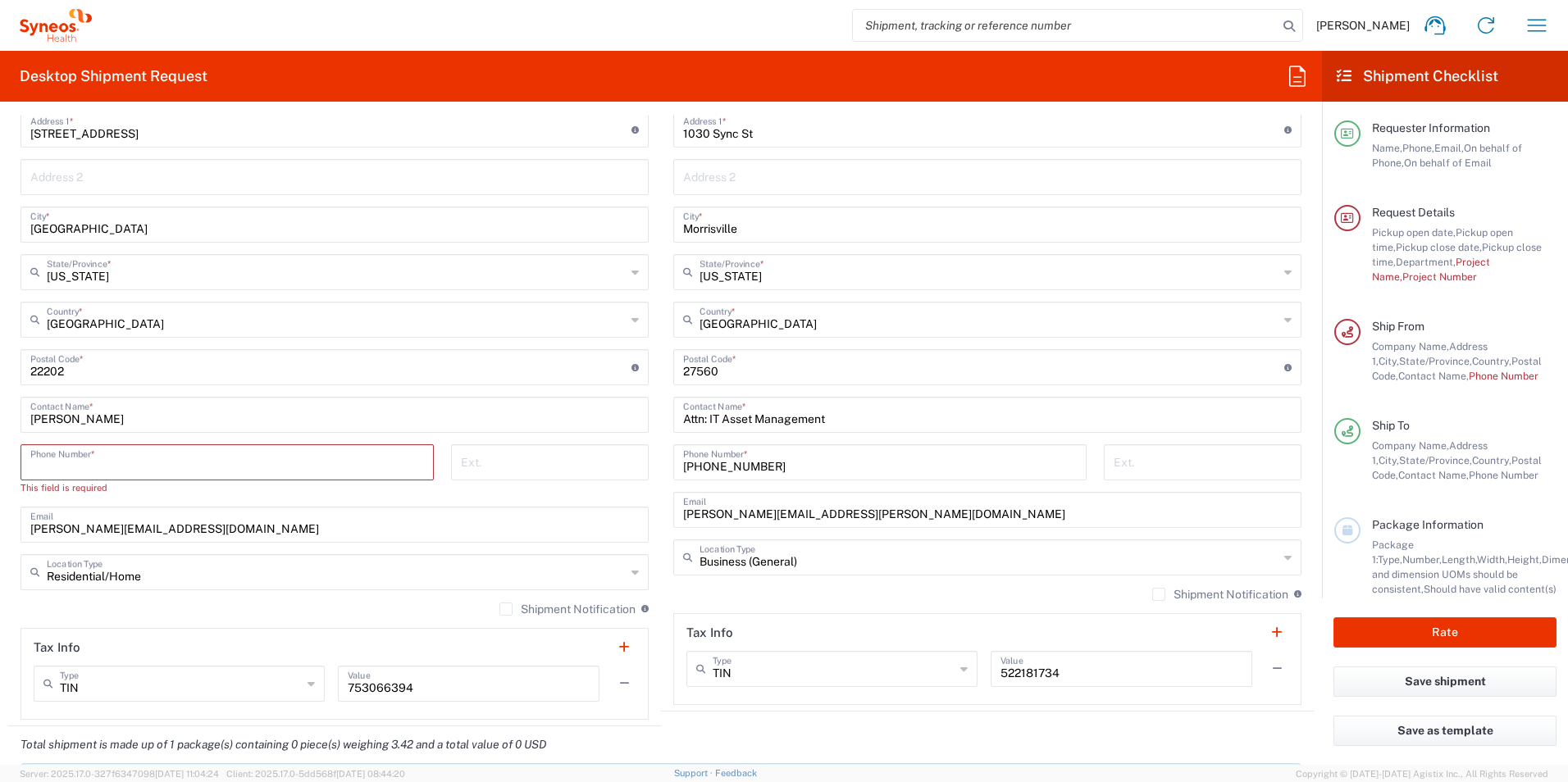
type input "9197605861"
type input "[PERSON_NAME]"
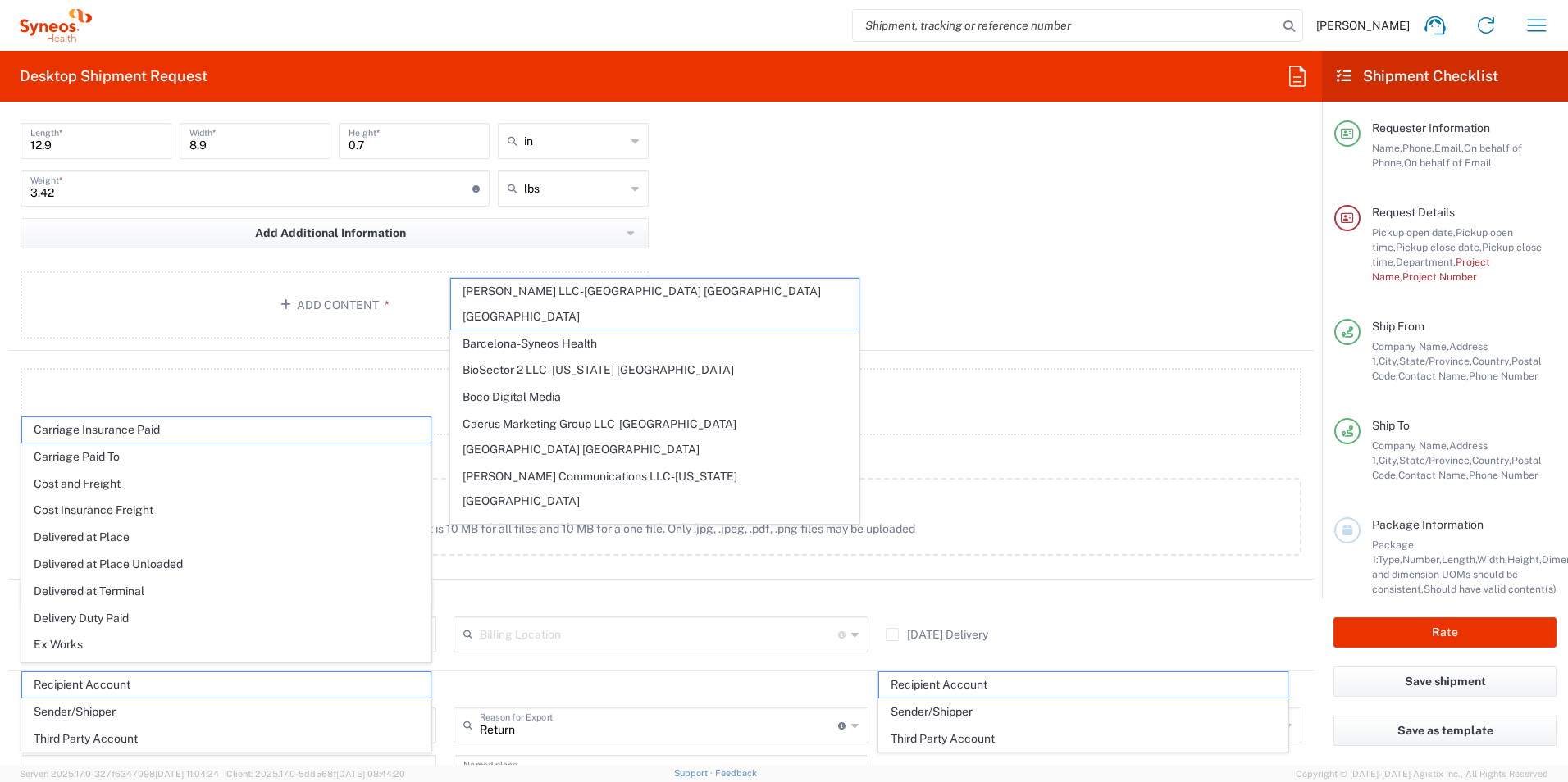
scroll to position [1804, 0]
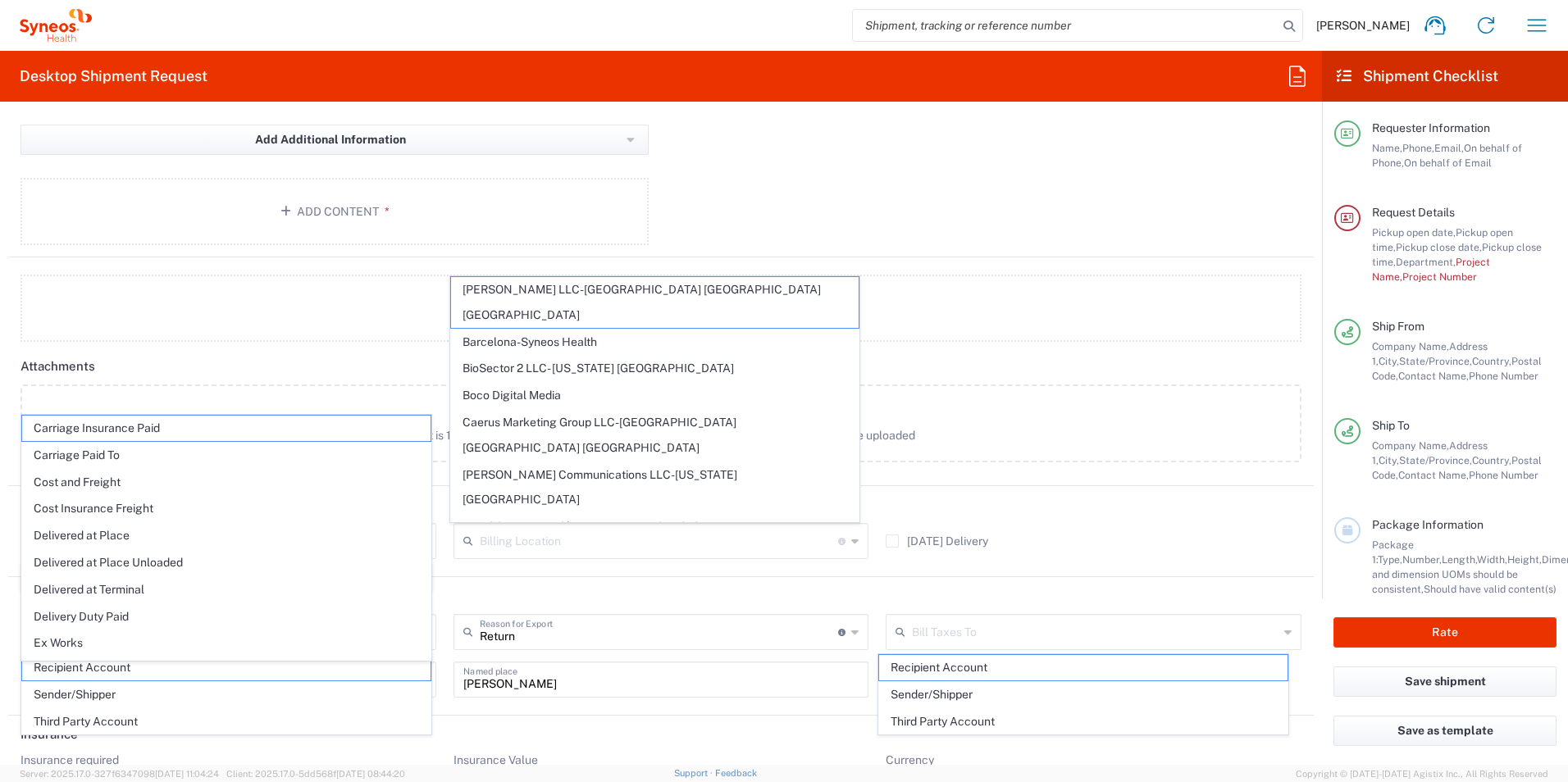
click at [279, 359] on header "Attachments" at bounding box center [661, 366] width 1305 height 37
type input "3000"
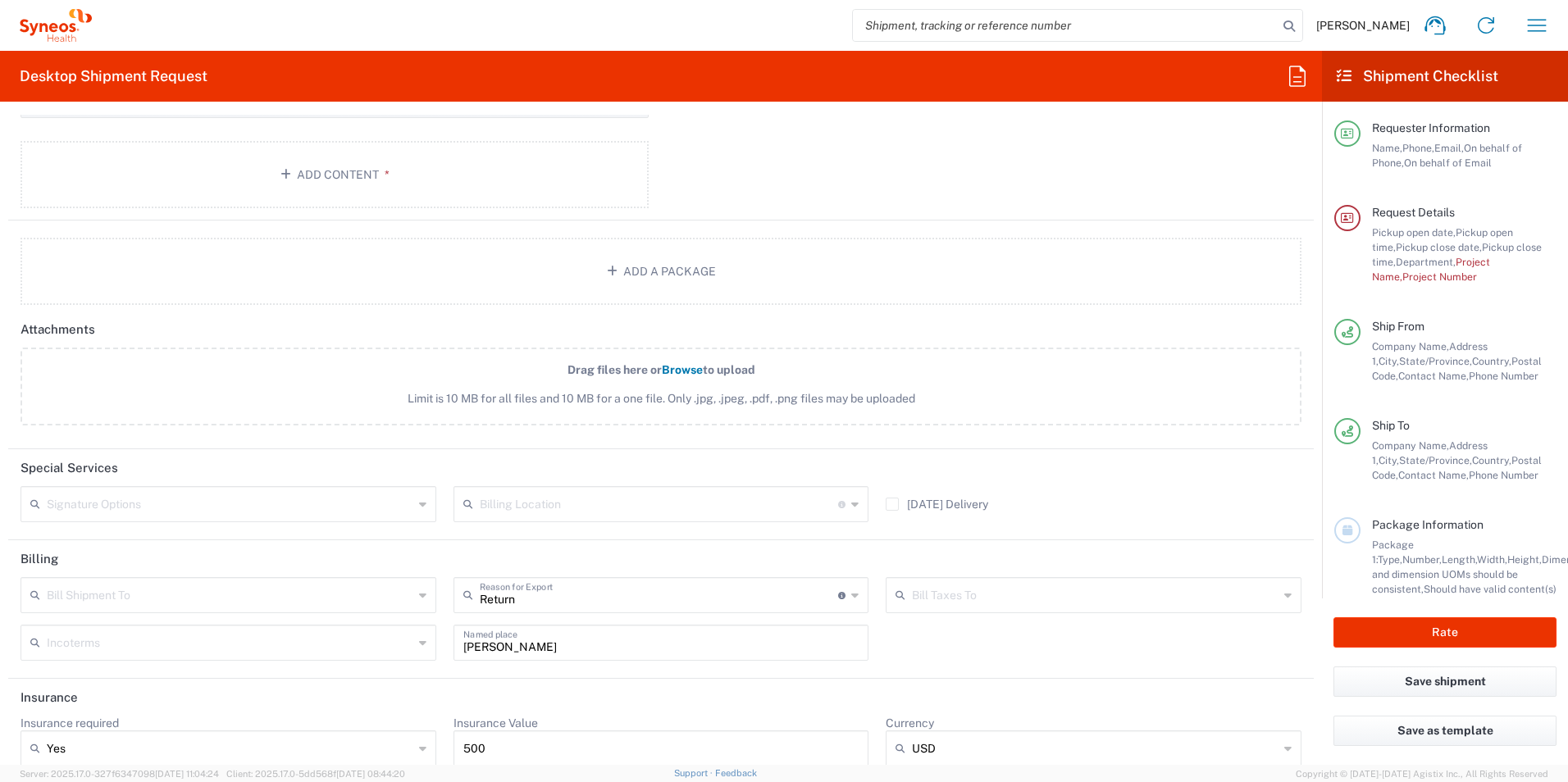
scroll to position [1860, 0]
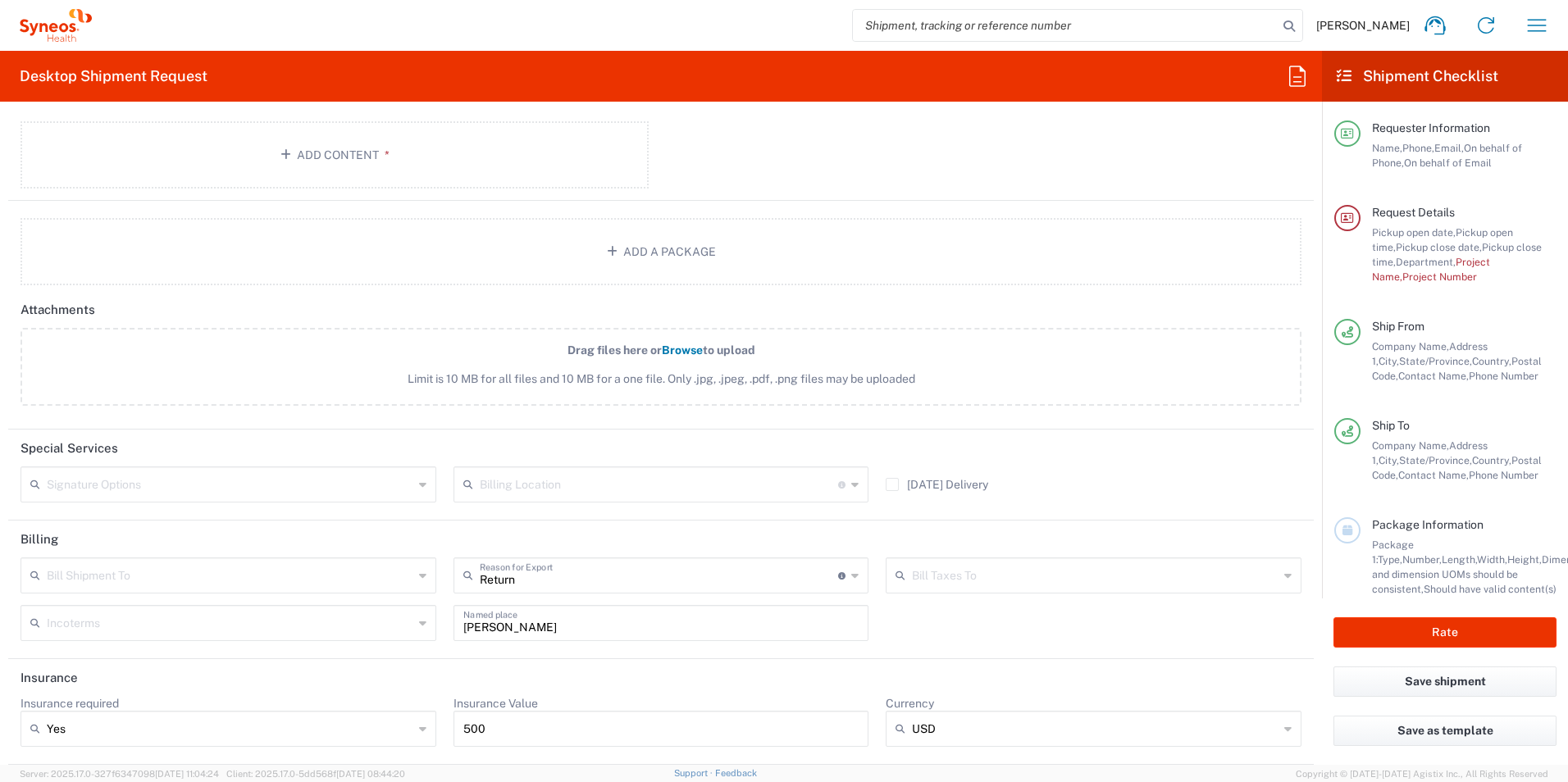
click at [419, 578] on icon at bounding box center [423, 575] width 8 height 27
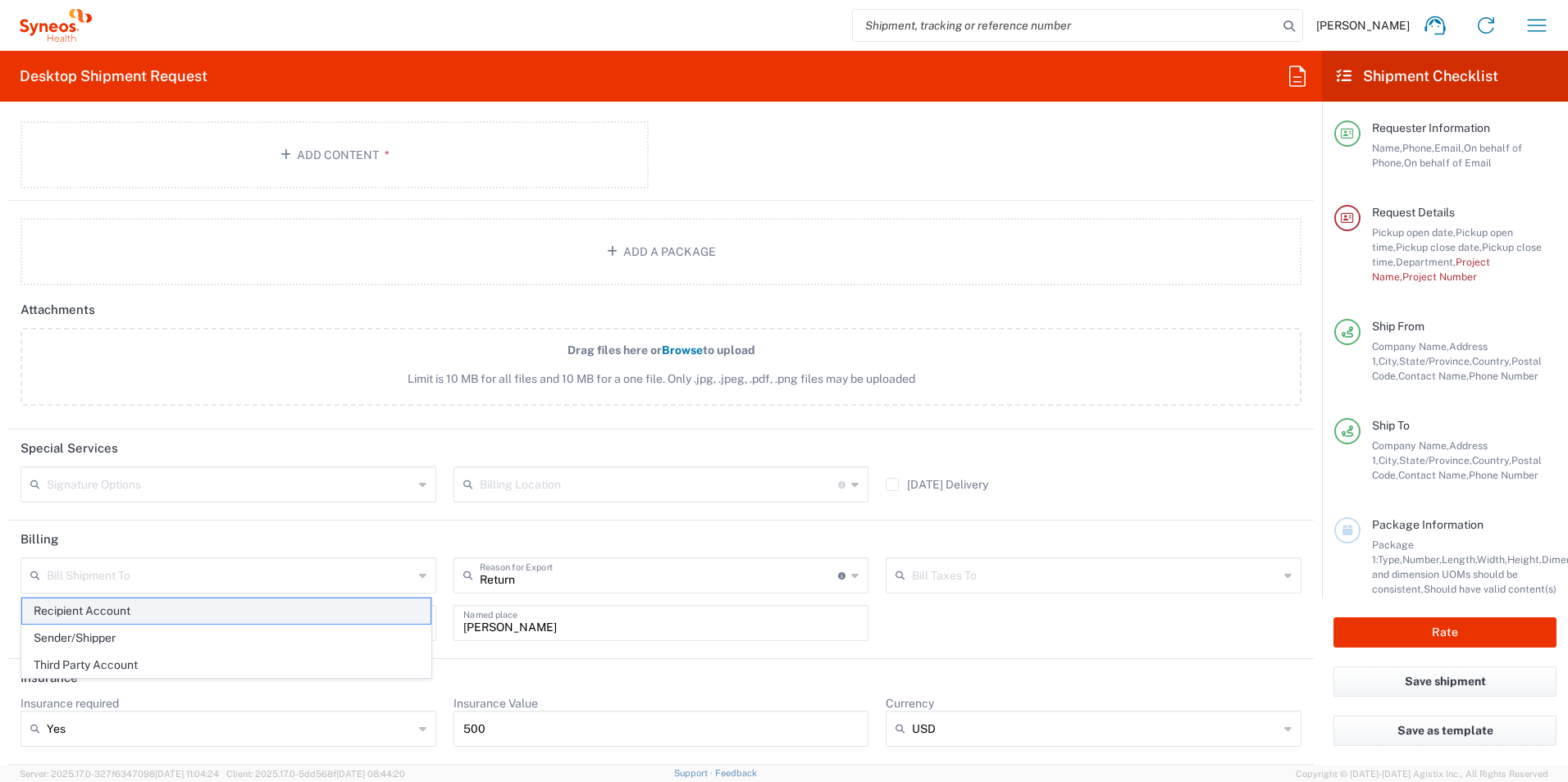
click at [201, 615] on span "Recipient Account" at bounding box center [226, 610] width 409 height 26
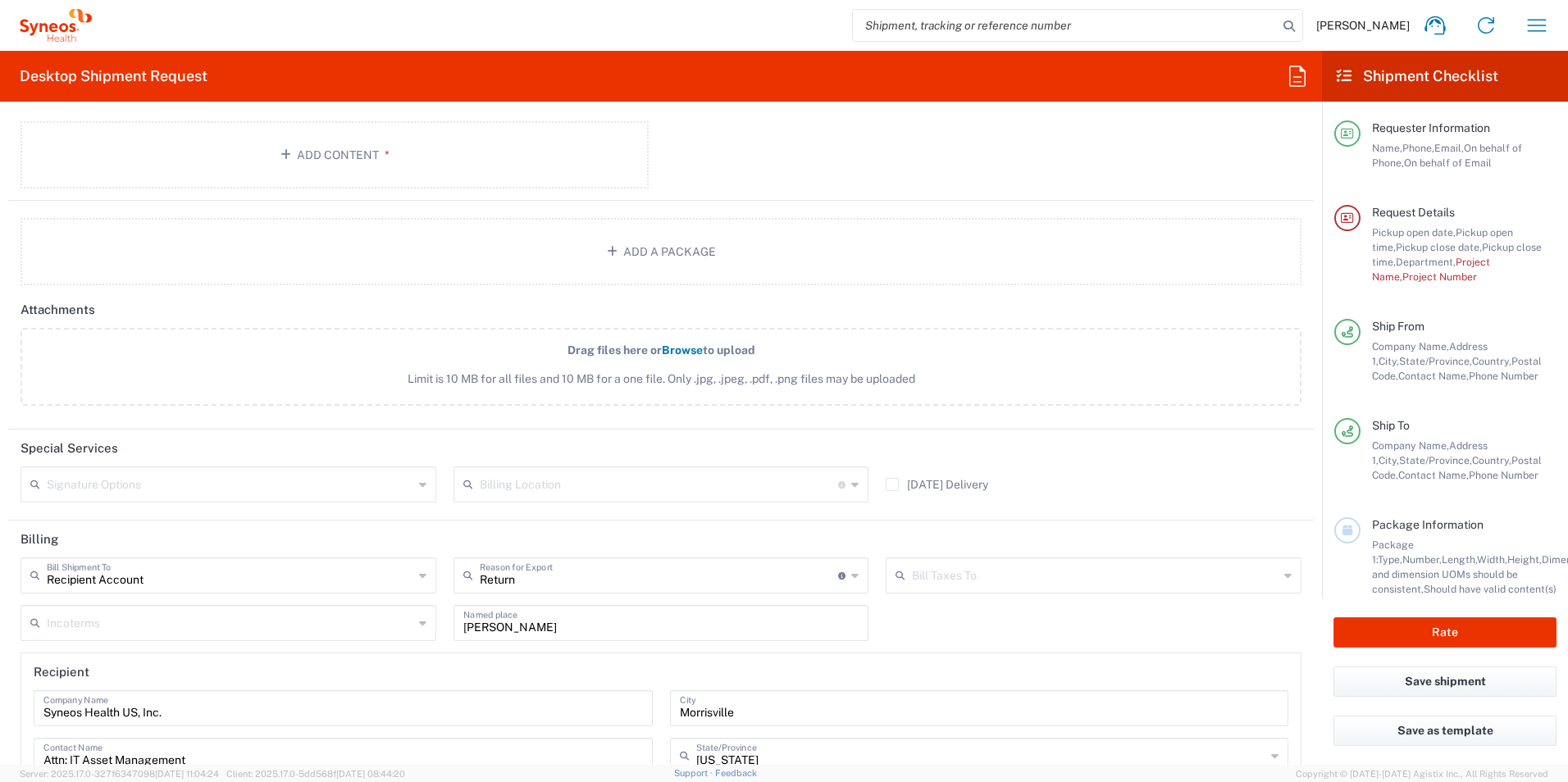
click at [419, 622] on icon at bounding box center [423, 623] width 8 height 27
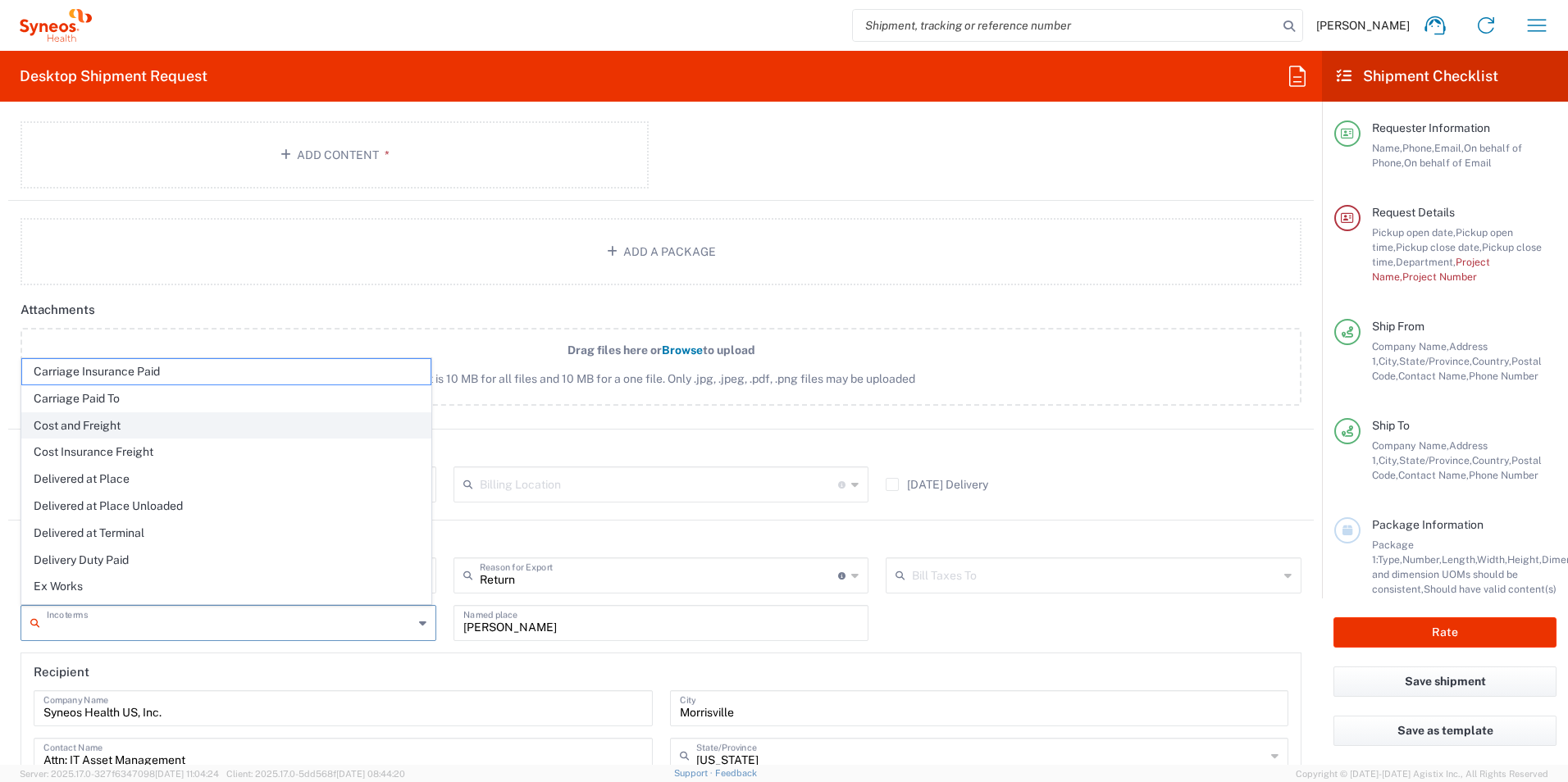
click at [88, 422] on span "Cost and Freight" at bounding box center [226, 426] width 409 height 26
type input "Sender/Shipper"
type input "Recipient Account"
type input "Cost and Freight"
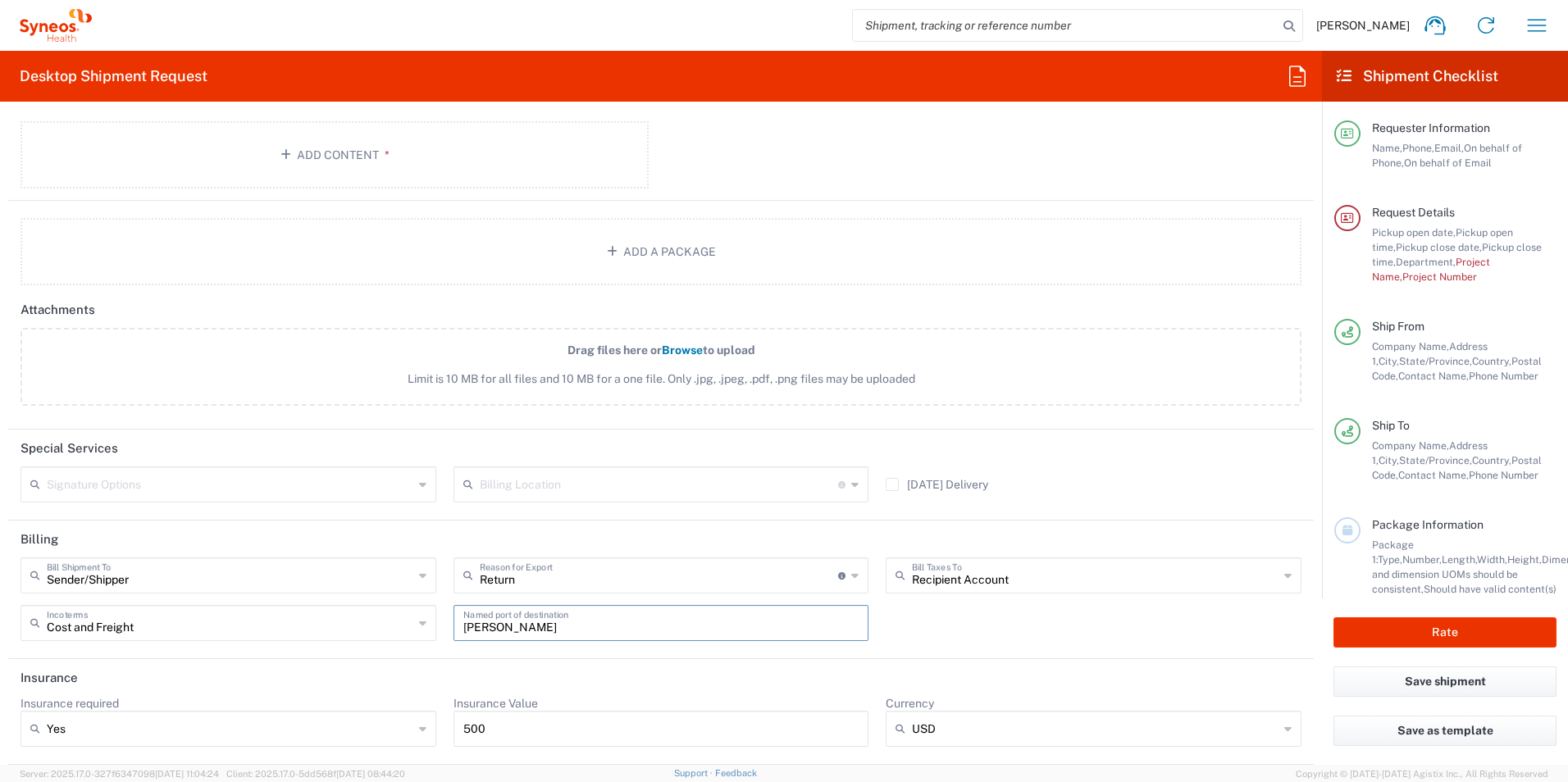
click at [686, 615] on input "[PERSON_NAME]" at bounding box center [662, 622] width 396 height 28
drag, startPoint x: 531, startPoint y: 625, endPoint x: 453, endPoint y: 624, distance: 78.0
click at [453, 624] on div "[PERSON_NAME] Named port of destination" at bounding box center [661, 623] width 415 height 36
click at [474, 663] on header "Insurance" at bounding box center [661, 677] width 1305 height 37
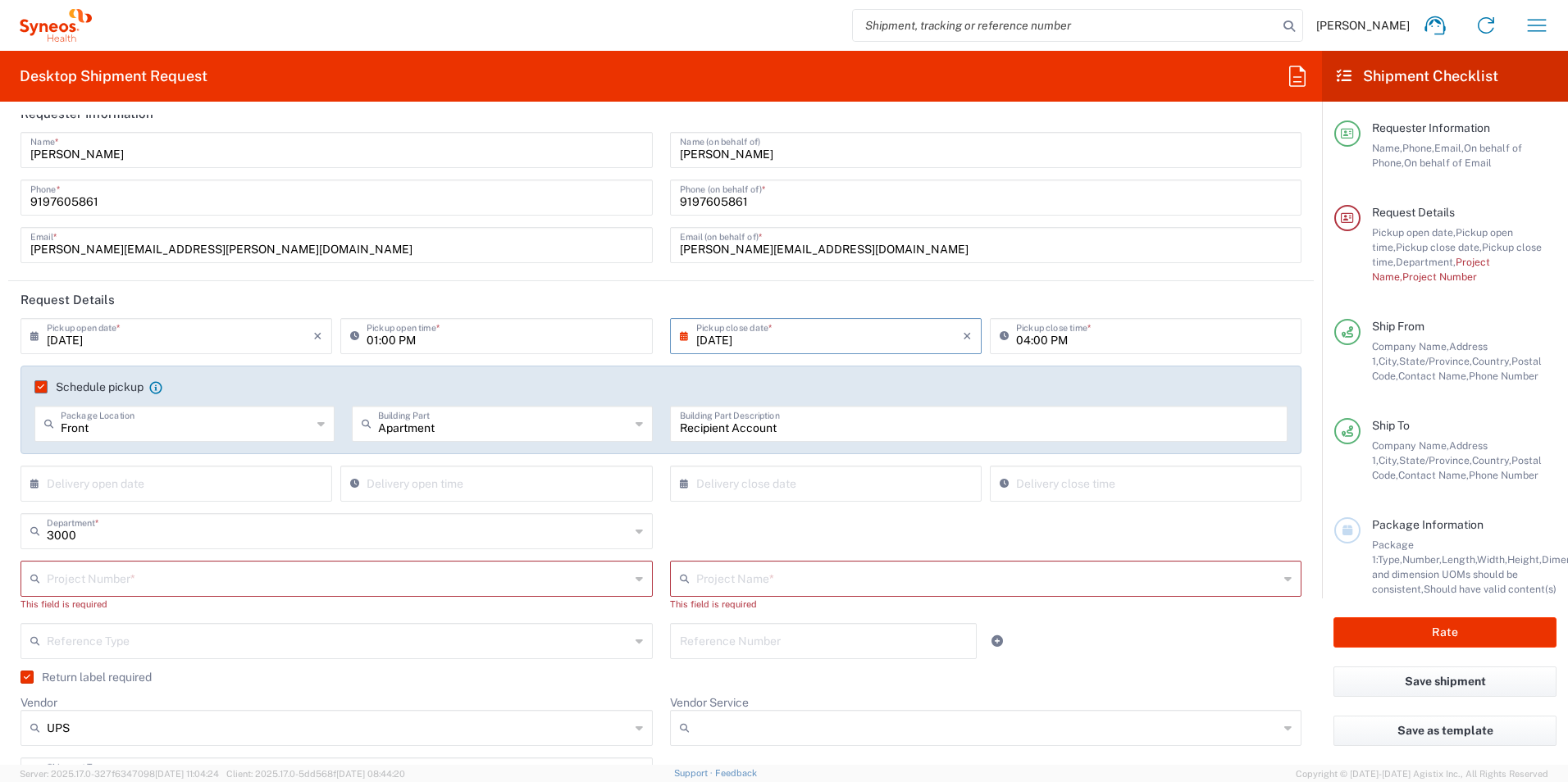
scroll to position [0, 0]
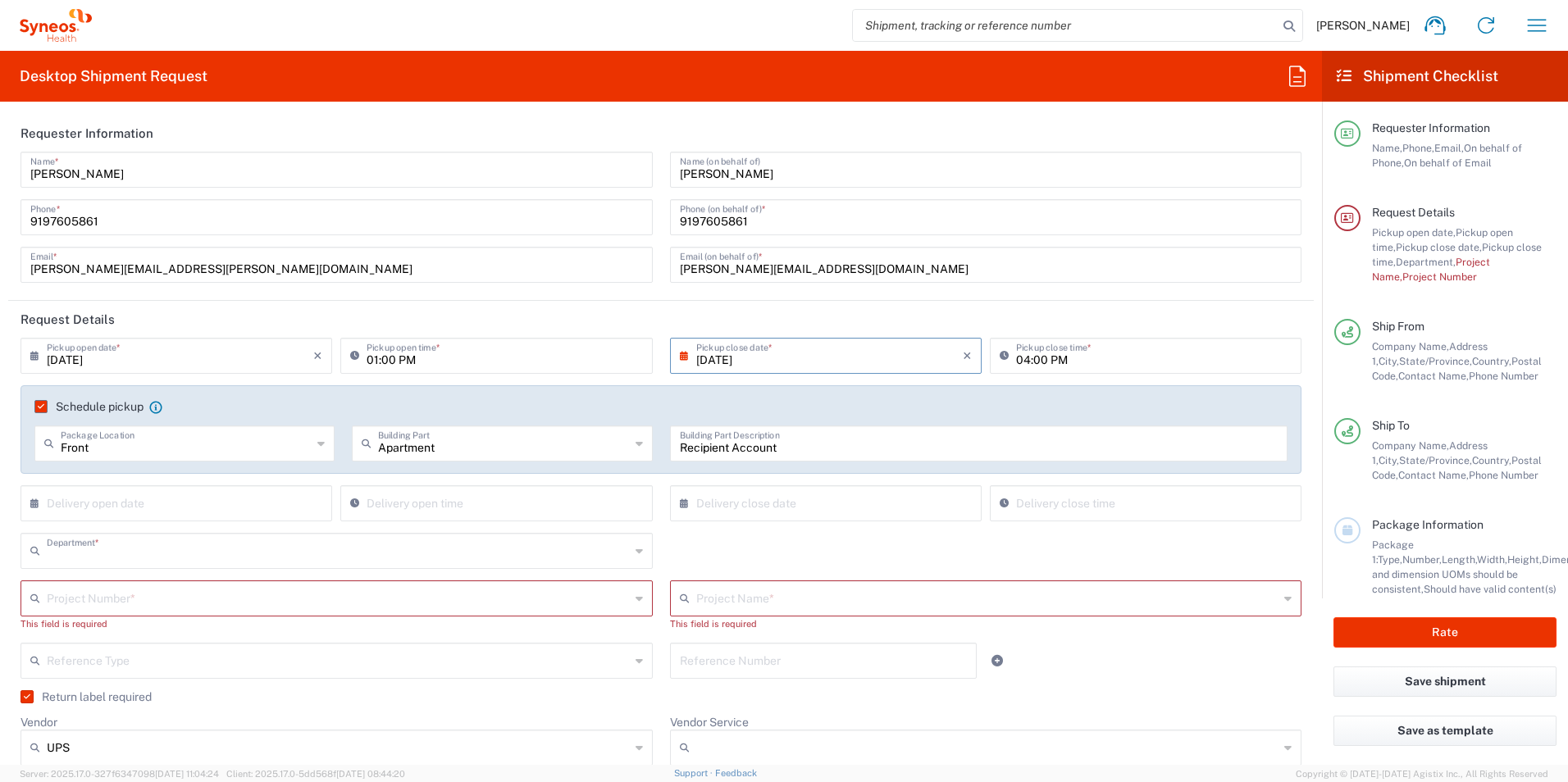
click at [179, 548] on input "text" at bounding box center [337, 550] width 583 height 28
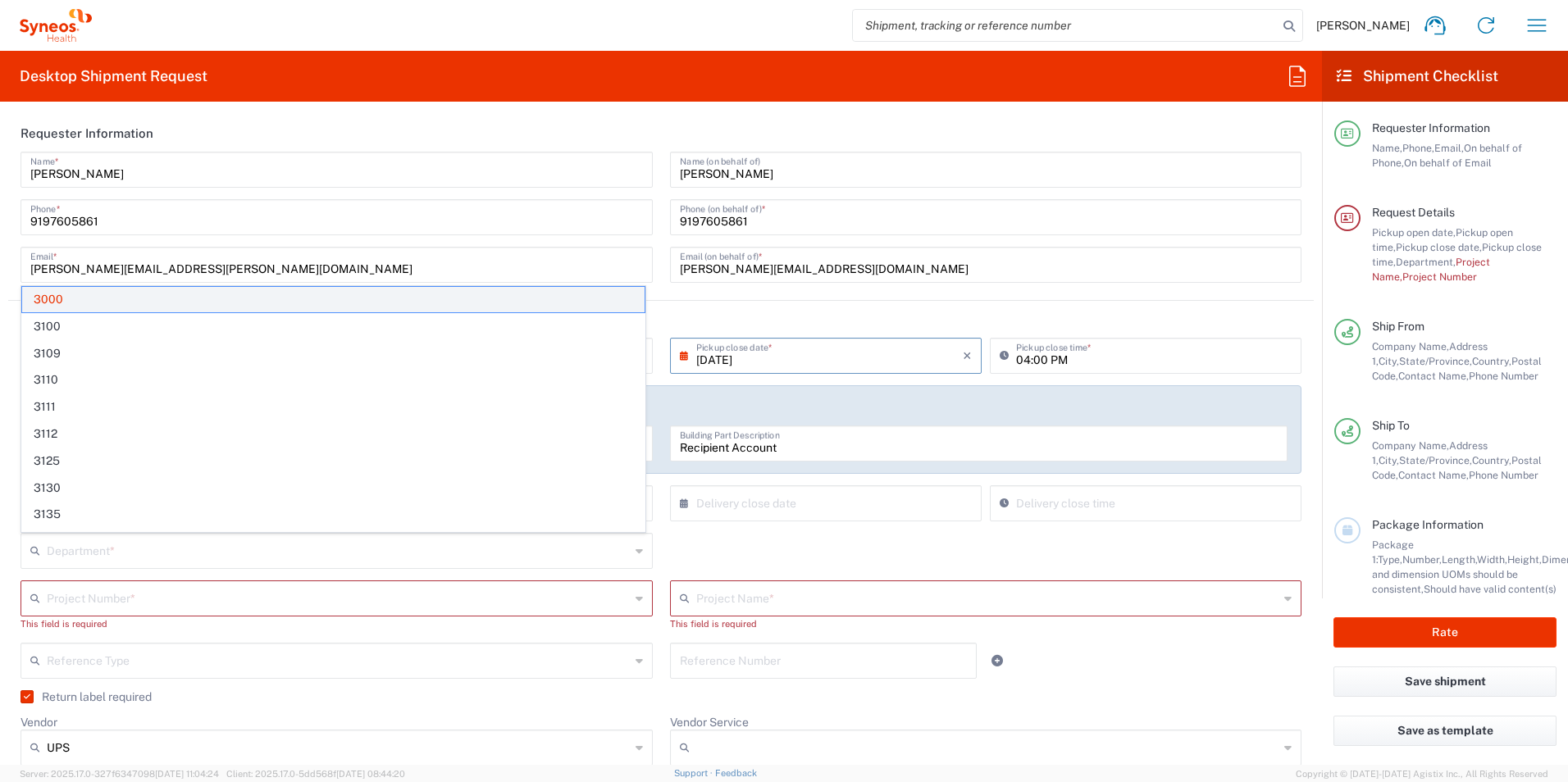
click at [229, 300] on span "3000" at bounding box center [333, 300] width 622 height 26
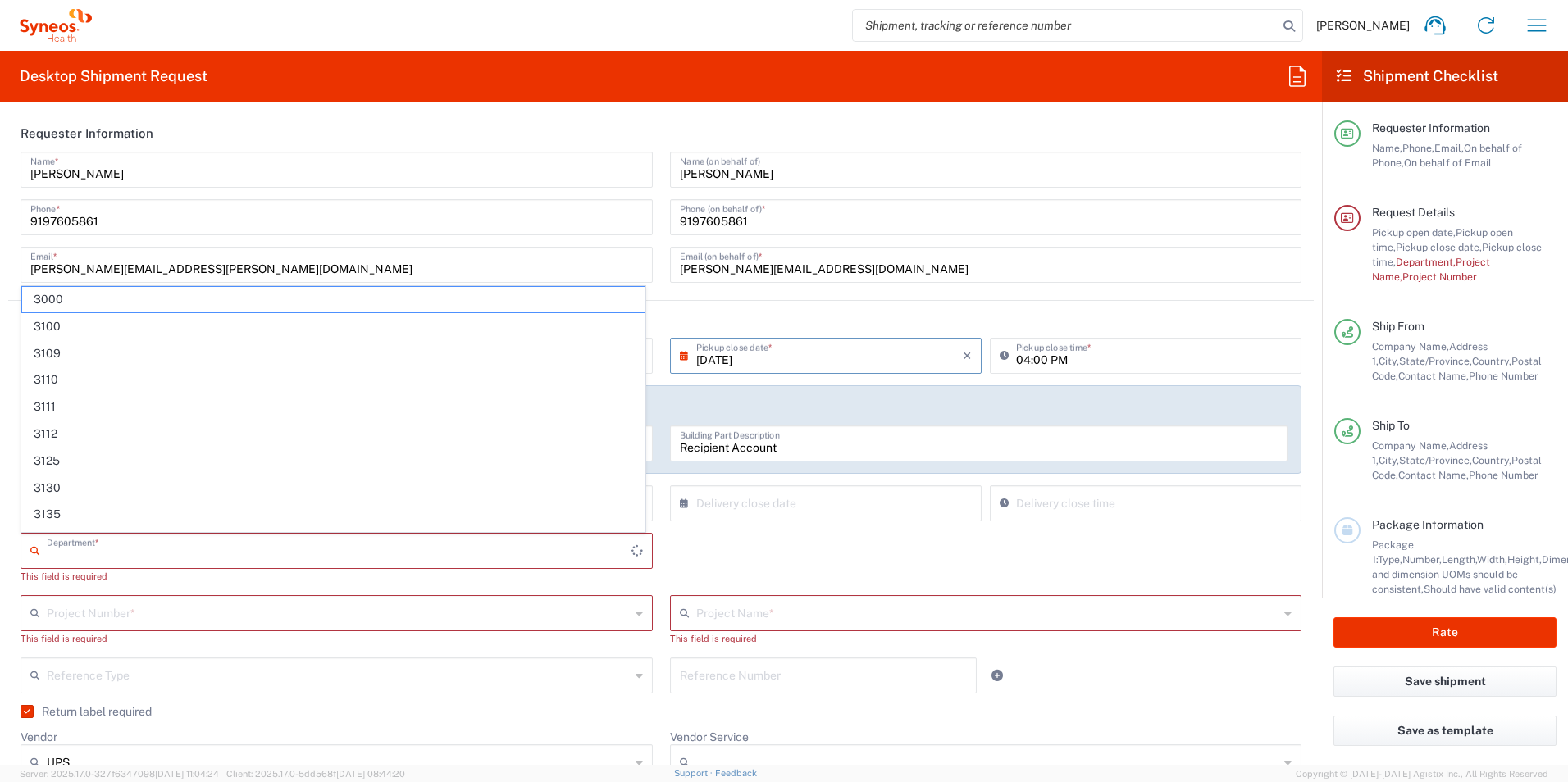
click at [149, 540] on input "text" at bounding box center [338, 550] width 585 height 28
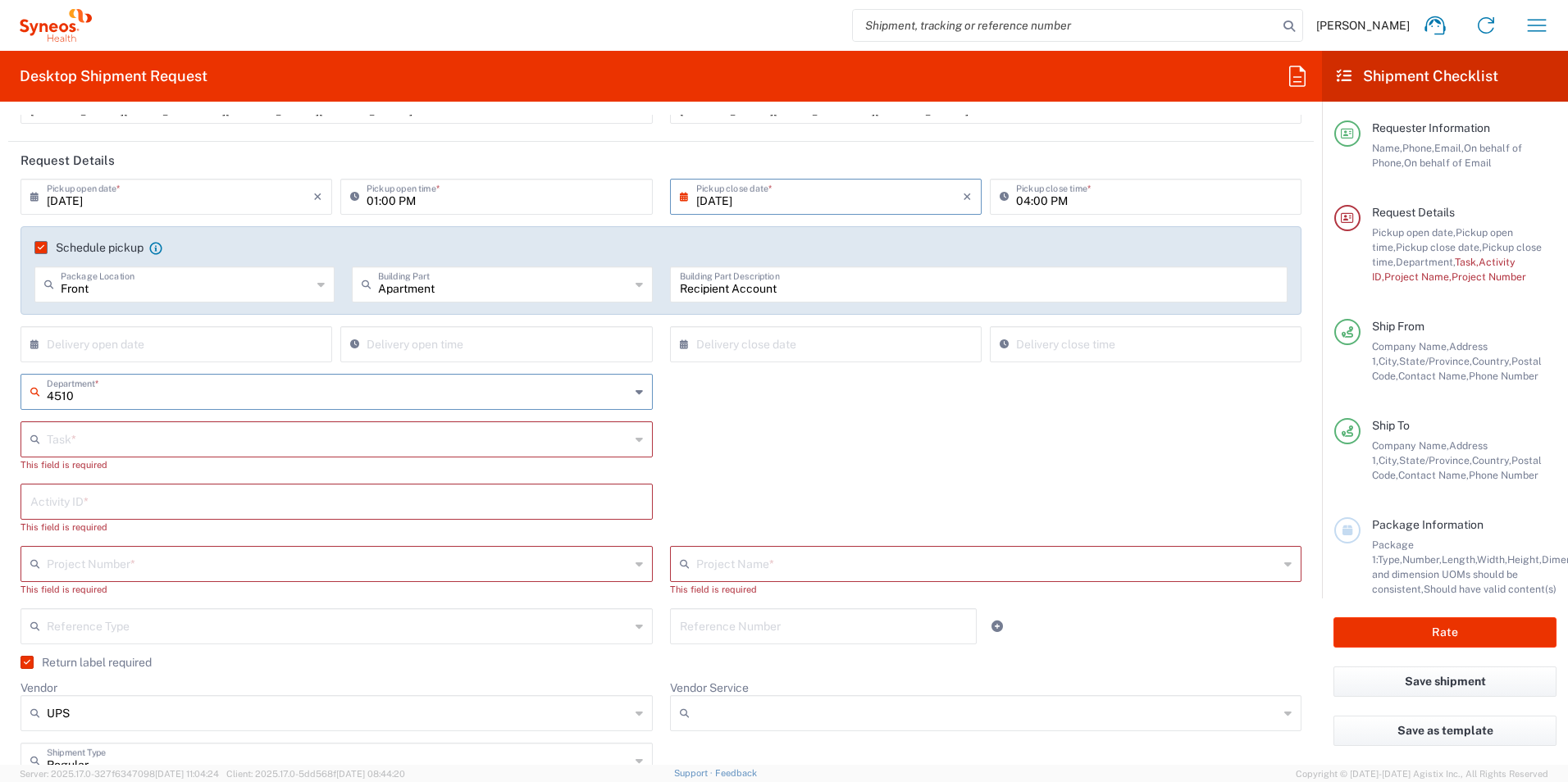
scroll to position [164, 0]
type input "4510"
click at [635, 433] on icon at bounding box center [639, 435] width 8 height 27
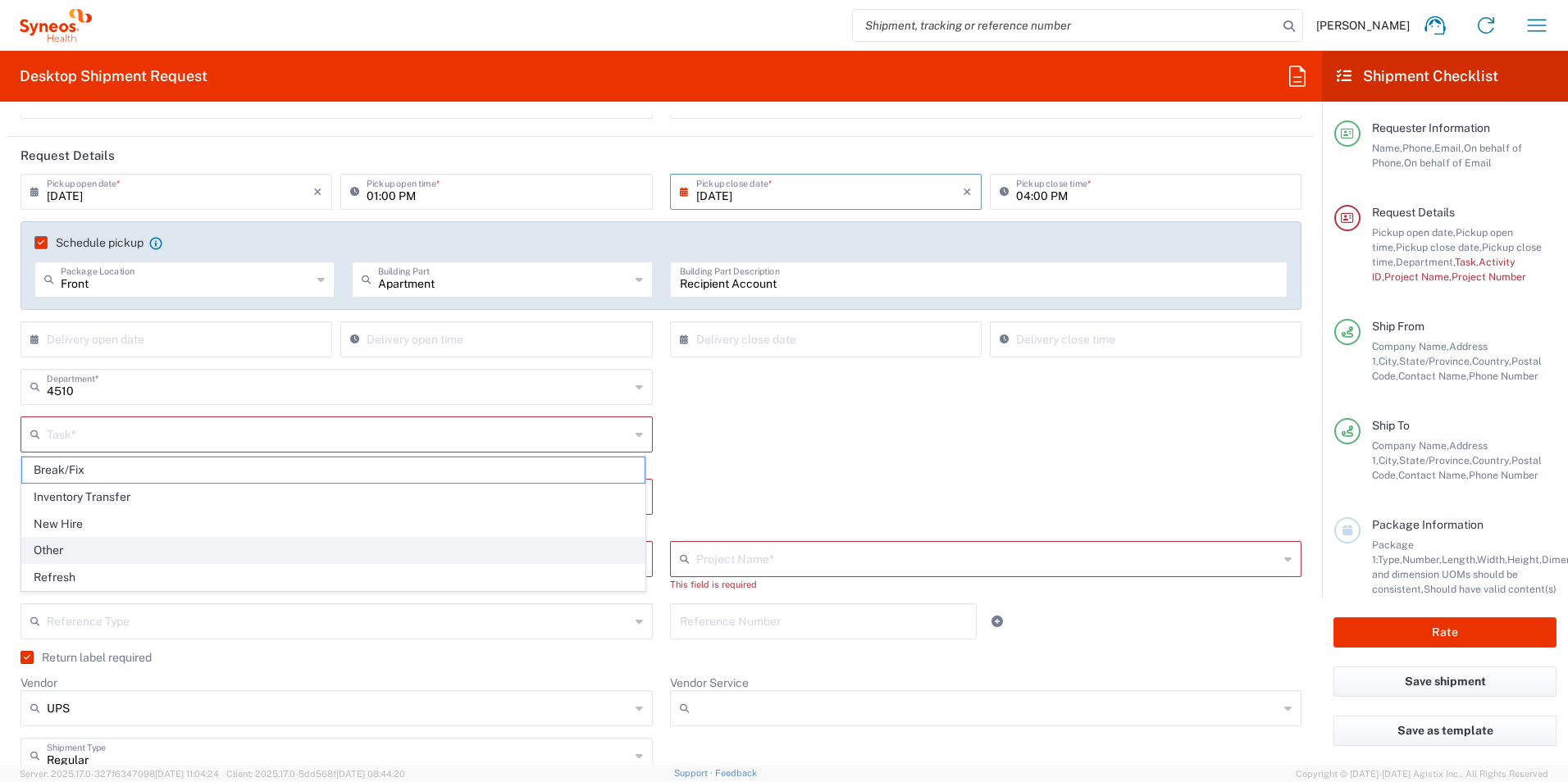
click at [58, 551] on span "Other" at bounding box center [333, 550] width 622 height 26
type input "Other"
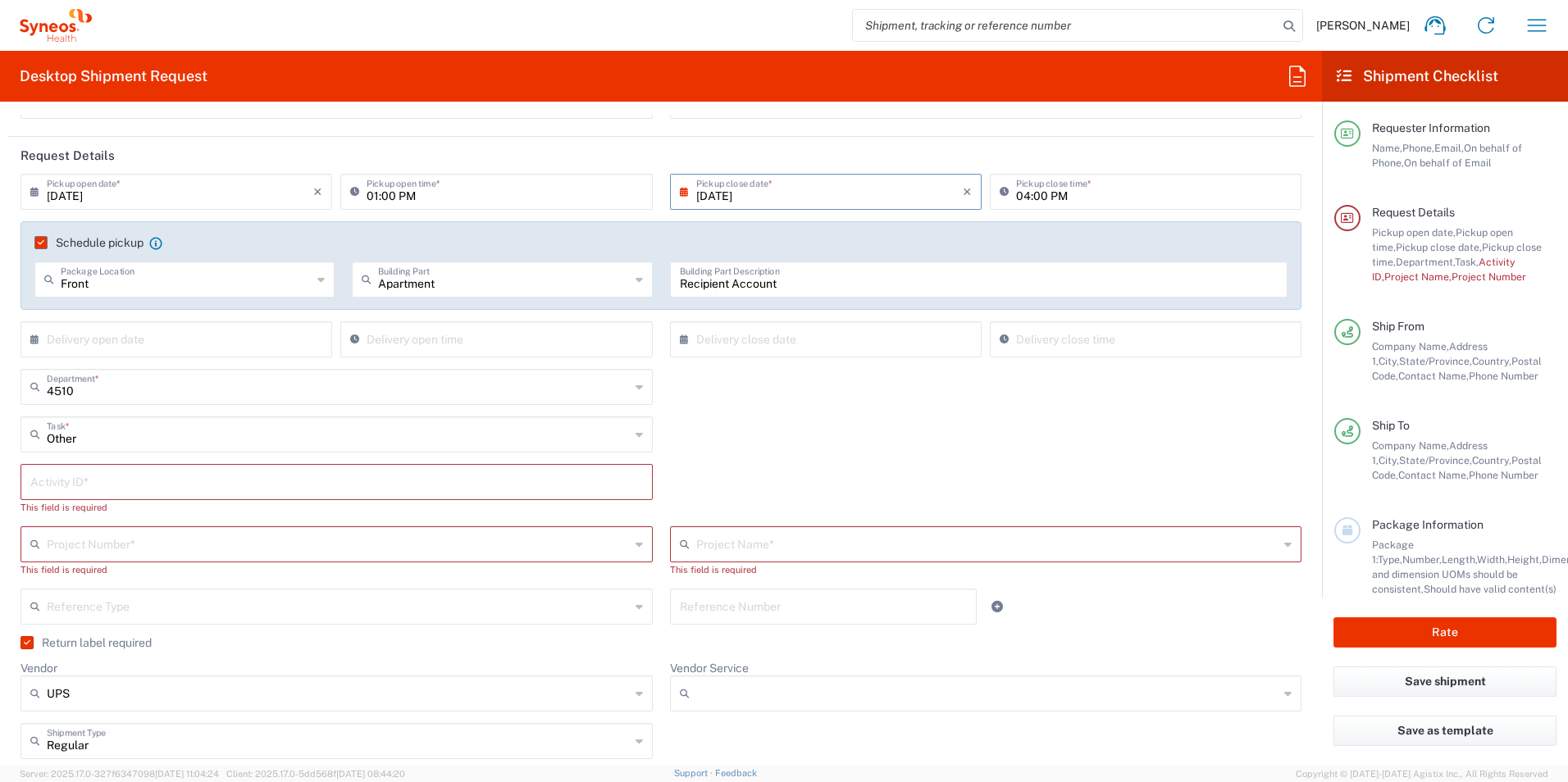
click at [620, 482] on input "text" at bounding box center [337, 481] width 612 height 28
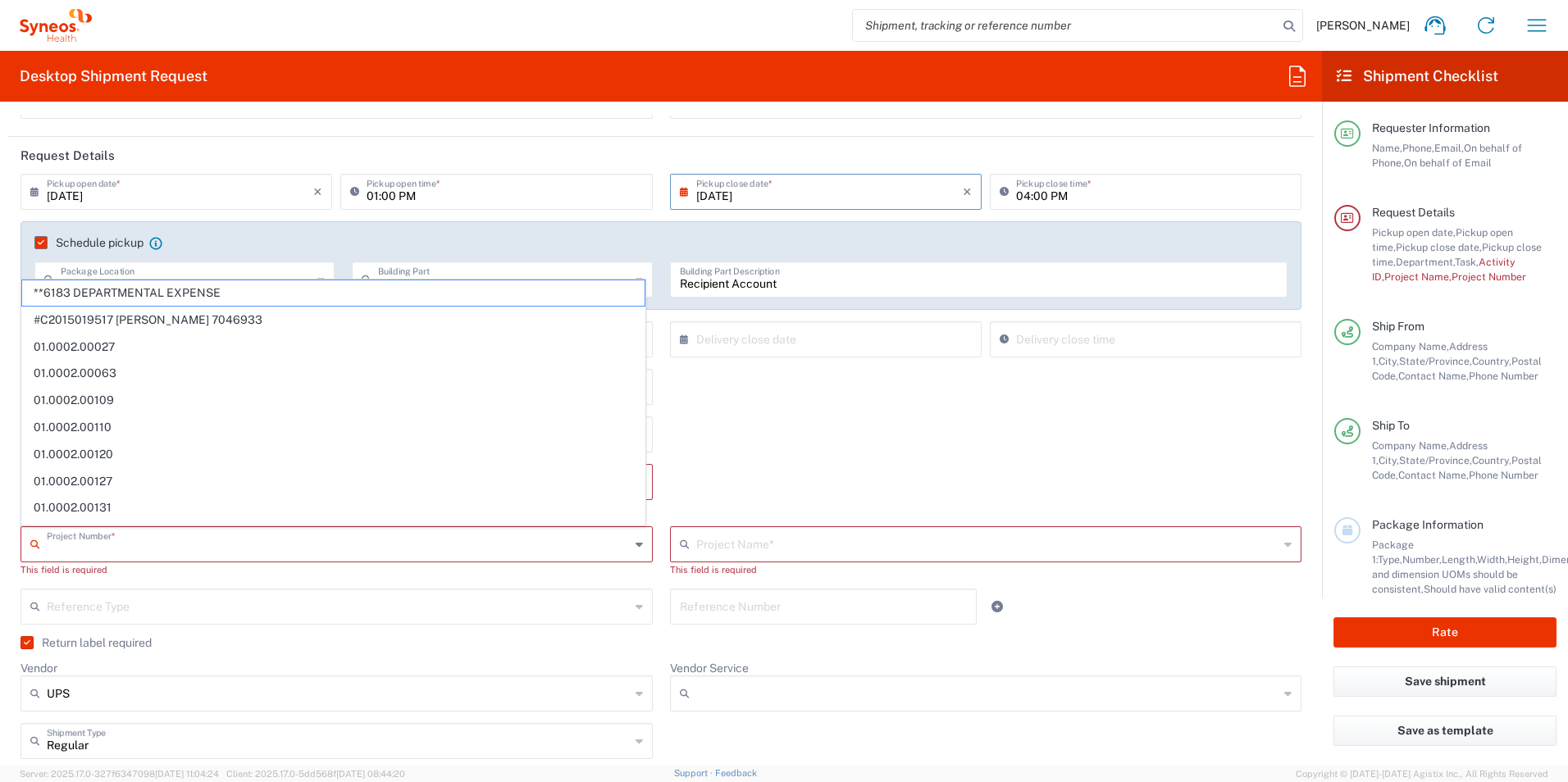
click at [418, 547] on input "text" at bounding box center [337, 543] width 583 height 28
click at [824, 446] on div "Other Task * Break/Fix Inventory Transfer New Hire Other Refresh" at bounding box center [661, 440] width 1298 height 47
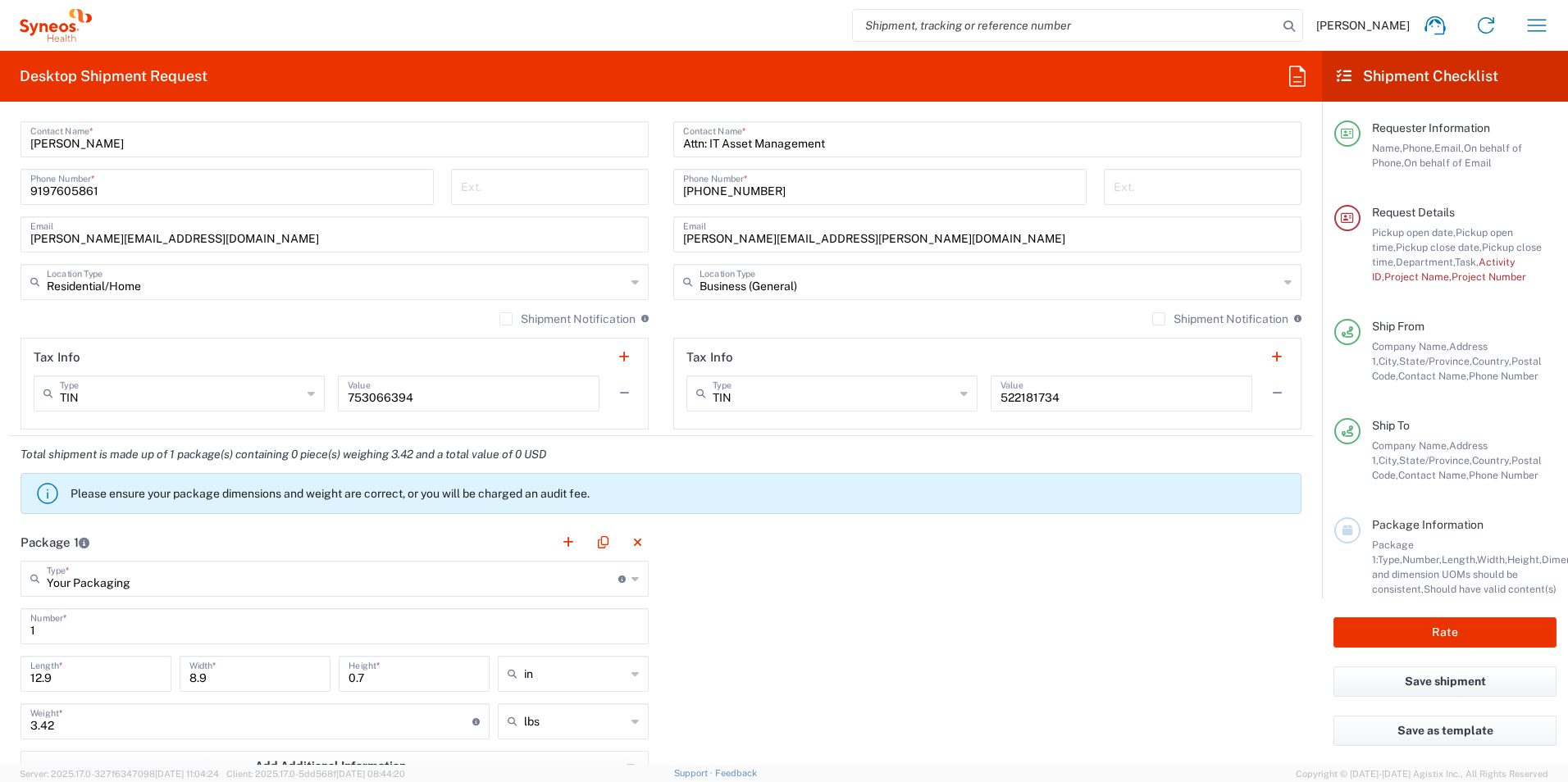
scroll to position [1148, 0]
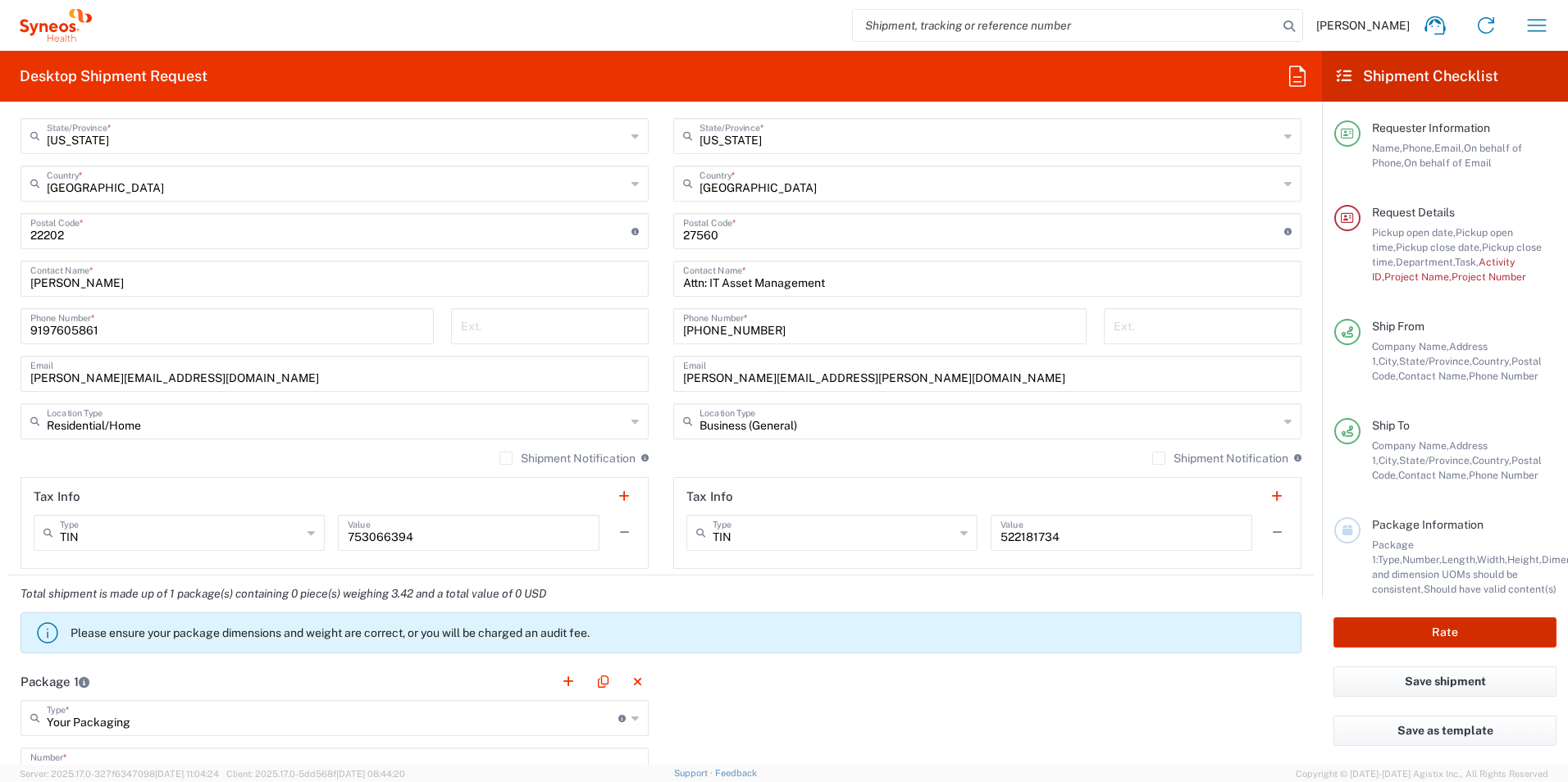
click at [1452, 632] on button "Rate" at bounding box center [1444, 632] width 223 height 30
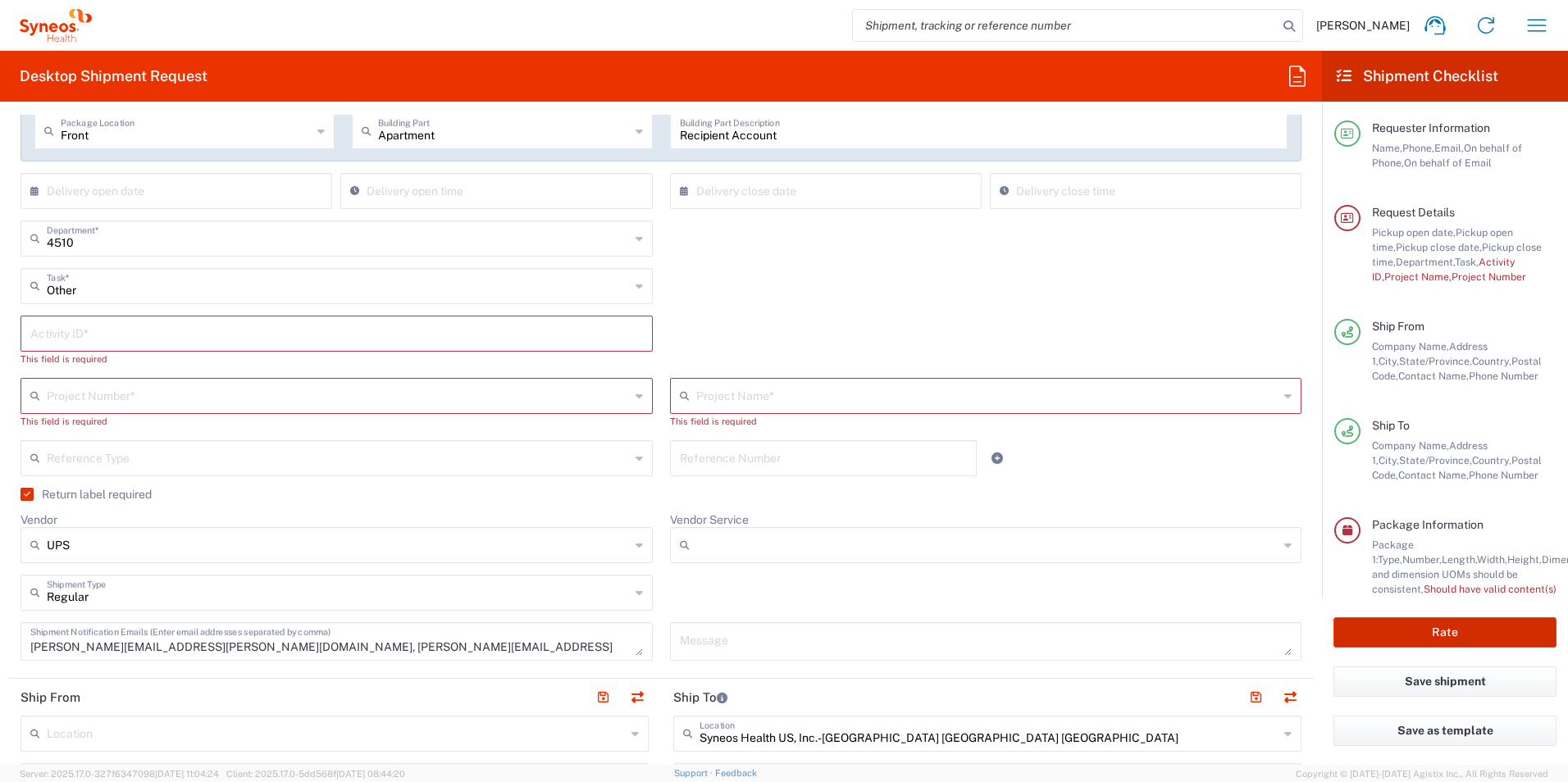
scroll to position [328, 0]
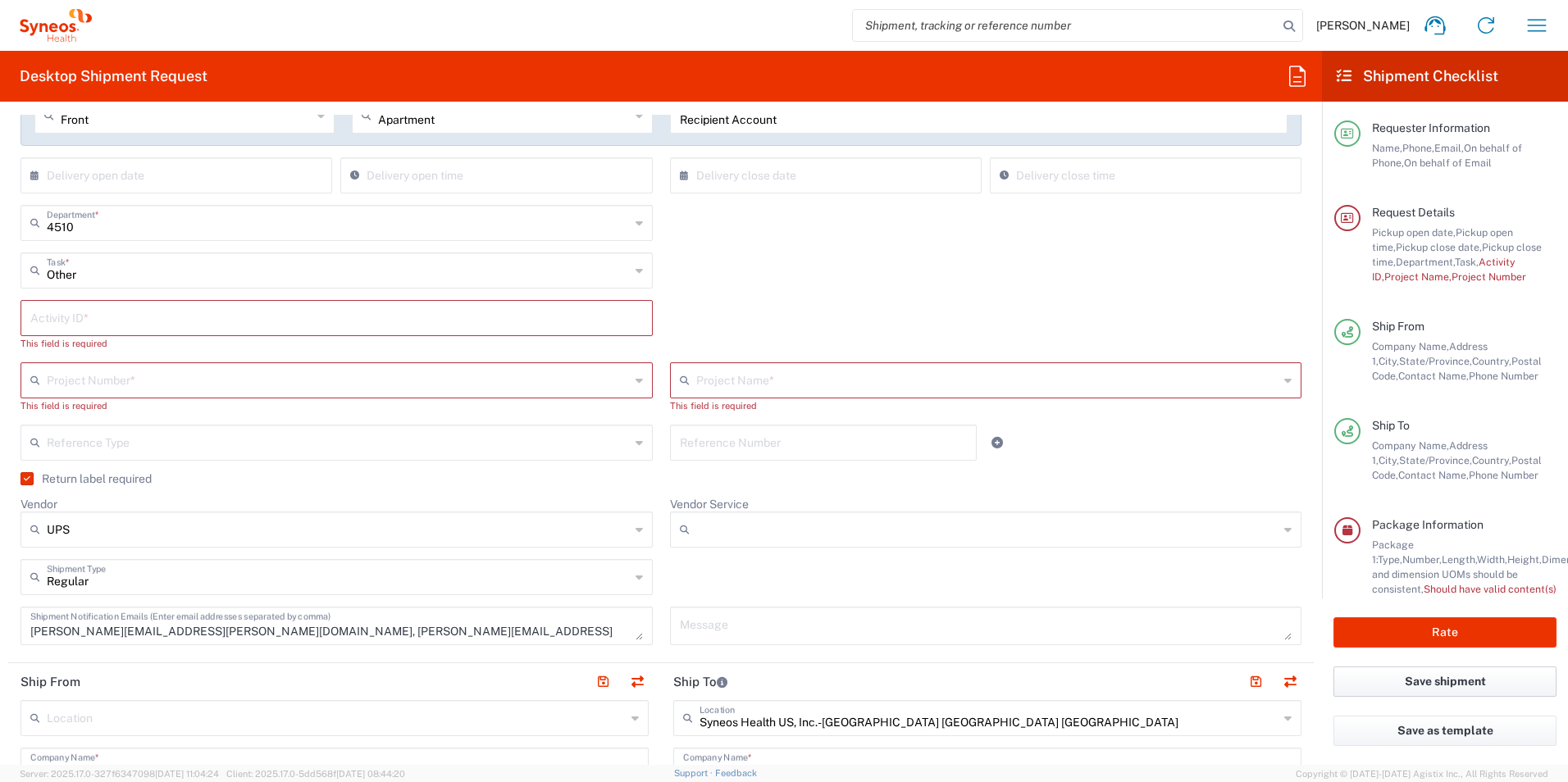
click at [1428, 682] on button "Save shipment" at bounding box center [1444, 682] width 223 height 30
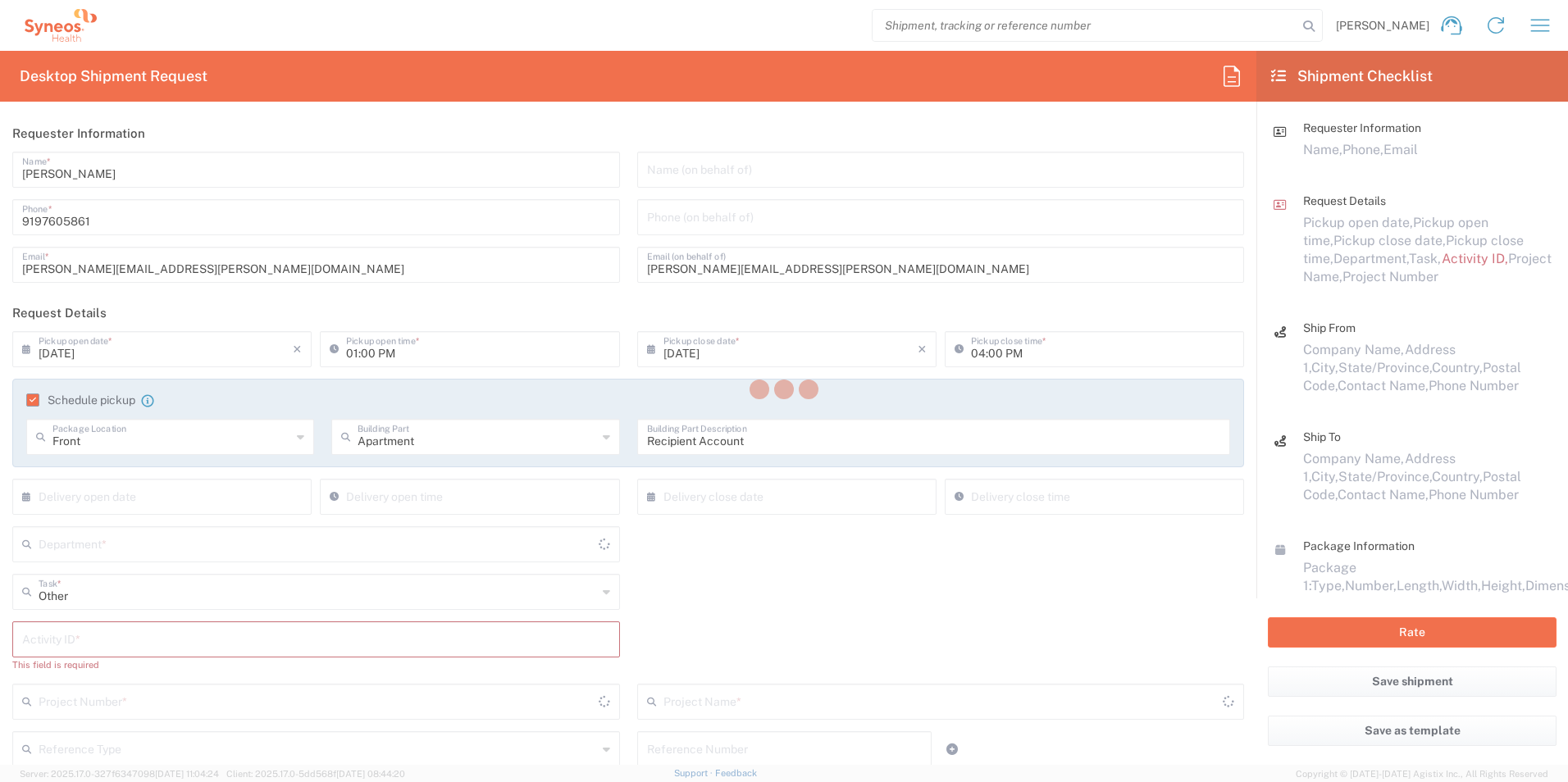
type input "4510"
type input "[US_STATE]"
type input "Your Packaging"
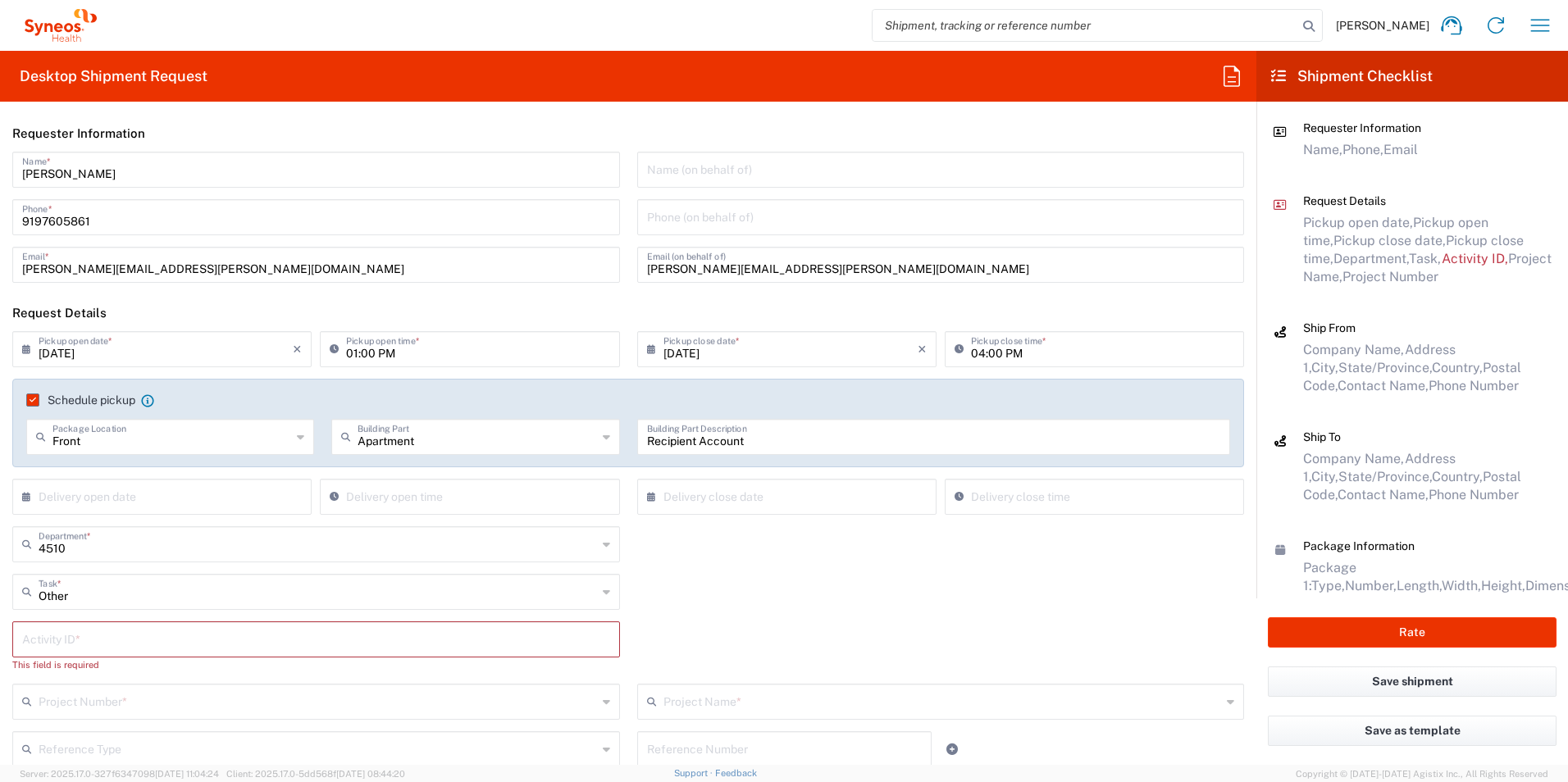
scroll to position [82, 0]
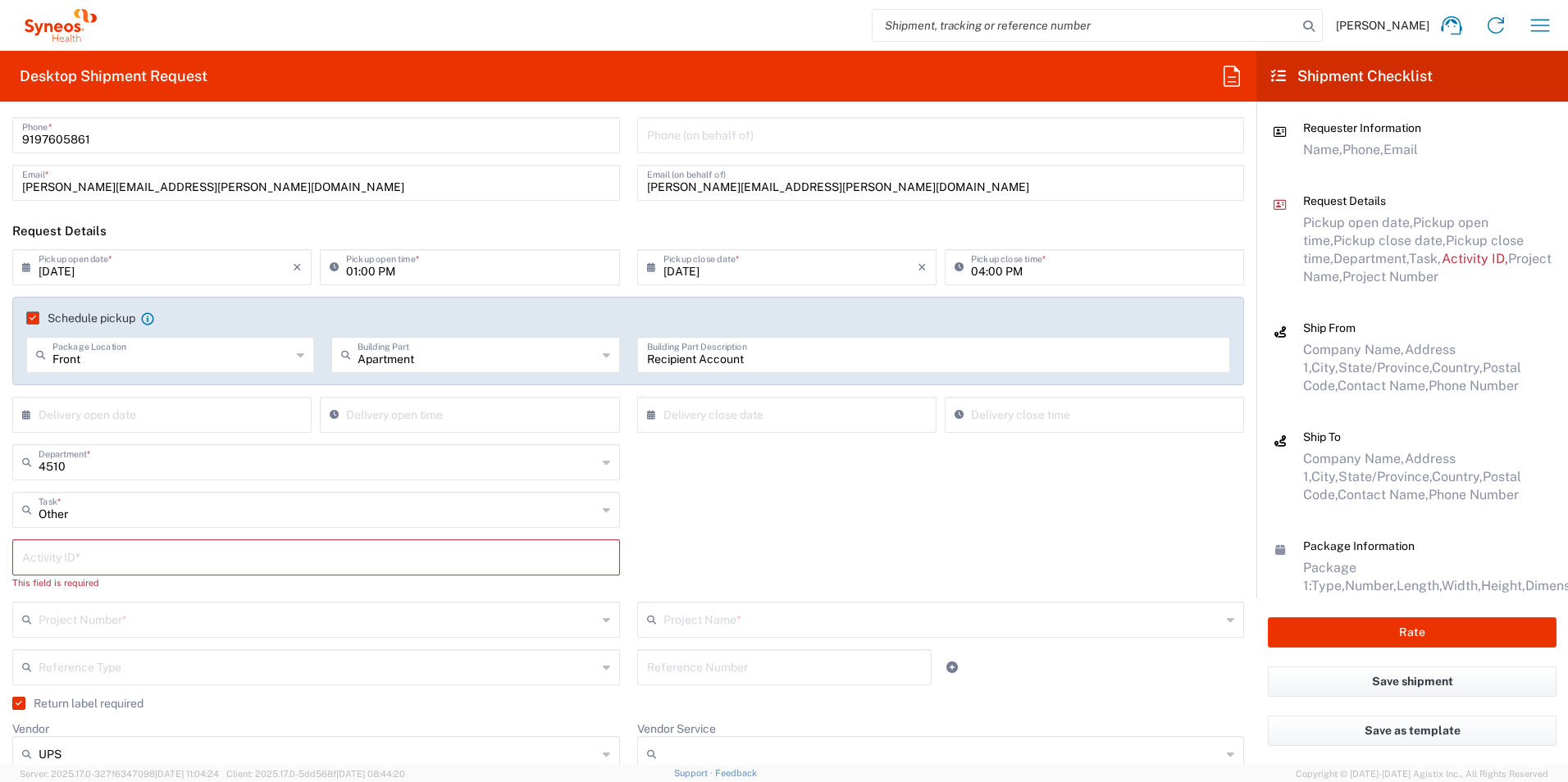
click at [299, 355] on icon at bounding box center [301, 355] width 8 height 27
click at [457, 459] on input "4510" at bounding box center [318, 461] width 558 height 28
type input "Front"
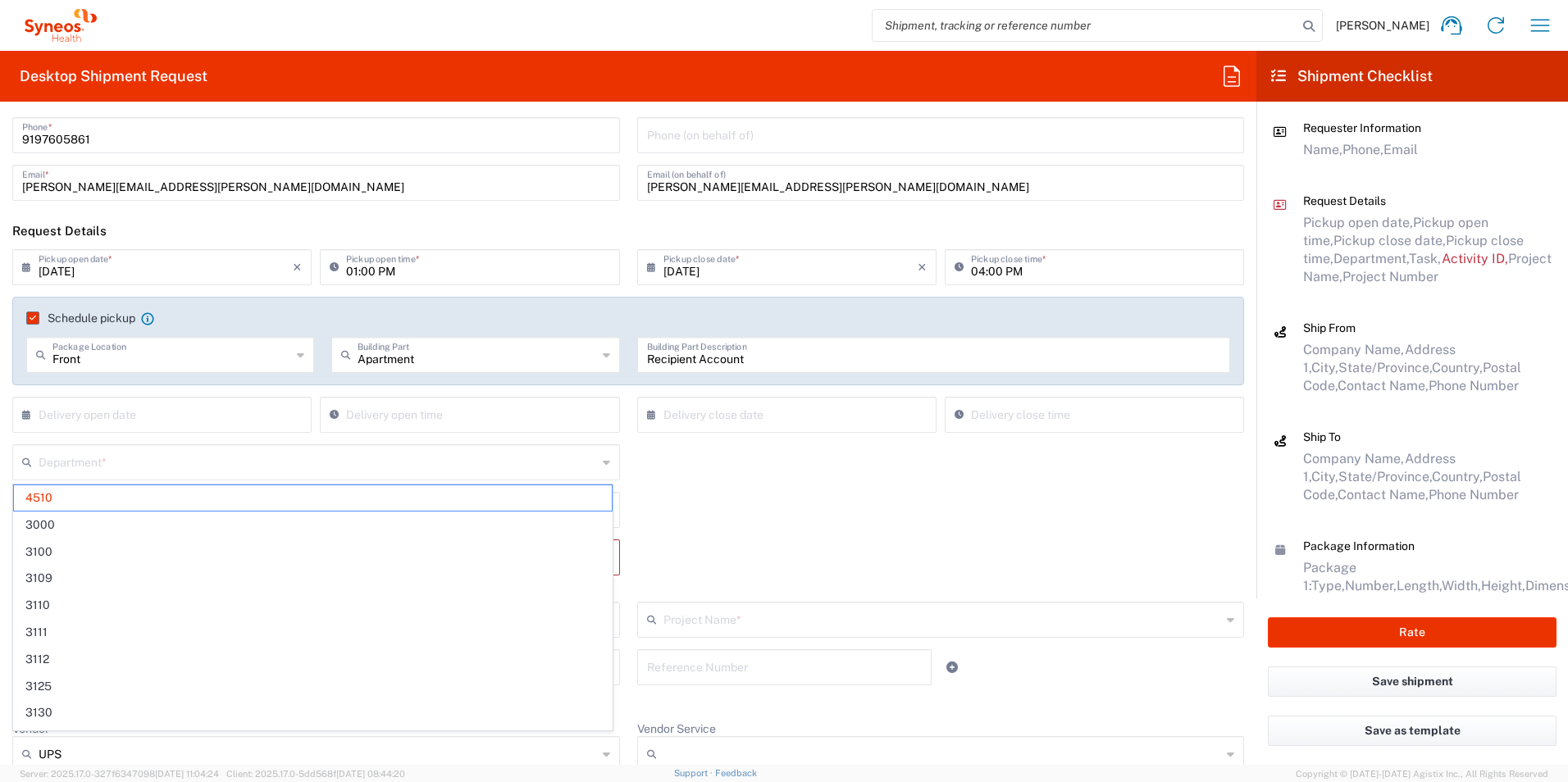
click at [746, 474] on div "Department * 4510 3000 3100 3109 3110 3111 3112 3125 3130 3135 3136 3150 3155 3…" at bounding box center [628, 468] width 1249 height 47
type input "4510"
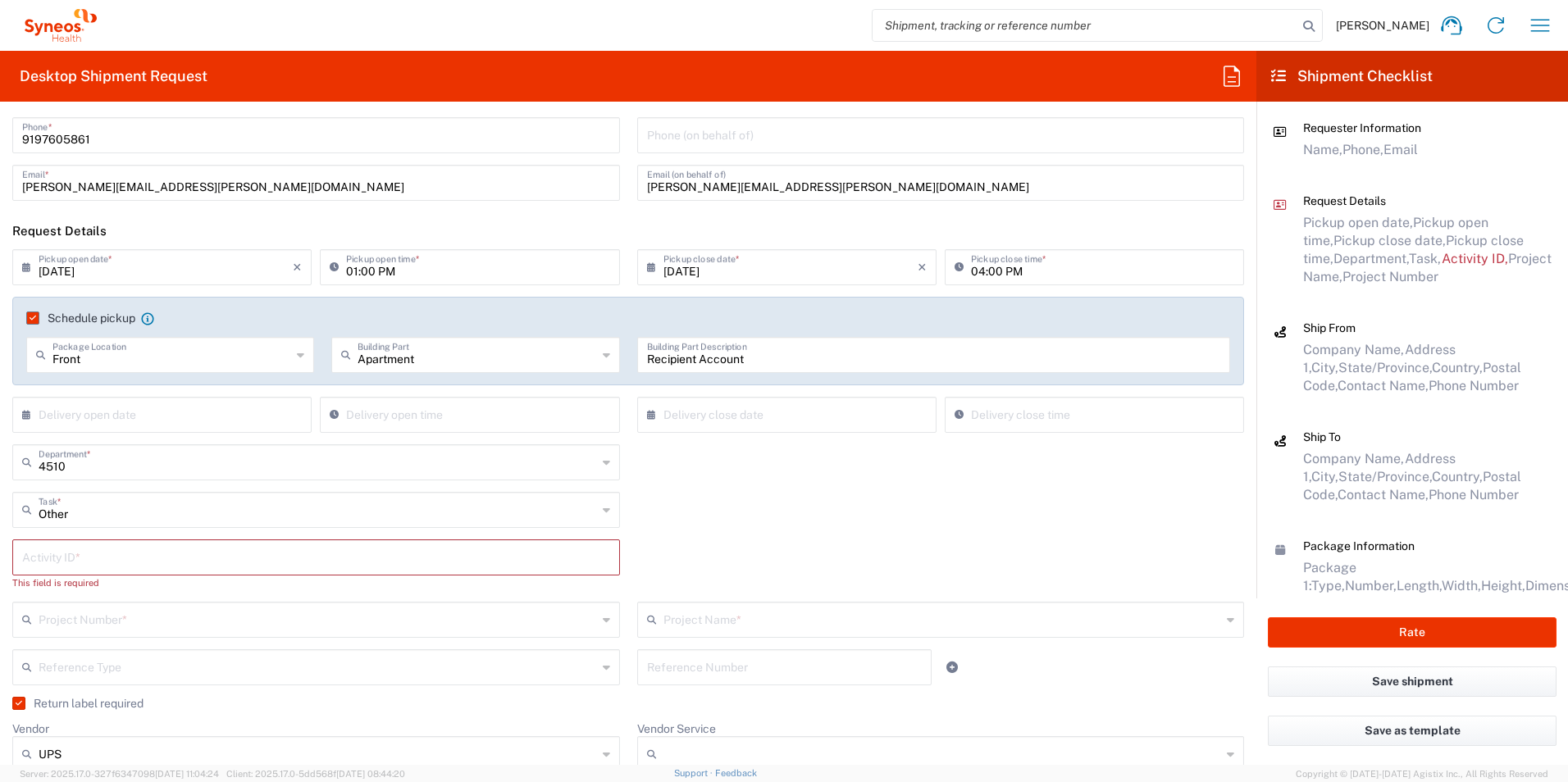
click at [289, 365] on div "Front Package Location" at bounding box center [171, 355] width 288 height 36
drag, startPoint x: 392, startPoint y: 318, endPoint x: 409, endPoint y: 321, distance: 17.3
click at [403, 321] on agx-checkbox-control "Schedule pickup When scheduling a pickup please be sure to meet the following c…" at bounding box center [629, 318] width 1204 height 15
type input "Front"
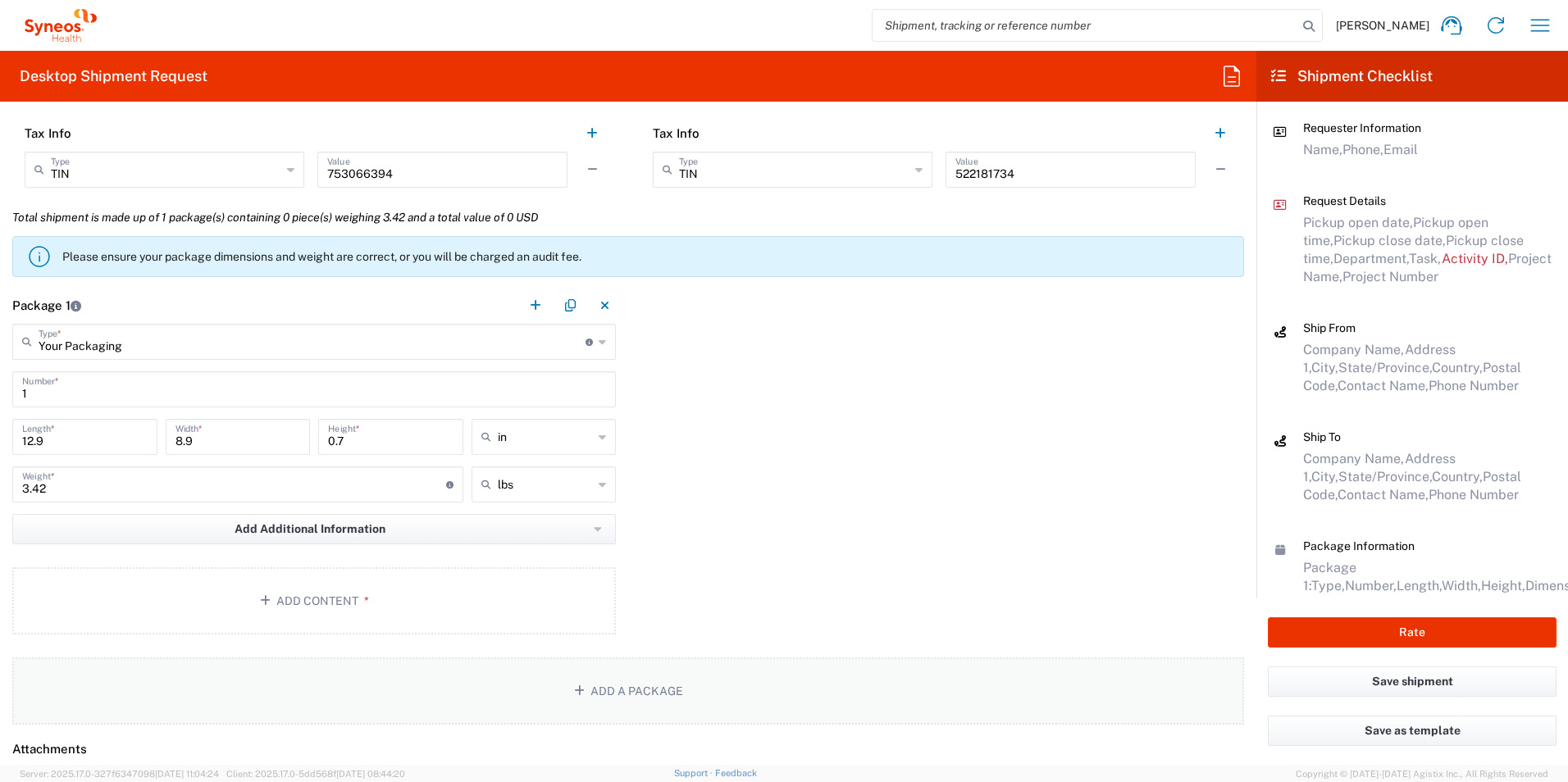
scroll to position [1476, 0]
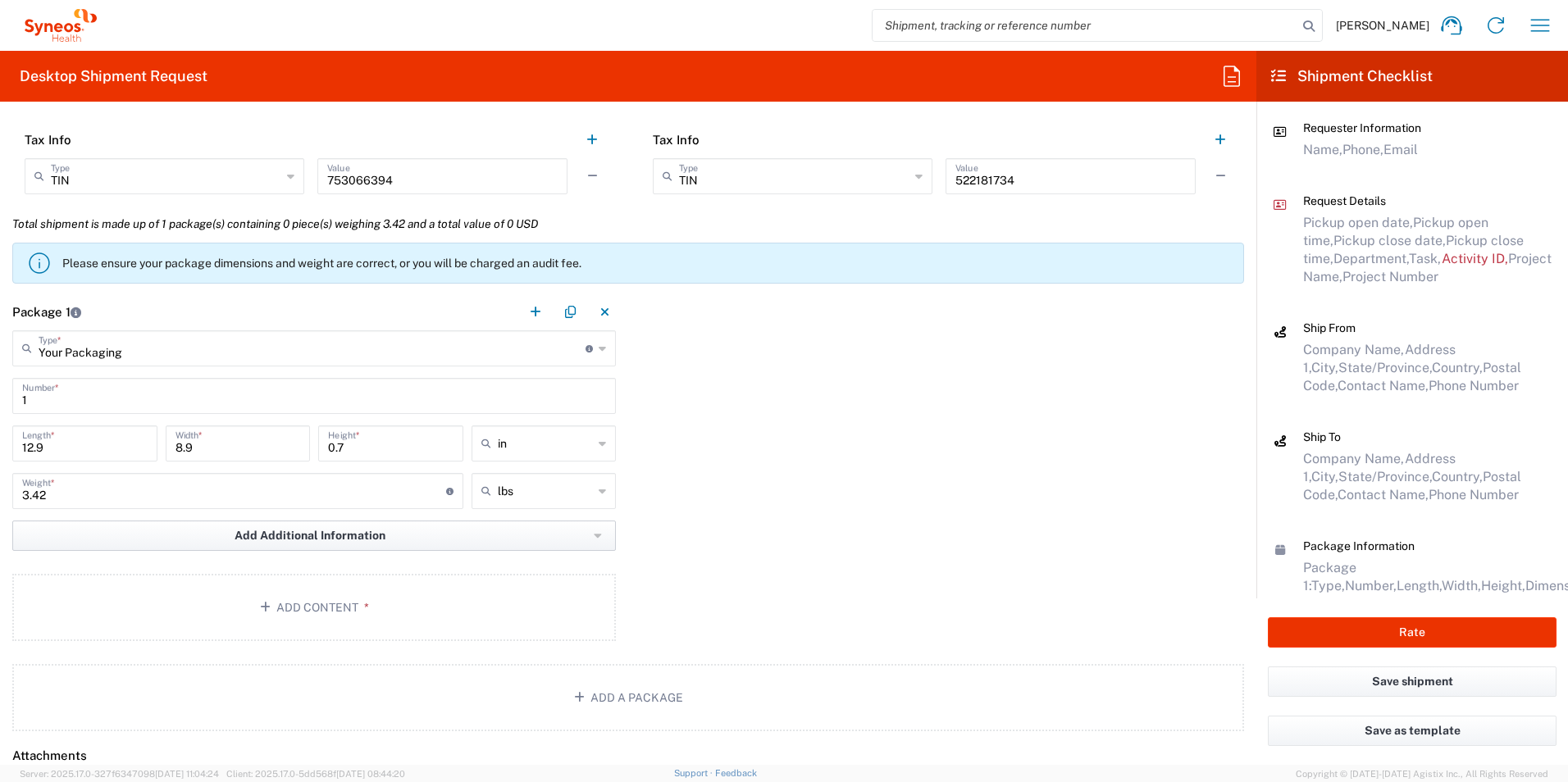
click at [575, 538] on button "Add Additional Information" at bounding box center [314, 536] width 604 height 30
drag, startPoint x: 772, startPoint y: 546, endPoint x: 762, endPoint y: 549, distance: 10.4
click at [771, 546] on div "Package 1 Your Packaging Type * Material used to package goods Your Packaging E…" at bounding box center [628, 470] width 1256 height 354
click at [308, 614] on button "Add Content *" at bounding box center [314, 607] width 604 height 67
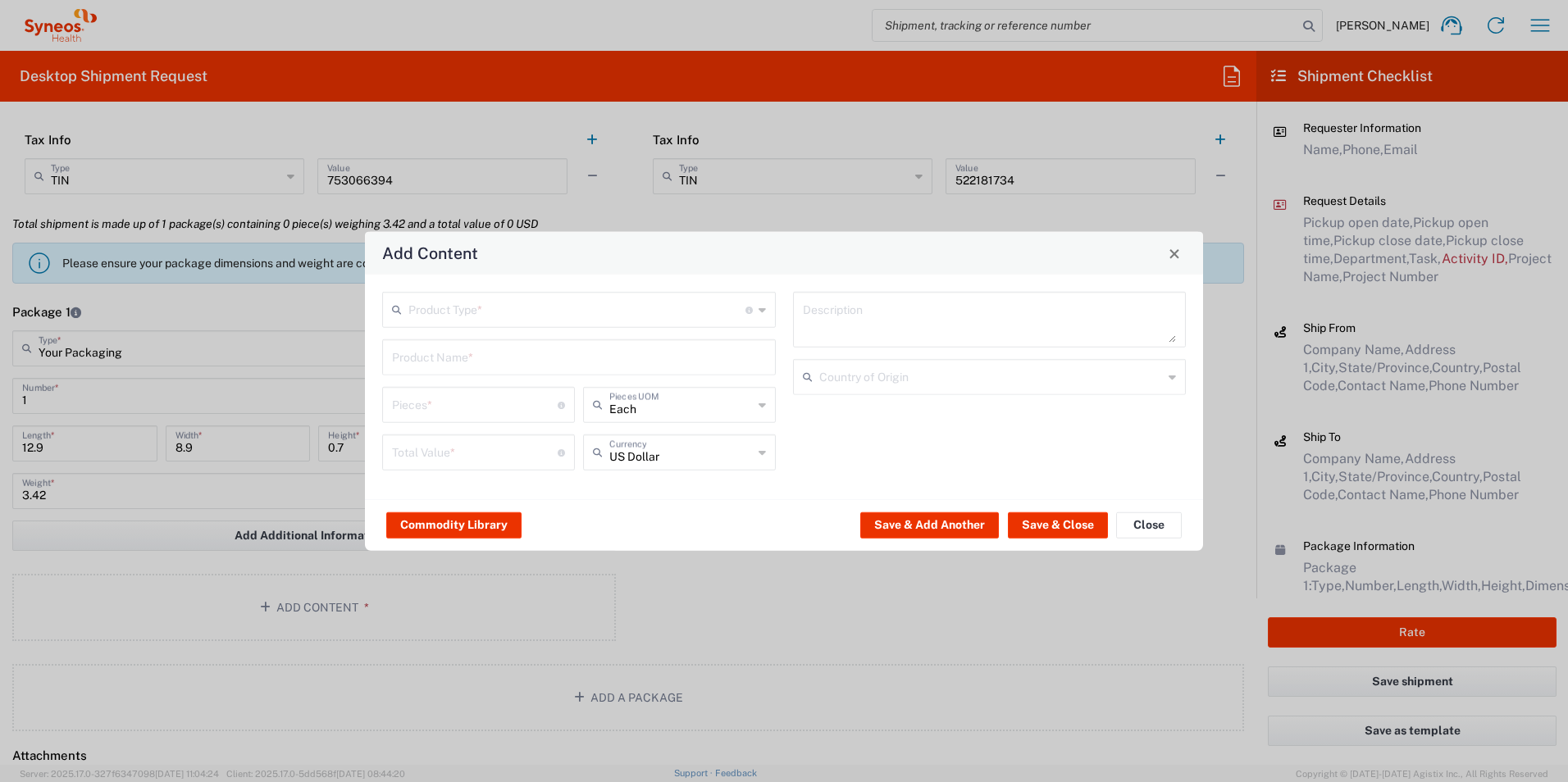
click at [518, 308] on input "text" at bounding box center [576, 308] width 337 height 28
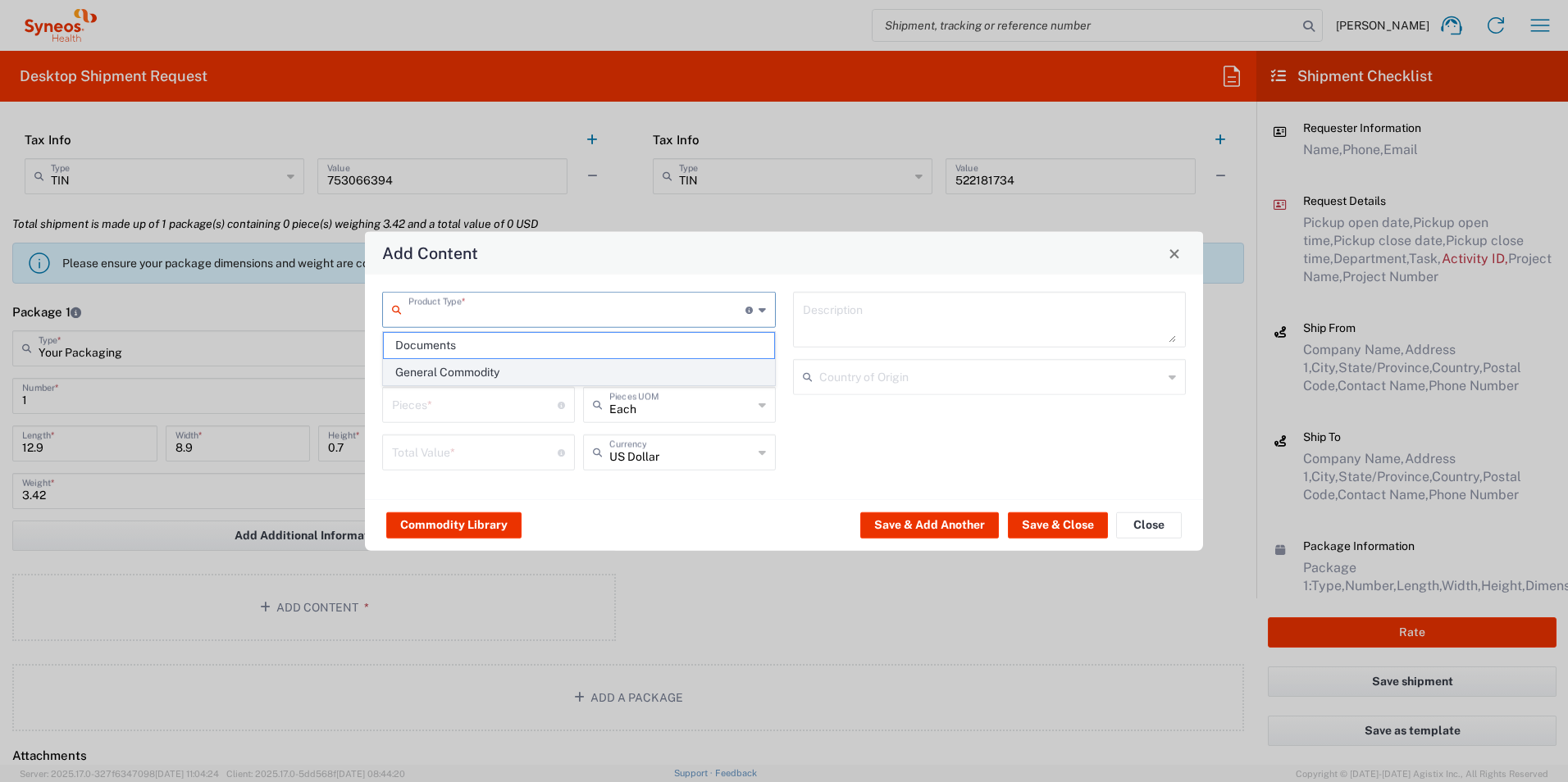
click at [526, 371] on span "General Commodity" at bounding box center [579, 373] width 391 height 26
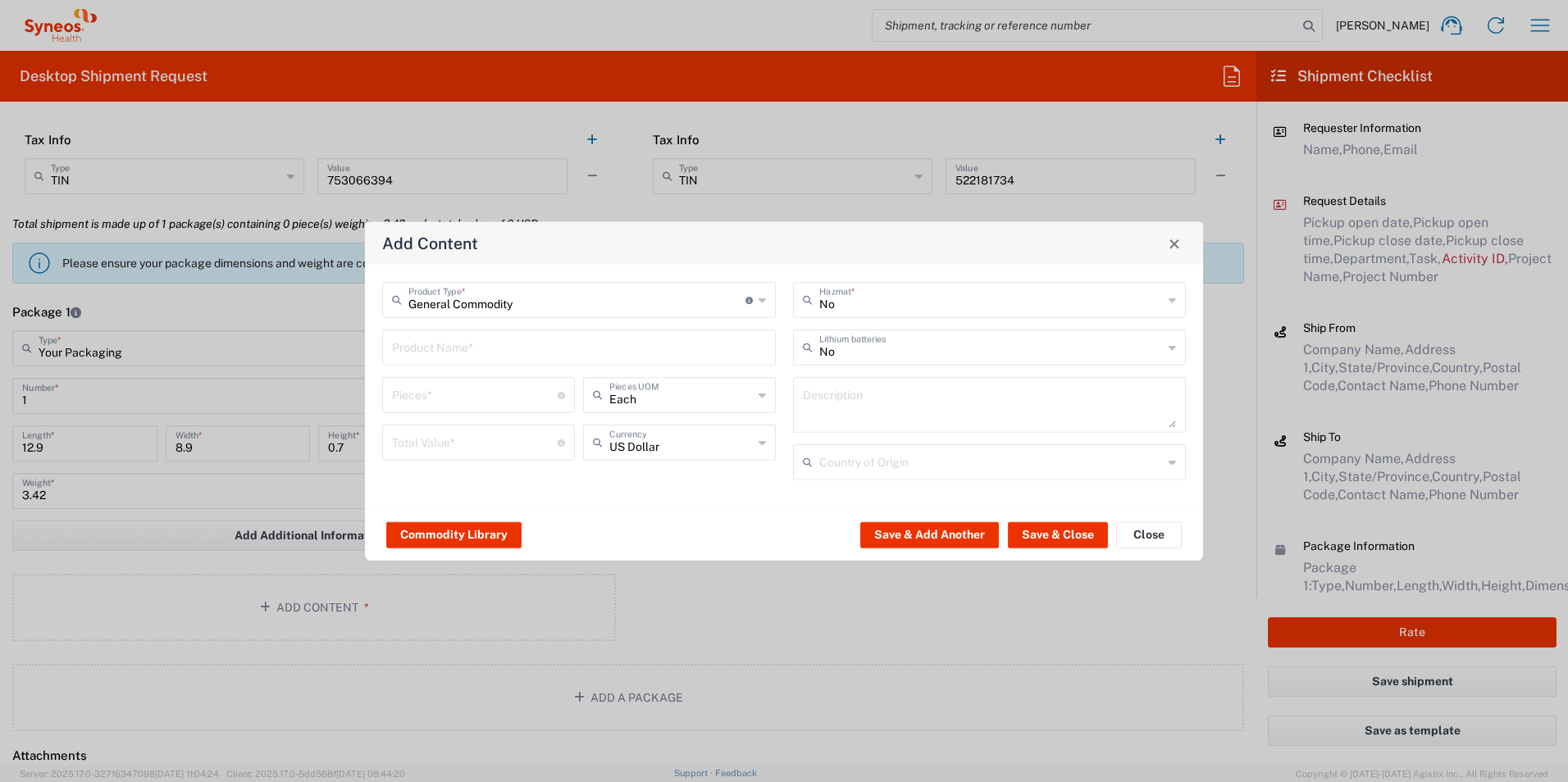
click at [761, 300] on icon at bounding box center [762, 300] width 8 height 27
type input "General Commodity"
click at [900, 252] on div "Add Content" at bounding box center [784, 243] width 838 height 43
click at [567, 355] on input "text" at bounding box center [578, 346] width 374 height 28
type input "l"
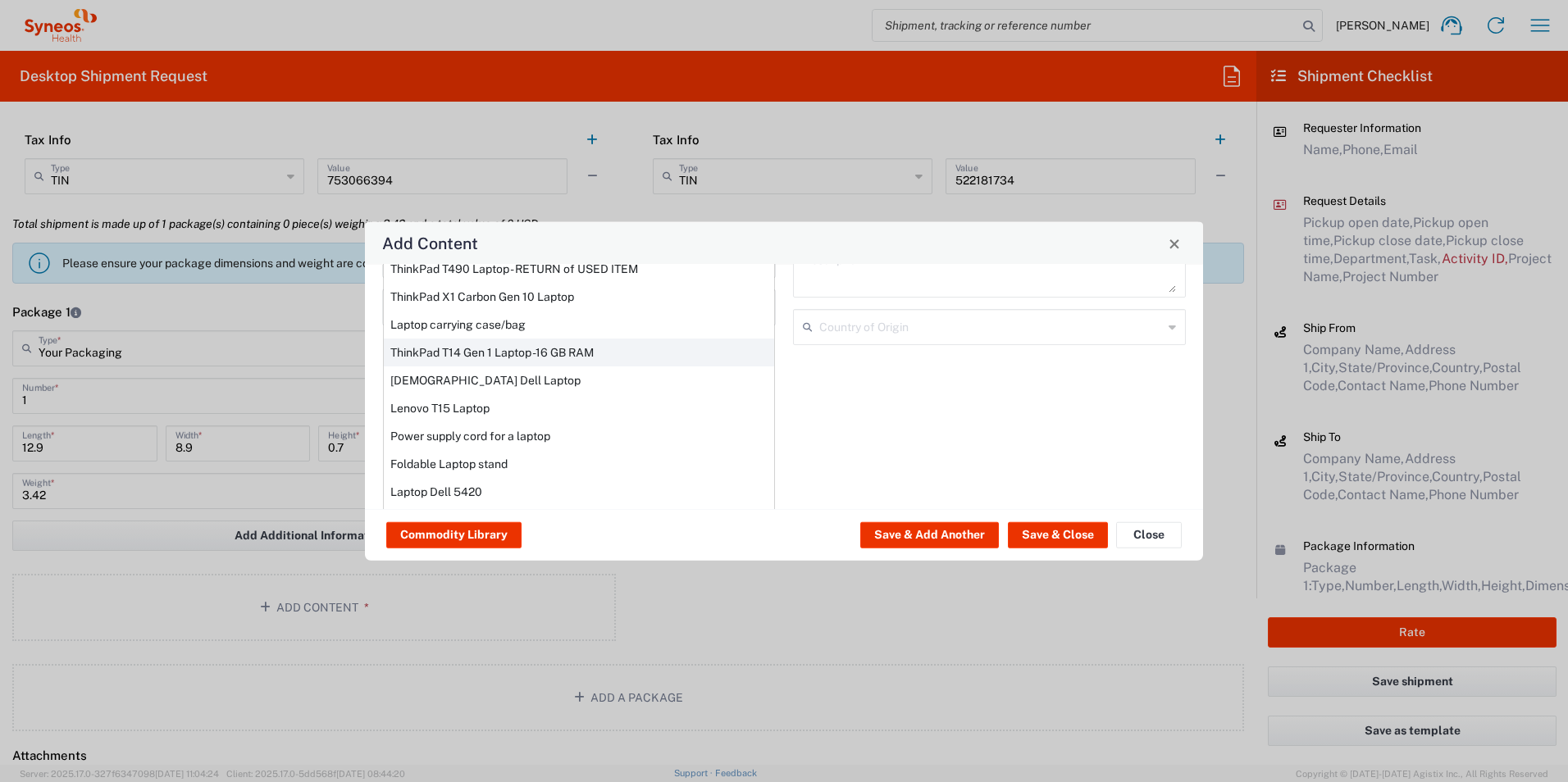
scroll to position [139, 0]
click at [531, 348] on div "ThinkPad T14 Gen 1 Laptop -16 GB RAM" at bounding box center [579, 348] width 391 height 27
type input "ThinkPad T14 Gen 1 Laptop -16 GB RAM"
type textarea "Intel Core i5-10210U- 14"- 512 GB SSD"
type input "[GEOGRAPHIC_DATA]"
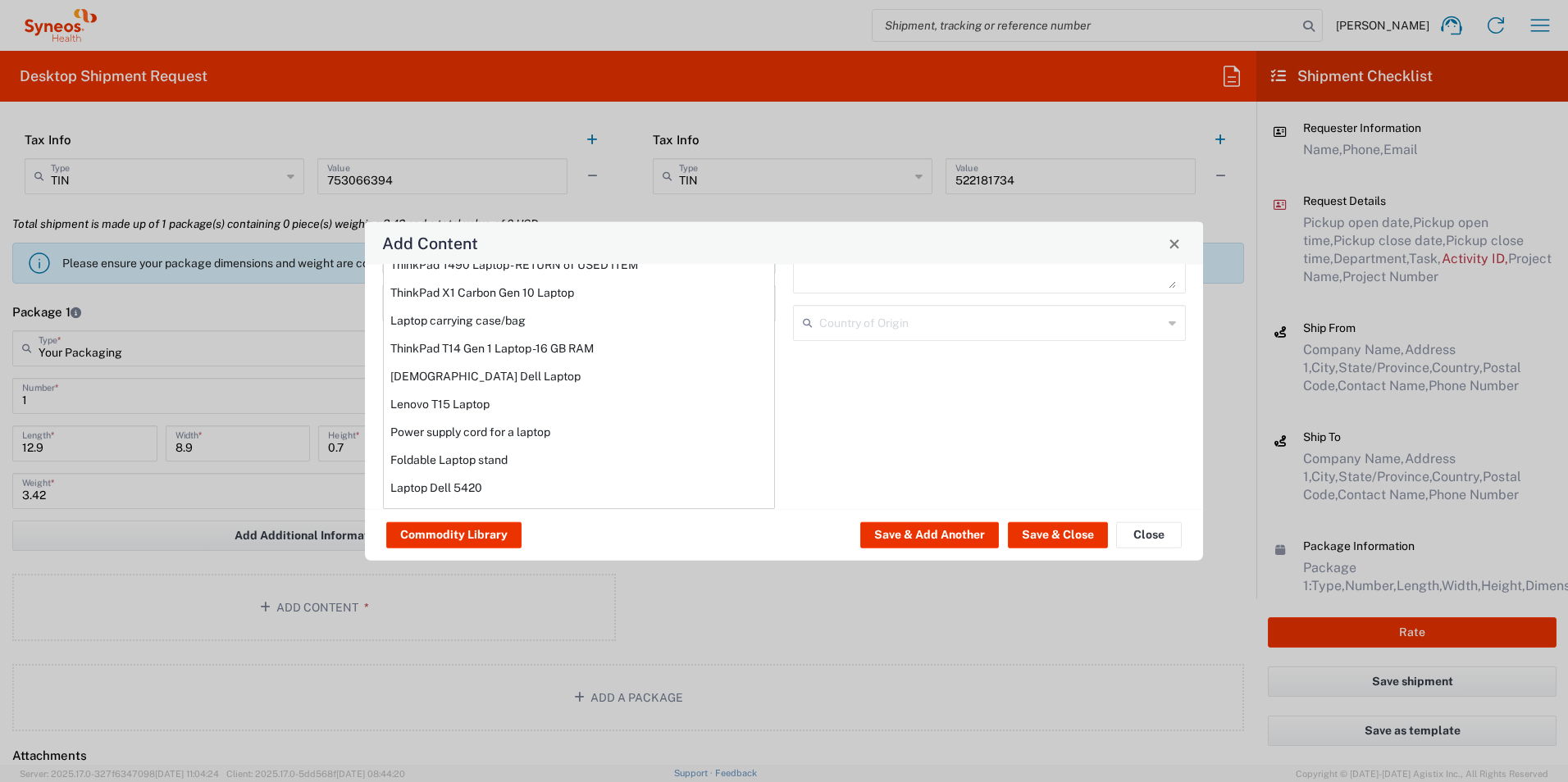
type input "Yes"
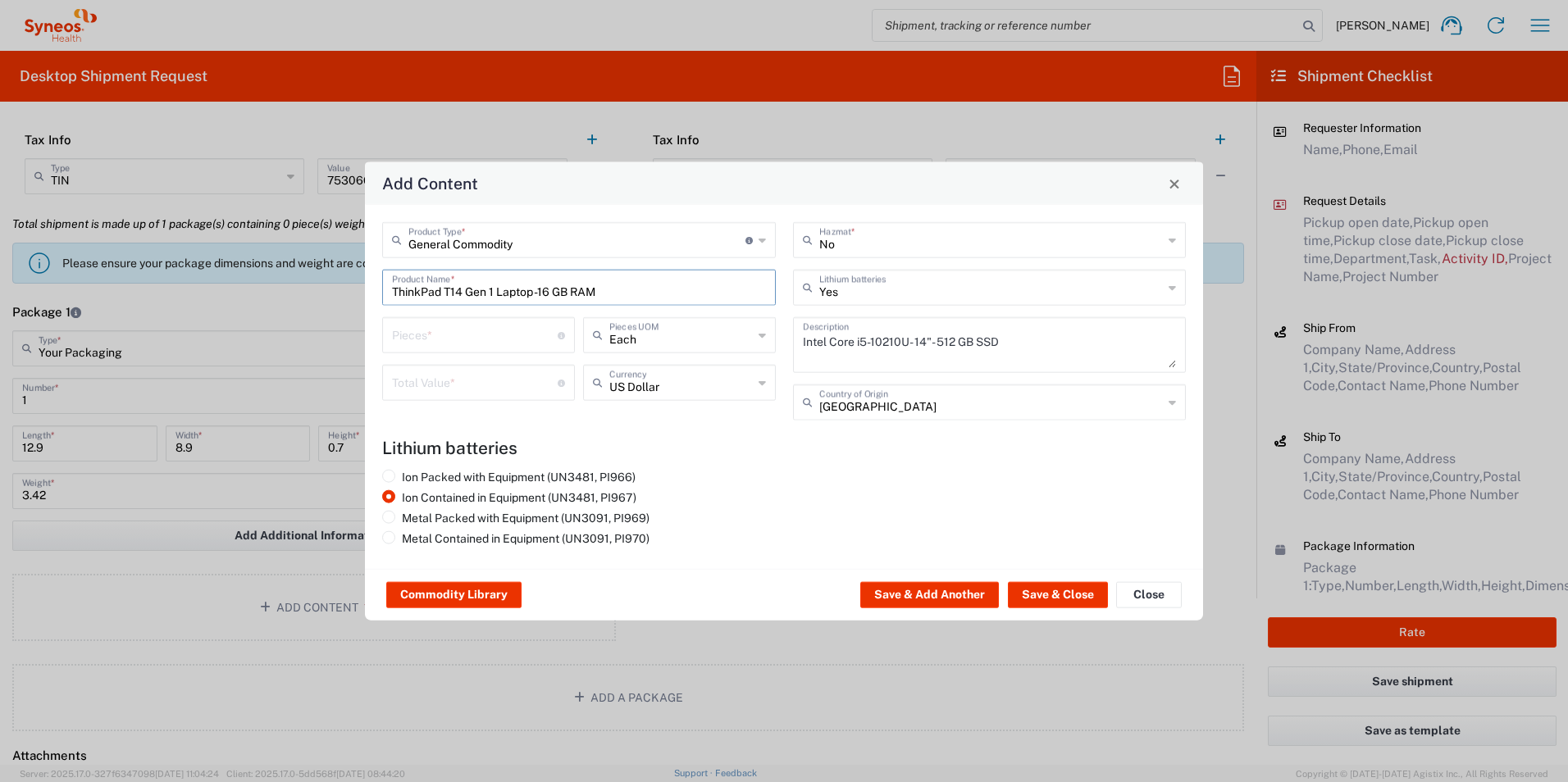
scroll to position [0, 0]
click at [1068, 588] on button "Save & Close" at bounding box center [1058, 595] width 100 height 27
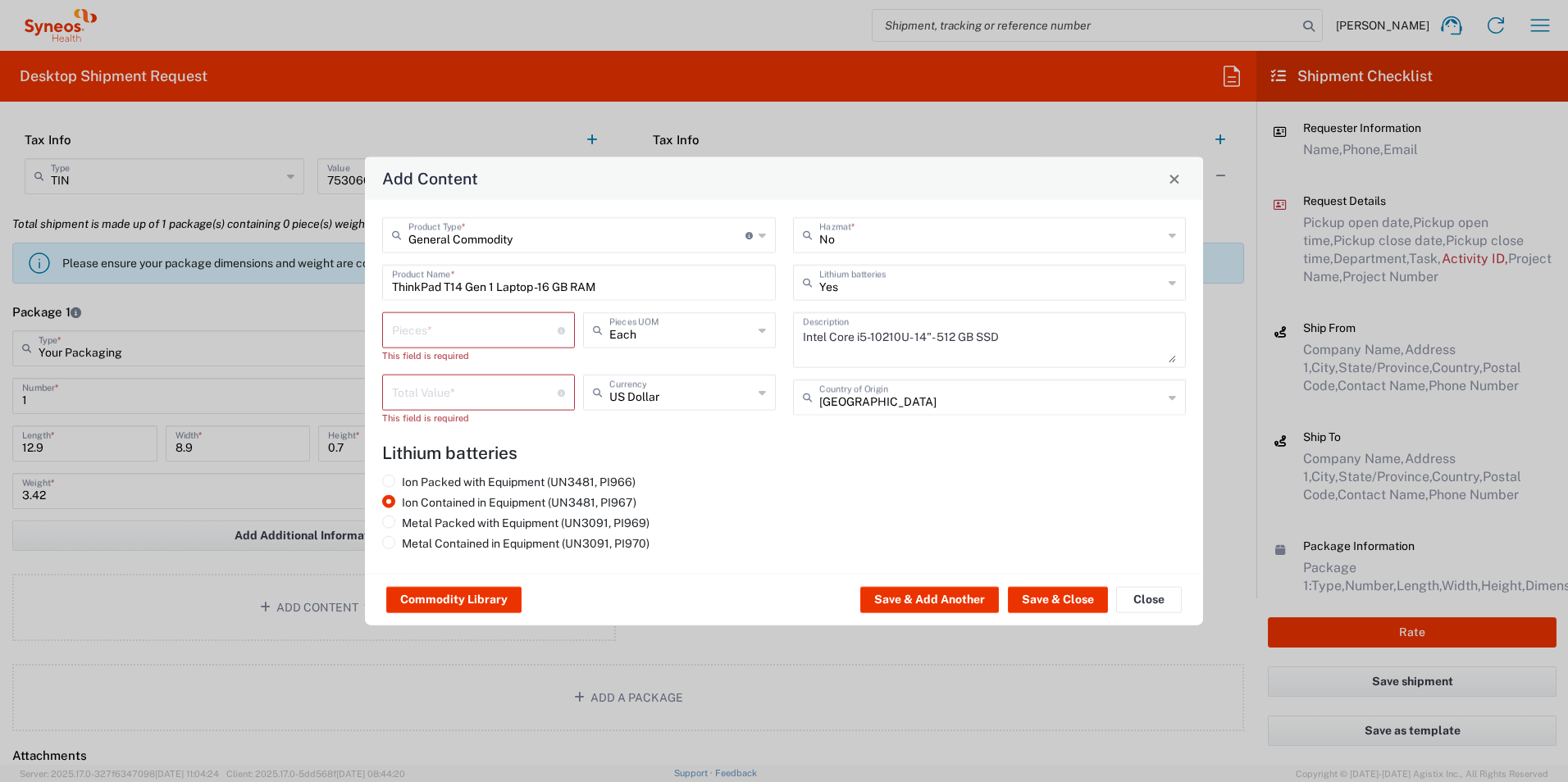
click at [453, 321] on input "number" at bounding box center [474, 329] width 166 height 28
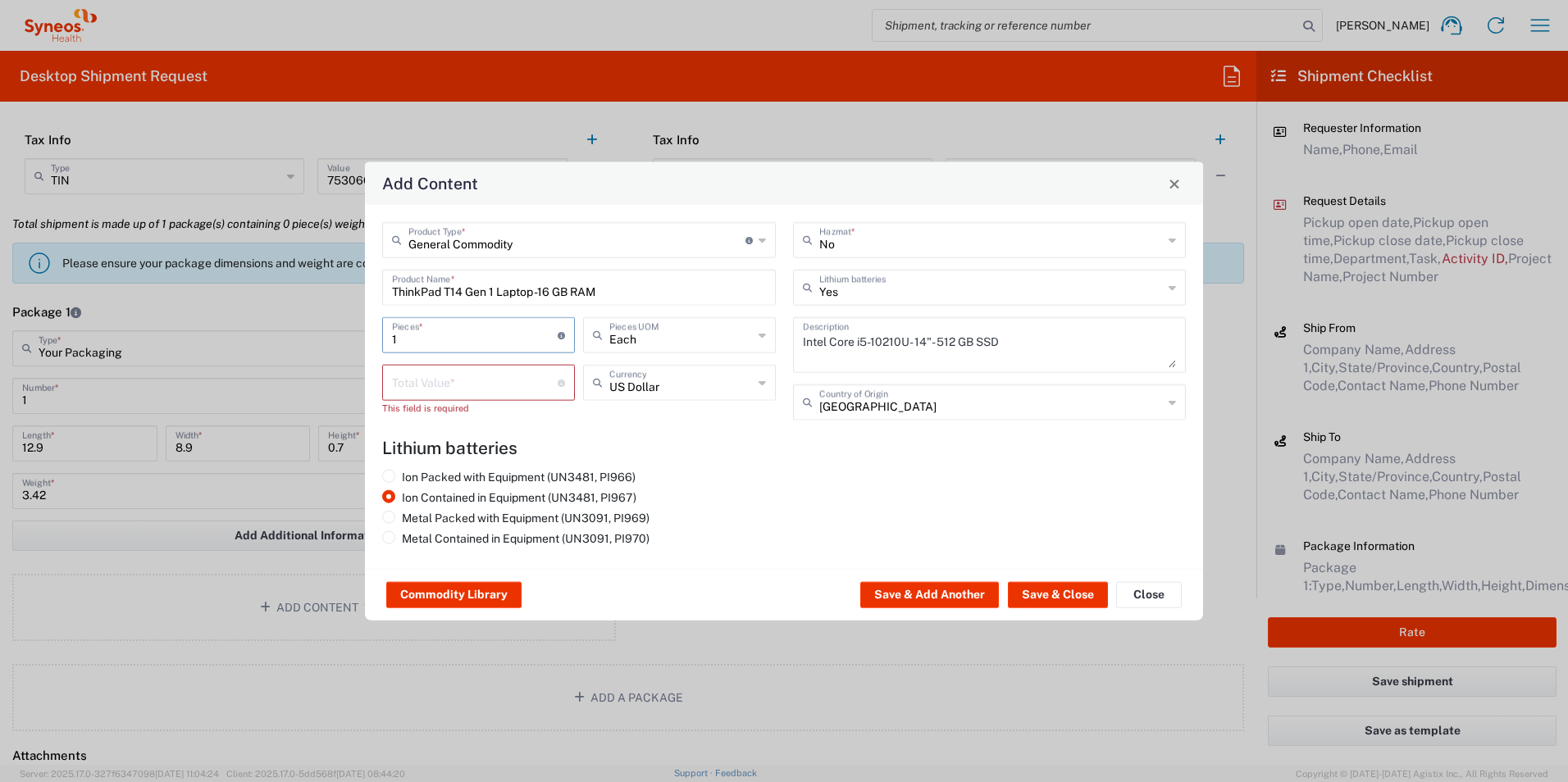
type input "1"
click at [461, 383] on input "number" at bounding box center [474, 381] width 166 height 28
type input "750"
click at [695, 440] on h4 "Lithium batteries" at bounding box center [784, 448] width 804 height 21
click at [1059, 595] on button "Save & Close" at bounding box center [1058, 595] width 100 height 27
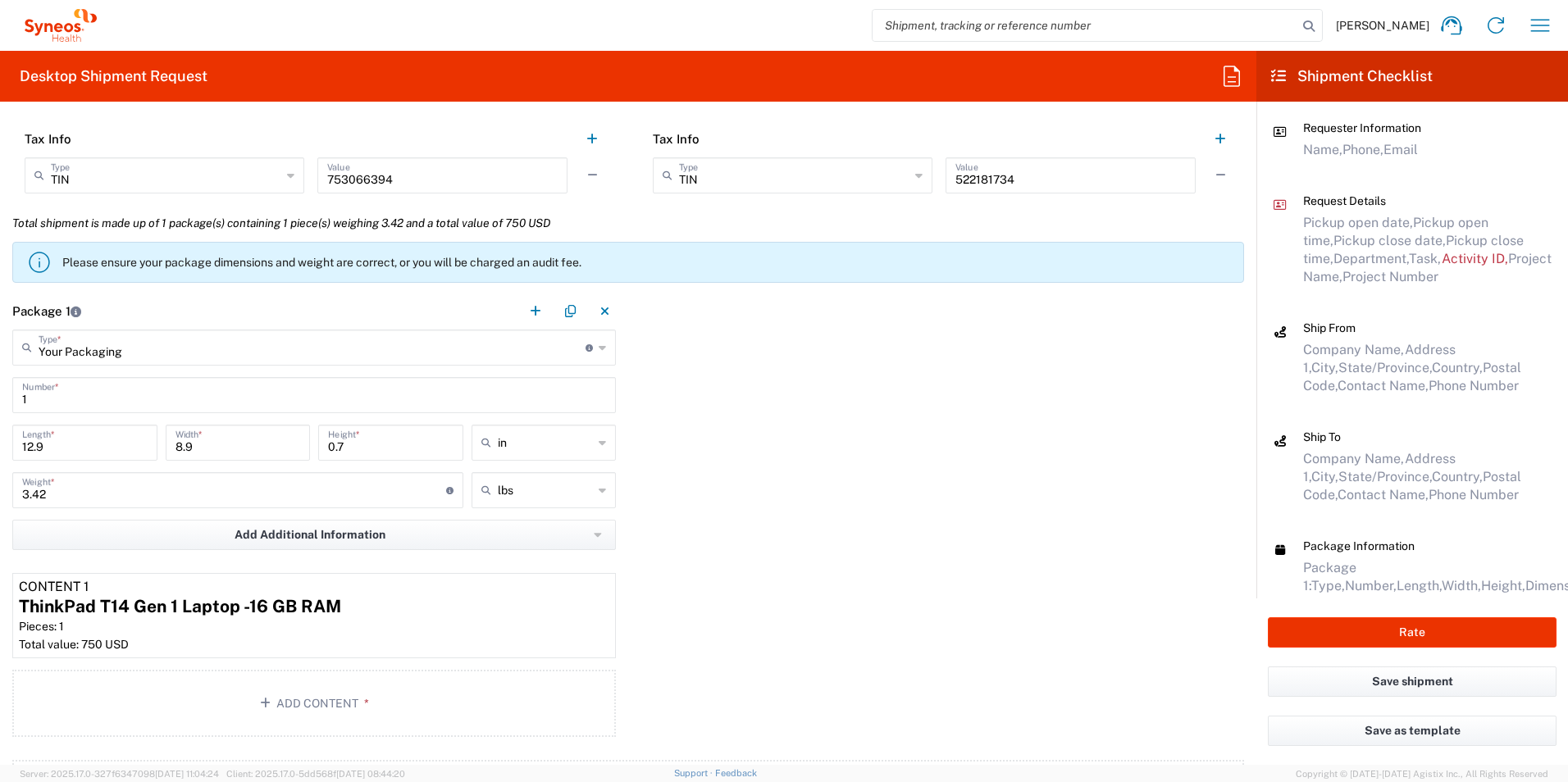
scroll to position [1476, 0]
click at [1430, 680] on button "Save shipment" at bounding box center [1412, 682] width 288 height 30
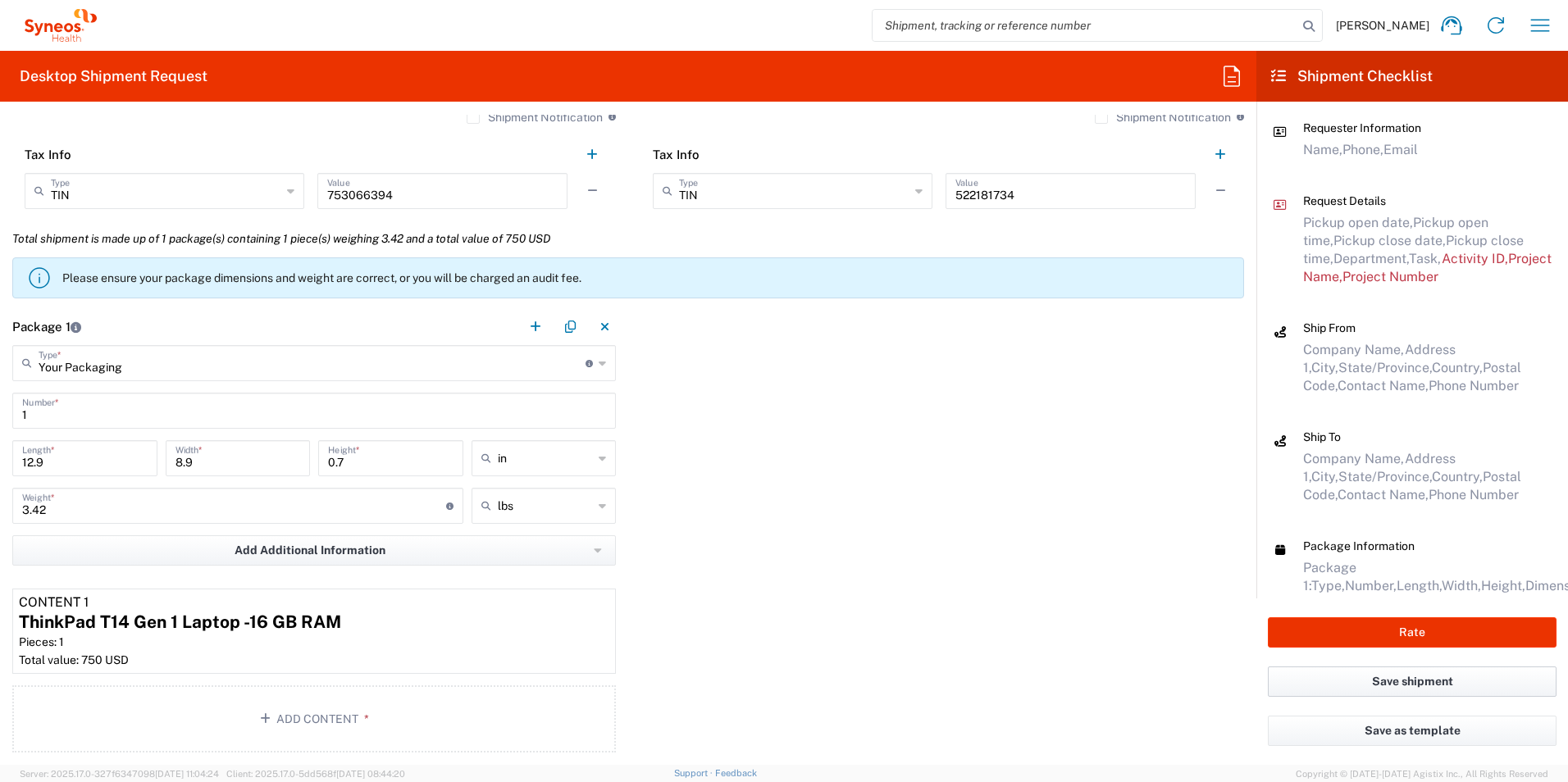
scroll to position [1490, 0]
